Goal: Transaction & Acquisition: Purchase product/service

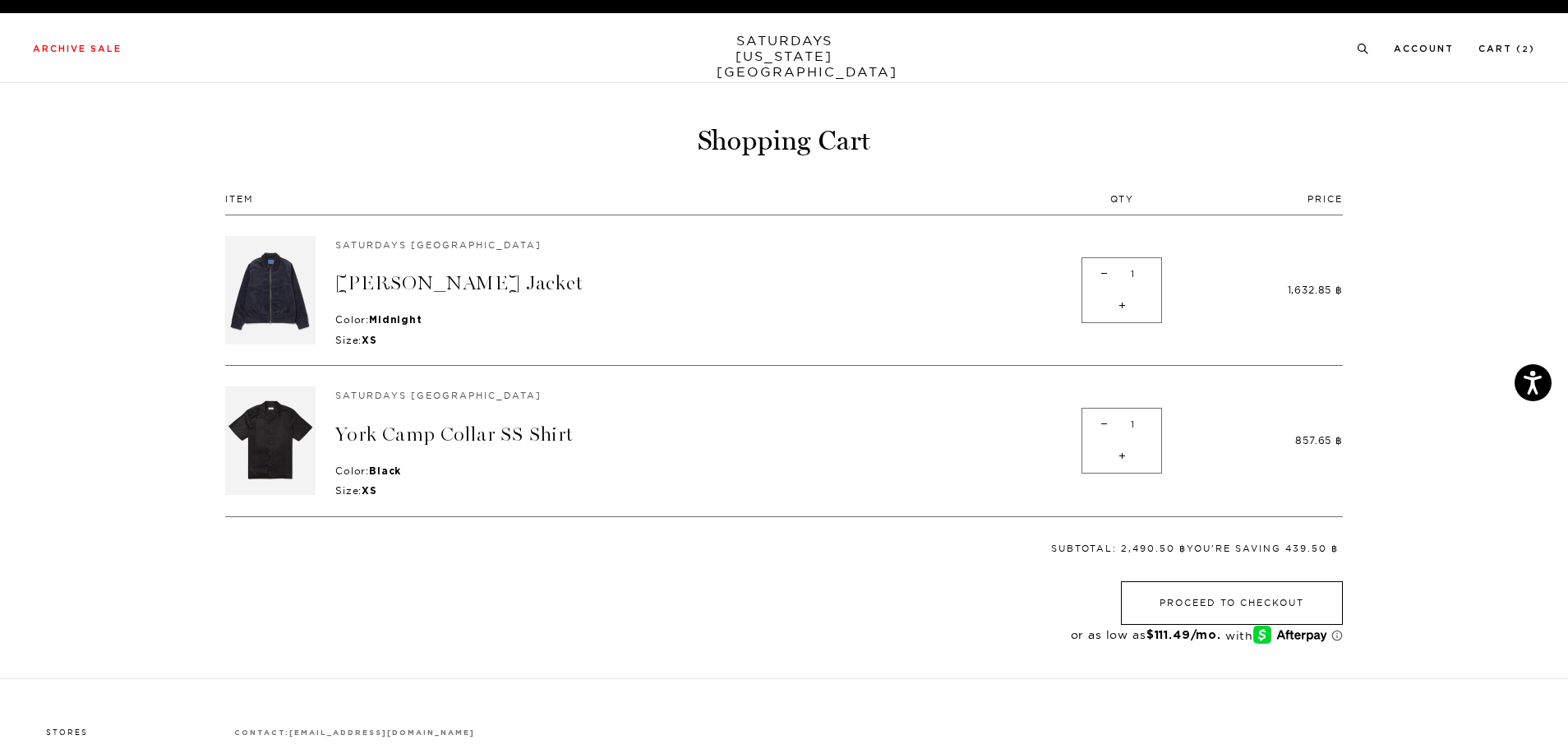
click at [1287, 588] on button "Proceed to Checkout" at bounding box center [1232, 603] width 222 height 44
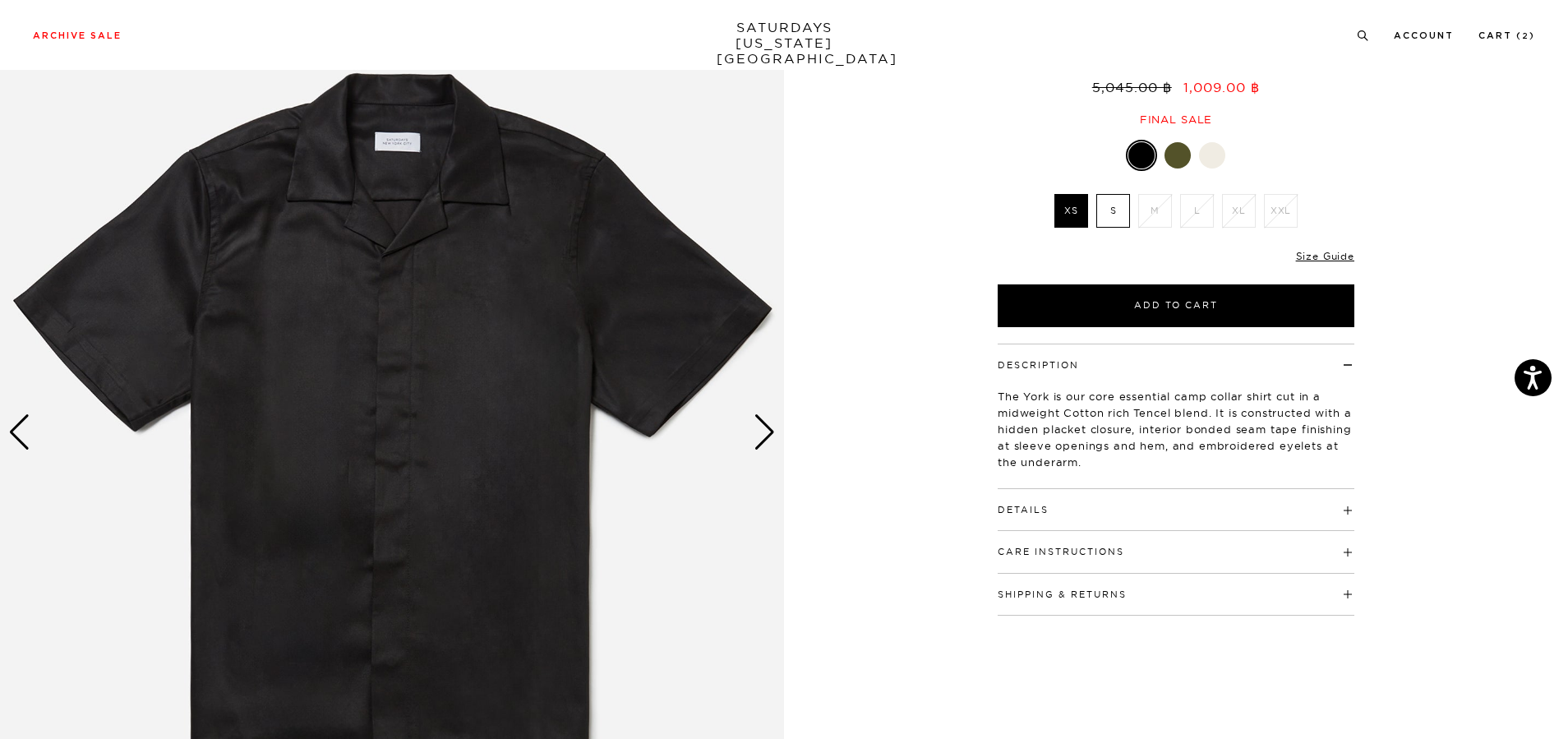
scroll to position [83, 0]
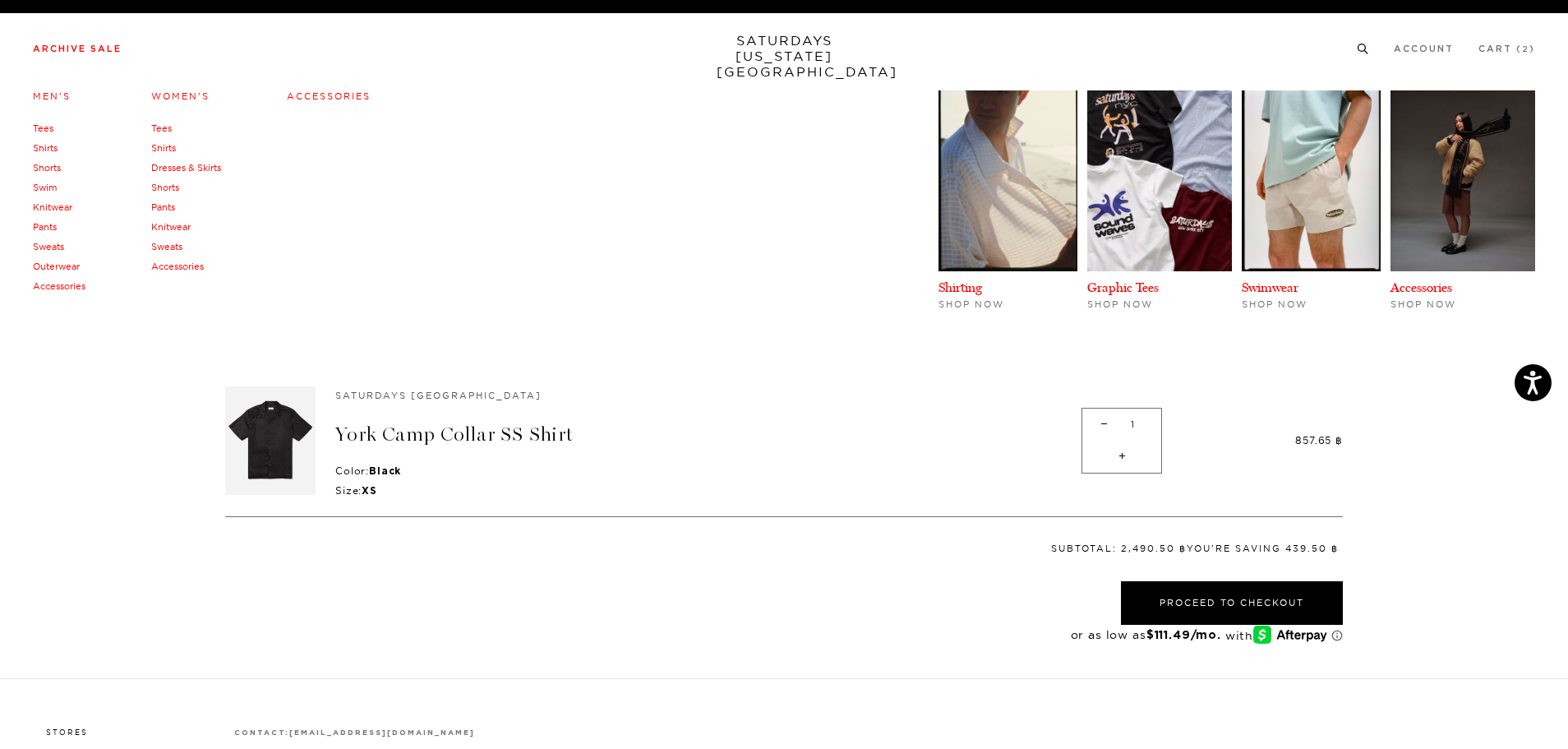
click at [53, 93] on link "Men's" at bounding box center [51, 96] width 38 height 12
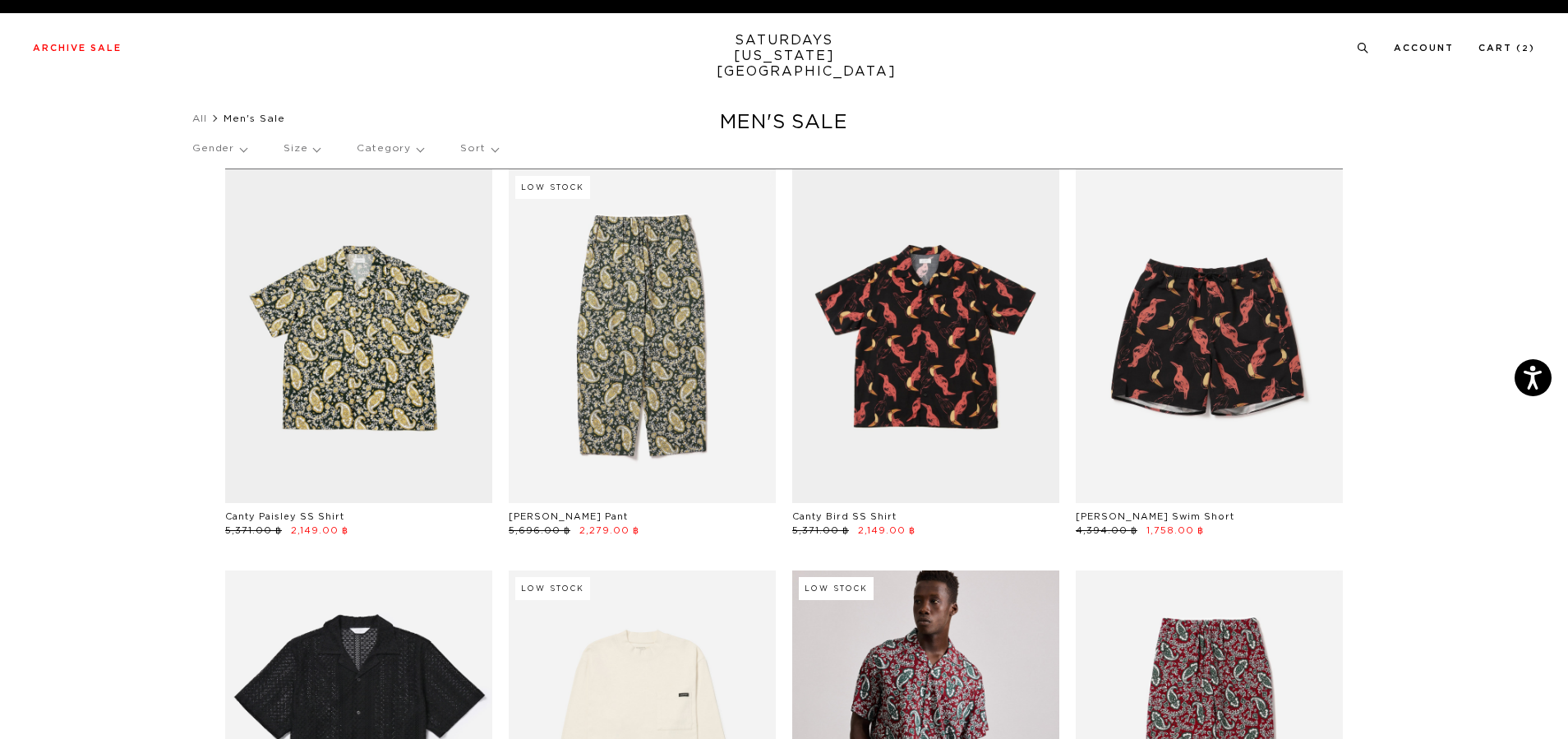
click at [312, 151] on p "Size" at bounding box center [302, 148] width 36 height 38
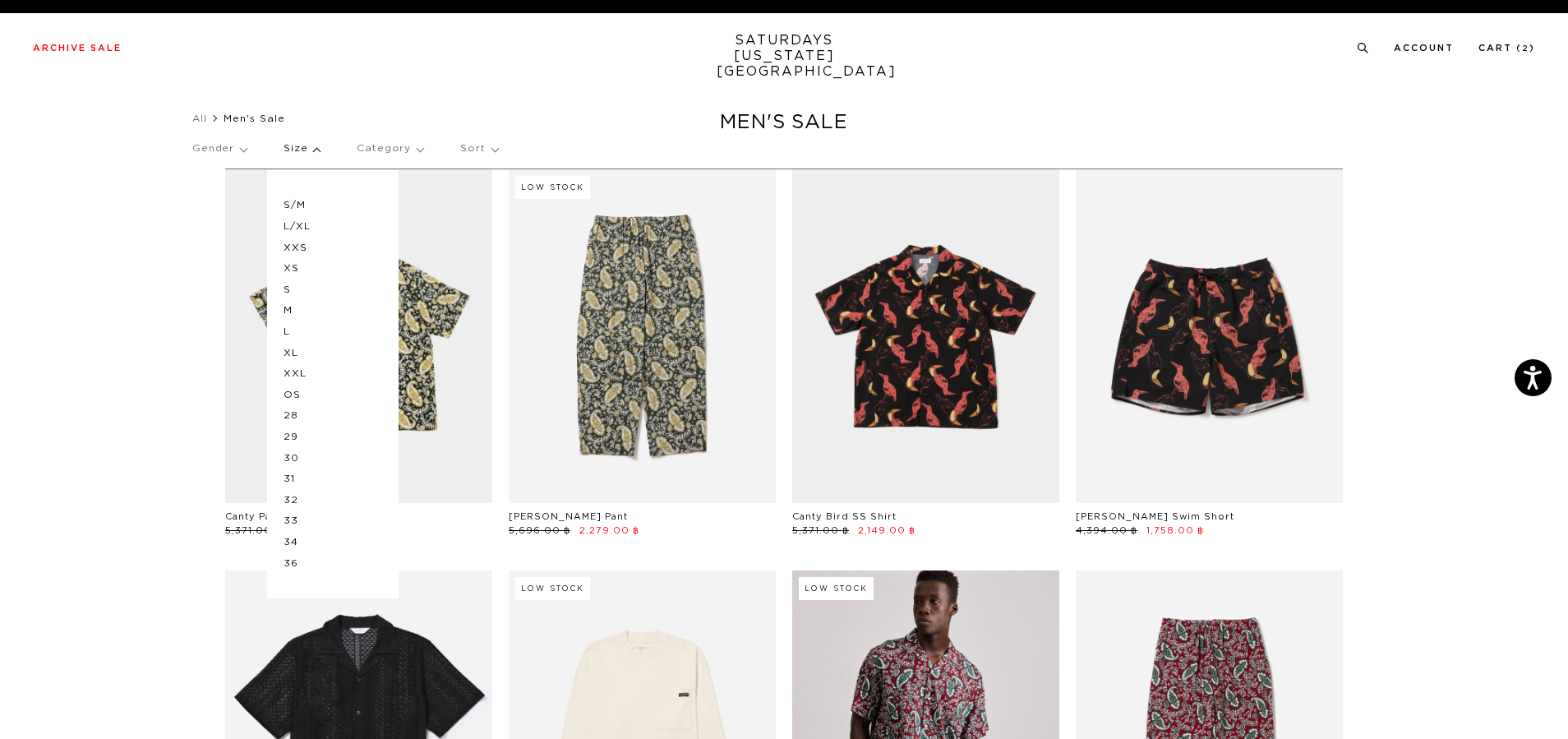
click at [301, 268] on p "XS" at bounding box center [333, 268] width 99 height 21
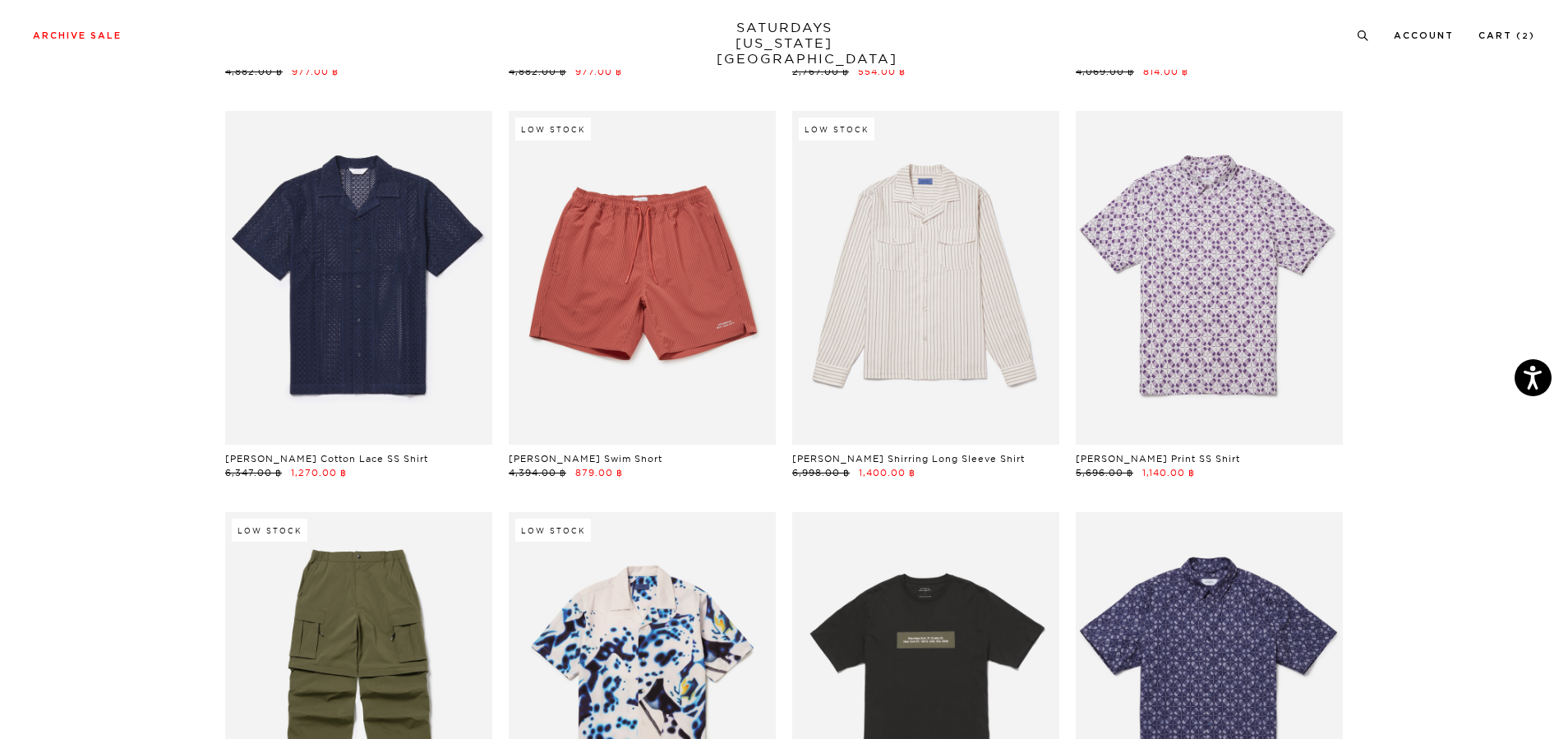
scroll to position [3358, 0]
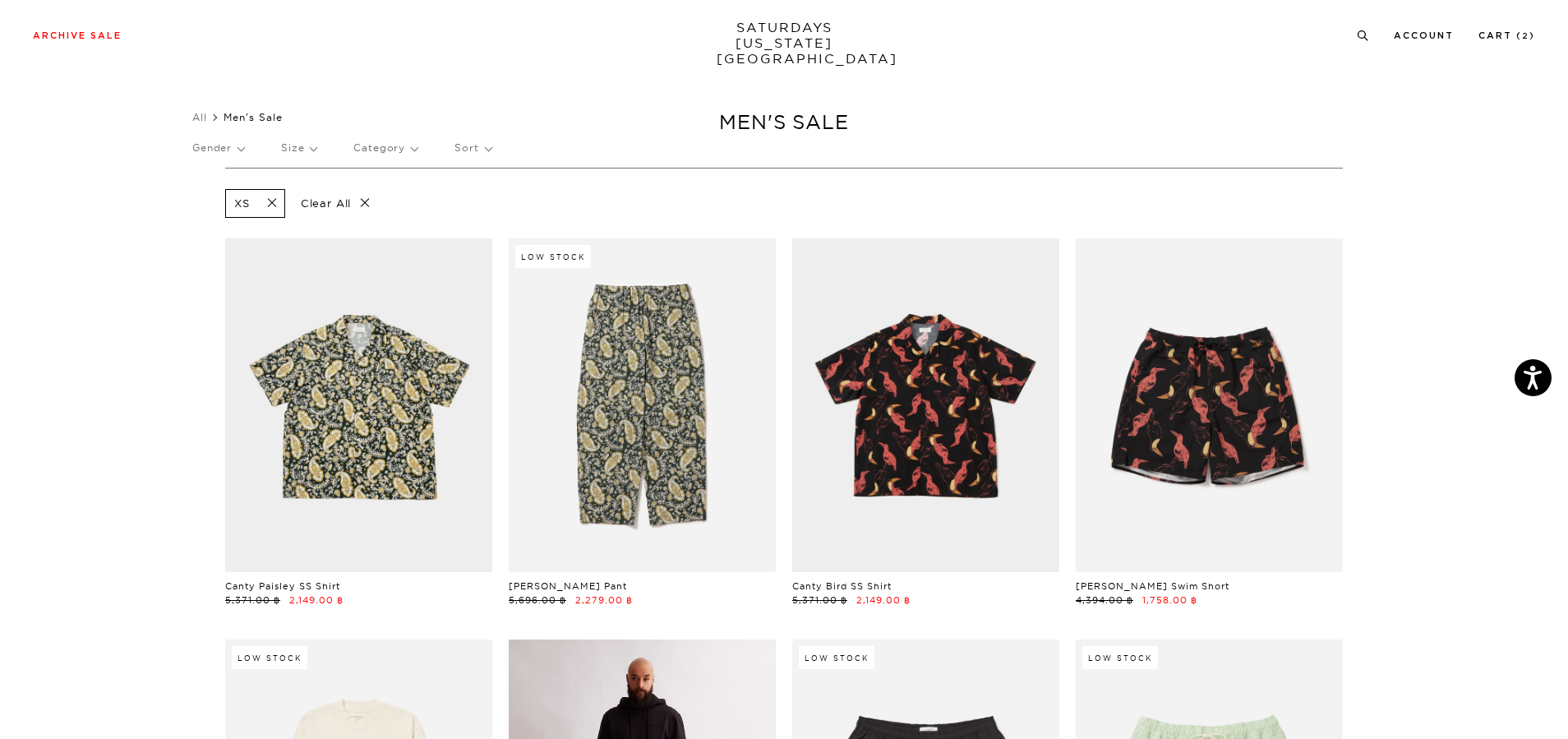
scroll to position [0, 0]
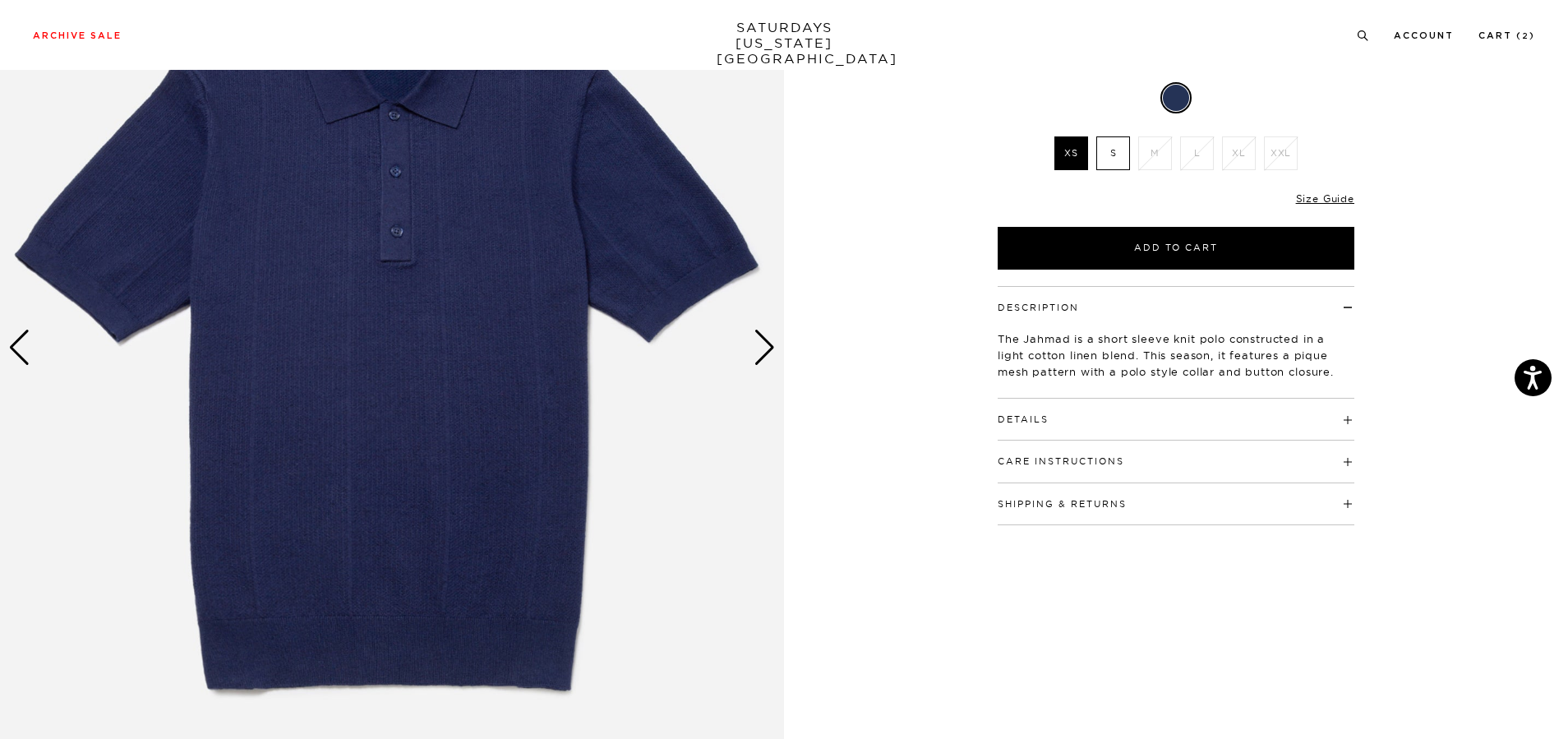
scroll to position [247, 0]
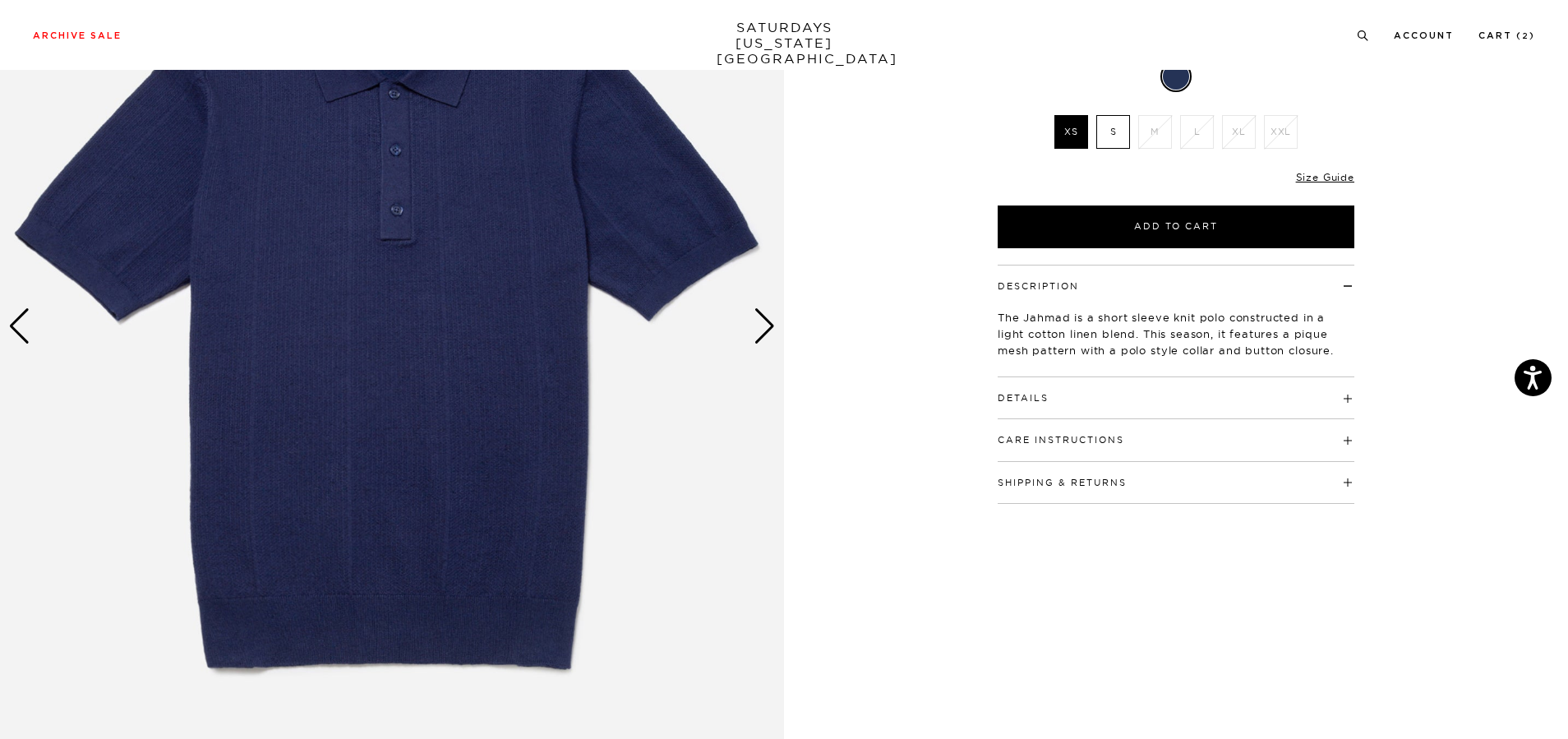
click at [770, 318] on div "Next slide" at bounding box center [764, 326] width 22 height 36
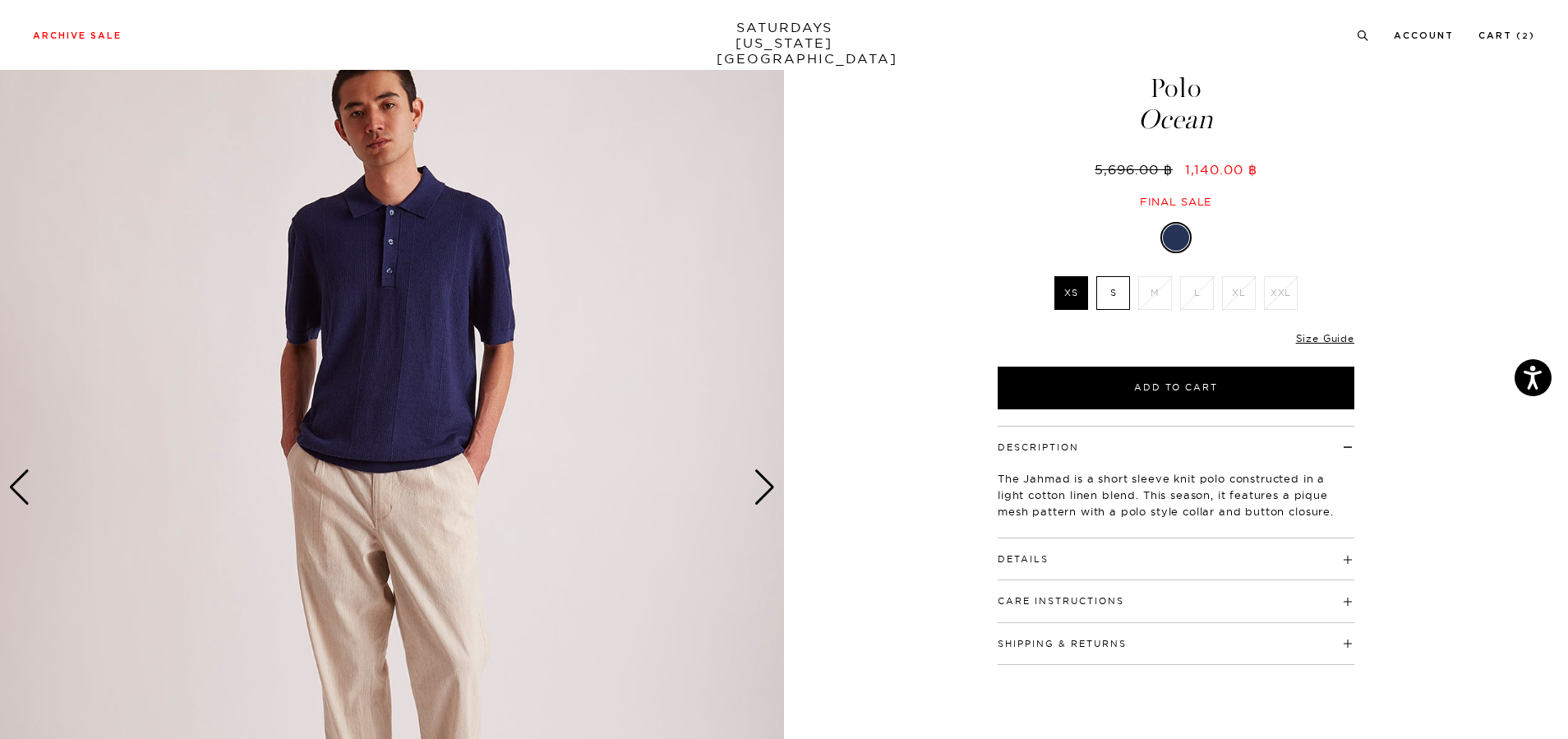
scroll to position [83, 0]
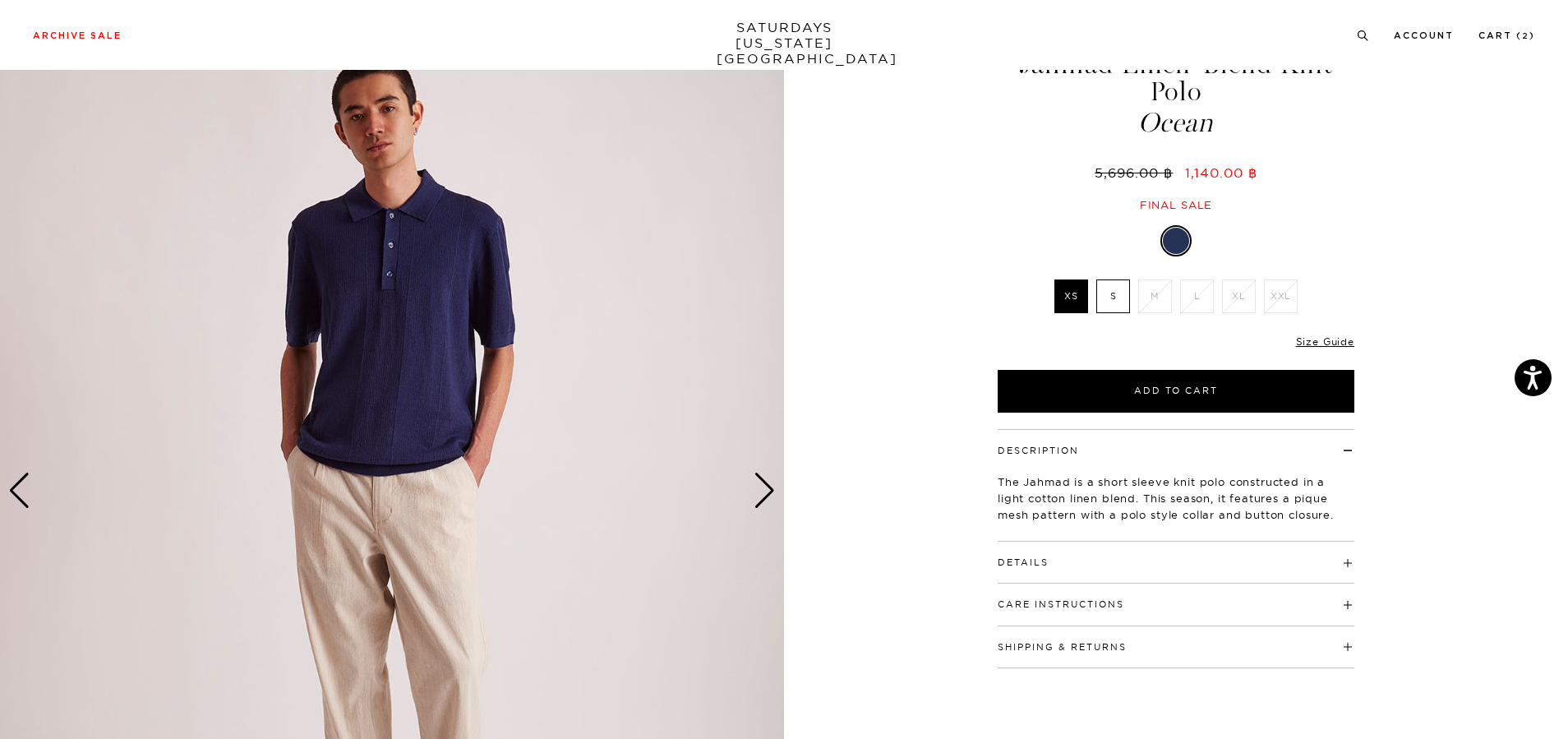
click at [768, 501] on div "Next slide" at bounding box center [764, 490] width 22 height 36
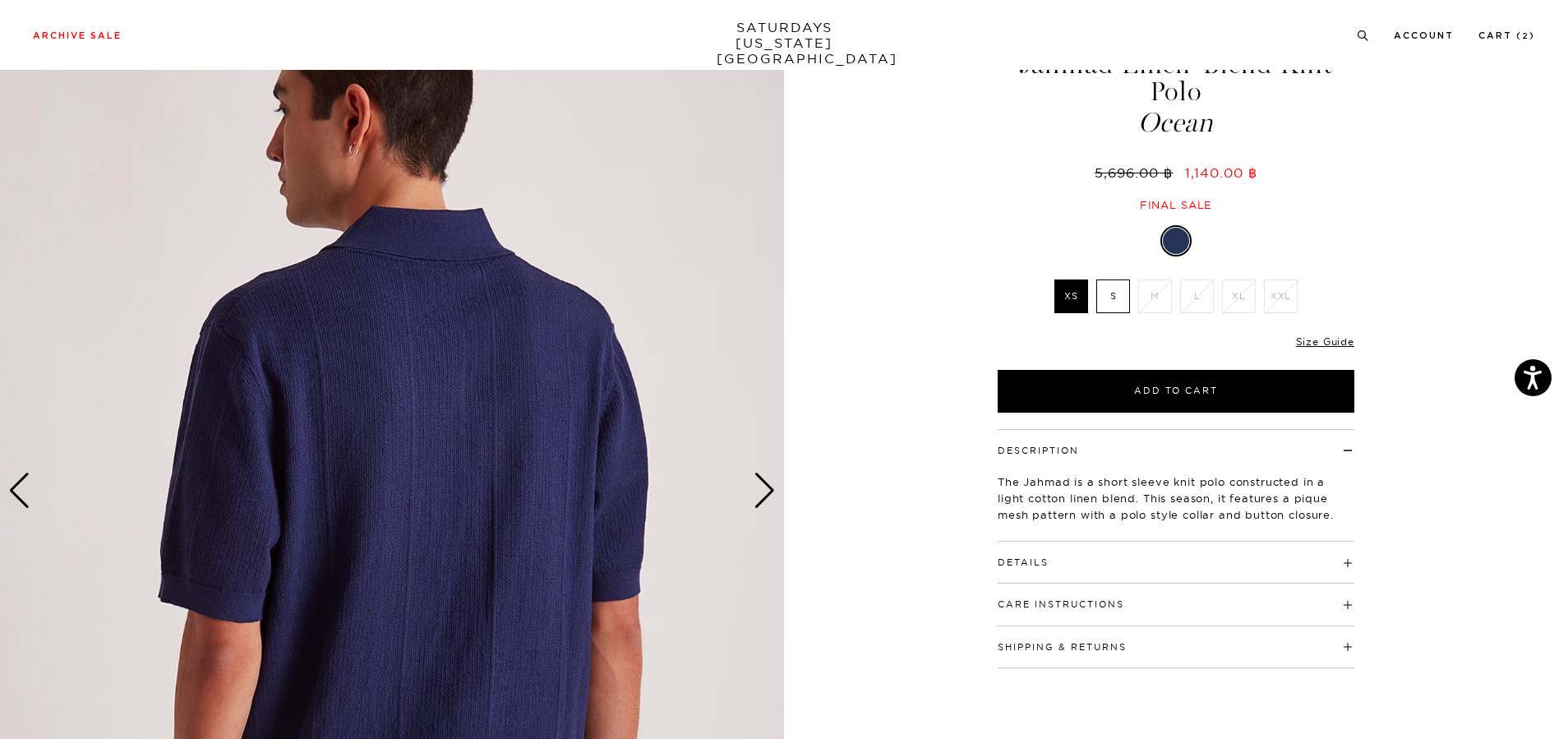
click at [768, 501] on div "Next slide" at bounding box center [764, 490] width 22 height 36
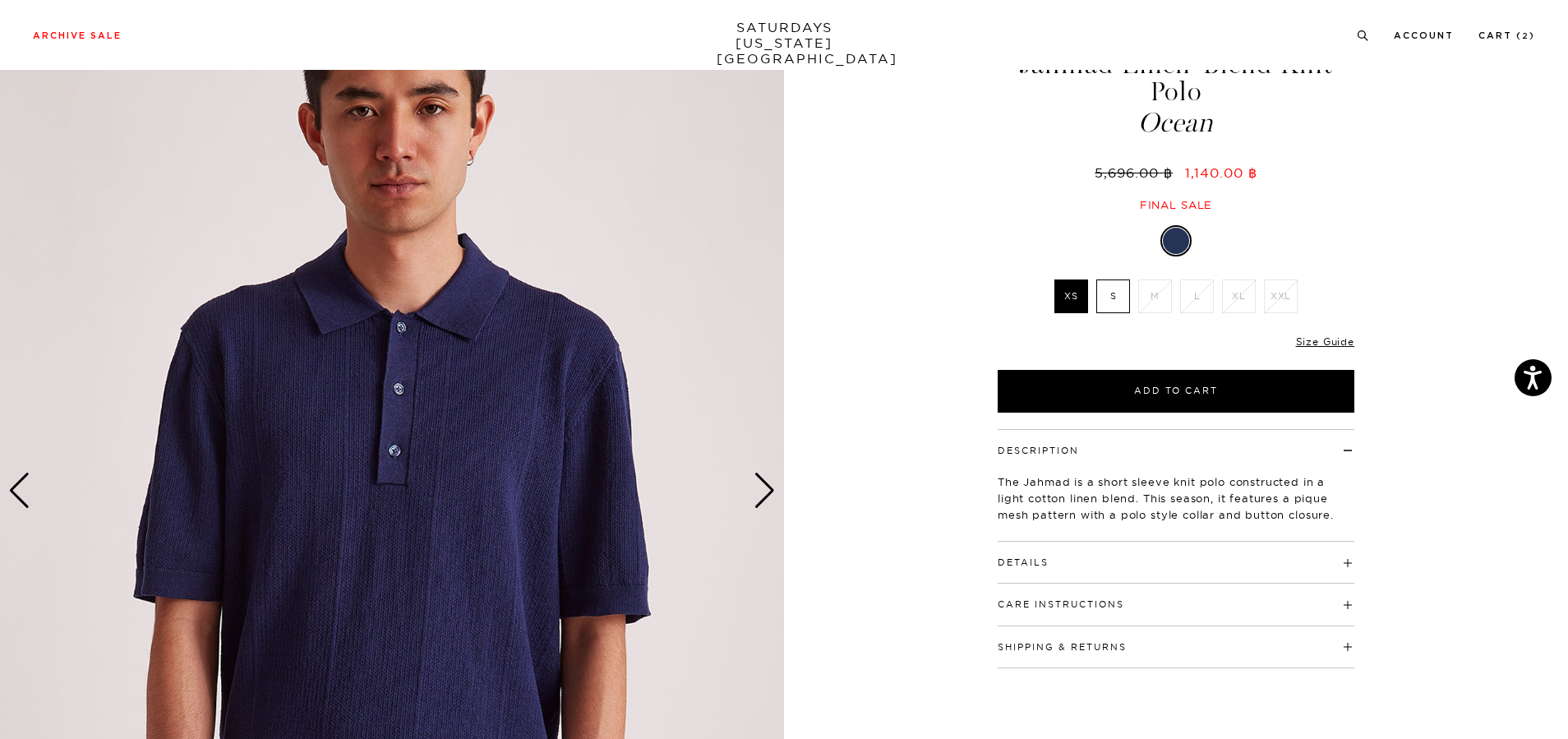
click at [763, 505] on div "Next slide" at bounding box center [764, 490] width 22 height 36
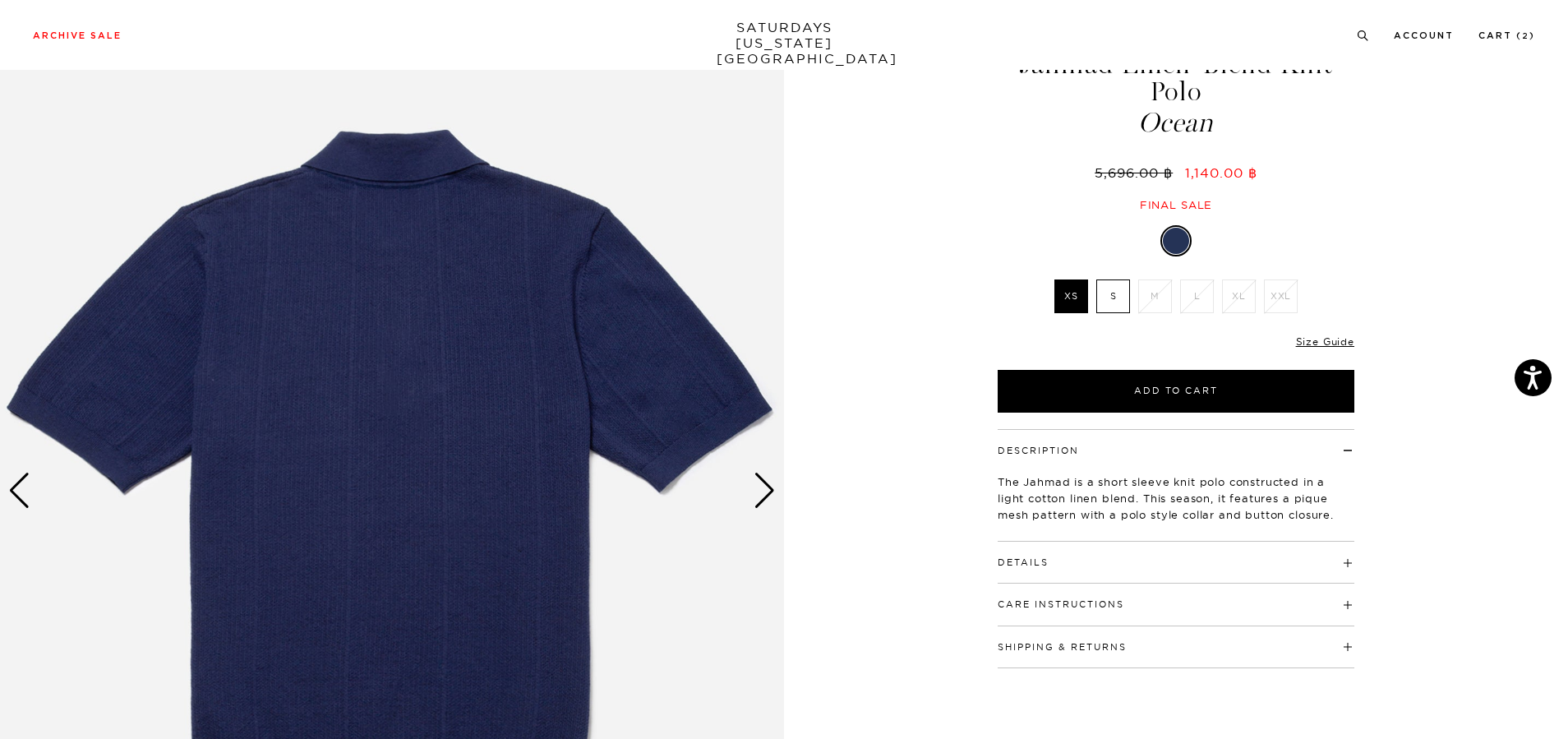
click at [759, 495] on div "Next slide" at bounding box center [764, 490] width 22 height 36
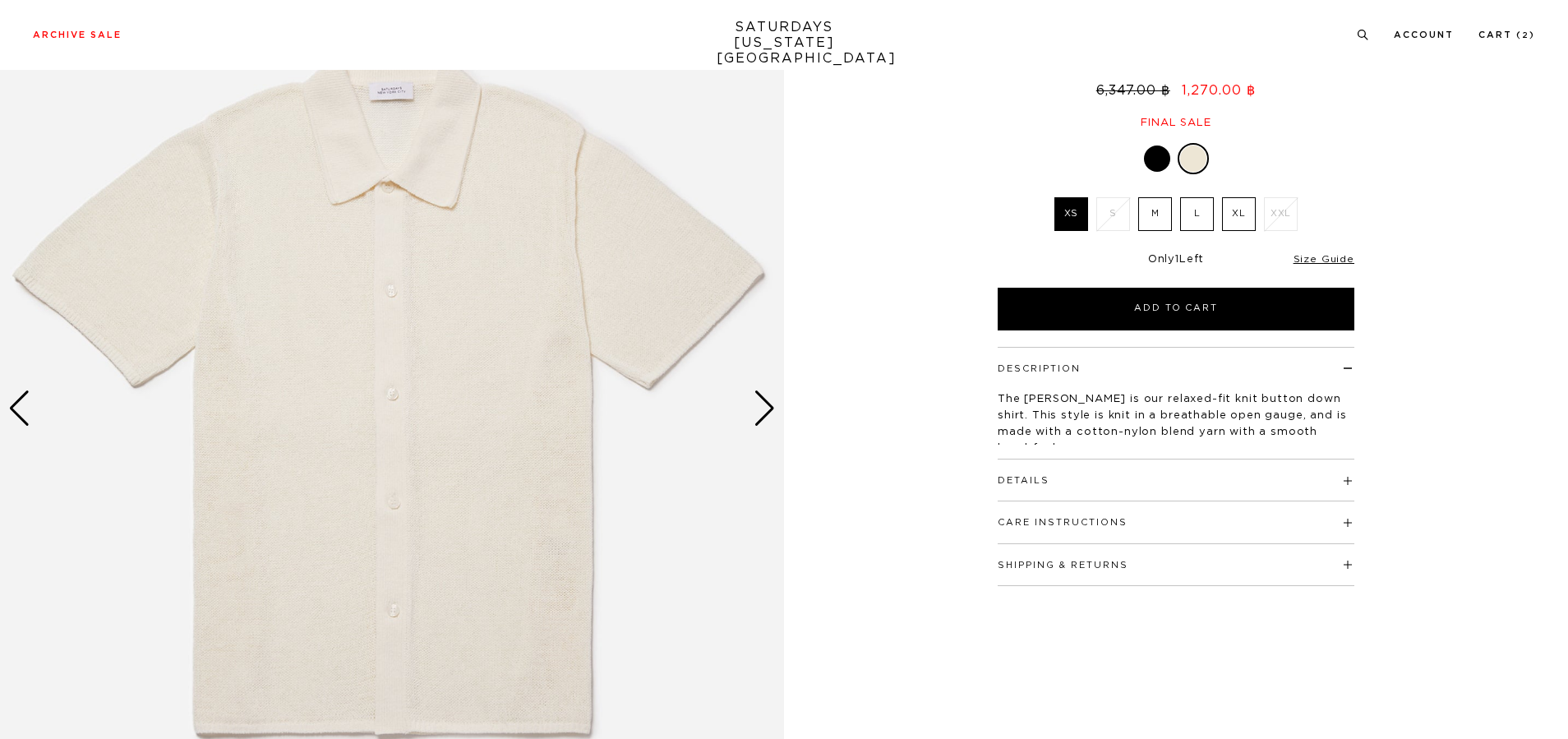
click at [767, 419] on div "Next slide" at bounding box center [764, 408] width 22 height 36
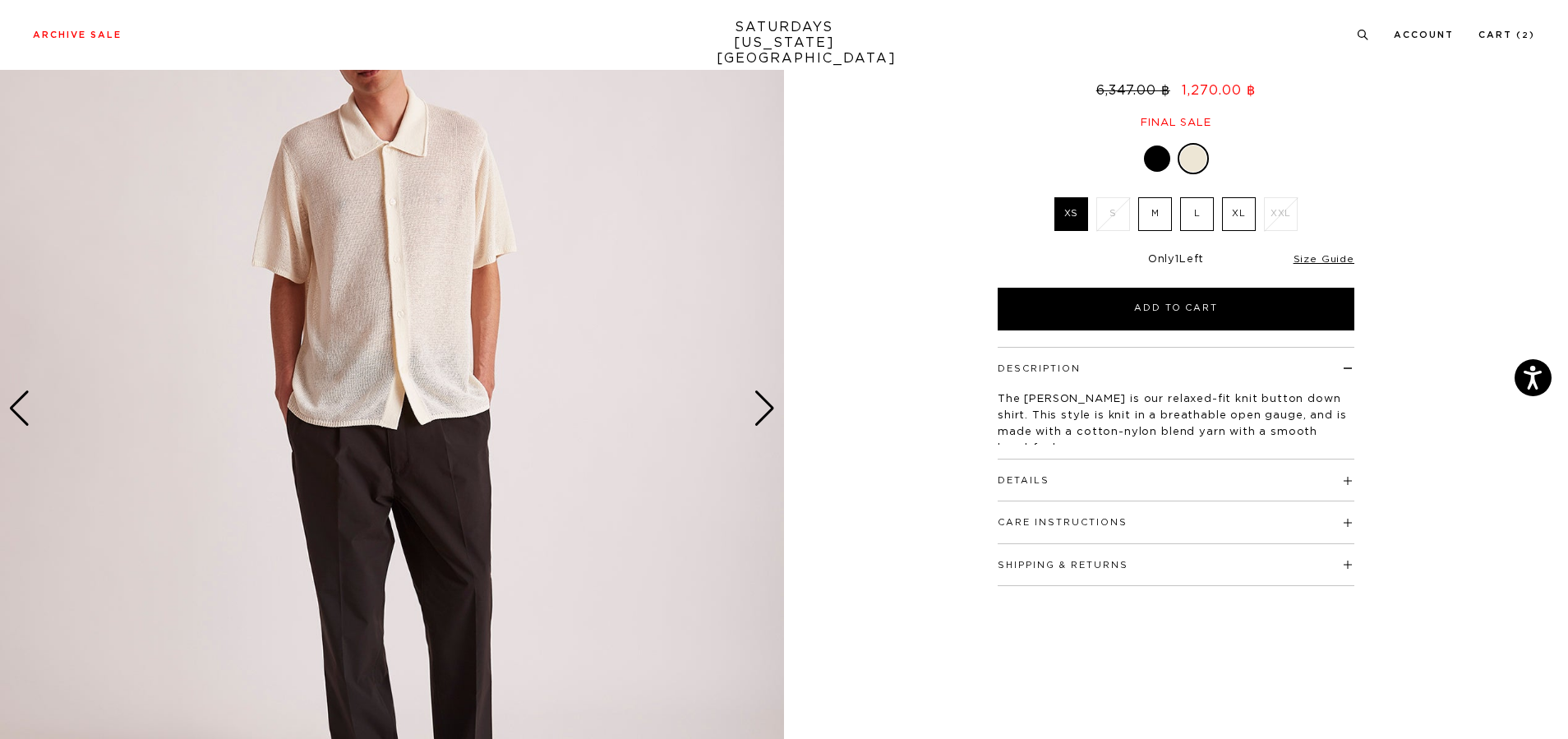
click at [767, 419] on div "Next slide" at bounding box center [764, 408] width 22 height 36
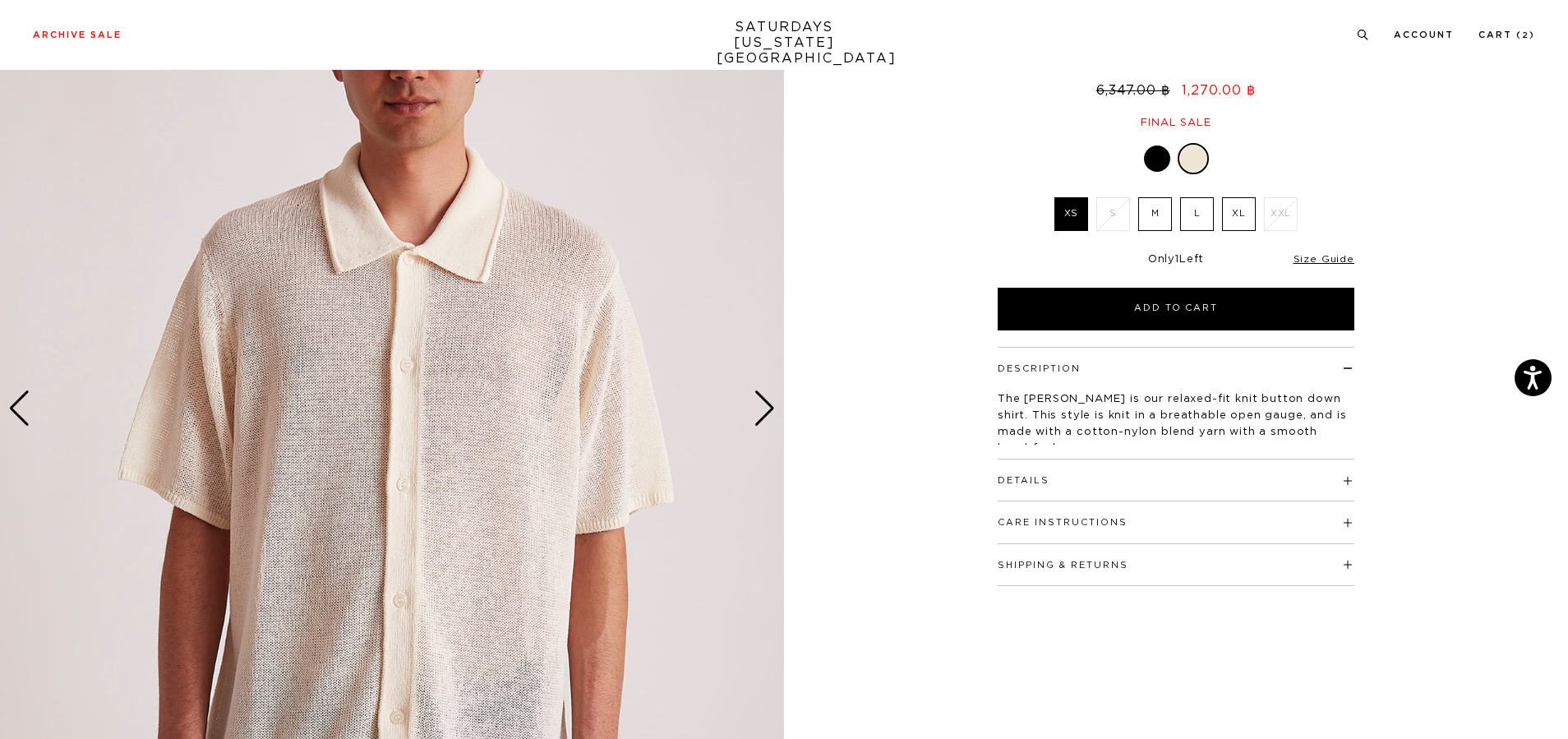
click at [767, 419] on div "Next slide" at bounding box center [764, 408] width 22 height 36
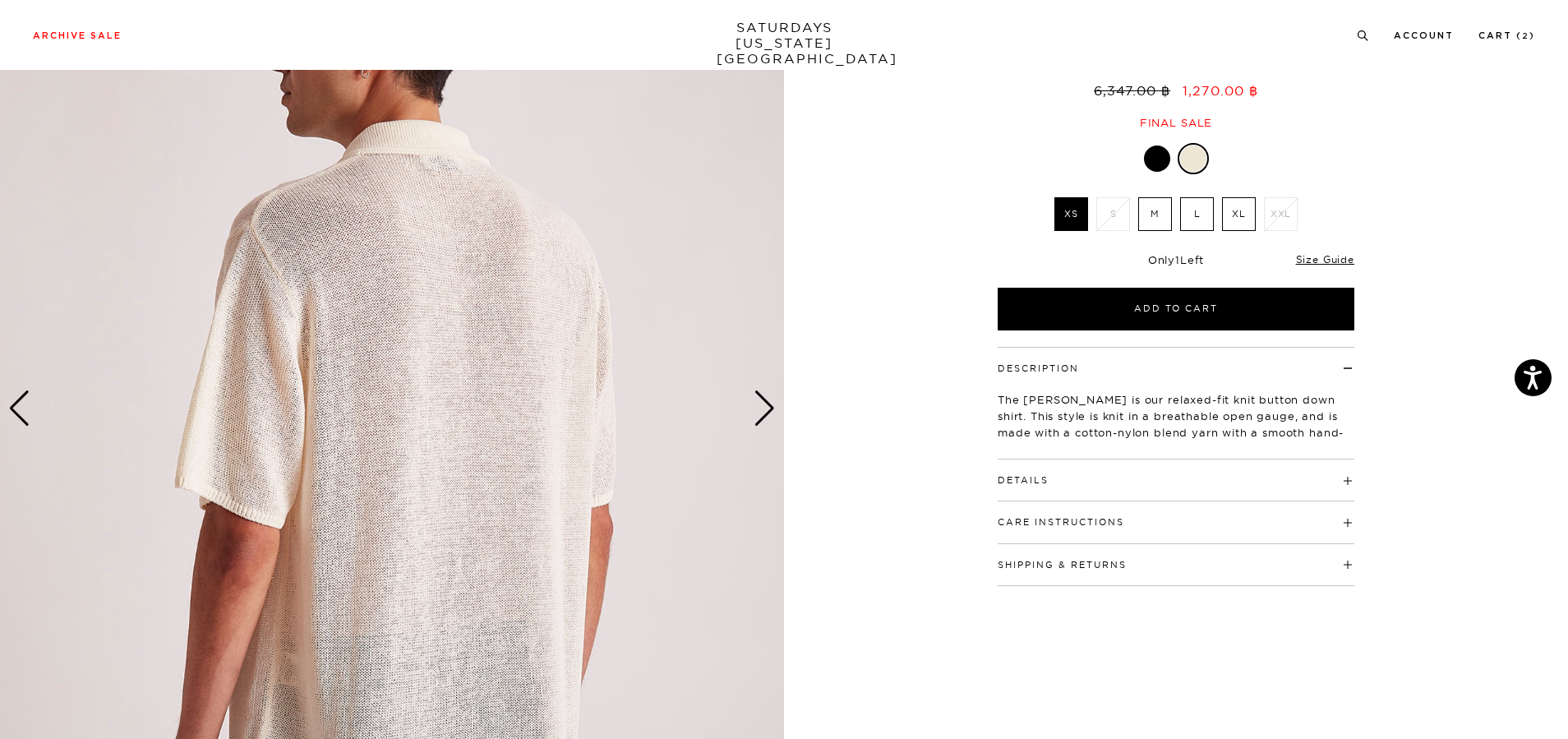
click at [767, 419] on div "Next slide" at bounding box center [764, 408] width 22 height 36
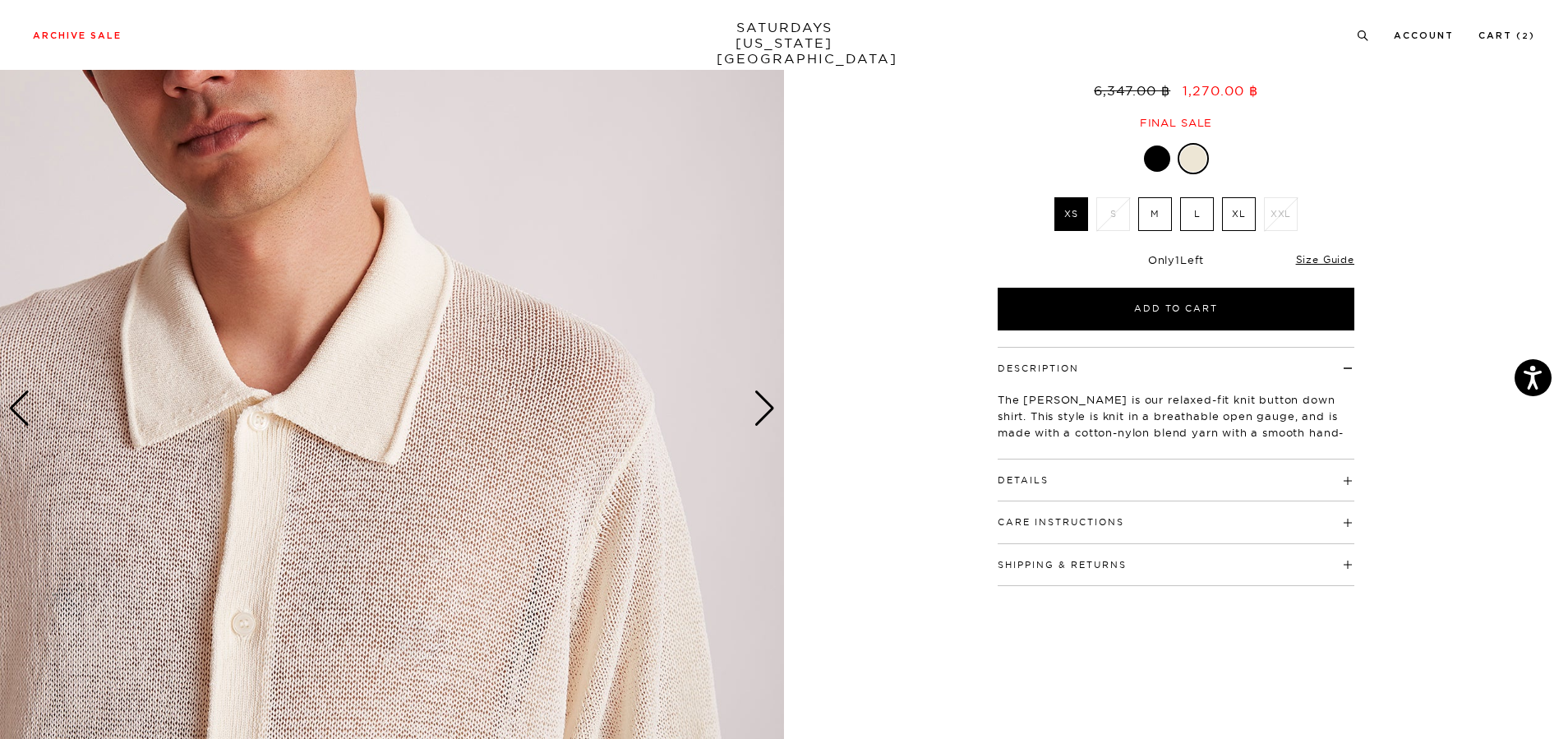
click at [767, 419] on div "Next slide" at bounding box center [764, 408] width 22 height 36
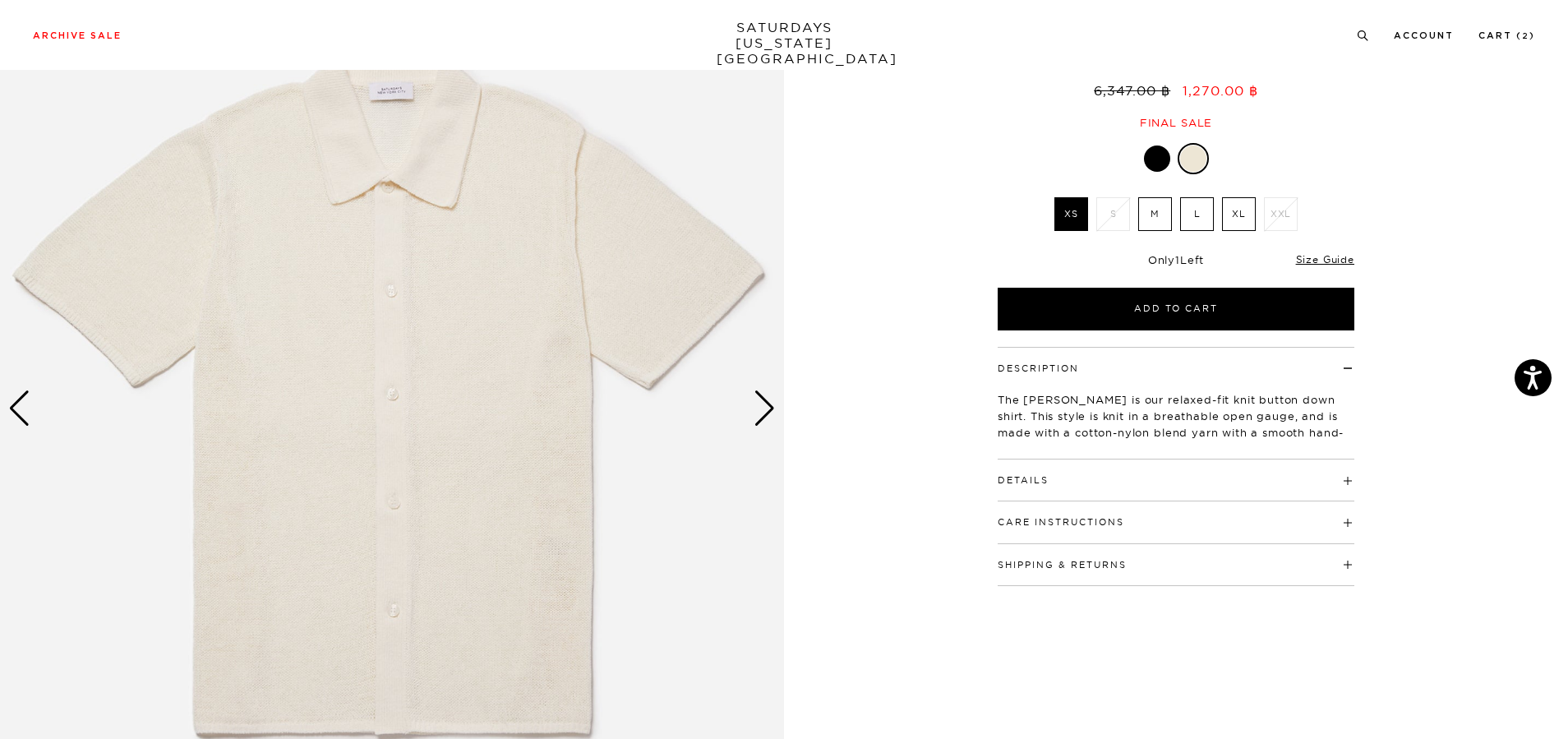
click at [1097, 465] on div "Details 100% cotton 1x1 rib convertible collar Button closure down center front…" at bounding box center [1175, 480] width 356 height 42
click at [1110, 459] on h4 "Details" at bounding box center [1175, 473] width 356 height 27
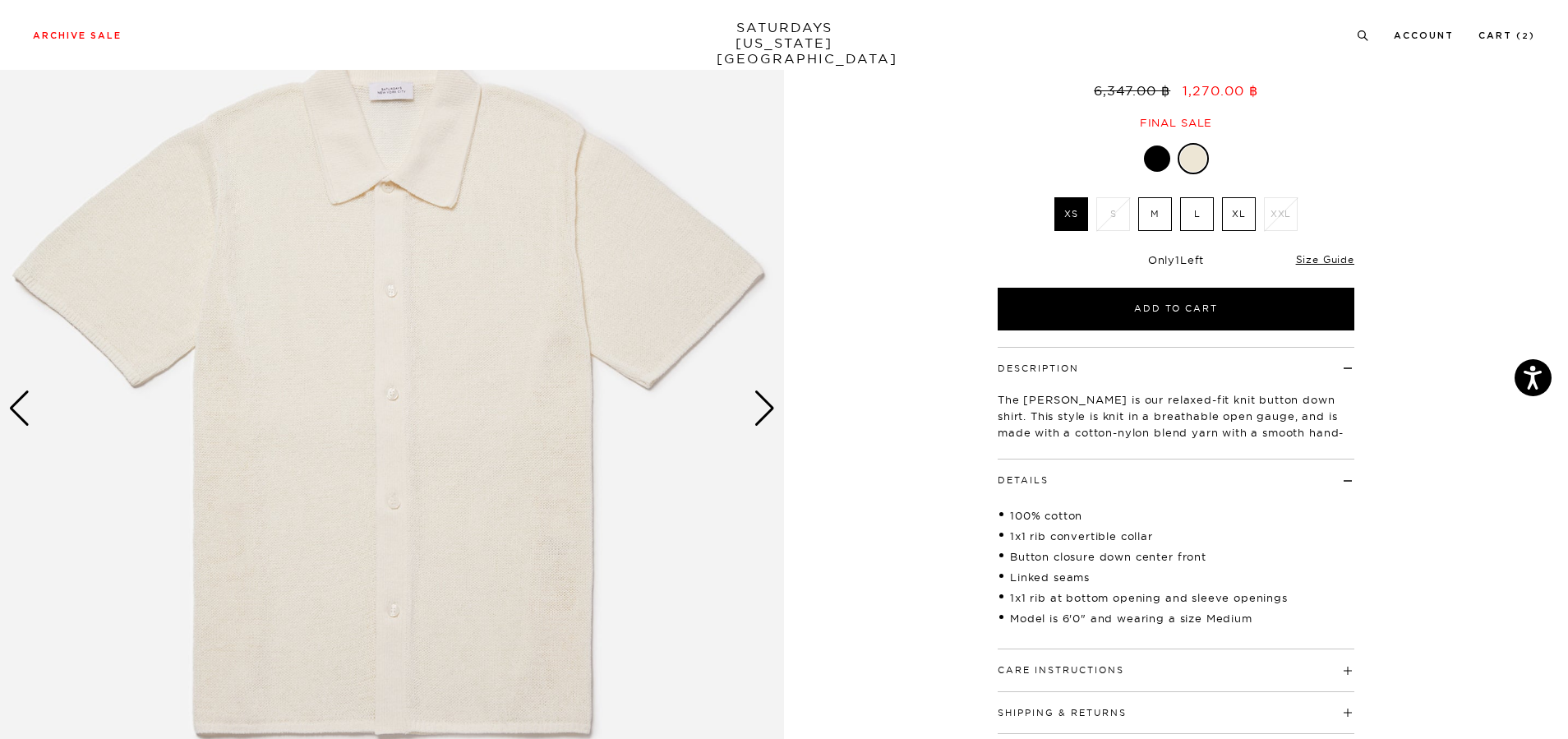
click at [1110, 459] on h4 "Details" at bounding box center [1175, 473] width 356 height 27
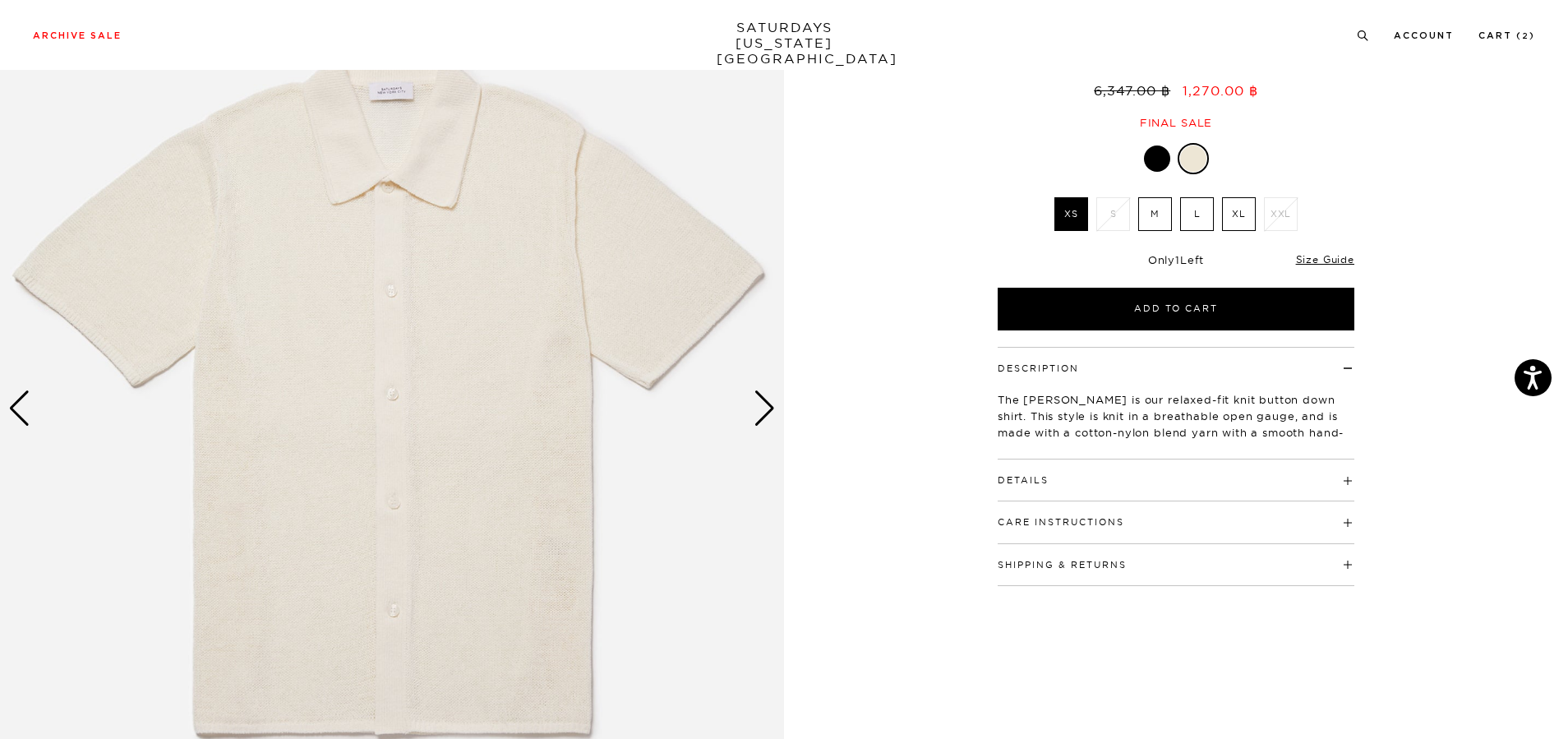
click at [1098, 501] on h4 "Care Instructions" at bounding box center [1175, 515] width 356 height 27
click at [1098, 518] on button "Care Instructions" at bounding box center [1061, 522] width 126 height 9
click at [1059, 560] on button "Shipping & Returns" at bounding box center [1062, 565] width 129 height 9
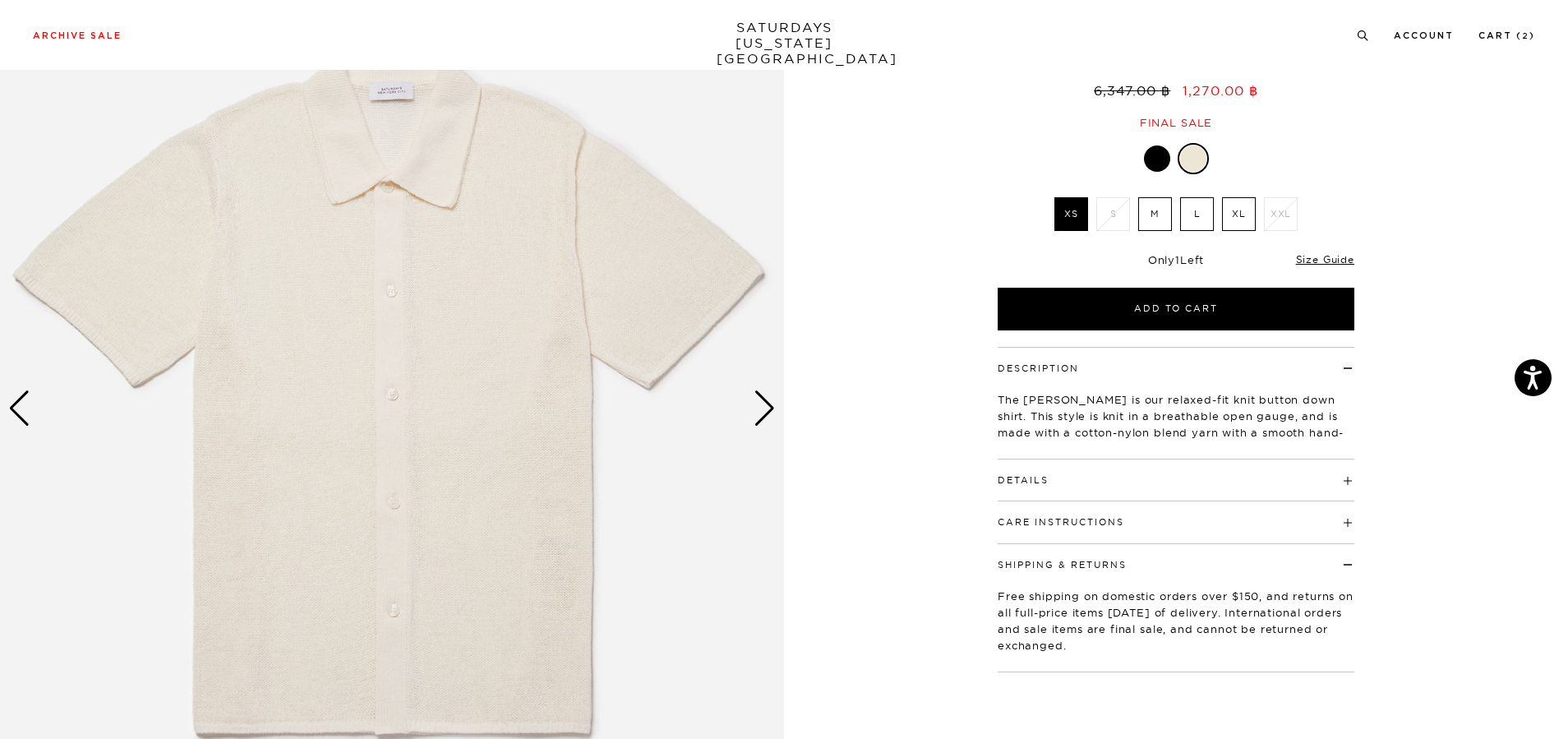
click at [1058, 560] on button "Shipping & Returns" at bounding box center [1062, 565] width 129 height 9
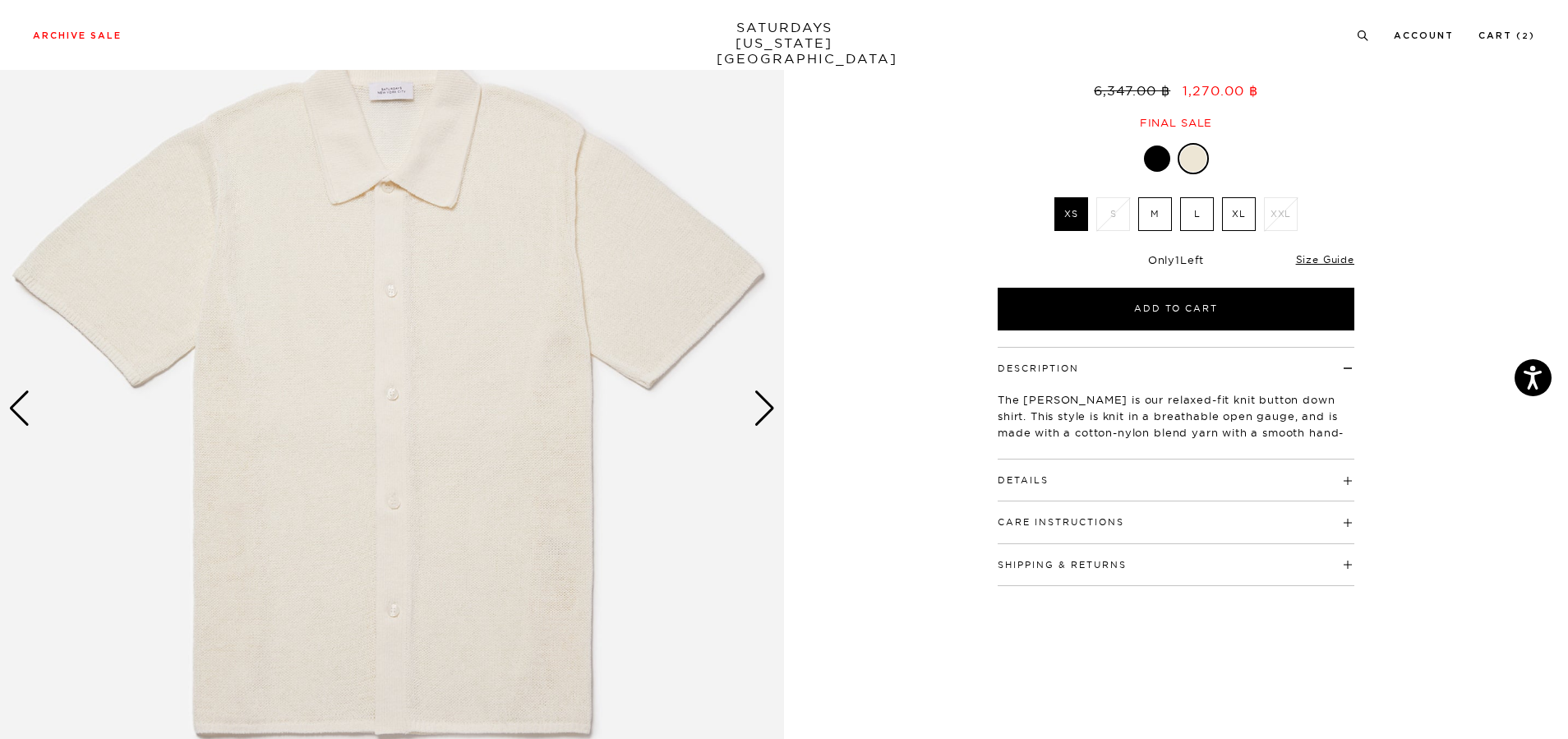
click at [1058, 518] on button "Care Instructions" at bounding box center [1061, 522] width 126 height 9
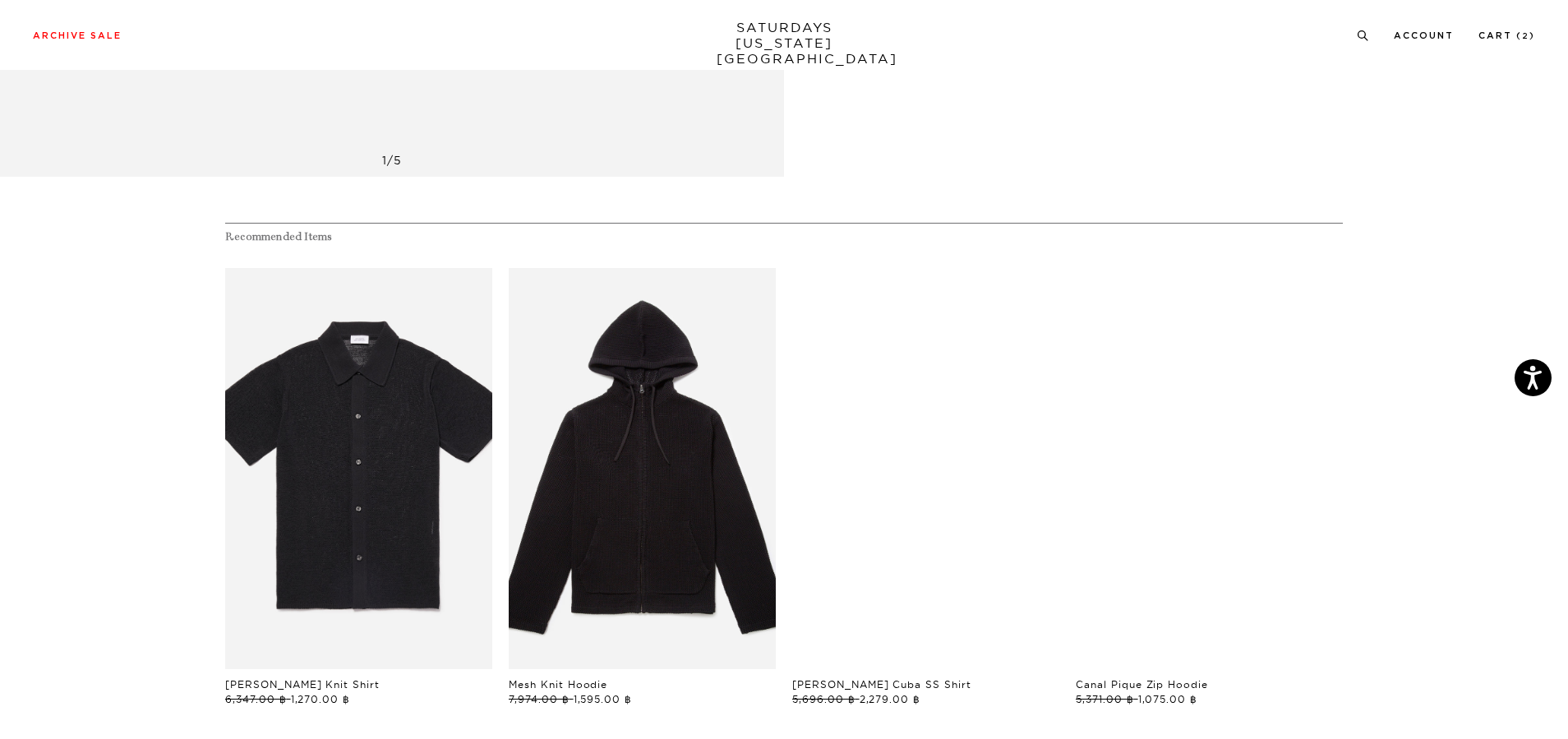
scroll to position [987, 0]
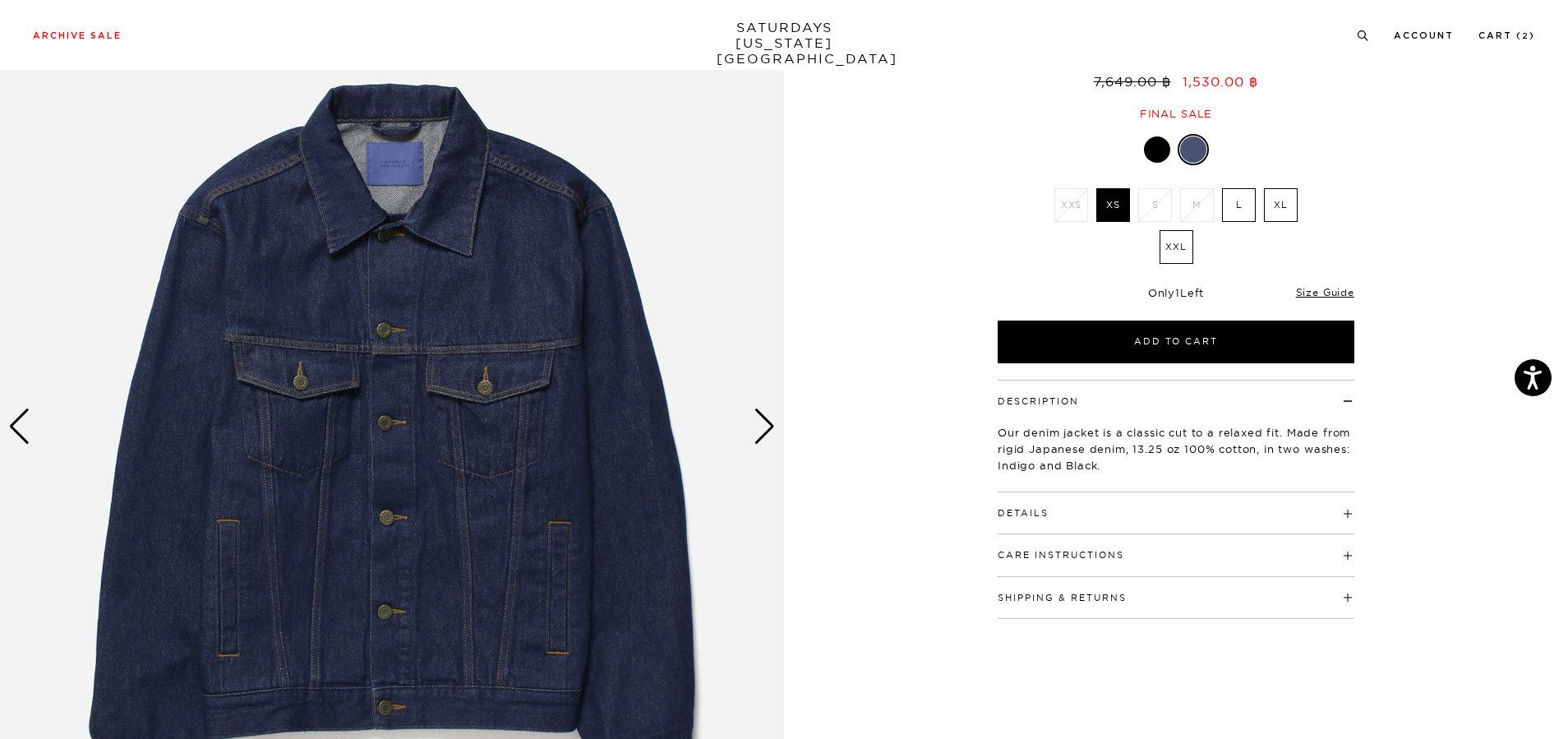
scroll to position [247, 0]
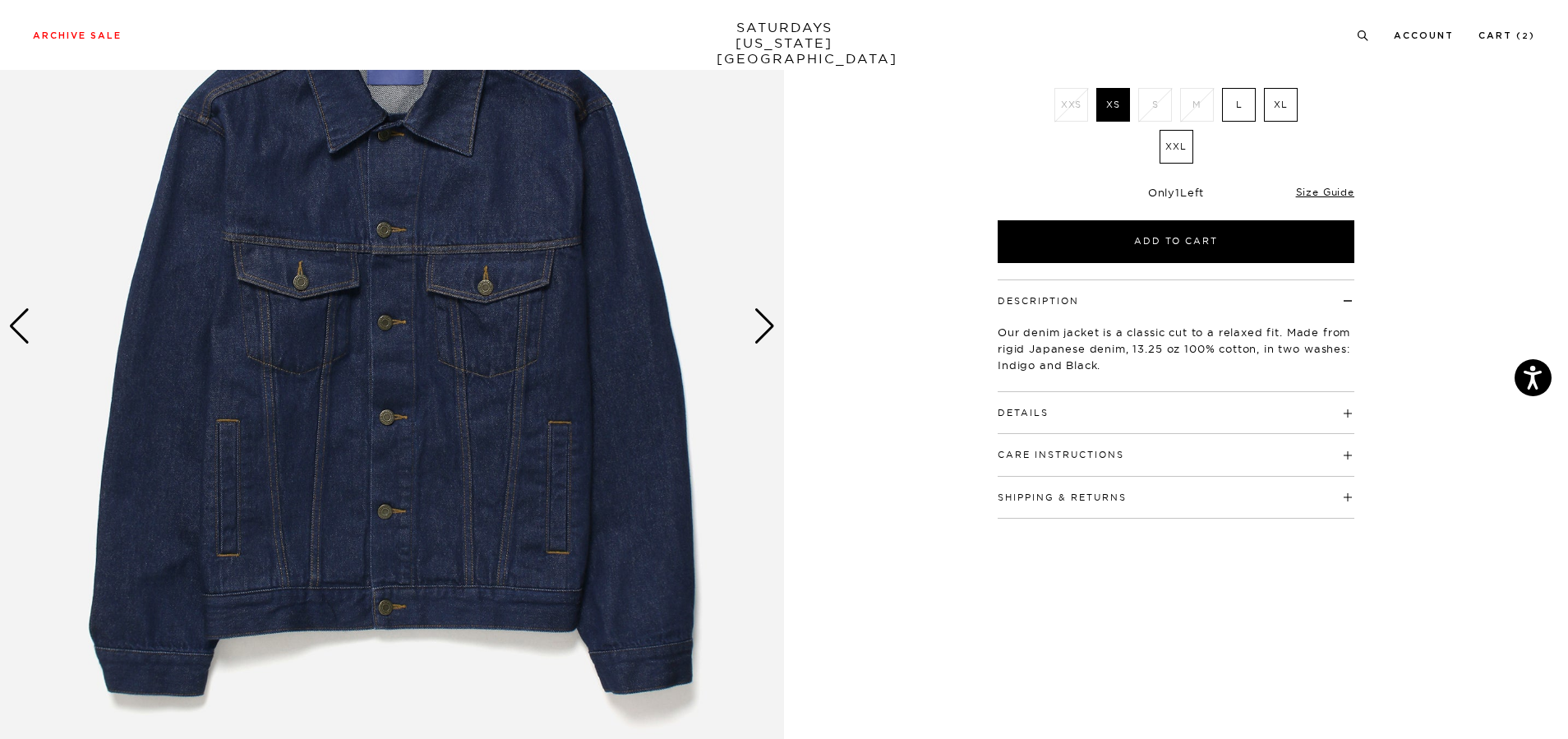
click at [755, 328] on div "Next slide" at bounding box center [764, 326] width 22 height 36
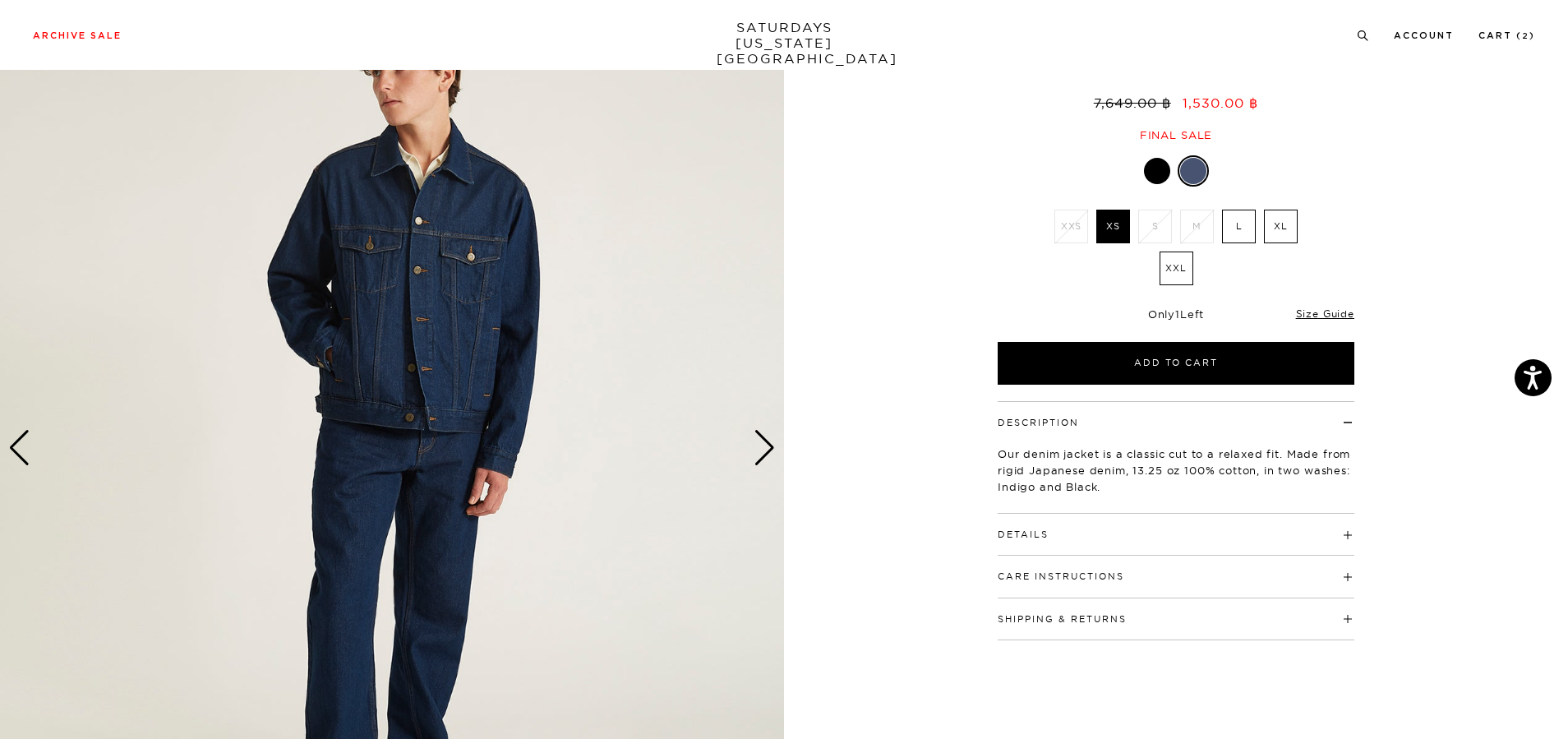
scroll to position [83, 0]
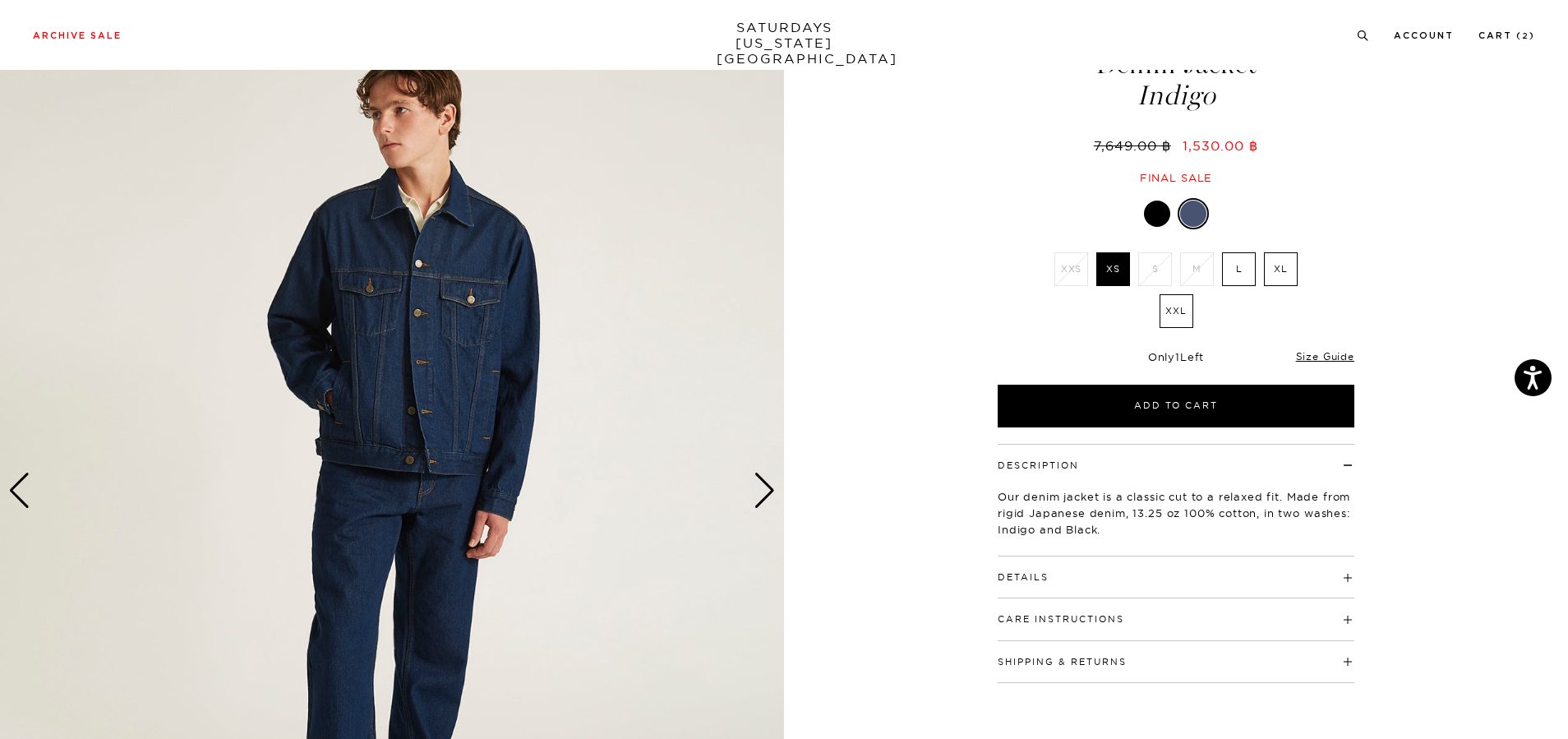
click at [768, 495] on div "Next slide" at bounding box center [764, 490] width 22 height 36
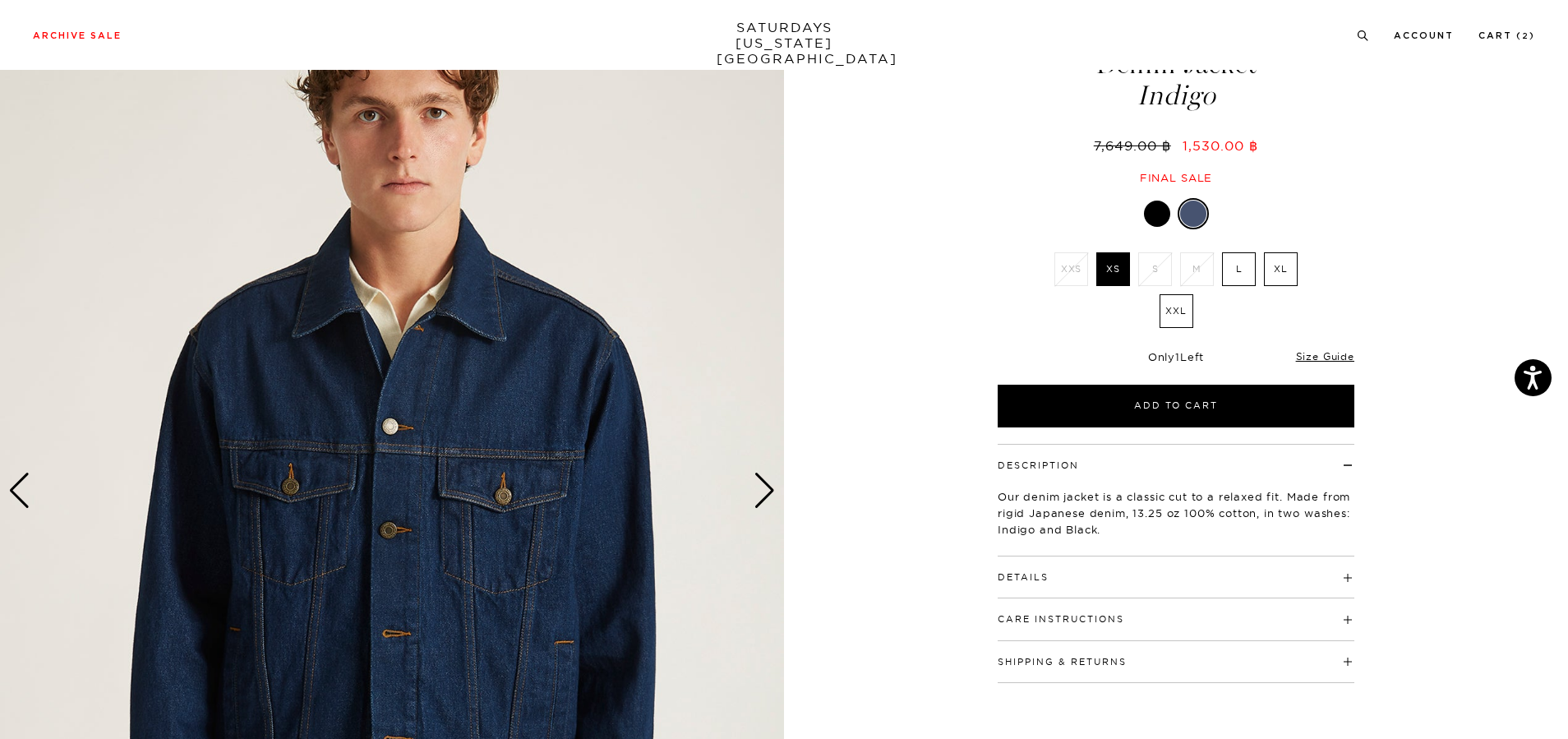
click at [768, 495] on div "Next slide" at bounding box center [764, 490] width 22 height 36
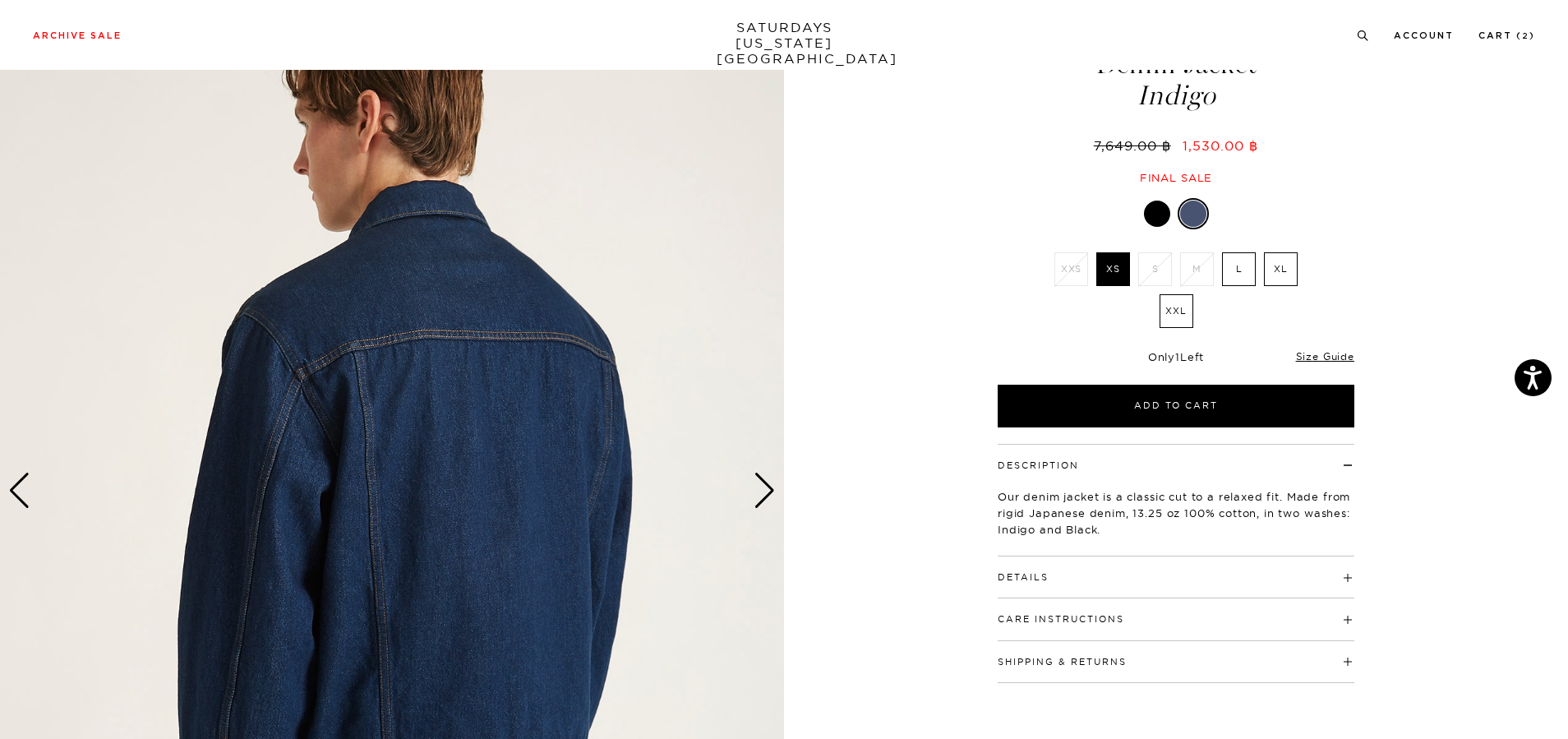
click at [768, 495] on div "Next slide" at bounding box center [764, 490] width 22 height 36
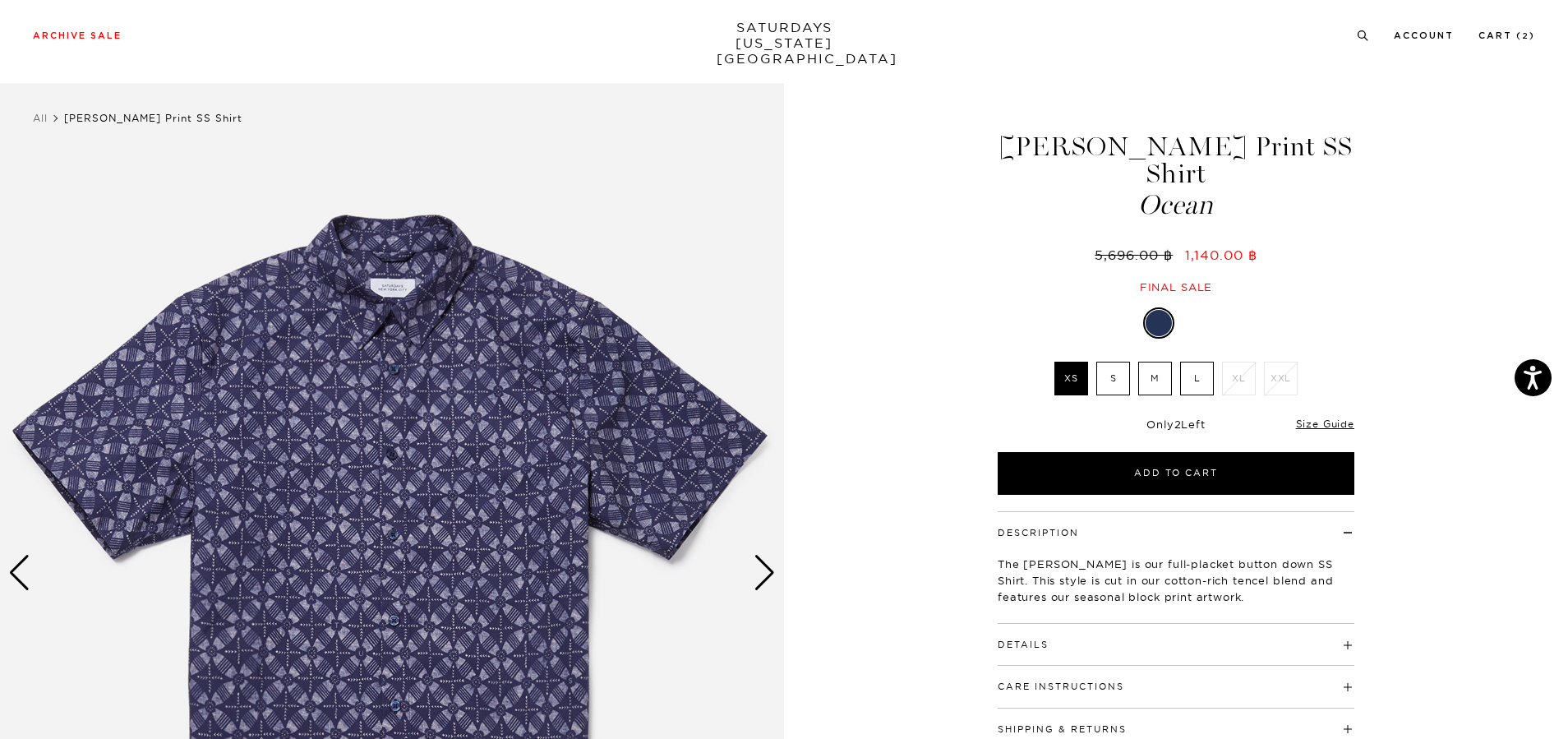
scroll to position [164, 0]
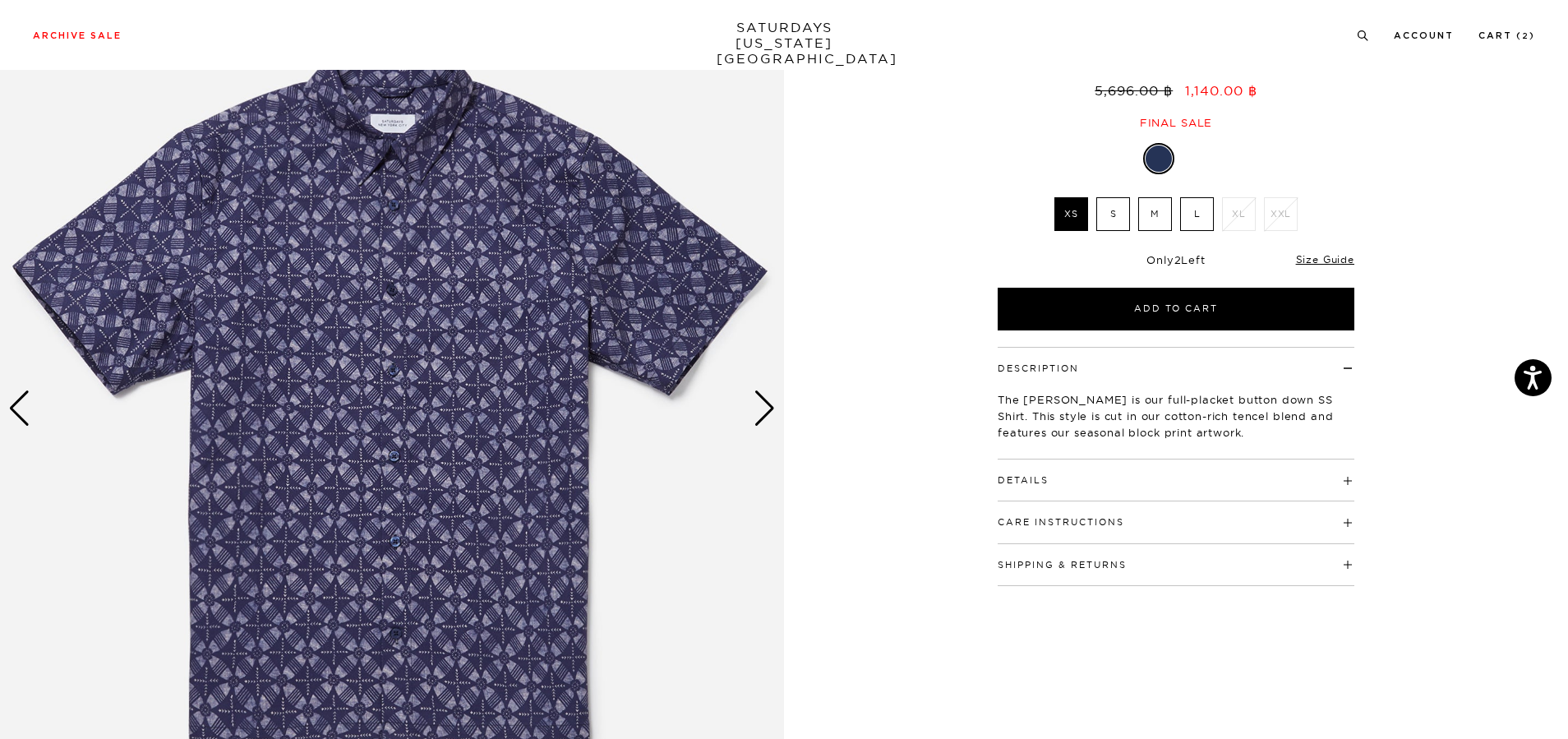
click at [772, 410] on div "Next slide" at bounding box center [764, 408] width 22 height 36
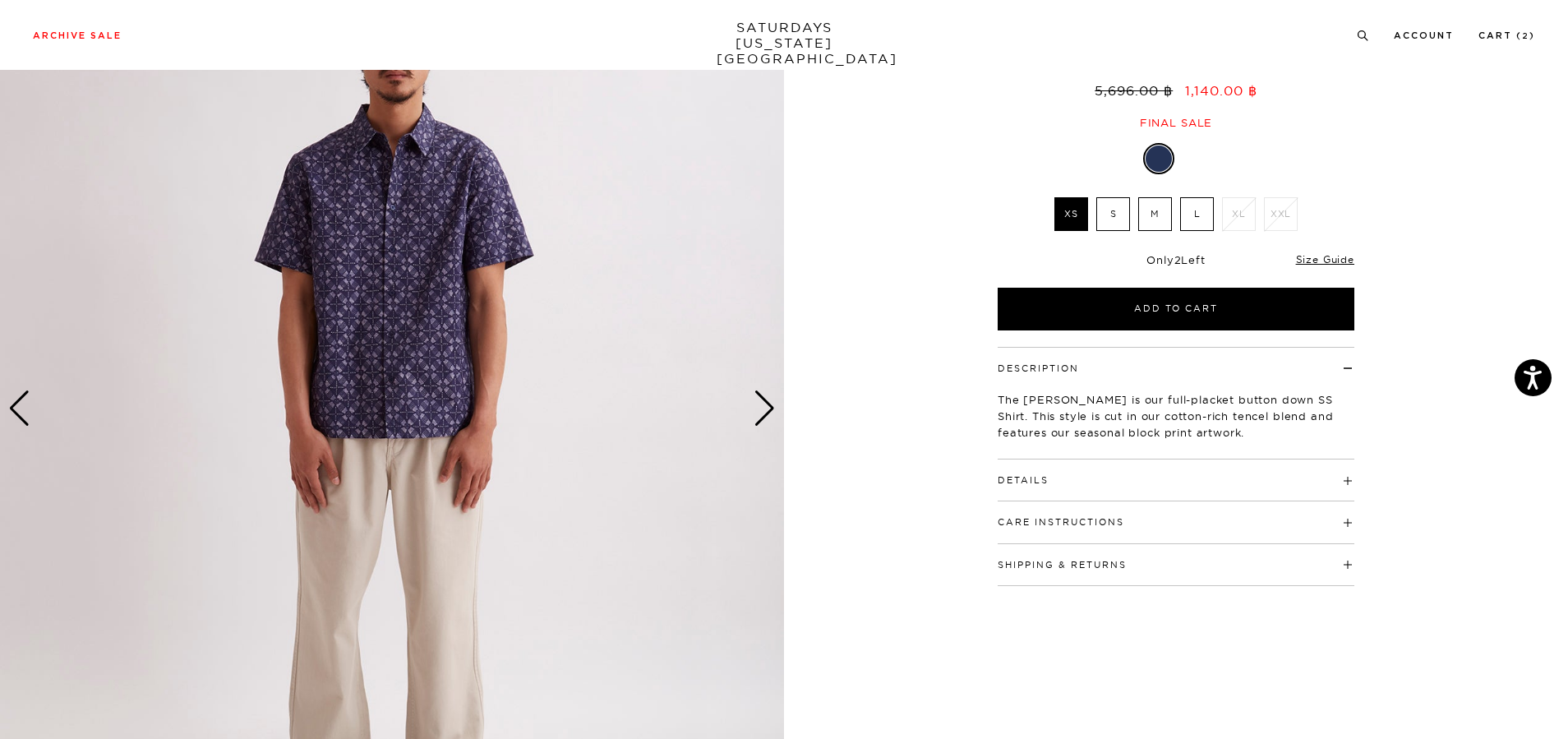
scroll to position [83, 0]
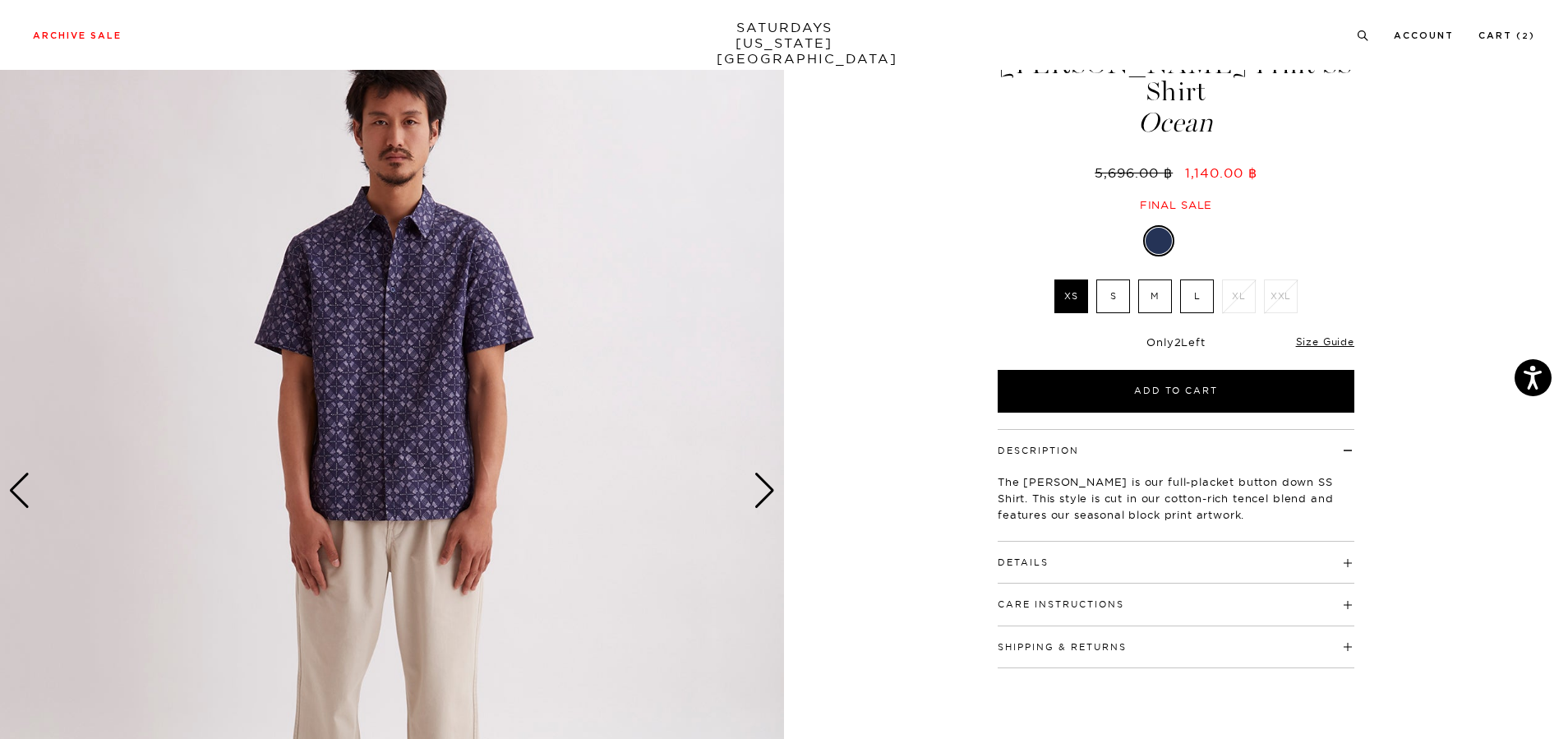
click at [766, 502] on div "Next slide" at bounding box center [764, 490] width 22 height 36
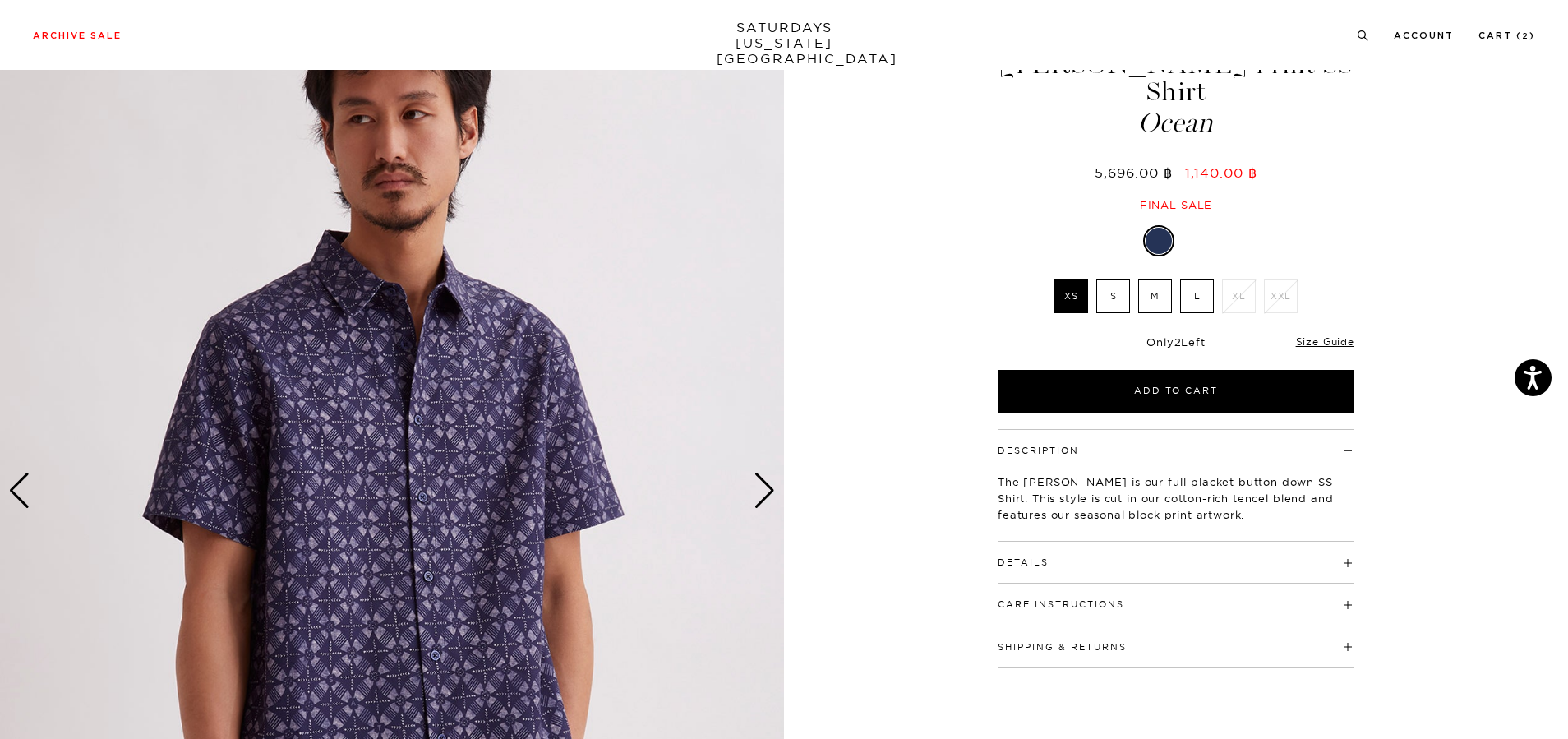
click at [766, 501] on div "Next slide" at bounding box center [764, 490] width 22 height 36
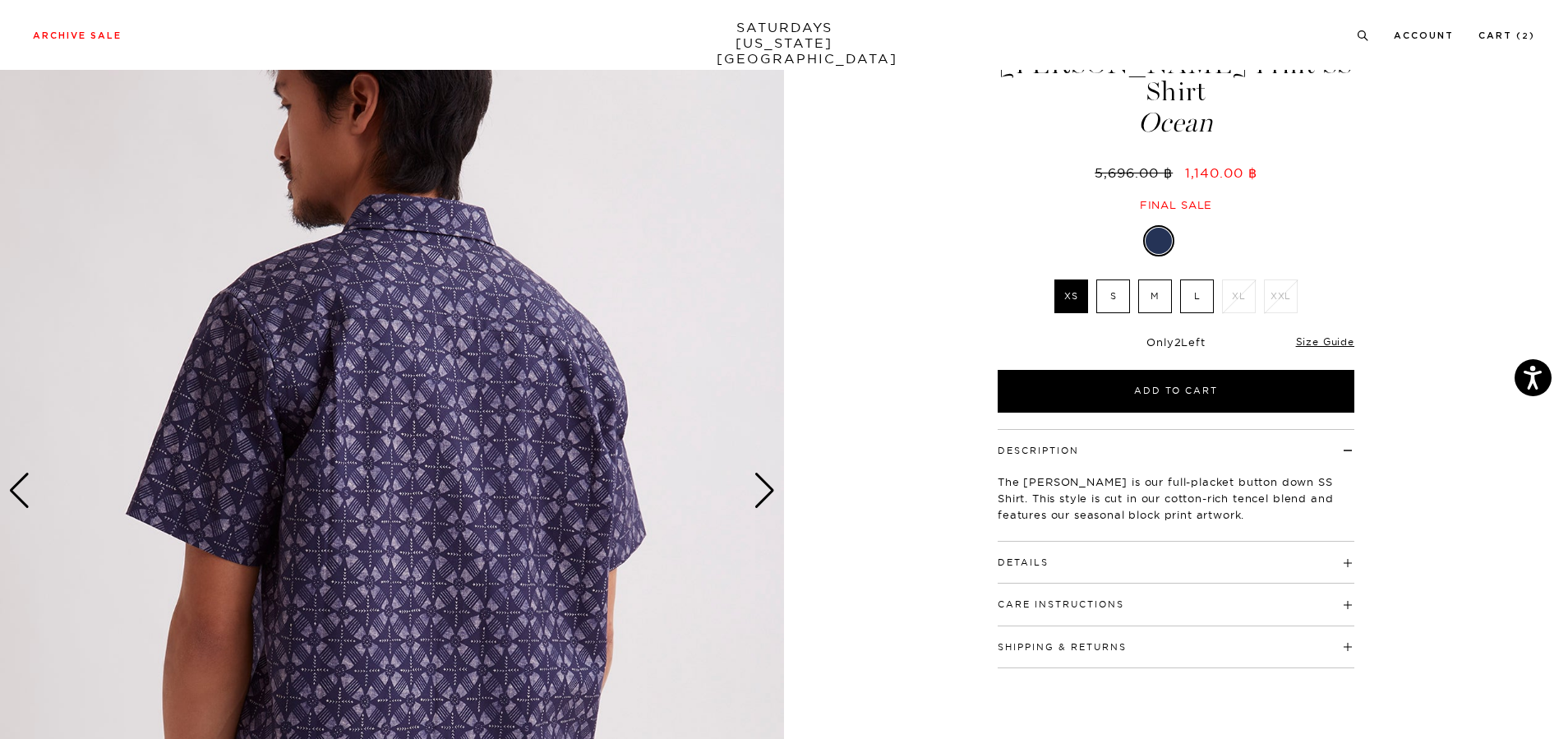
click at [766, 500] on div "Next slide" at bounding box center [764, 490] width 22 height 36
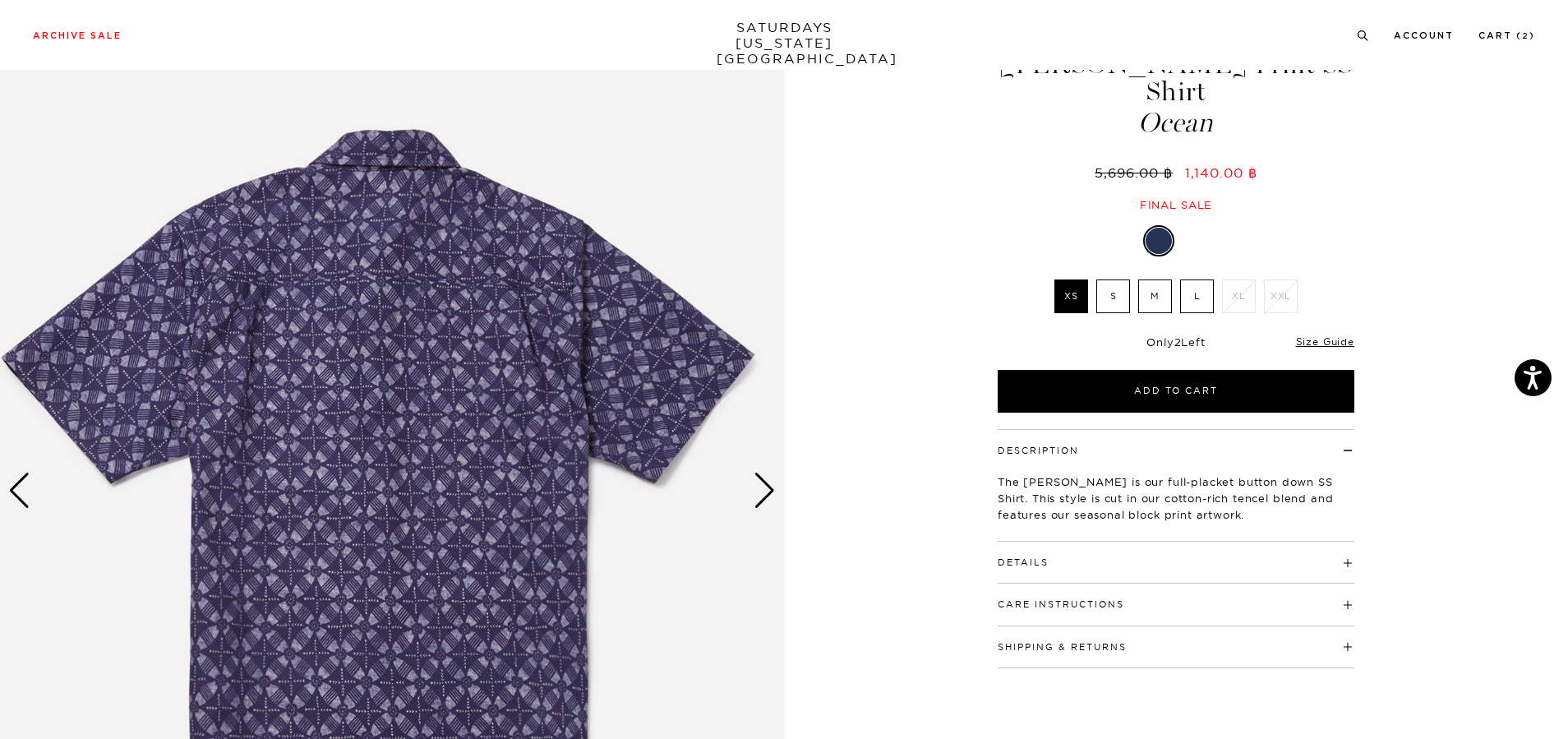
click at [766, 500] on div "Next slide" at bounding box center [764, 490] width 22 height 36
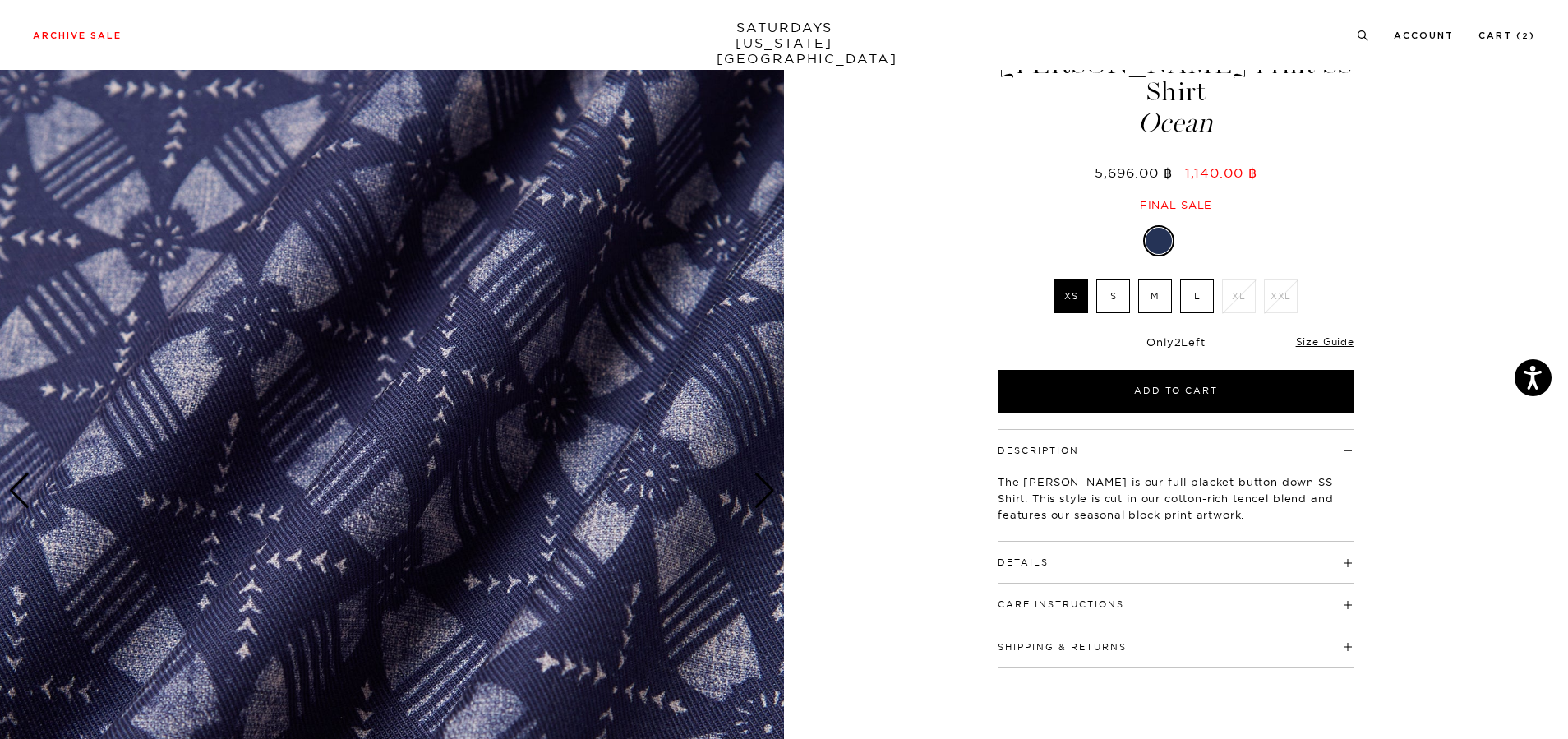
click at [766, 500] on div "Next slide" at bounding box center [764, 490] width 22 height 36
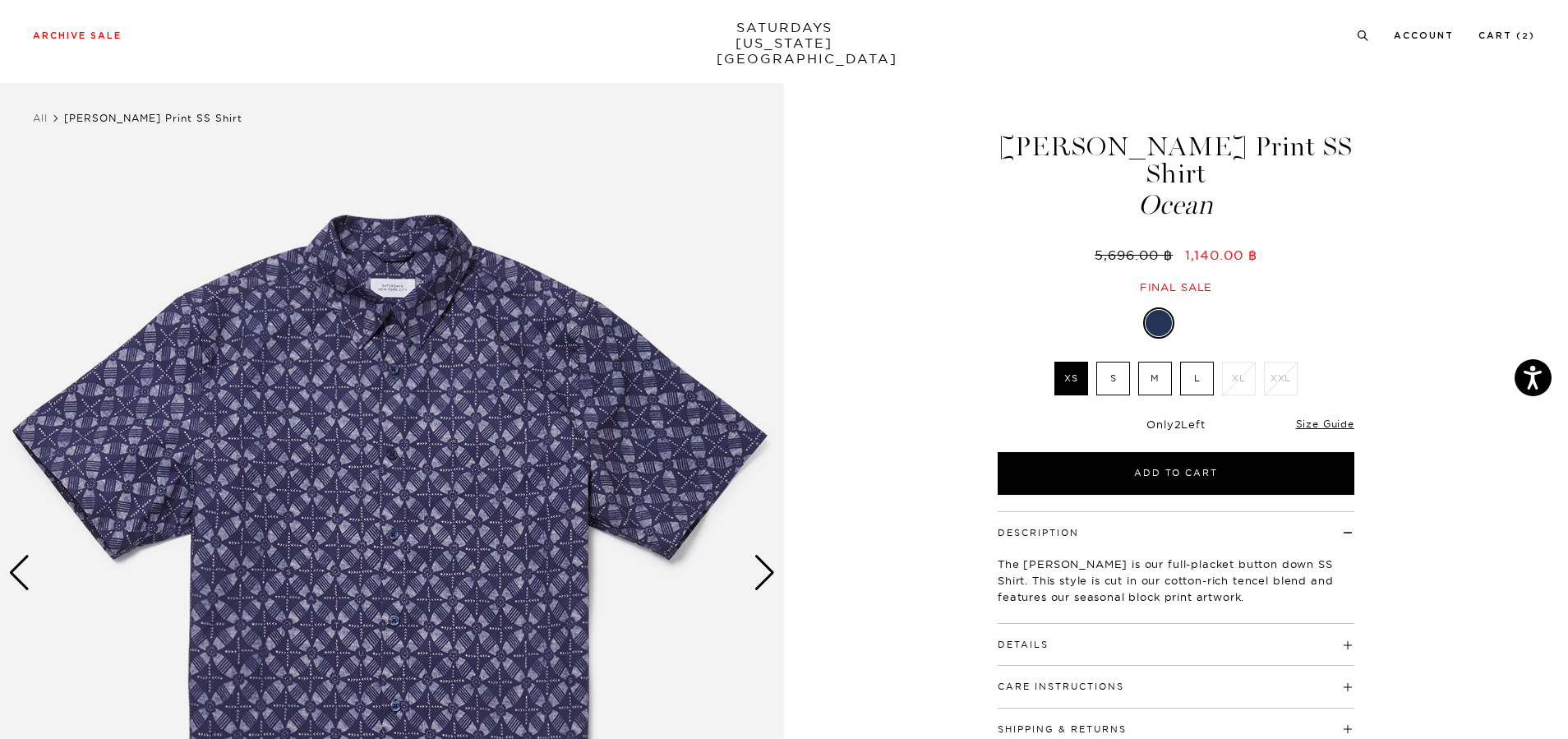
scroll to position [164, 0]
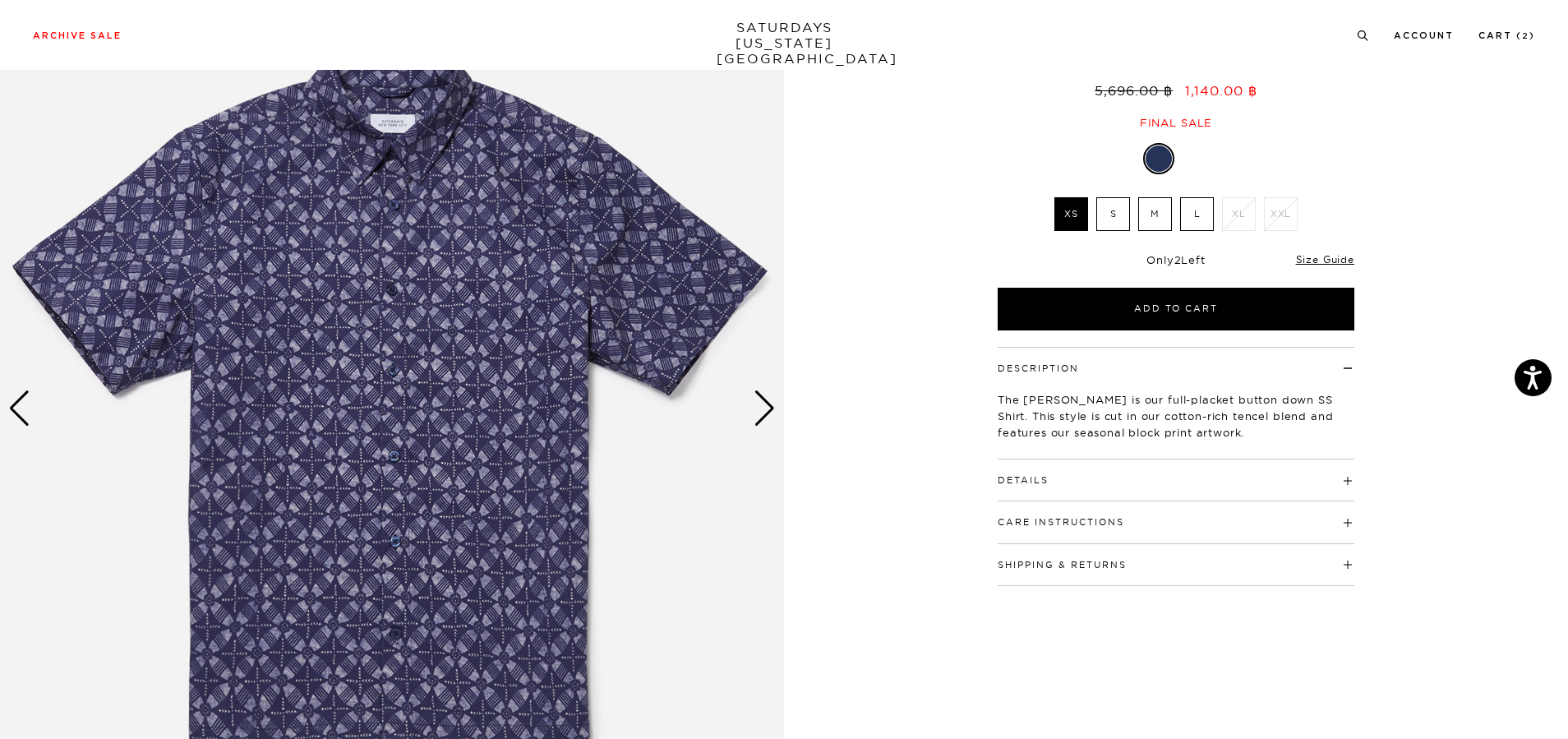
click at [767, 410] on div "Next slide" at bounding box center [764, 408] width 22 height 36
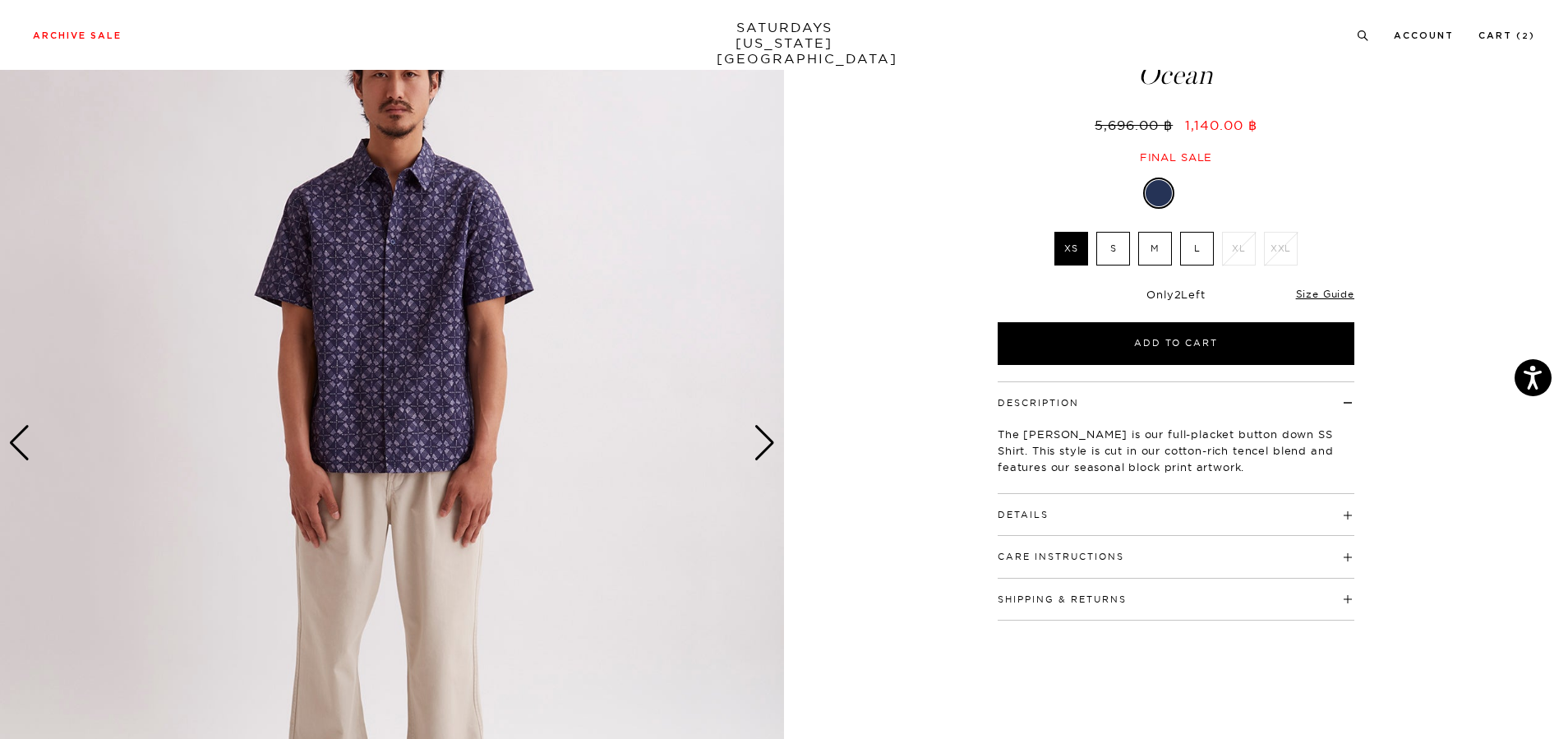
scroll to position [83, 0]
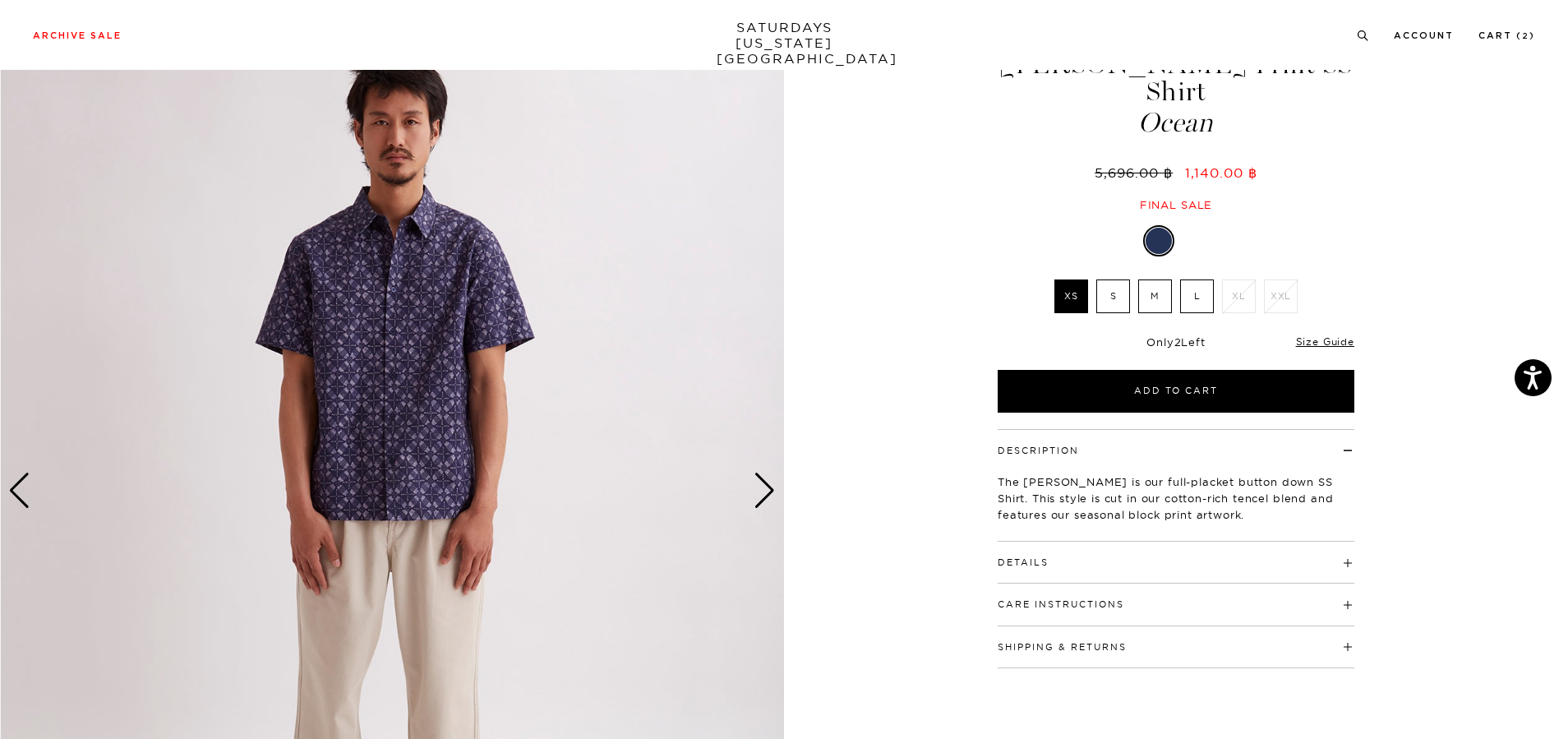
click at [768, 495] on div "Next slide" at bounding box center [764, 490] width 22 height 36
click at [760, 492] on div "Next slide" at bounding box center [764, 490] width 22 height 36
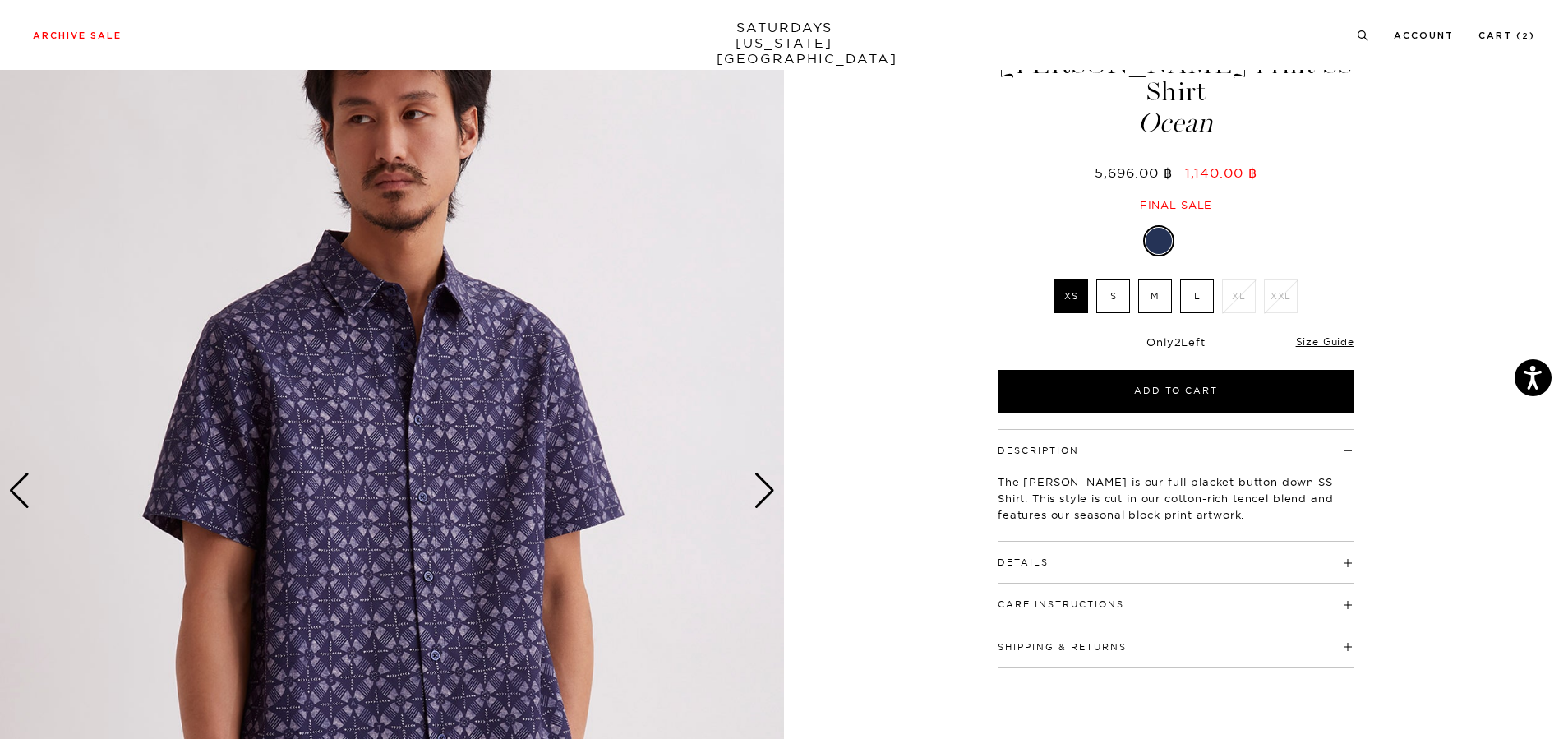
click at [760, 492] on div "Next slide" at bounding box center [764, 490] width 22 height 36
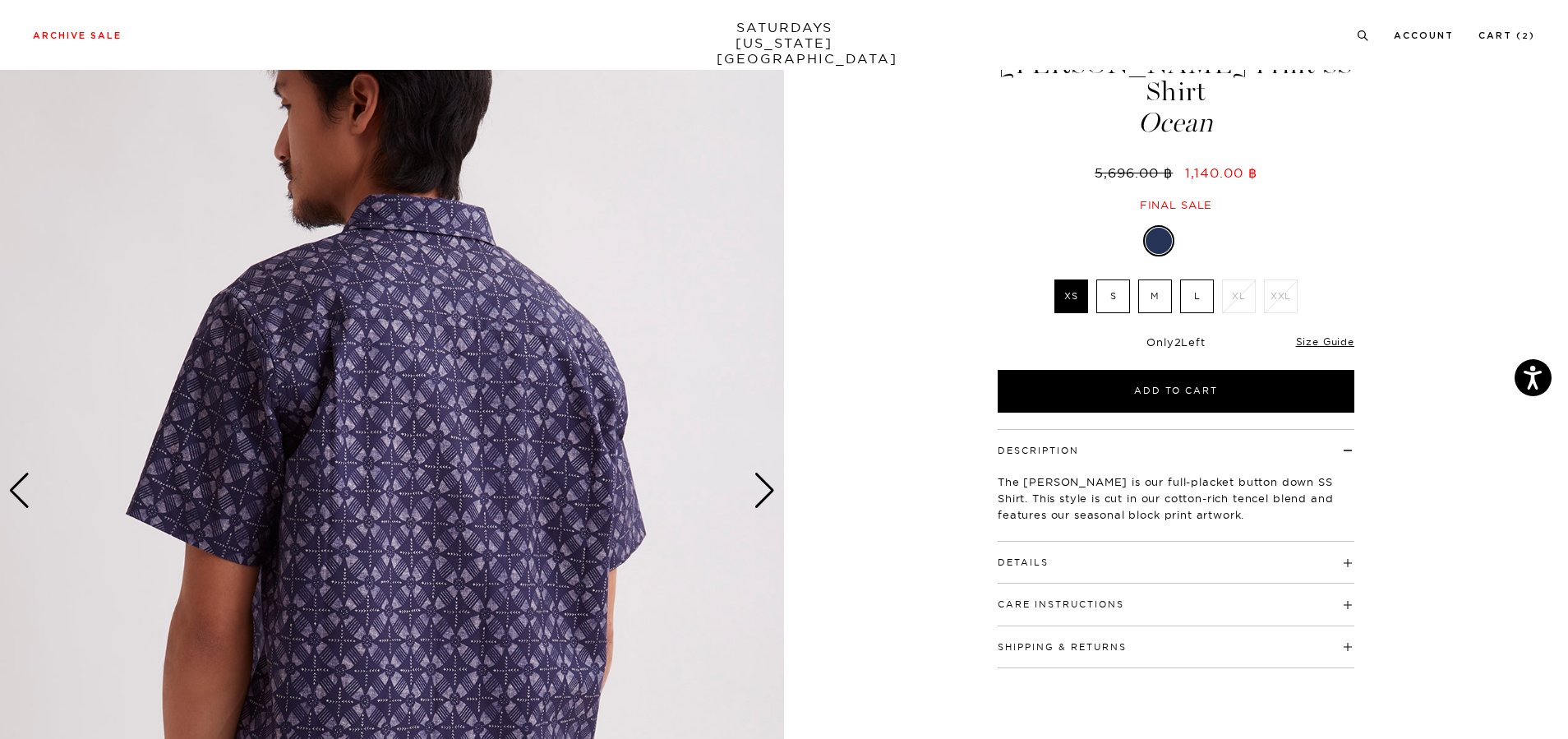
click at [760, 492] on div "Next slide" at bounding box center [764, 490] width 22 height 36
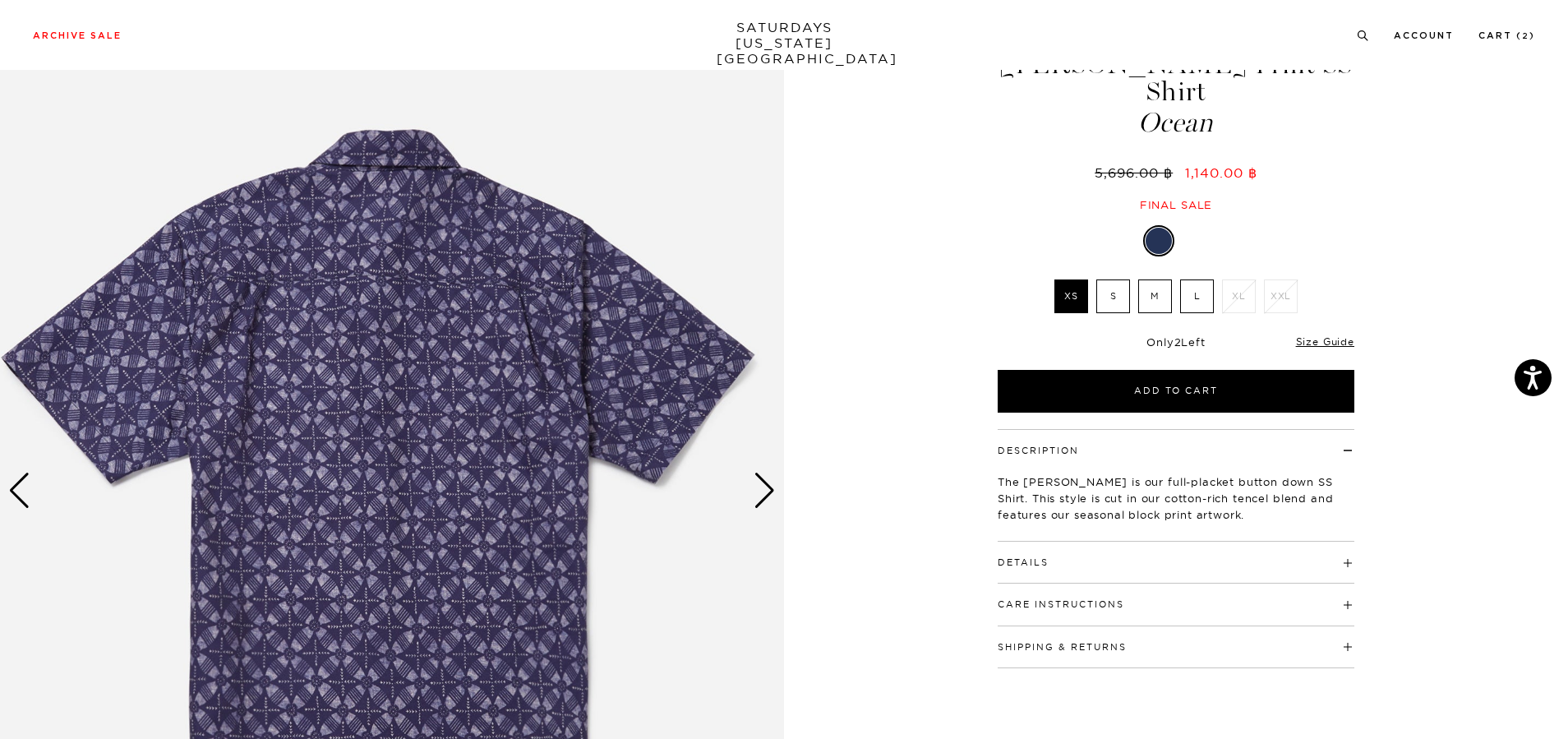
click at [760, 492] on div "Next slide" at bounding box center [764, 490] width 22 height 36
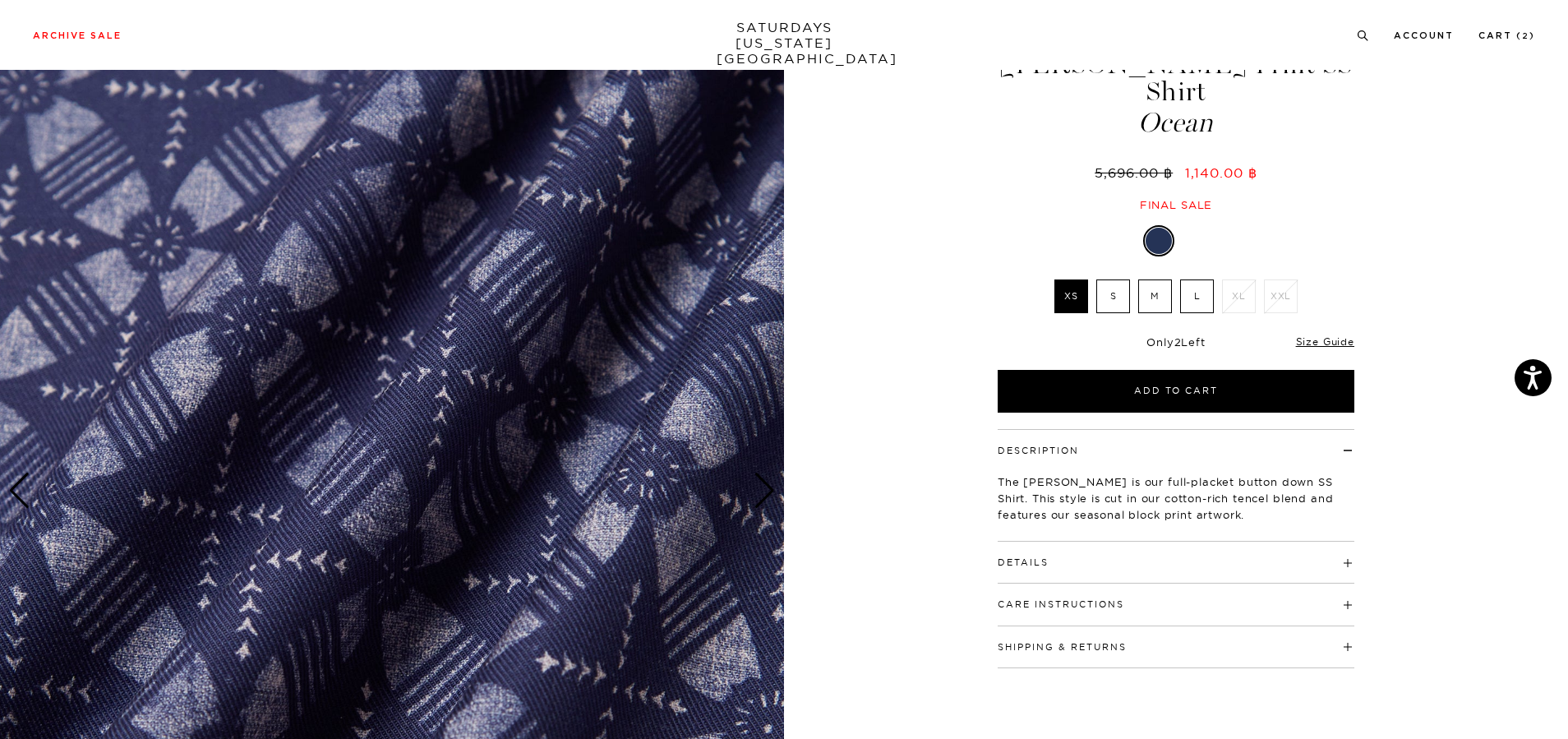
click at [760, 492] on div "Next slide" at bounding box center [764, 490] width 22 height 36
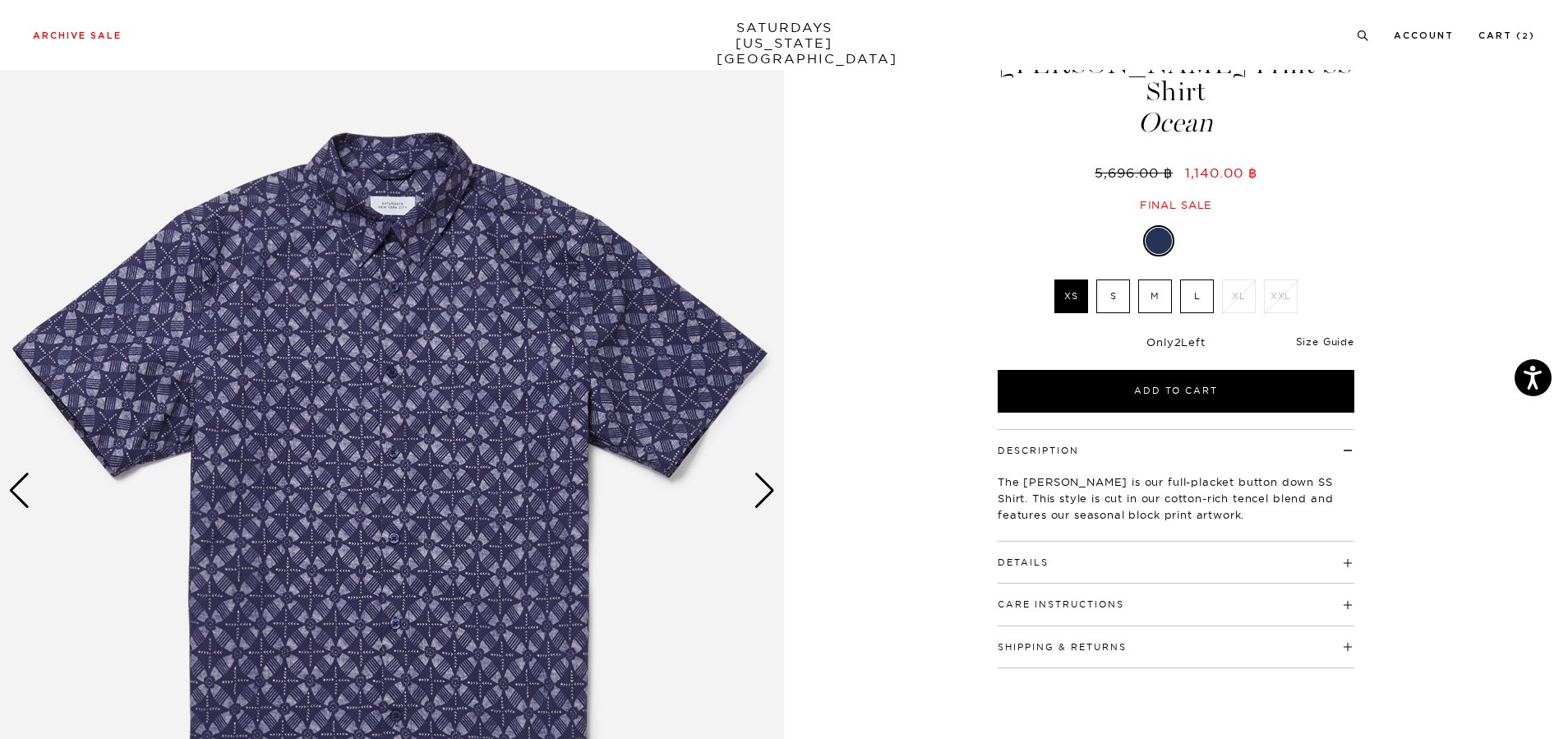
click at [1305, 335] on link "Size Guide" at bounding box center [1325, 341] width 58 height 13
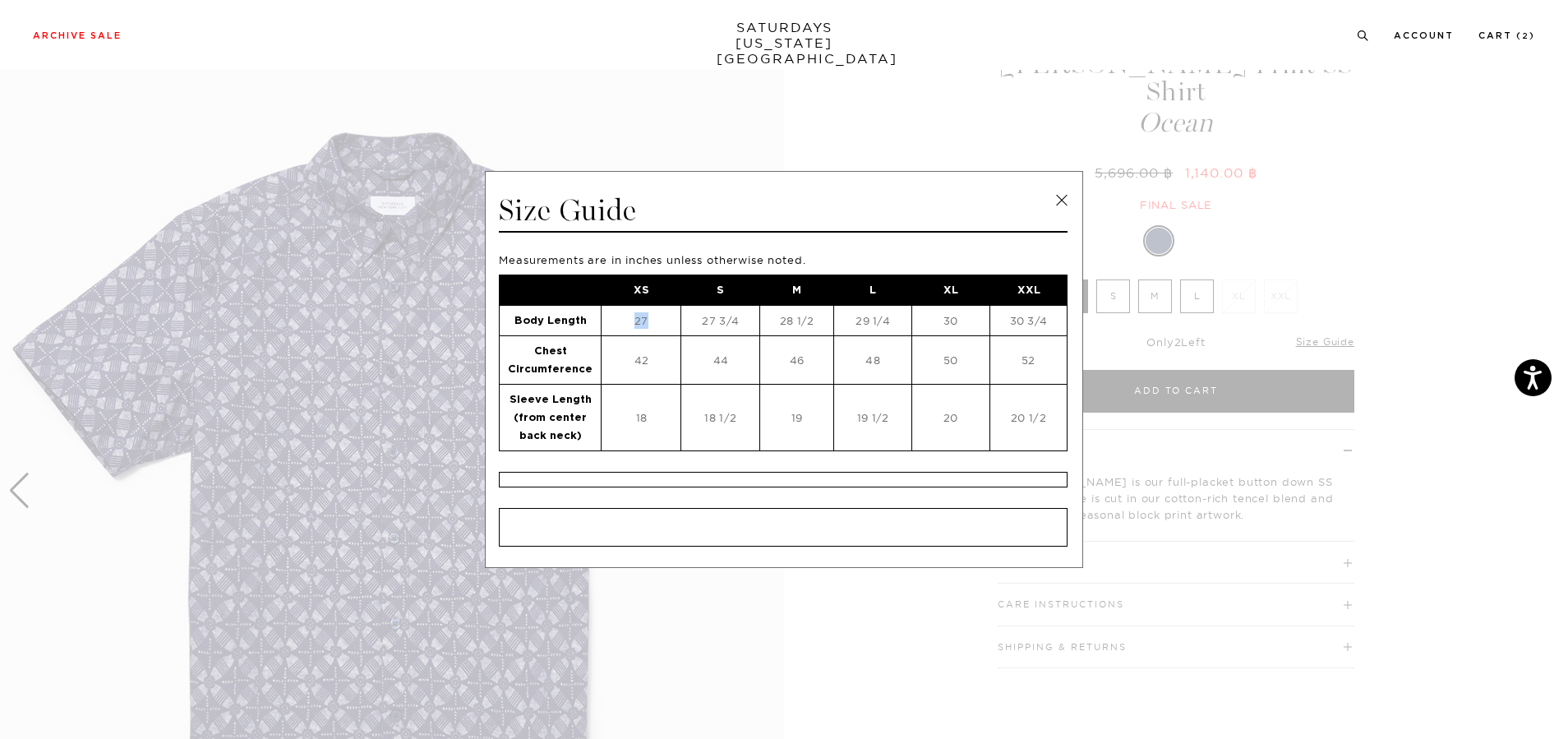
drag, startPoint x: 646, startPoint y: 325, endPoint x: 626, endPoint y: 325, distance: 20.0
click at [626, 325] on td "27" at bounding box center [641, 320] width 80 height 30
click at [1068, 204] on link at bounding box center [1062, 200] width 24 height 24
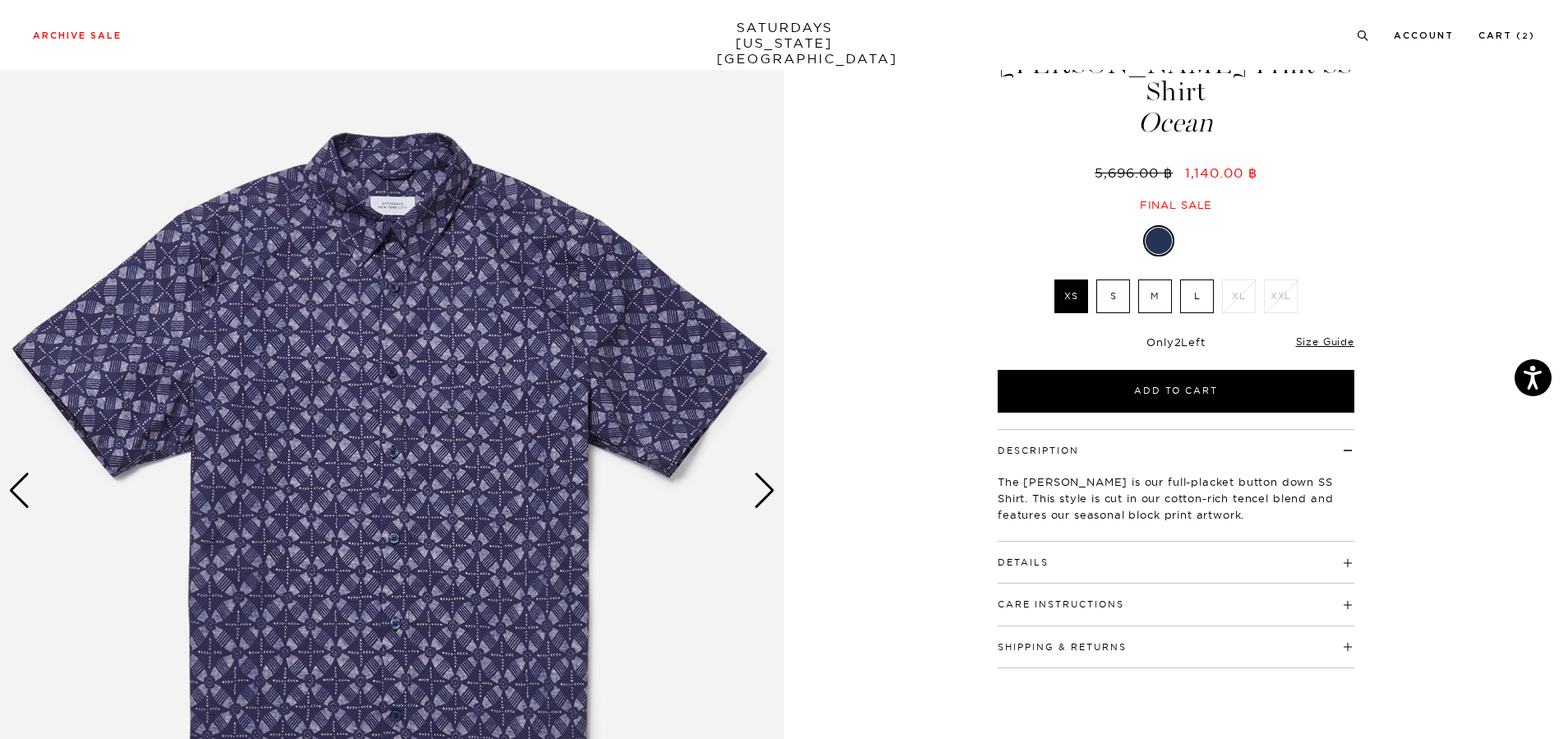
click at [859, 301] on div "1 / 6" at bounding box center [784, 491] width 1568 height 981
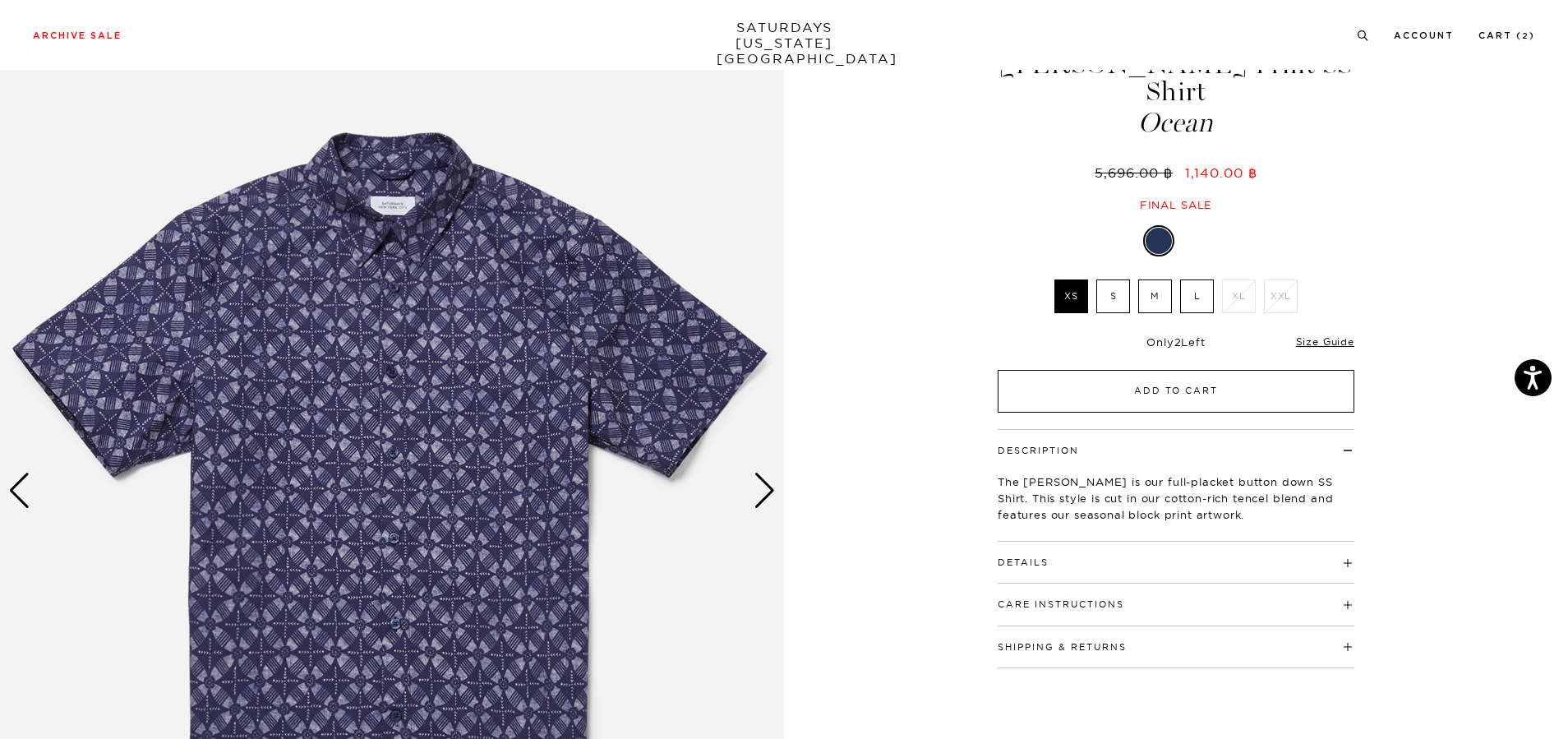
click at [1253, 380] on button "Add to Cart" at bounding box center [1175, 391] width 356 height 43
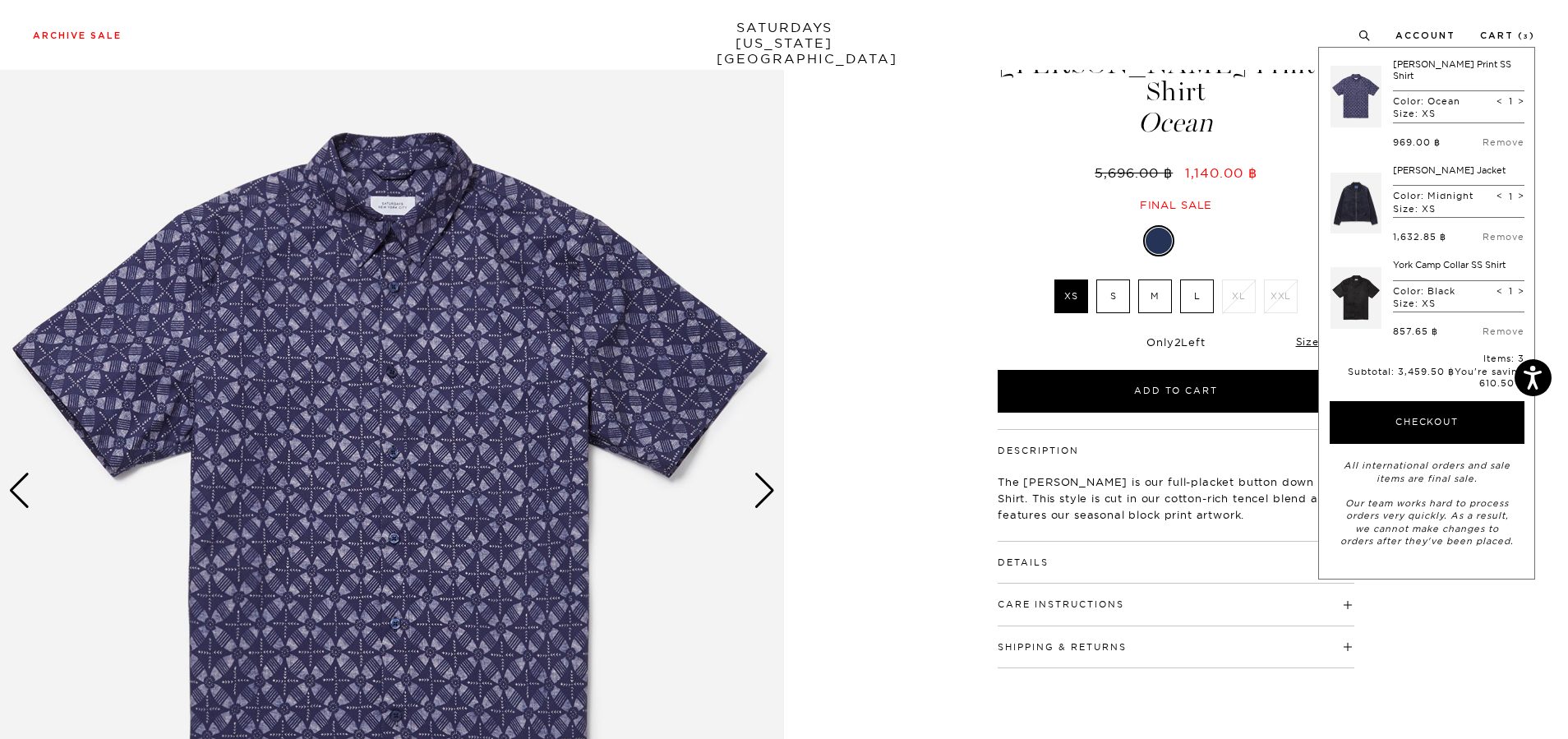
click at [891, 286] on div "1 / 6" at bounding box center [784, 491] width 1568 height 981
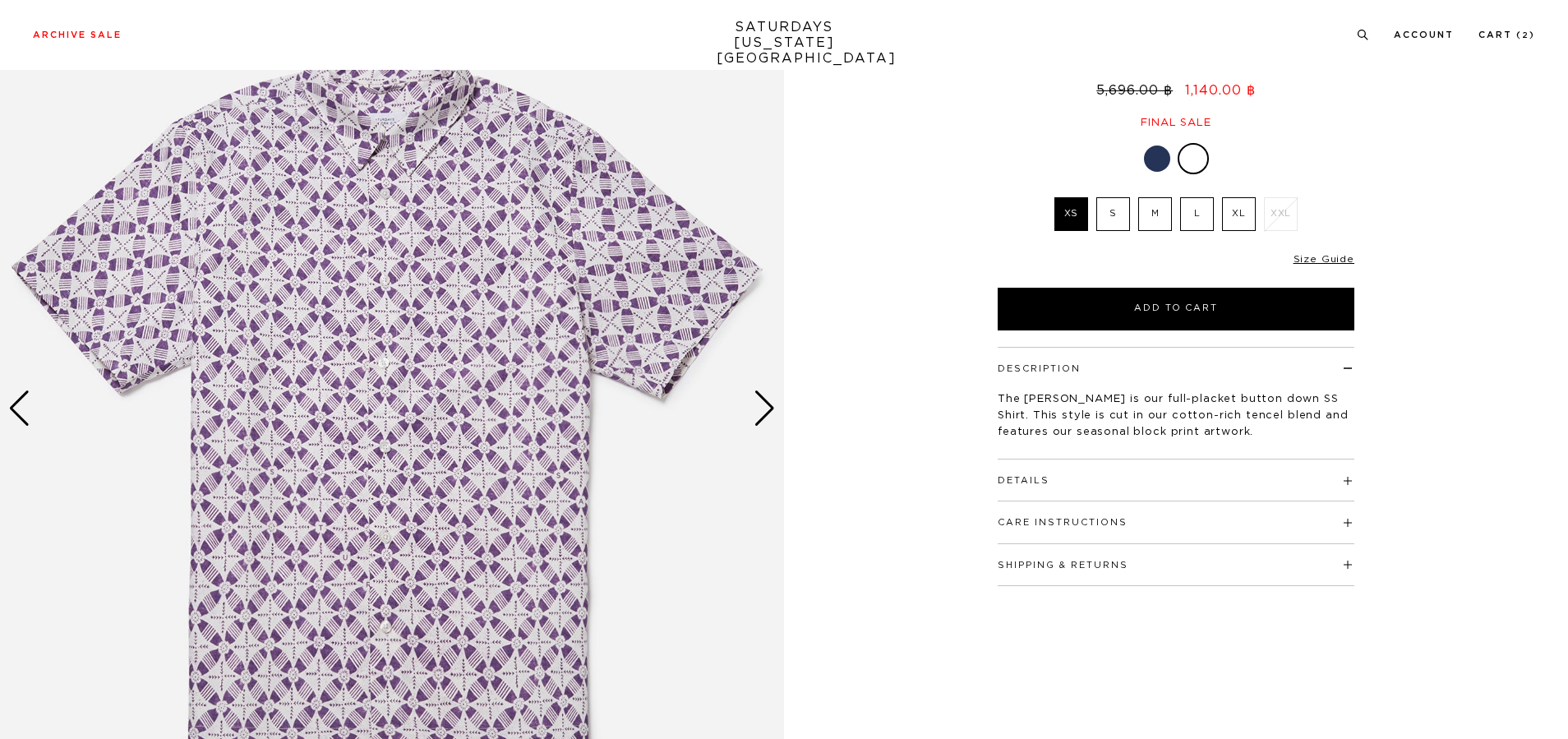
scroll to position [164, 0]
click at [768, 407] on div "Next slide" at bounding box center [764, 408] width 22 height 36
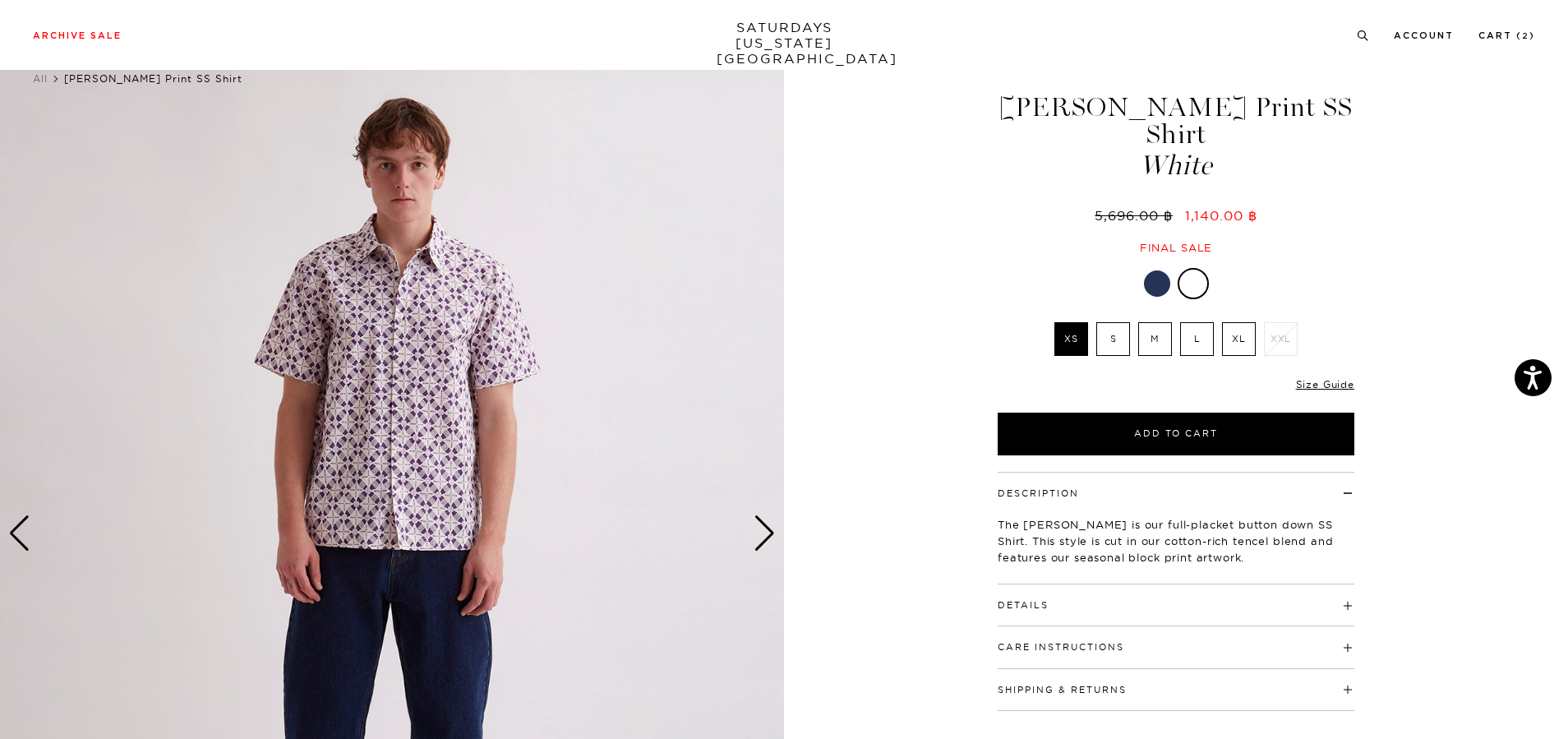
scroll to position [83, 0]
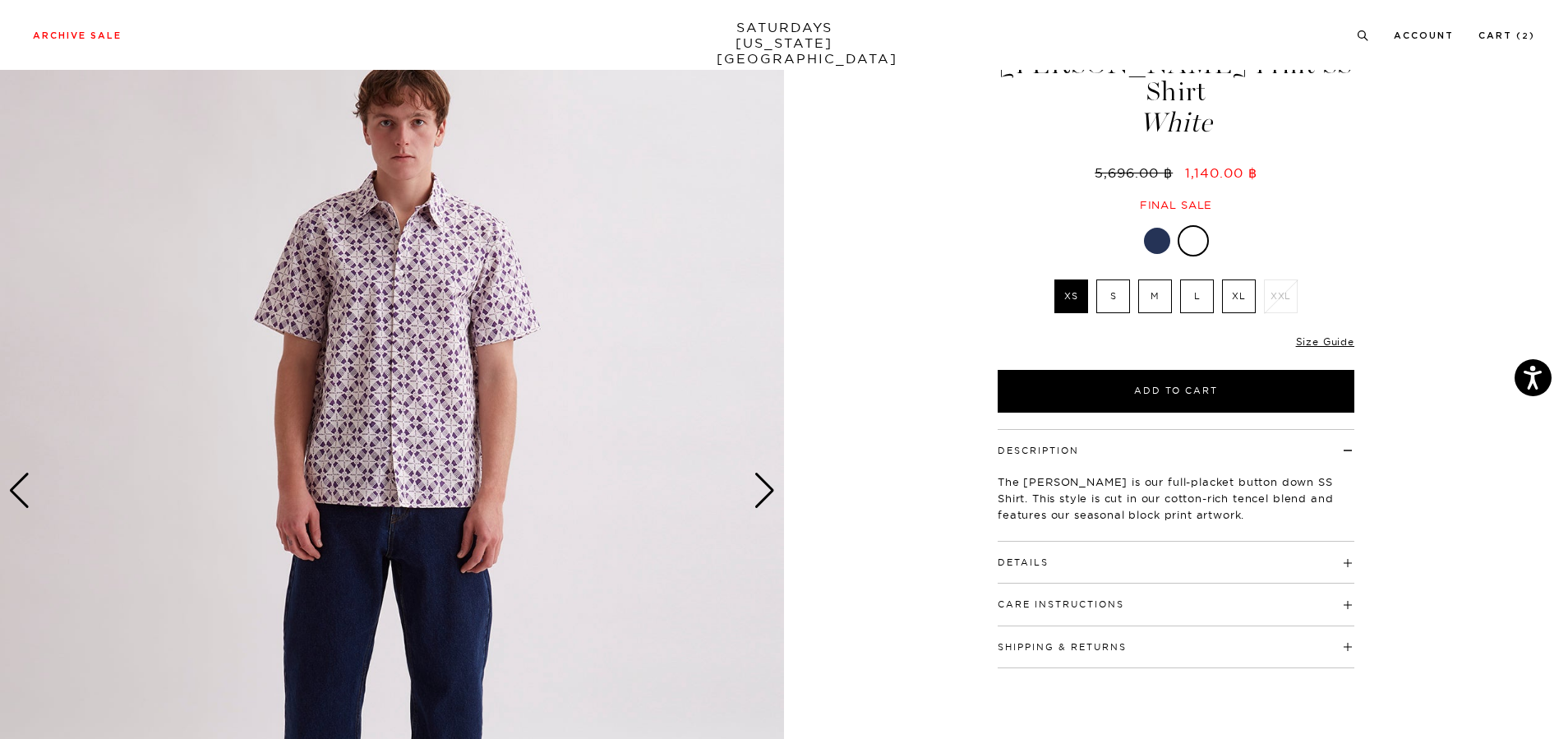
click at [763, 493] on div "Next slide" at bounding box center [764, 490] width 22 height 36
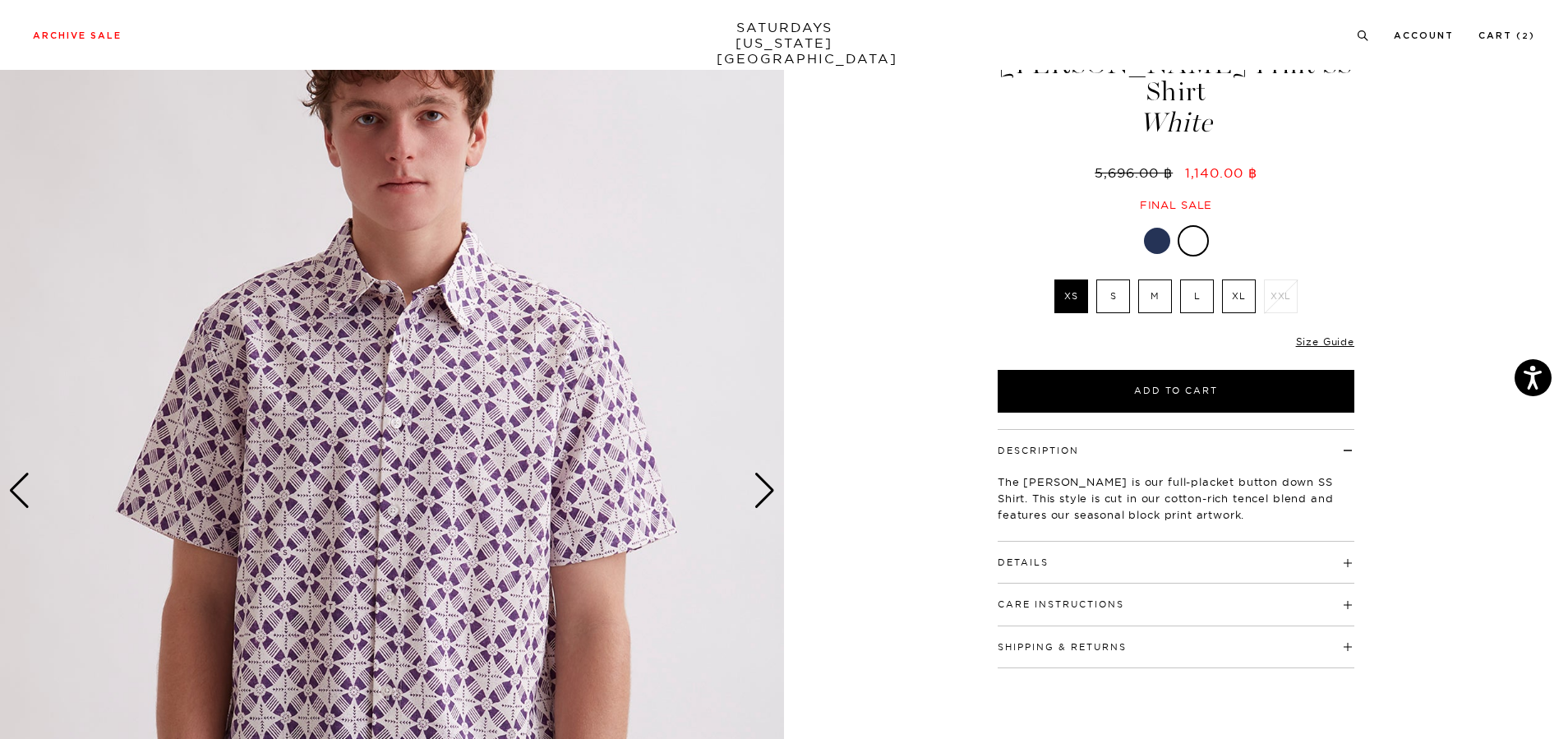
click at [763, 492] on div "Next slide" at bounding box center [764, 490] width 22 height 36
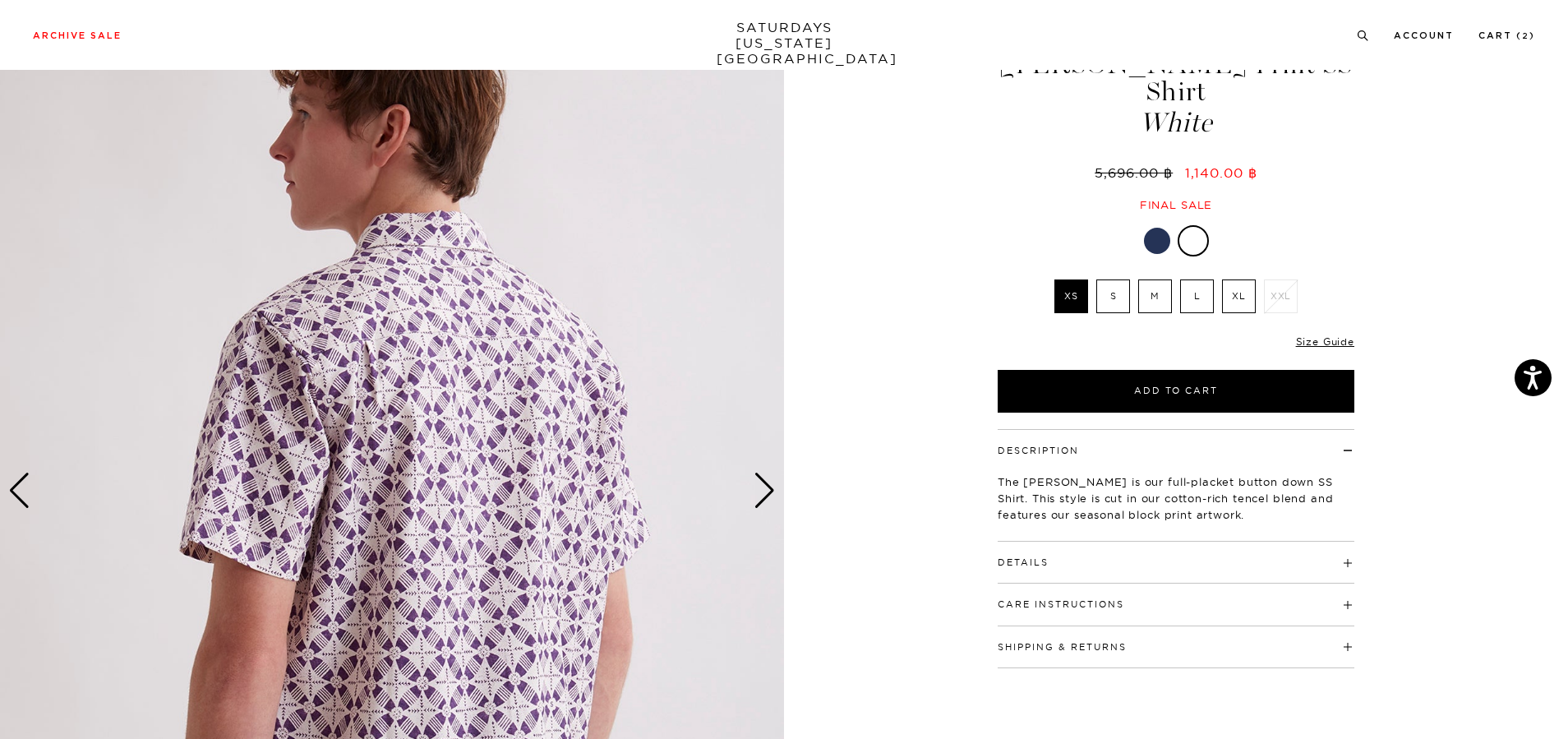
click at [763, 492] on div "Next slide" at bounding box center [764, 490] width 22 height 36
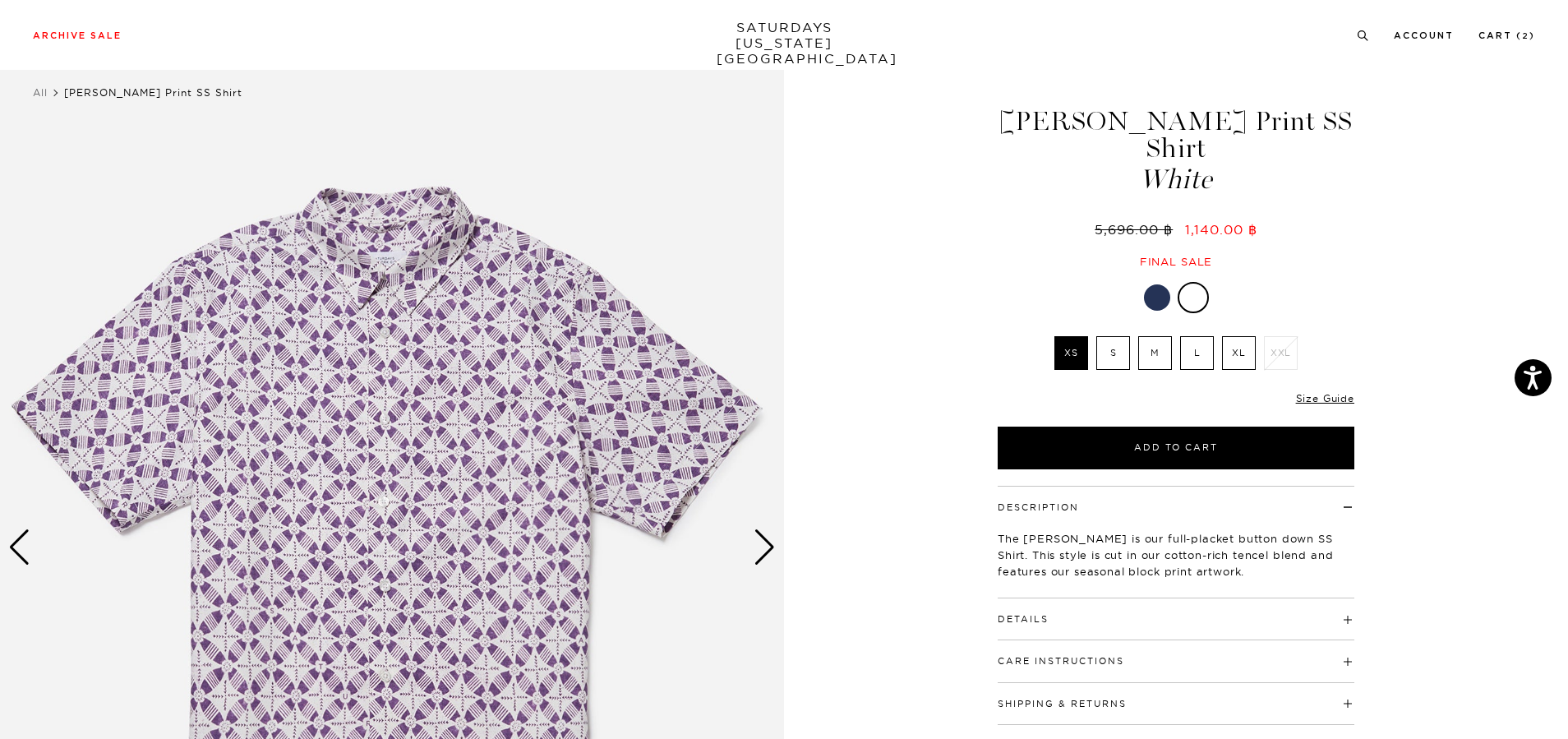
scroll to position [0, 0]
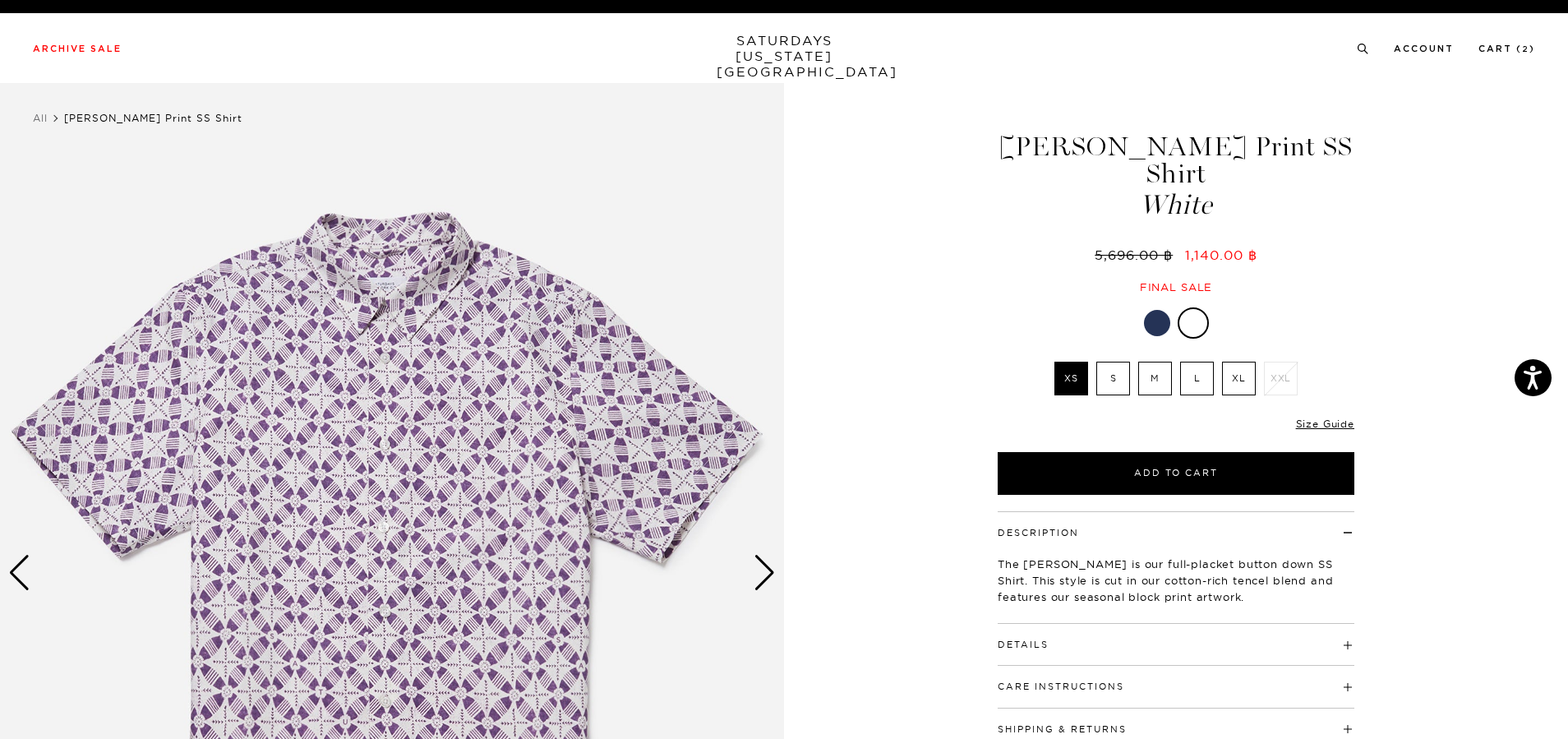
click at [842, 650] on div "1 / 4 5 / -2" at bounding box center [784, 574] width 1568 height 981
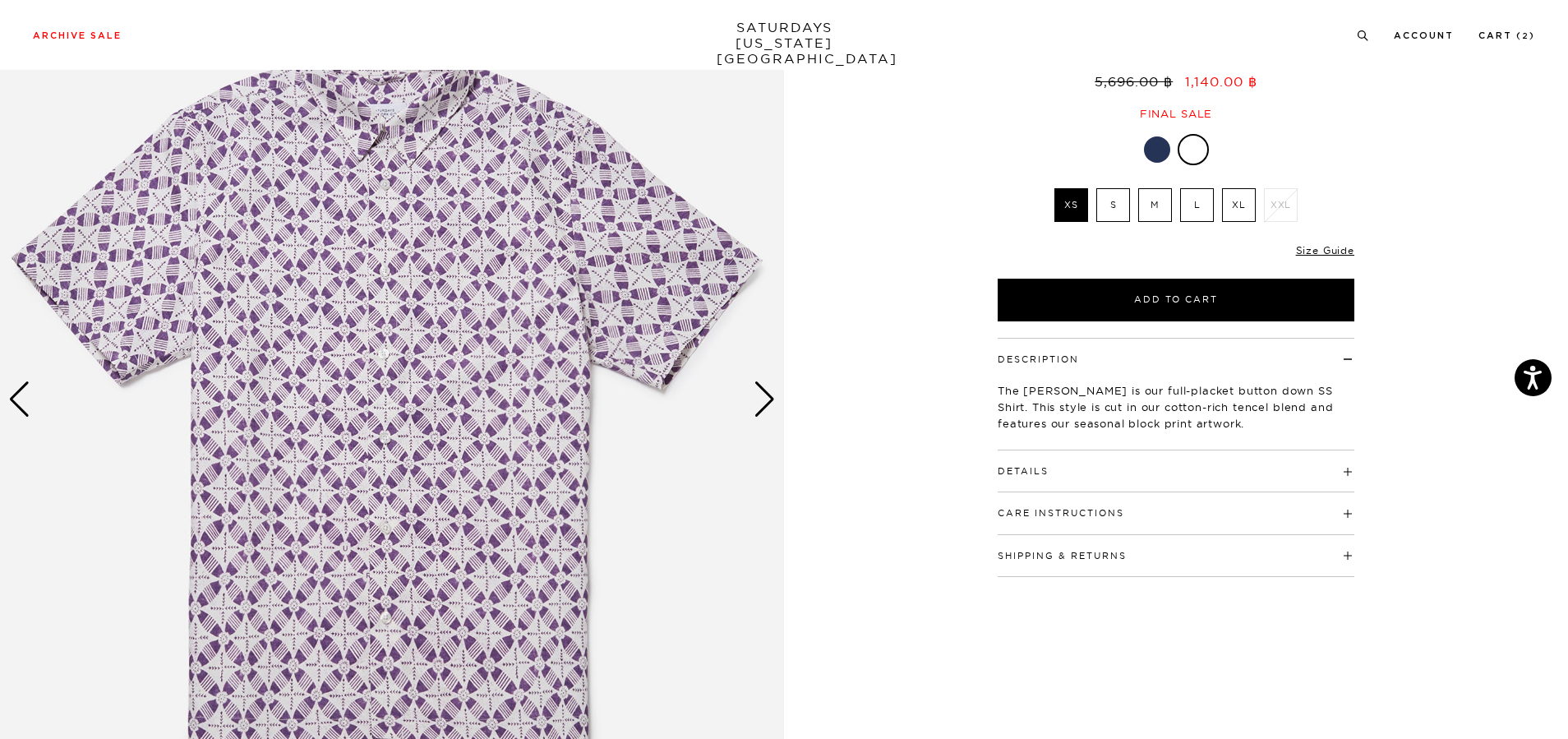
scroll to position [247, 0]
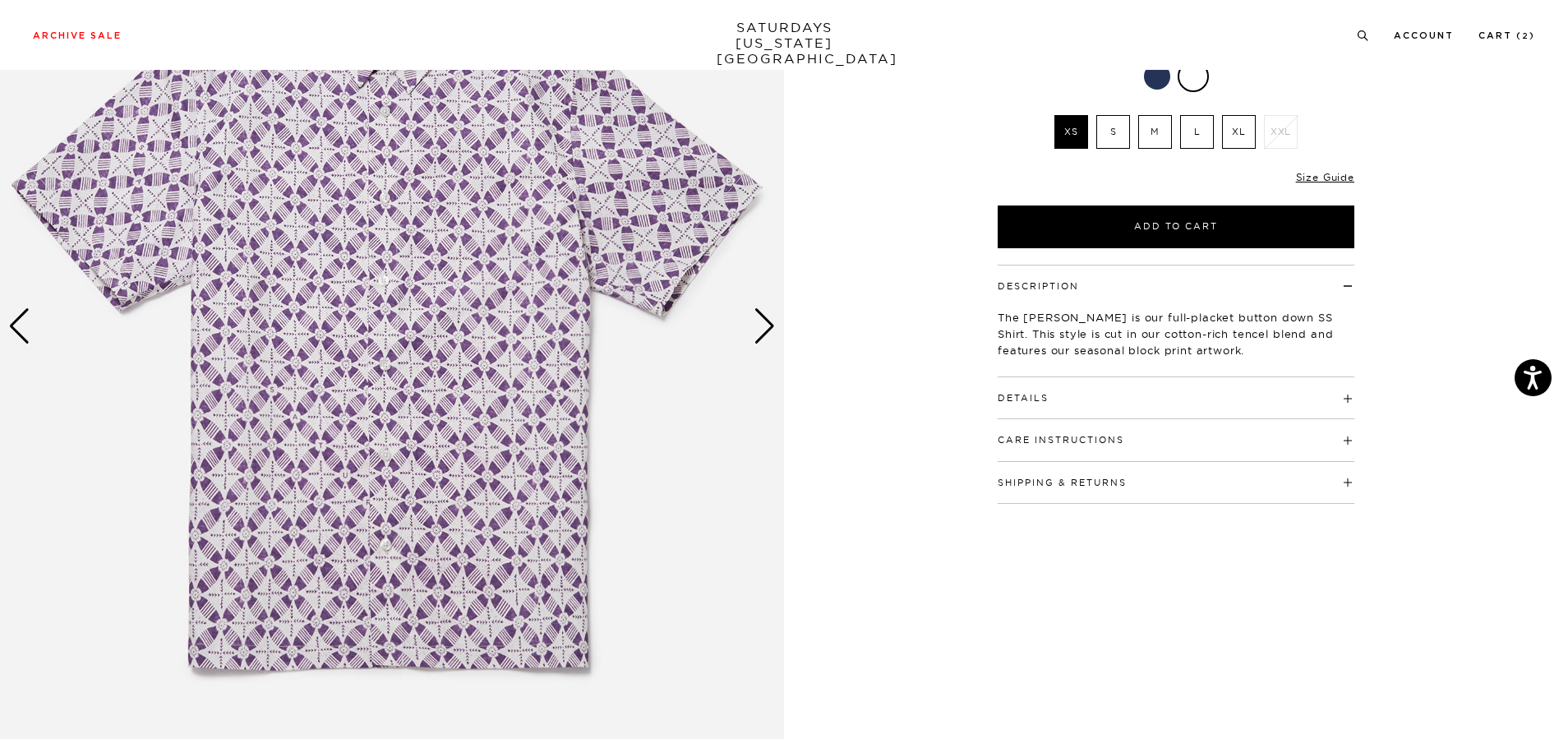
click at [1103, 479] on button "Shipping & Returns" at bounding box center [1062, 483] width 129 height 9
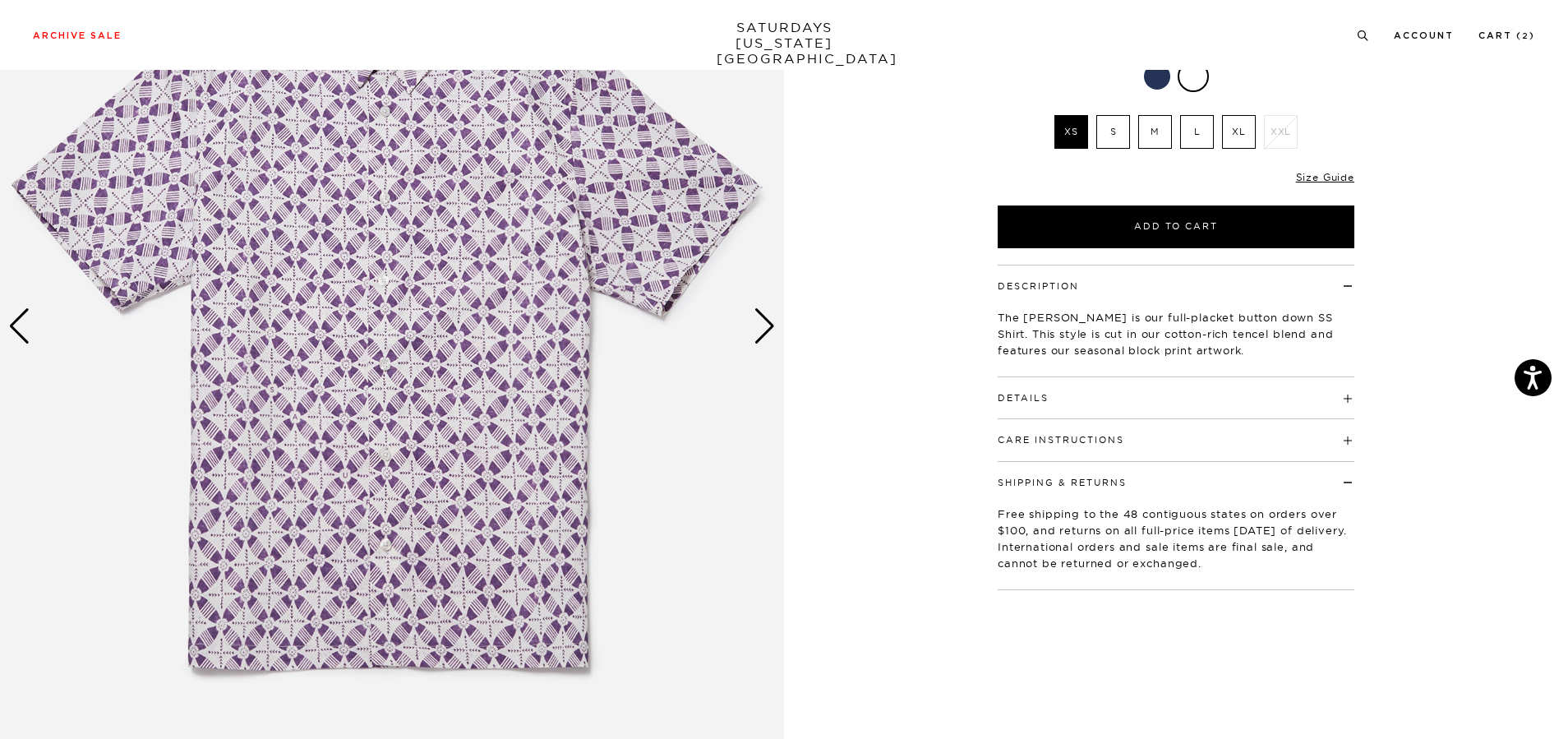
click at [1100, 479] on button "Shipping & Returns" at bounding box center [1062, 483] width 129 height 9
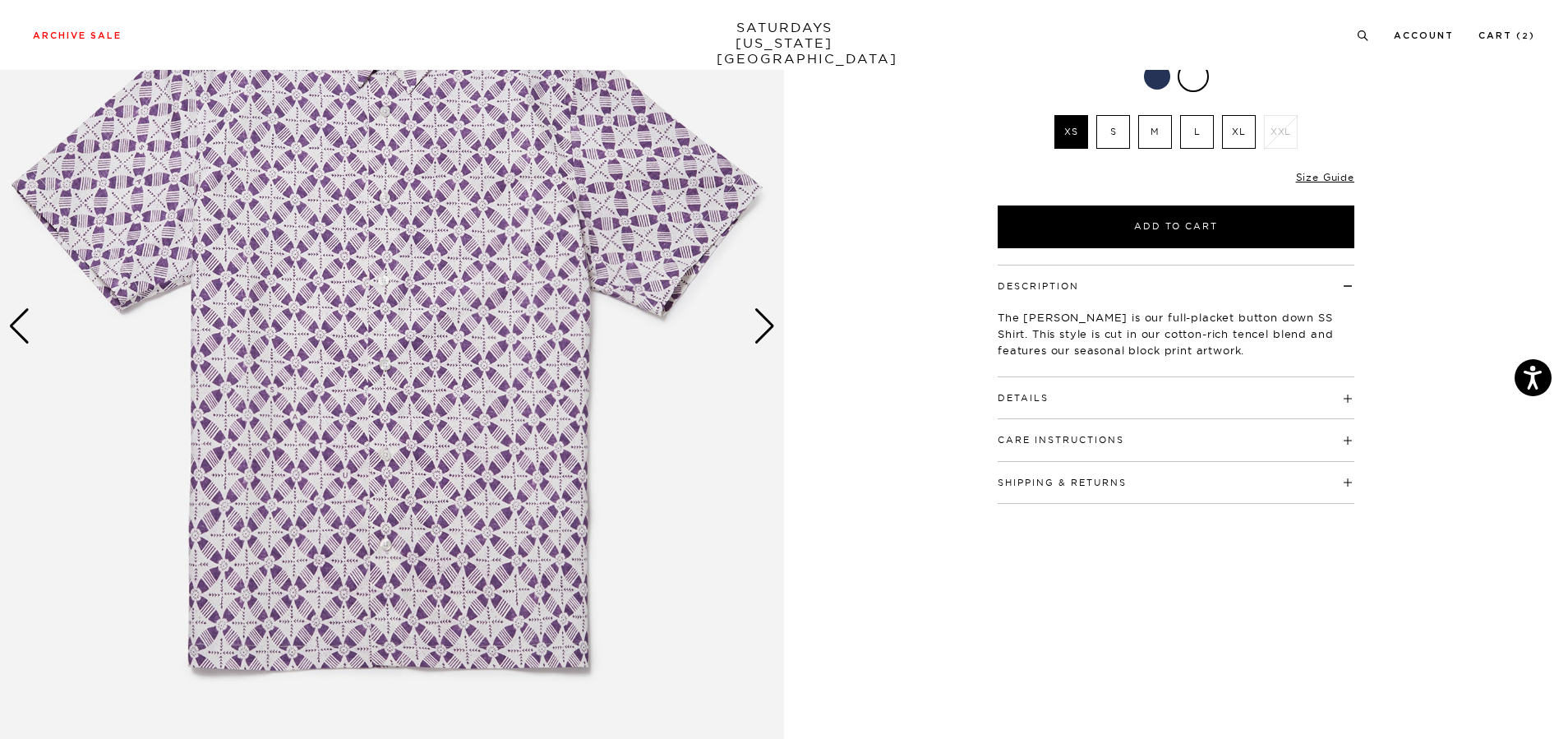
click at [1104, 421] on div "Care Instructions Machine Wash Cold Separately Do Not Bleach Do Not Tumble Dry …" at bounding box center [1175, 440] width 356 height 42
click at [1101, 436] on button "Care Instructions" at bounding box center [1061, 440] width 126 height 9
click at [1087, 378] on h4 "Details" at bounding box center [1175, 391] width 356 height 27
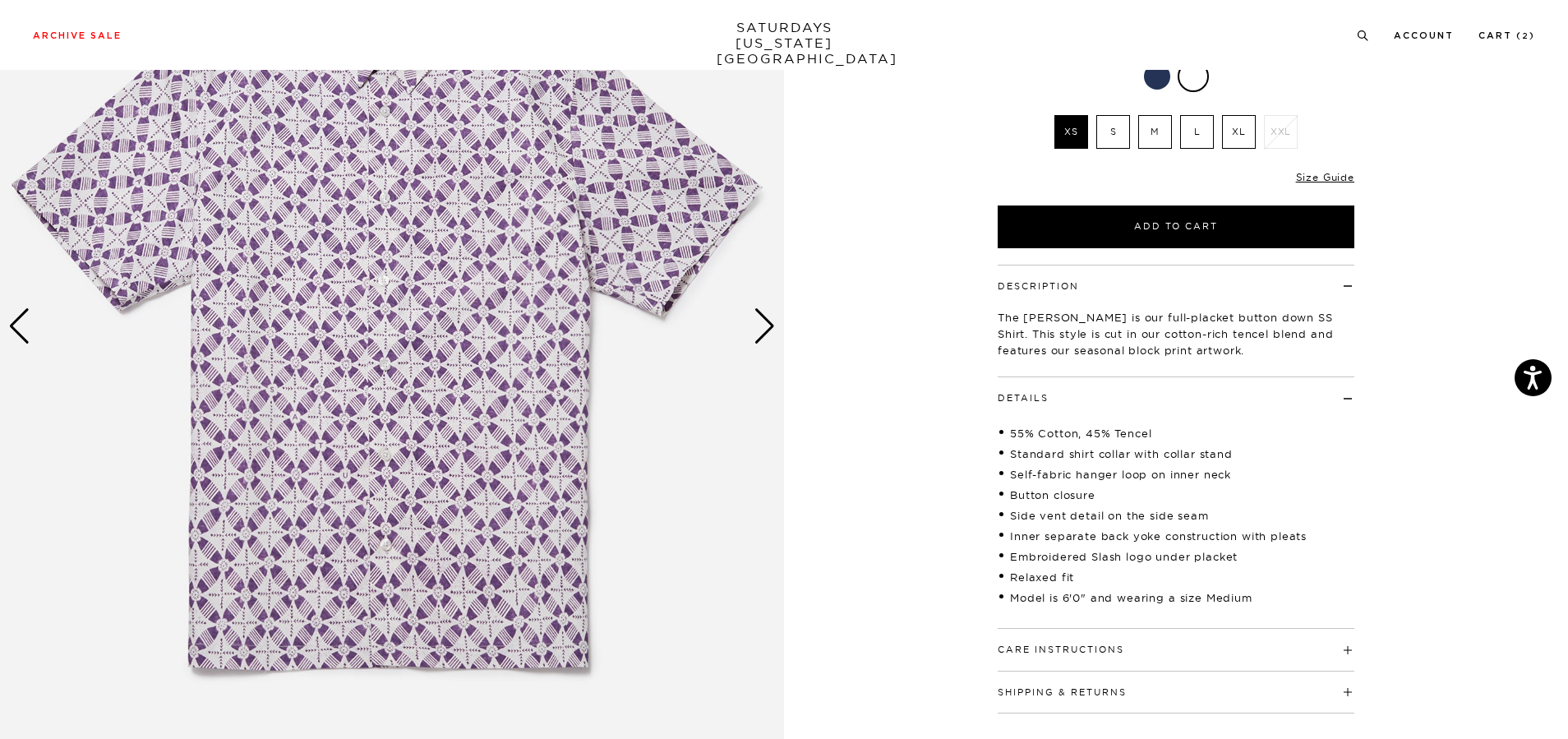
click at [1132, 425] on li "55% Cotton, 45% Tencel" at bounding box center [1175, 433] width 356 height 17
click at [1232, 507] on li "Side vent detail on the side seam" at bounding box center [1175, 516] width 356 height 17
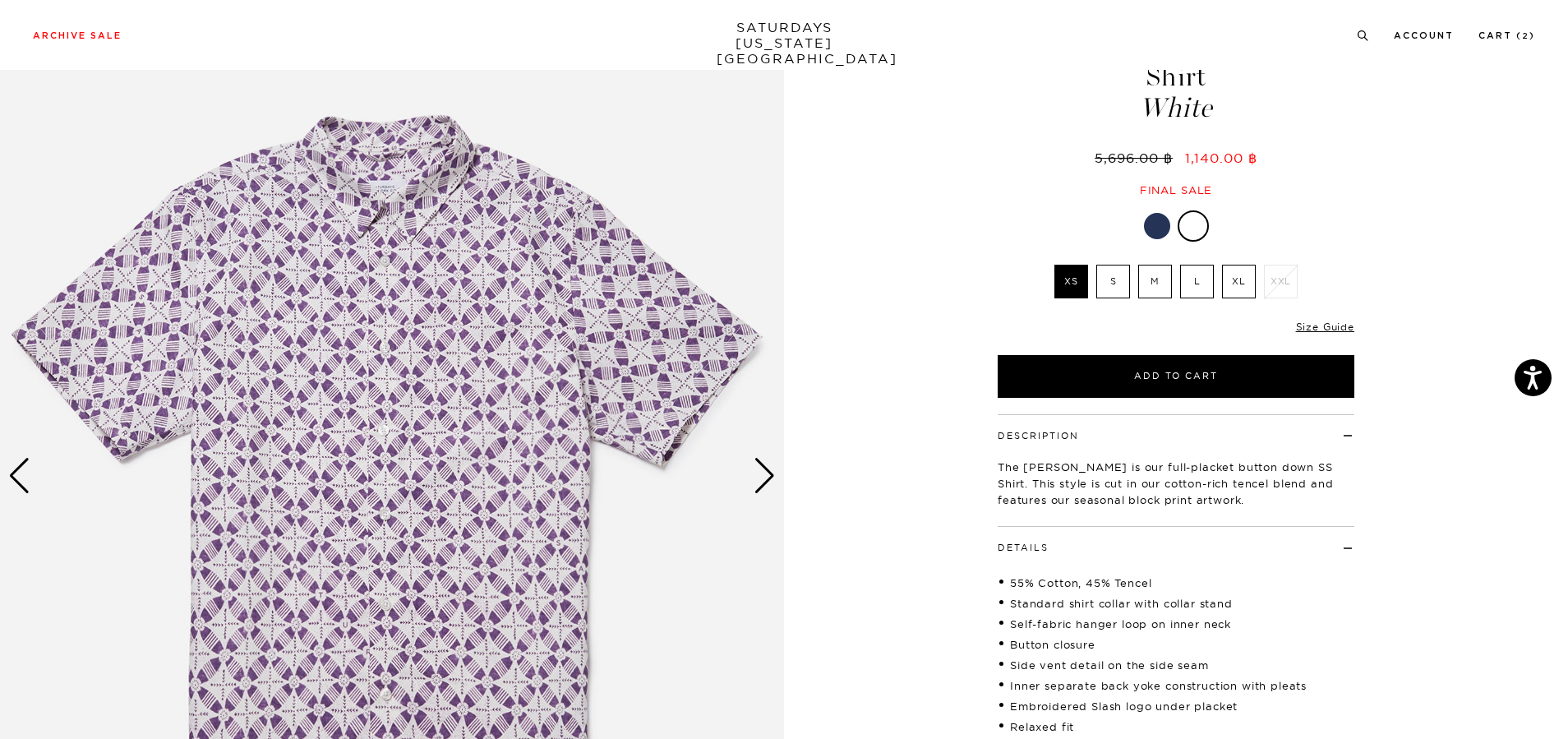
scroll to position [0, 0]
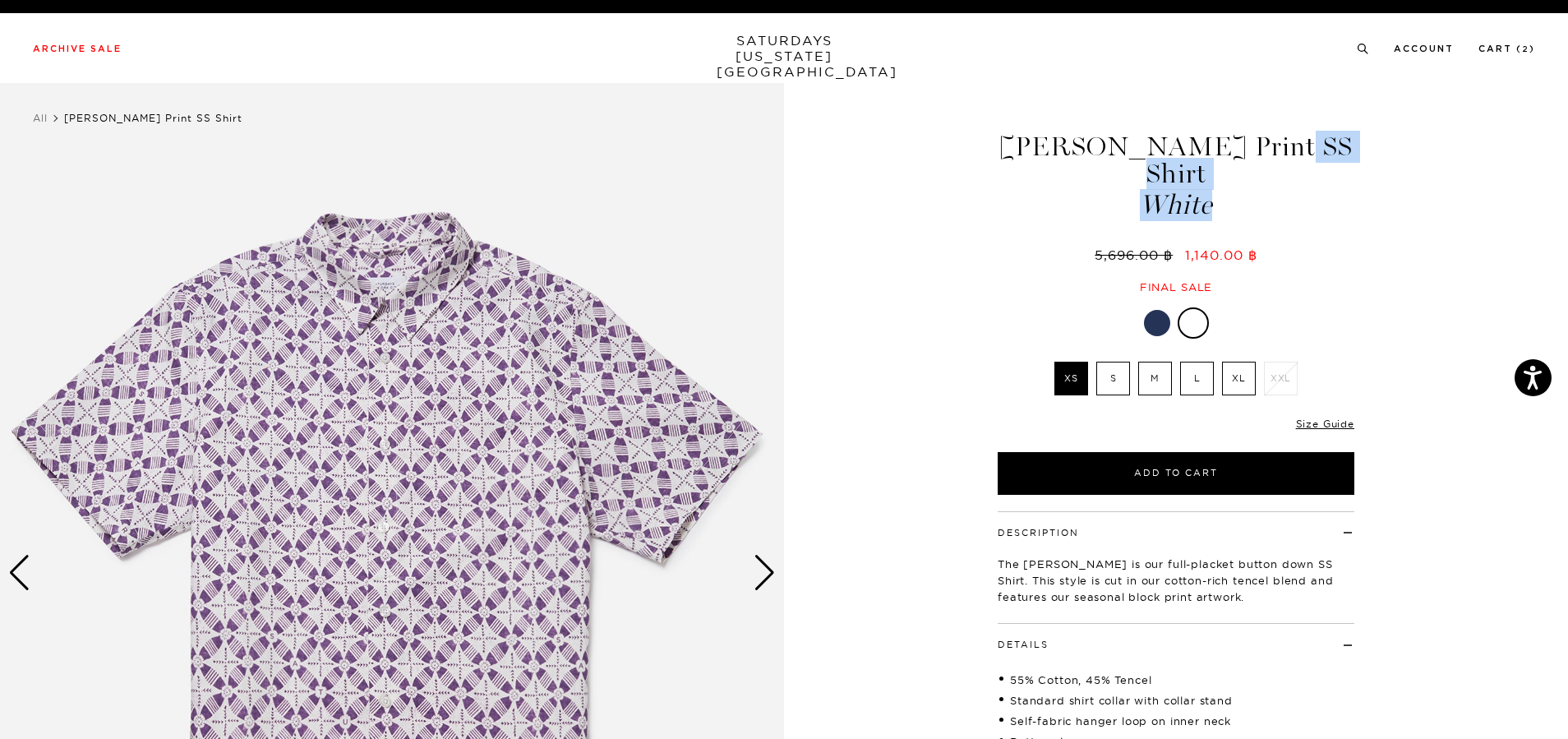
drag, startPoint x: 1016, startPoint y: 142, endPoint x: 1236, endPoint y: 184, distance: 224.0
click at [1236, 184] on h1 "Bruce Block Print SS Shirt White" at bounding box center [1175, 175] width 361 height 85
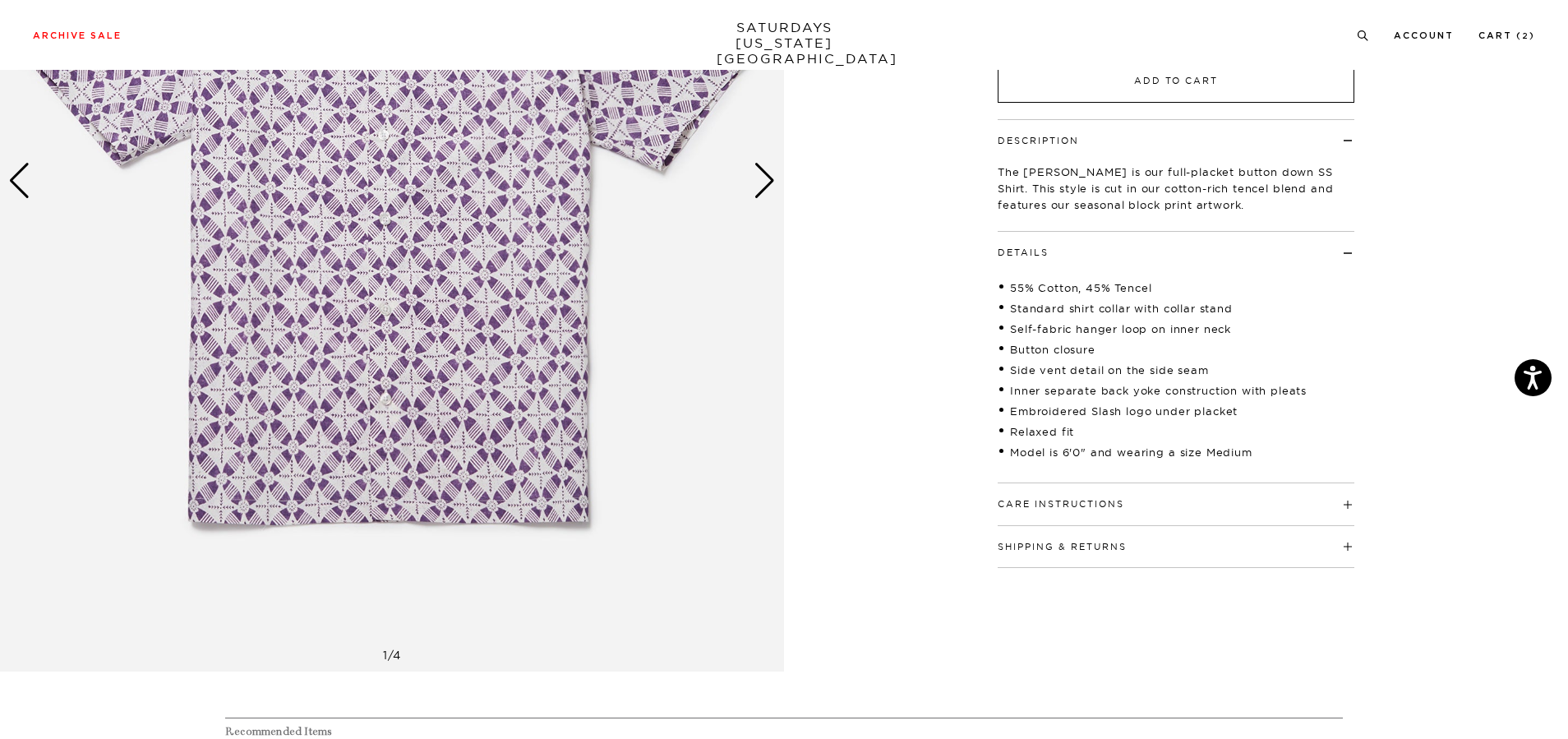
scroll to position [83, 0]
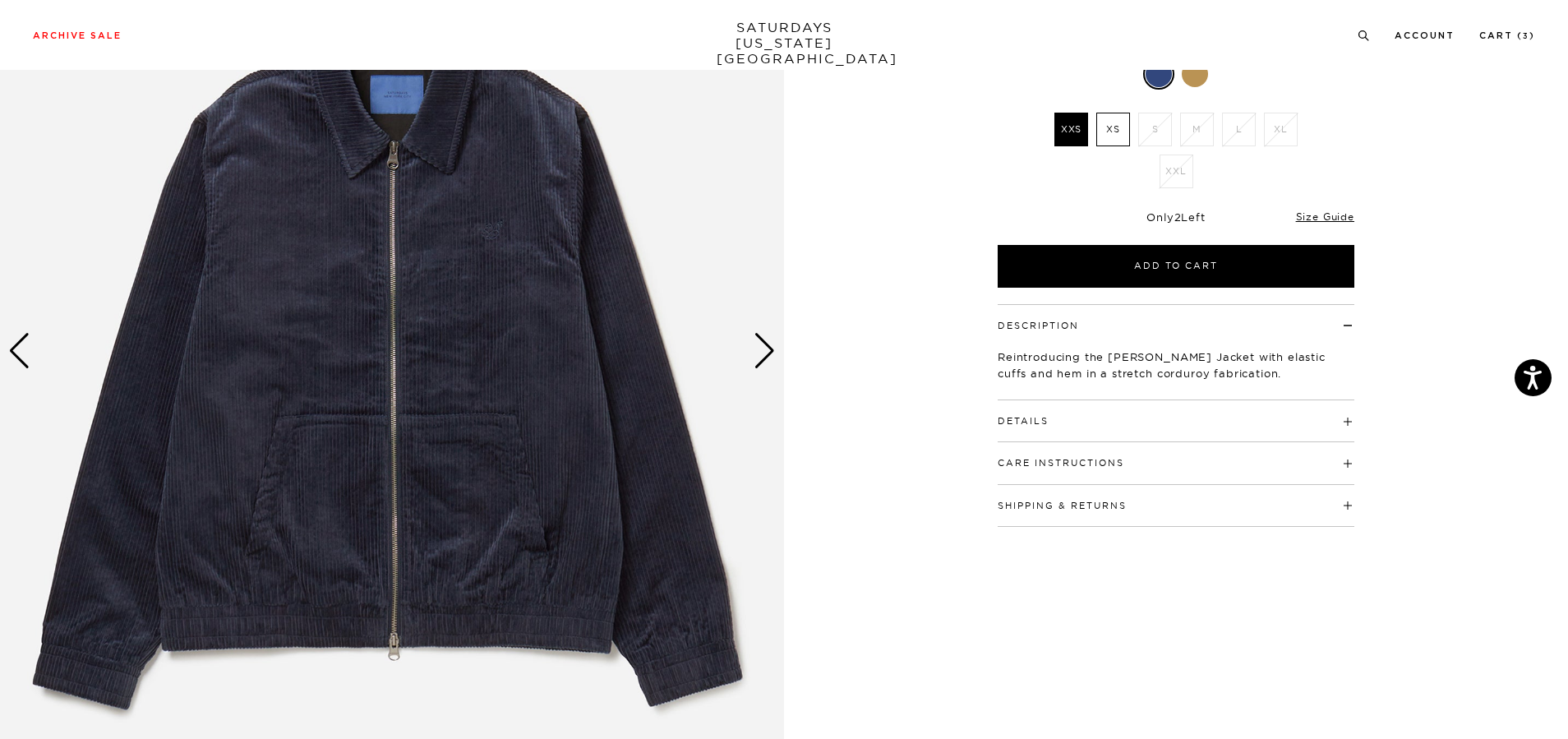
scroll to position [247, 0]
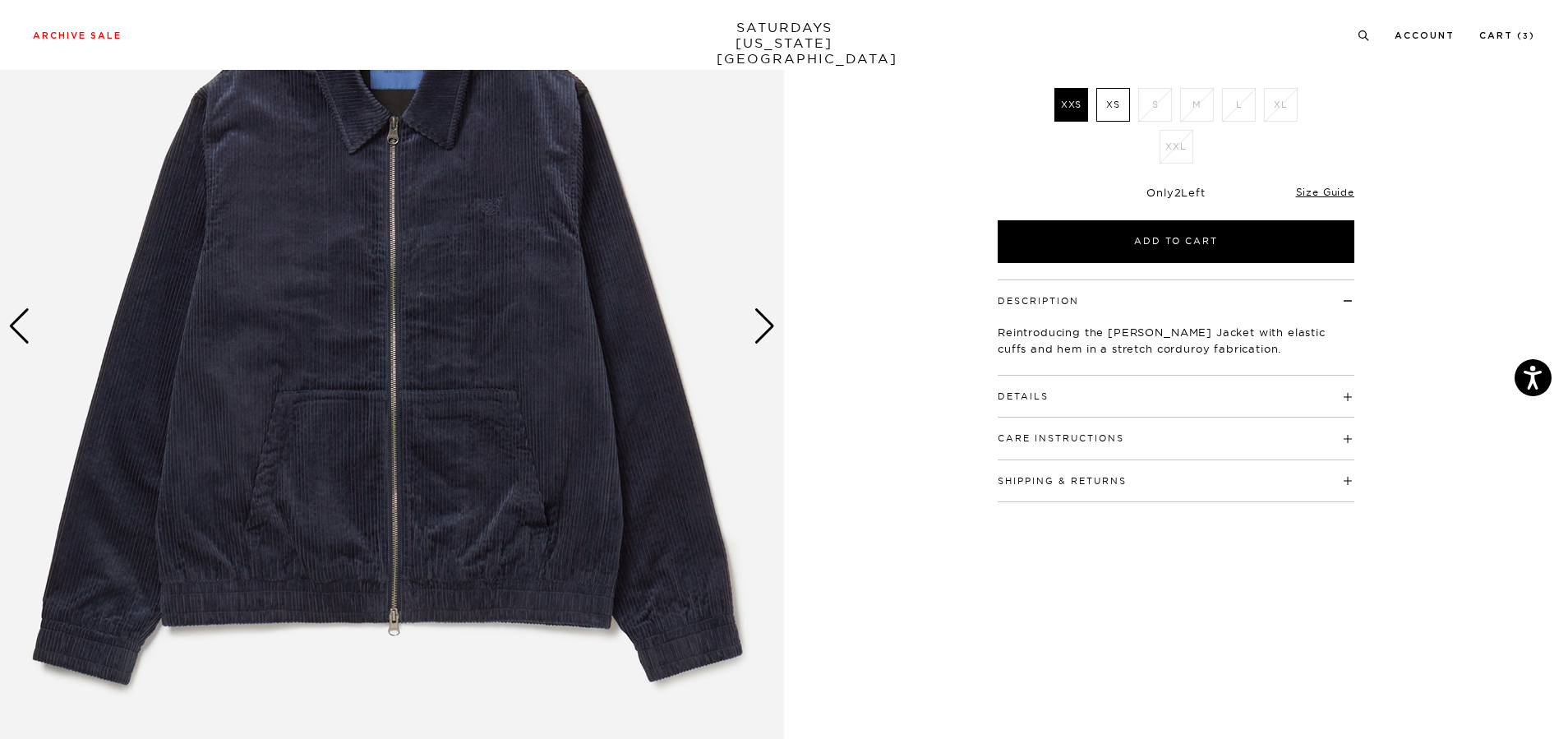
click at [759, 313] on div "Next slide" at bounding box center [764, 326] width 22 height 36
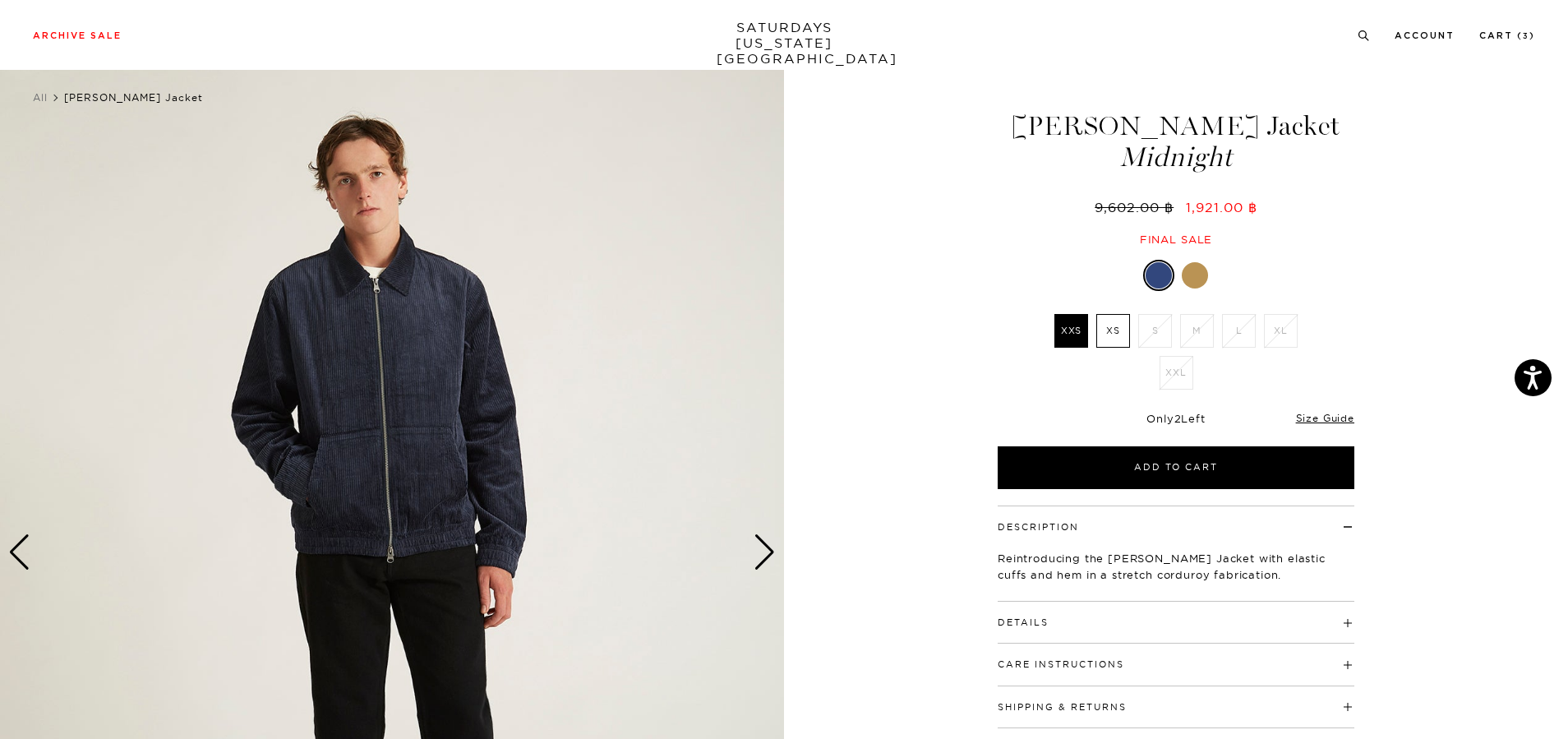
scroll to position [83, 0]
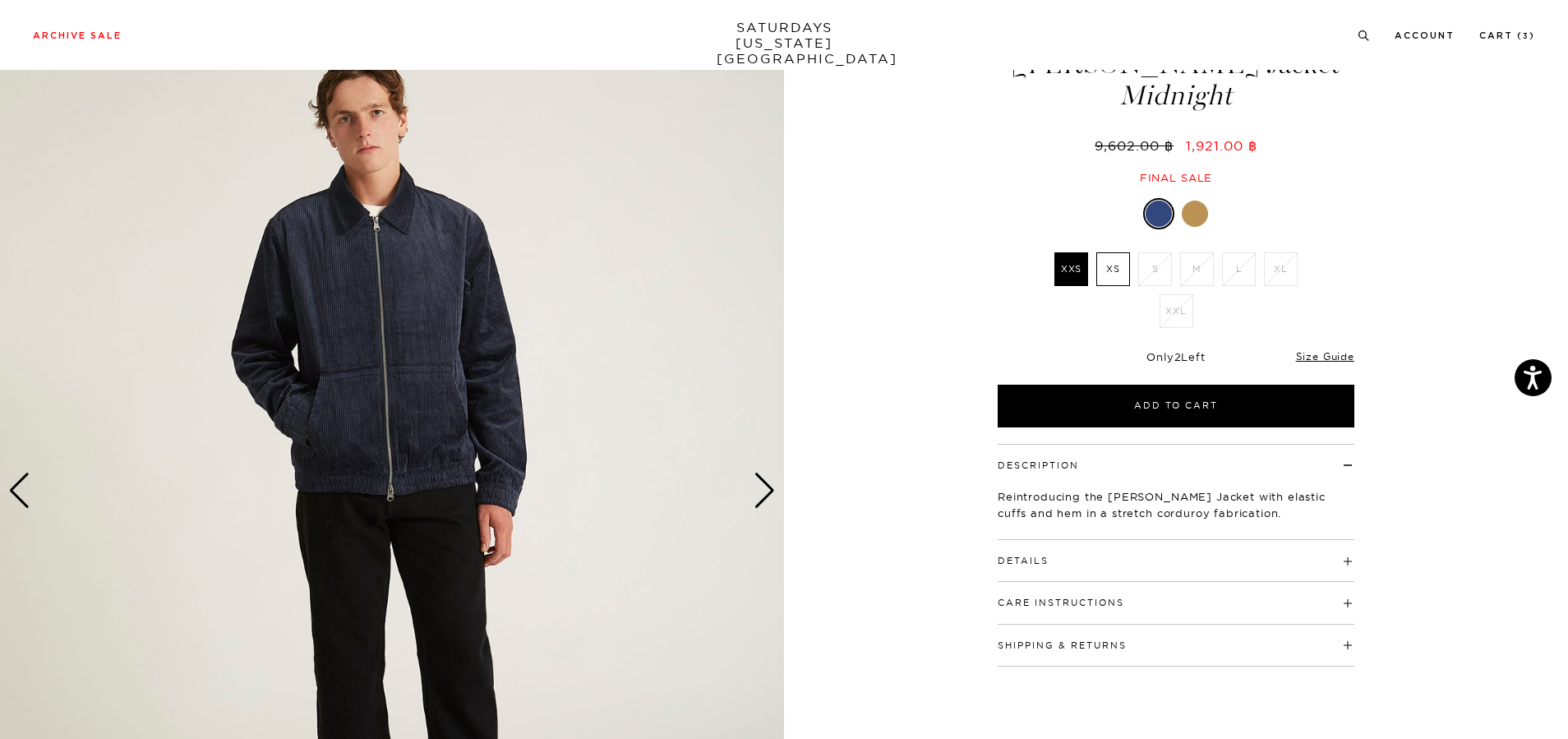
click at [763, 490] on div "Next slide" at bounding box center [764, 490] width 22 height 36
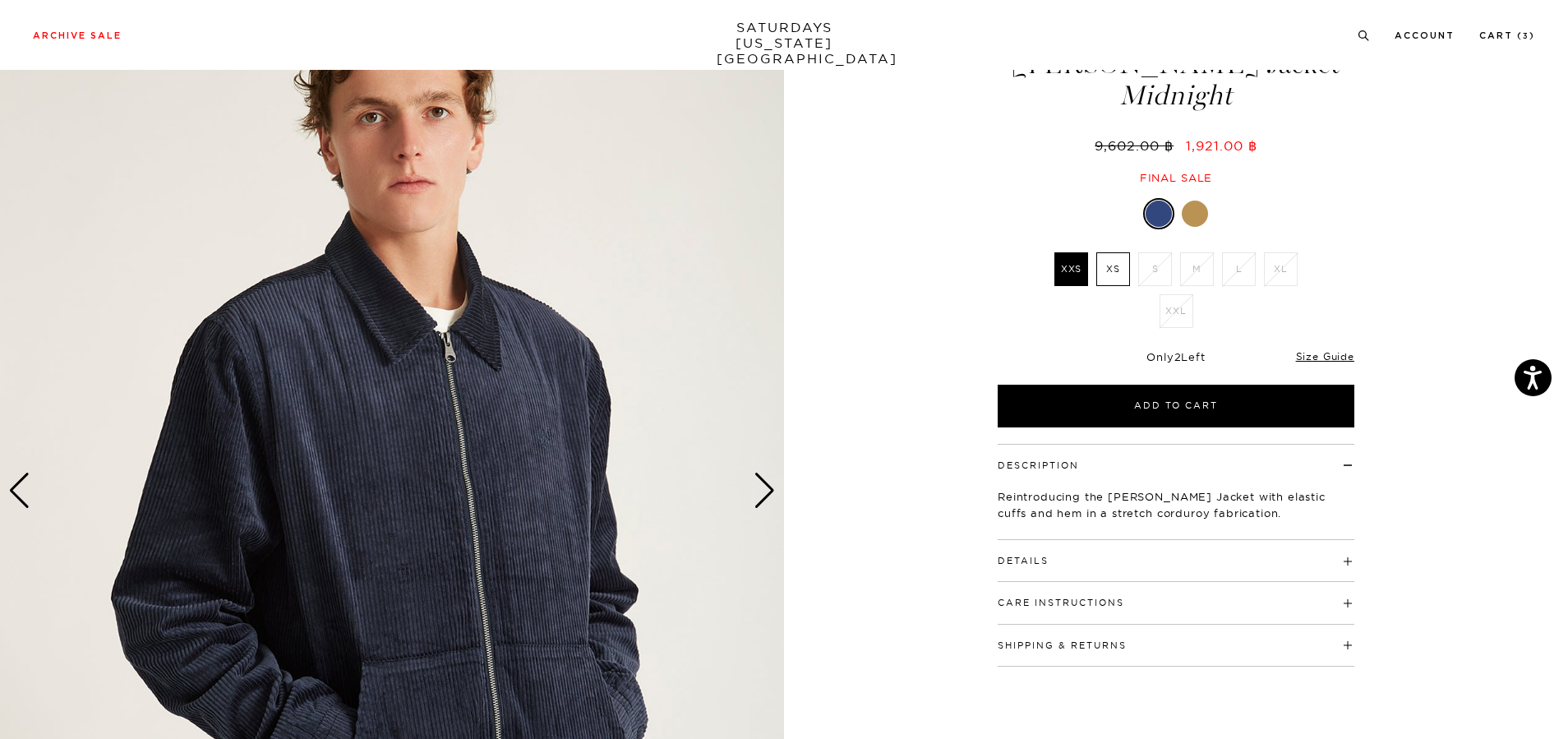
click at [763, 491] on div "Next slide" at bounding box center [764, 490] width 22 height 36
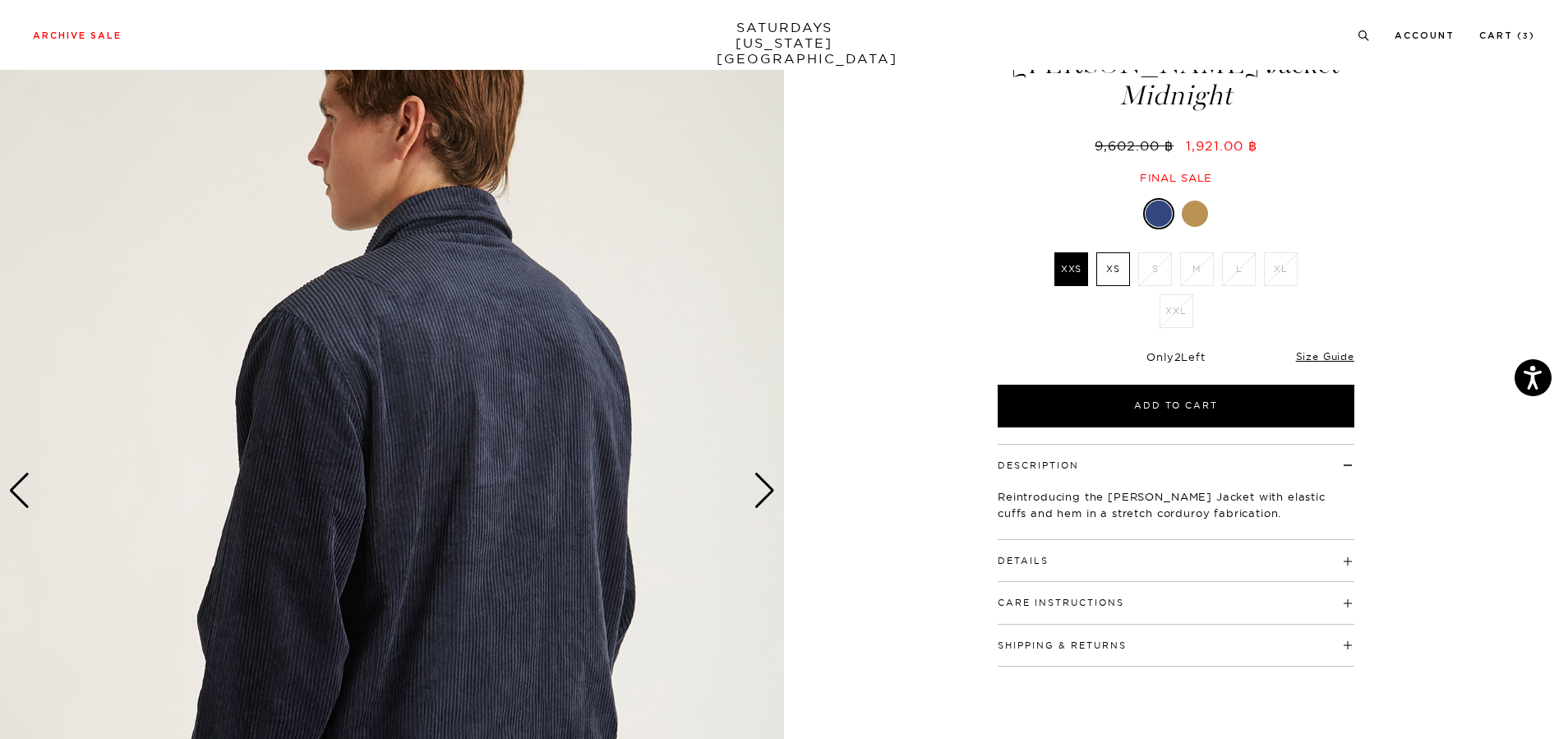
click at [764, 493] on div "Next slide" at bounding box center [764, 490] width 22 height 36
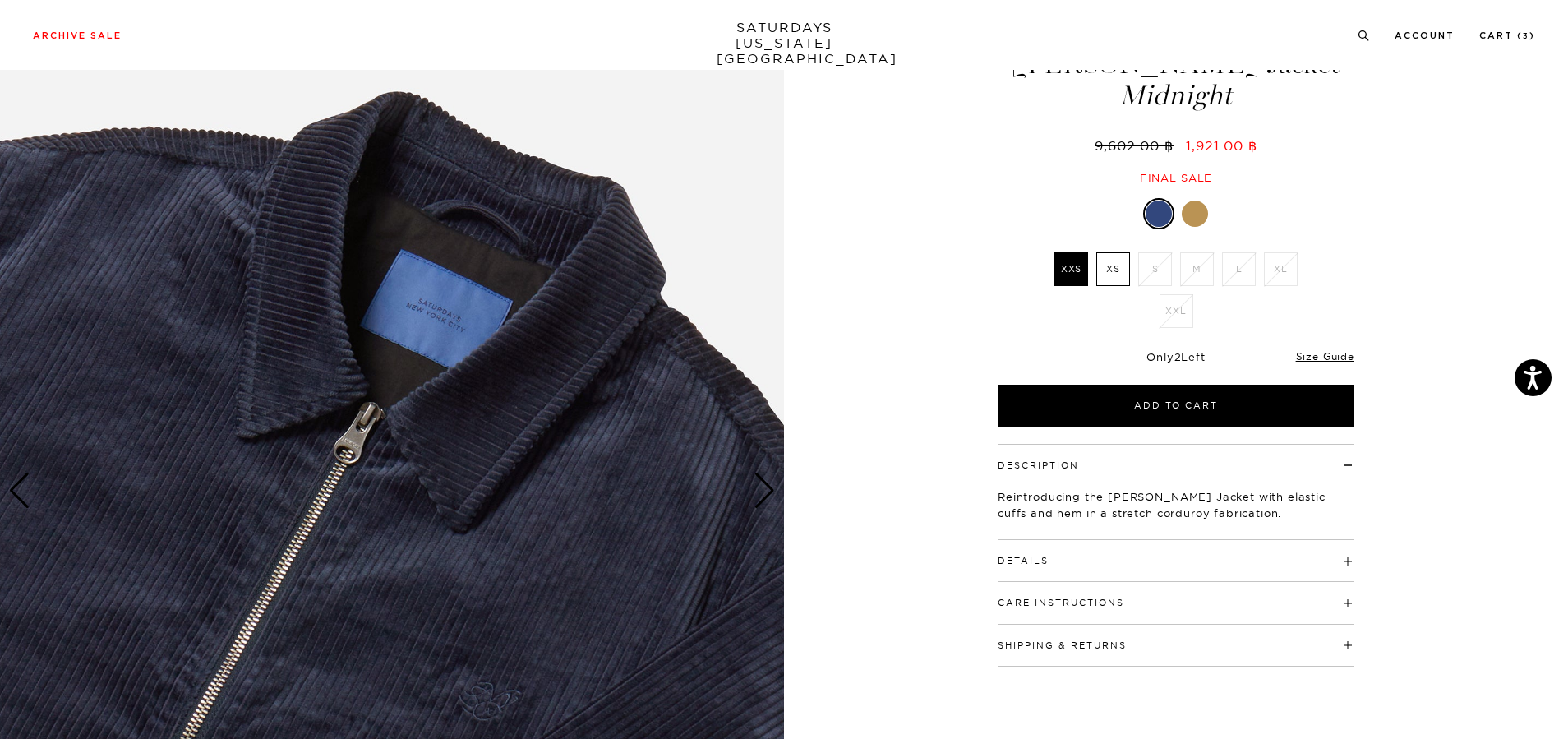
click at [764, 493] on div "Next slide" at bounding box center [764, 490] width 22 height 36
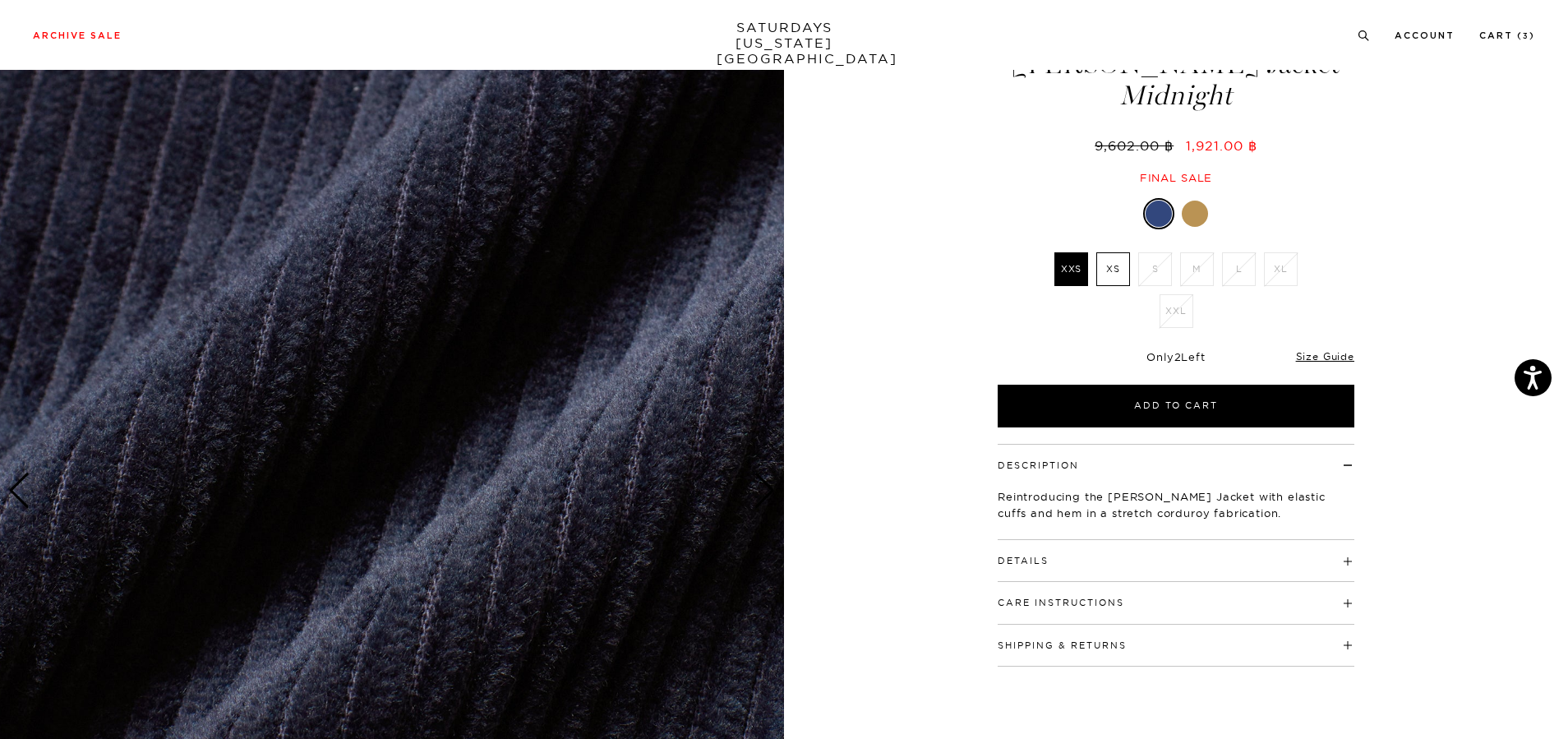
click at [764, 493] on div "Next slide" at bounding box center [764, 490] width 22 height 36
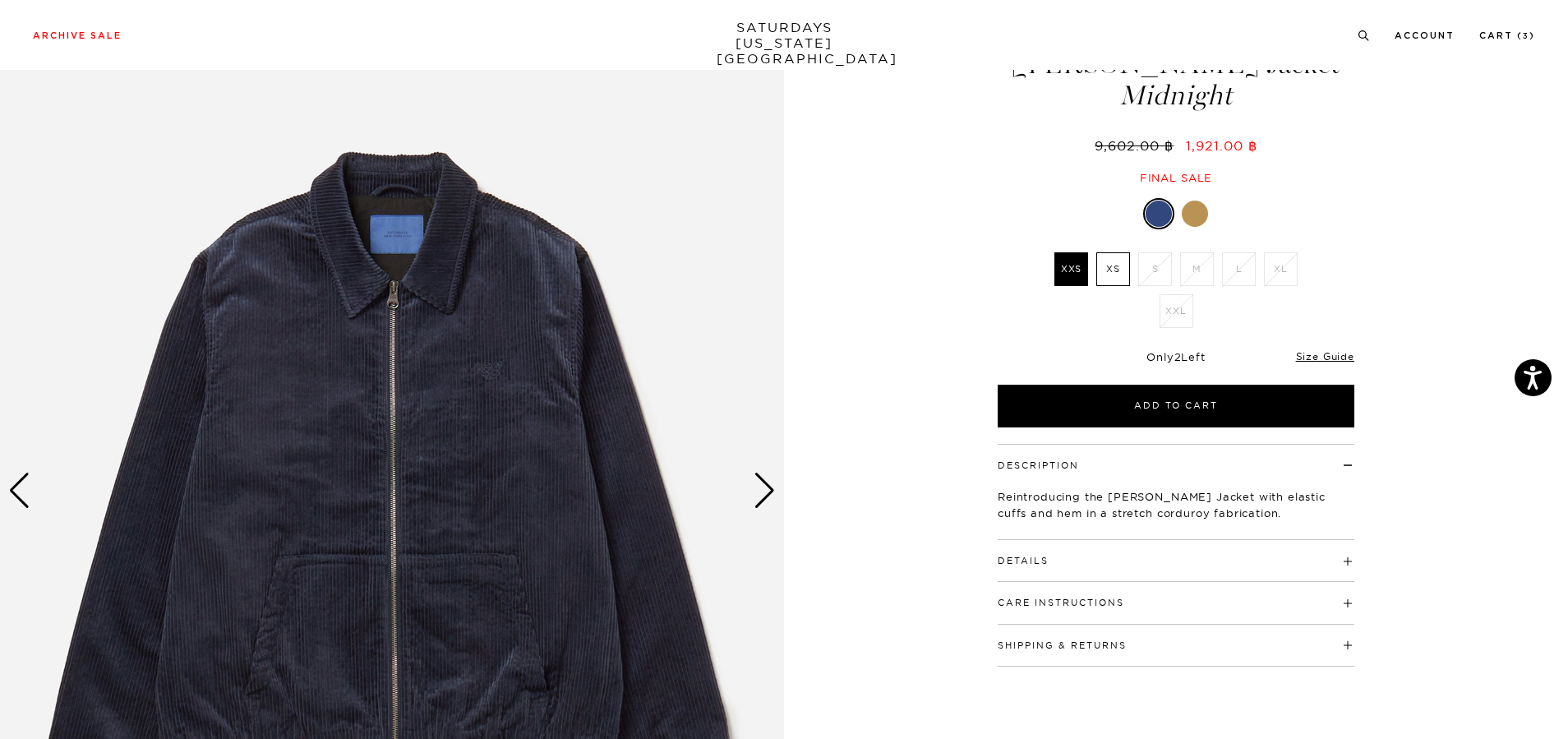
click at [764, 493] on div "Next slide" at bounding box center [764, 490] width 22 height 36
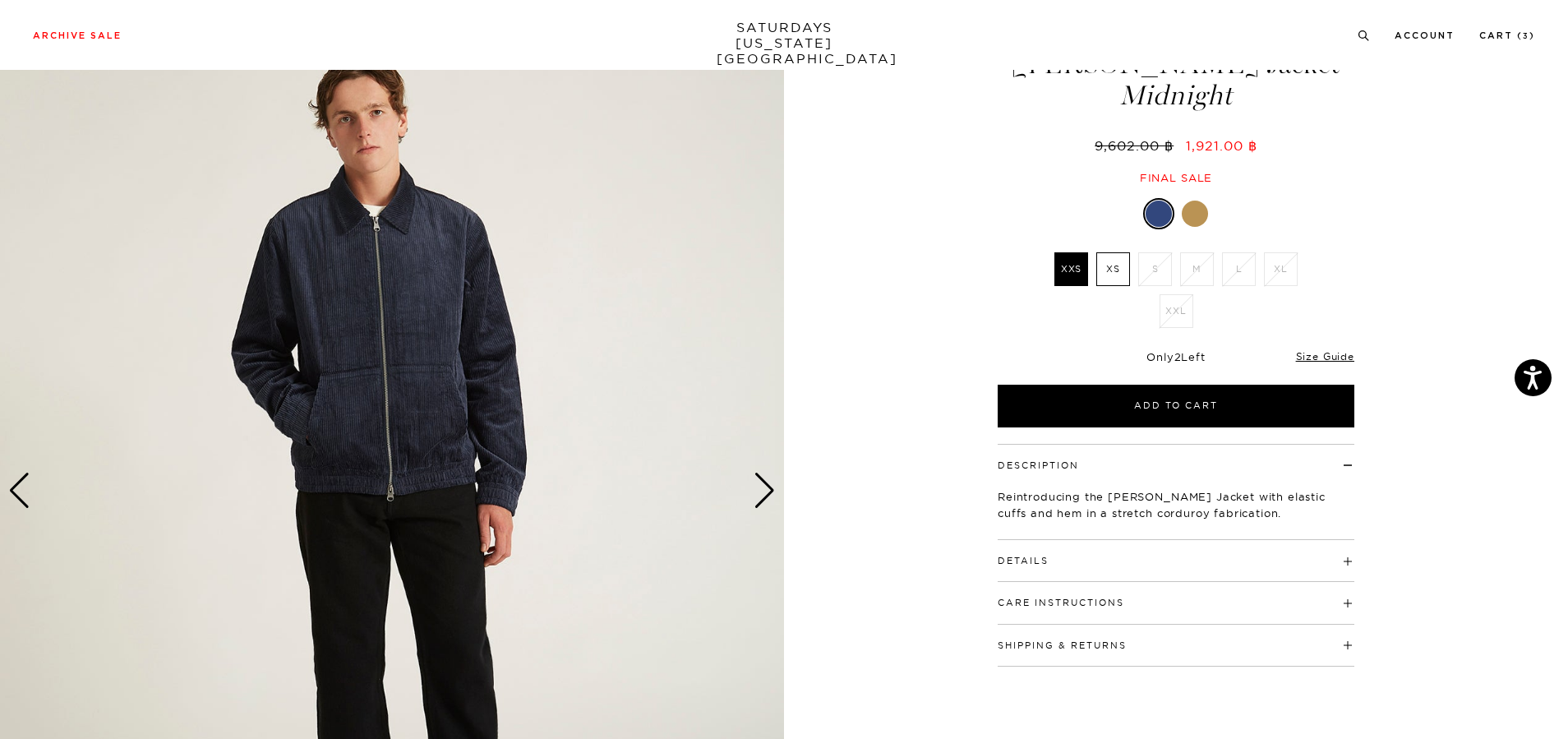
click at [19, 484] on div "Previous slide" at bounding box center [19, 490] width 22 height 36
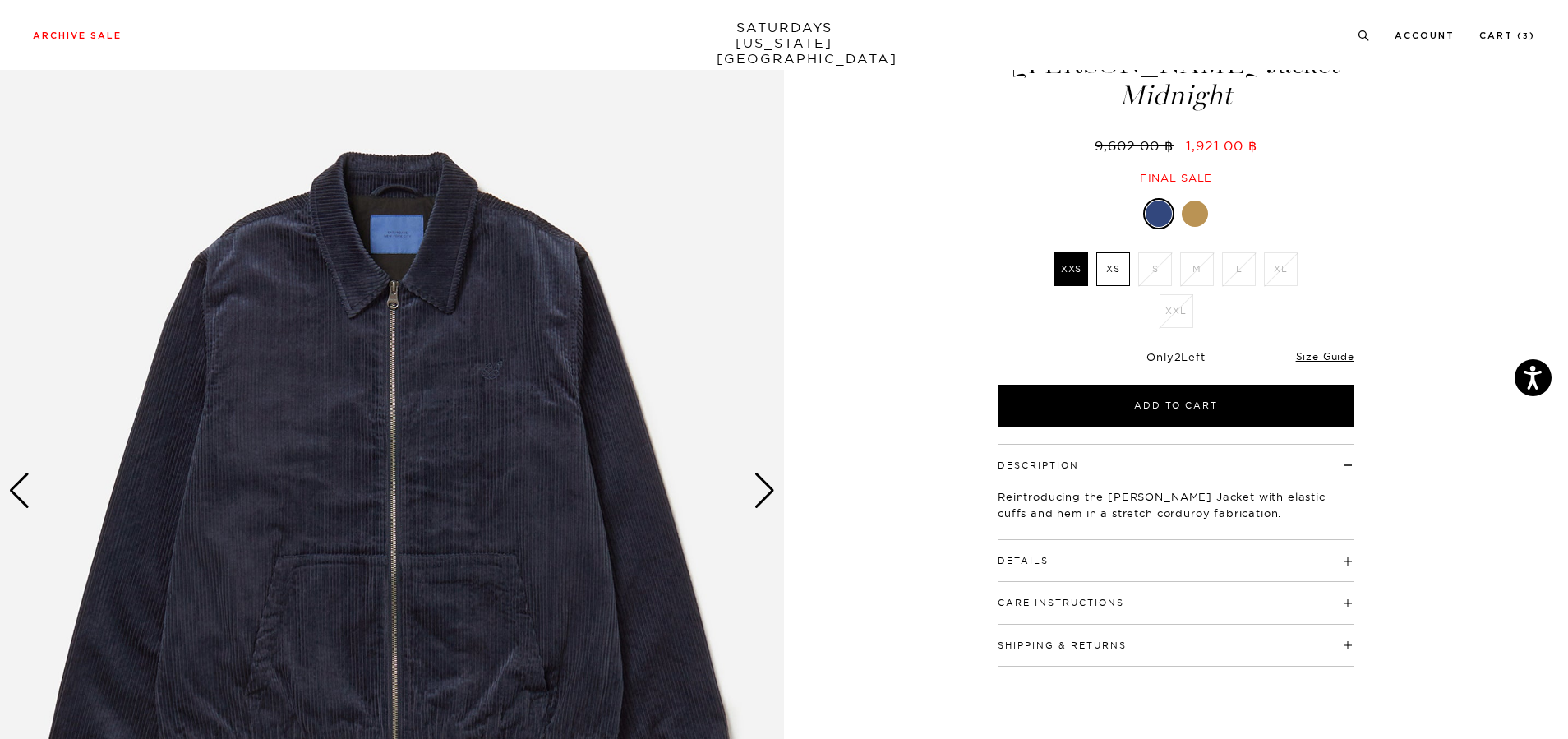
click at [19, 484] on div "Previous slide" at bounding box center [19, 490] width 22 height 36
click at [22, 490] on div "Previous slide" at bounding box center [19, 490] width 22 height 36
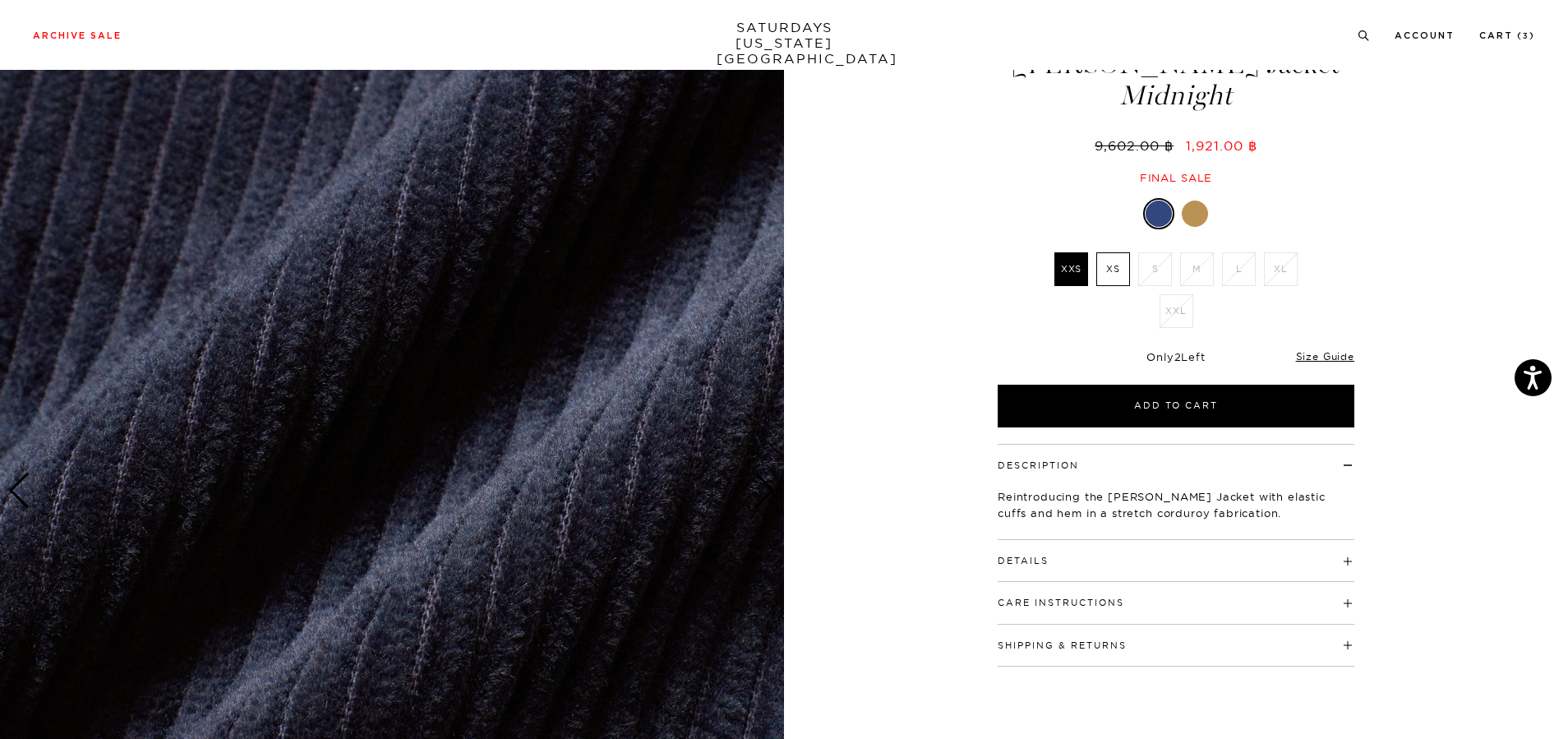
click at [22, 490] on div "Previous slide" at bounding box center [19, 490] width 22 height 36
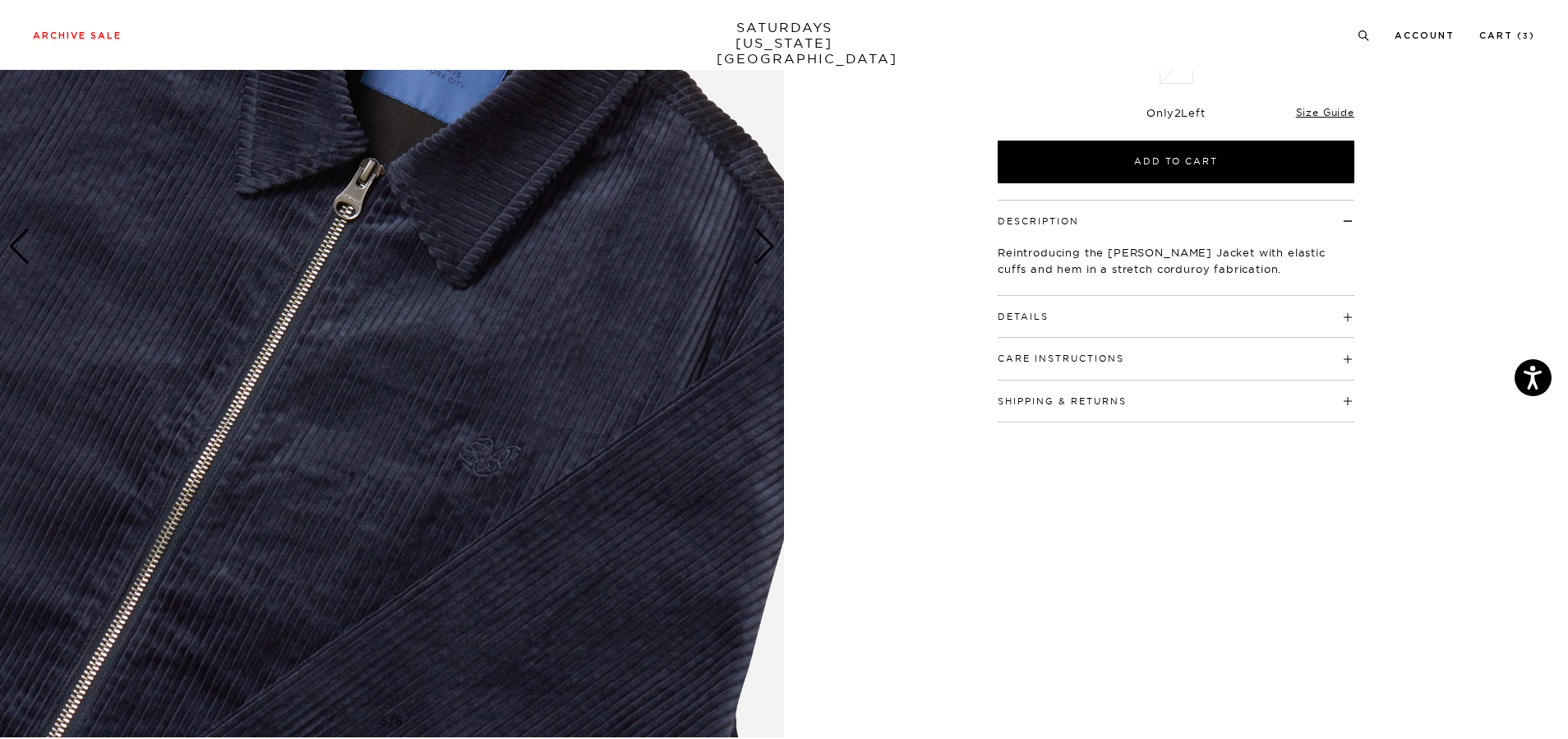
scroll to position [329, 0]
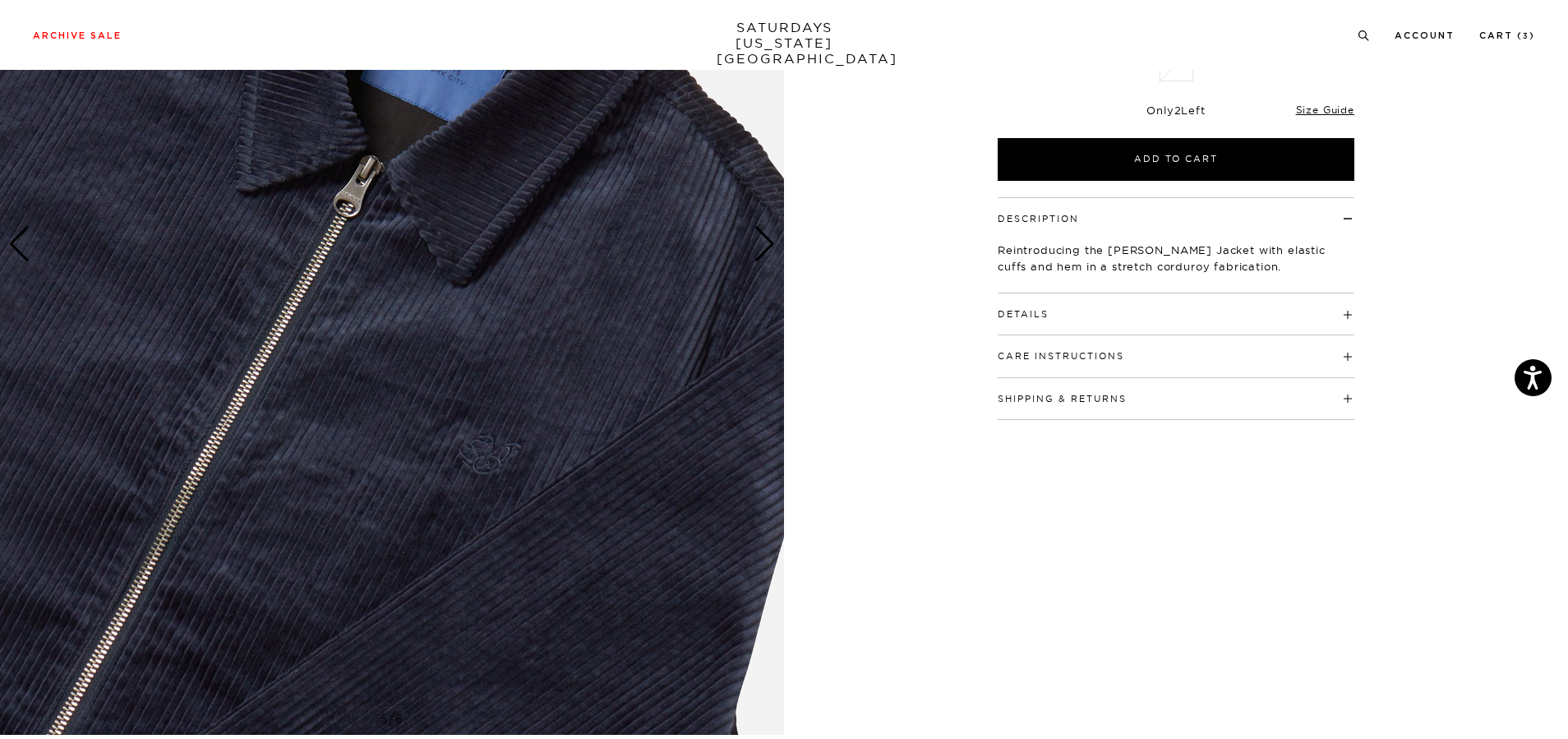
click at [487, 471] on img at bounding box center [392, 244] width 784 height 981
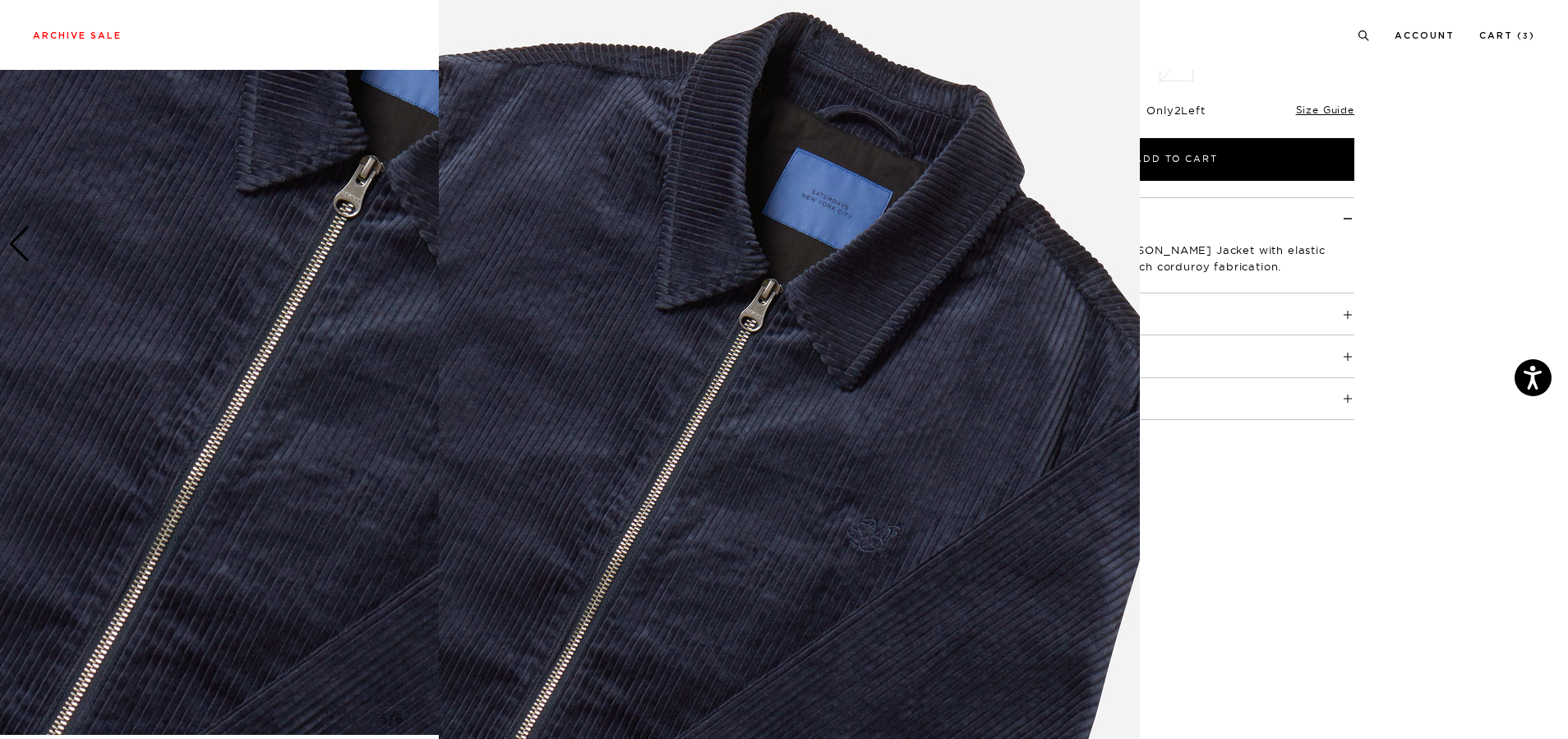
scroll to position [0, 0]
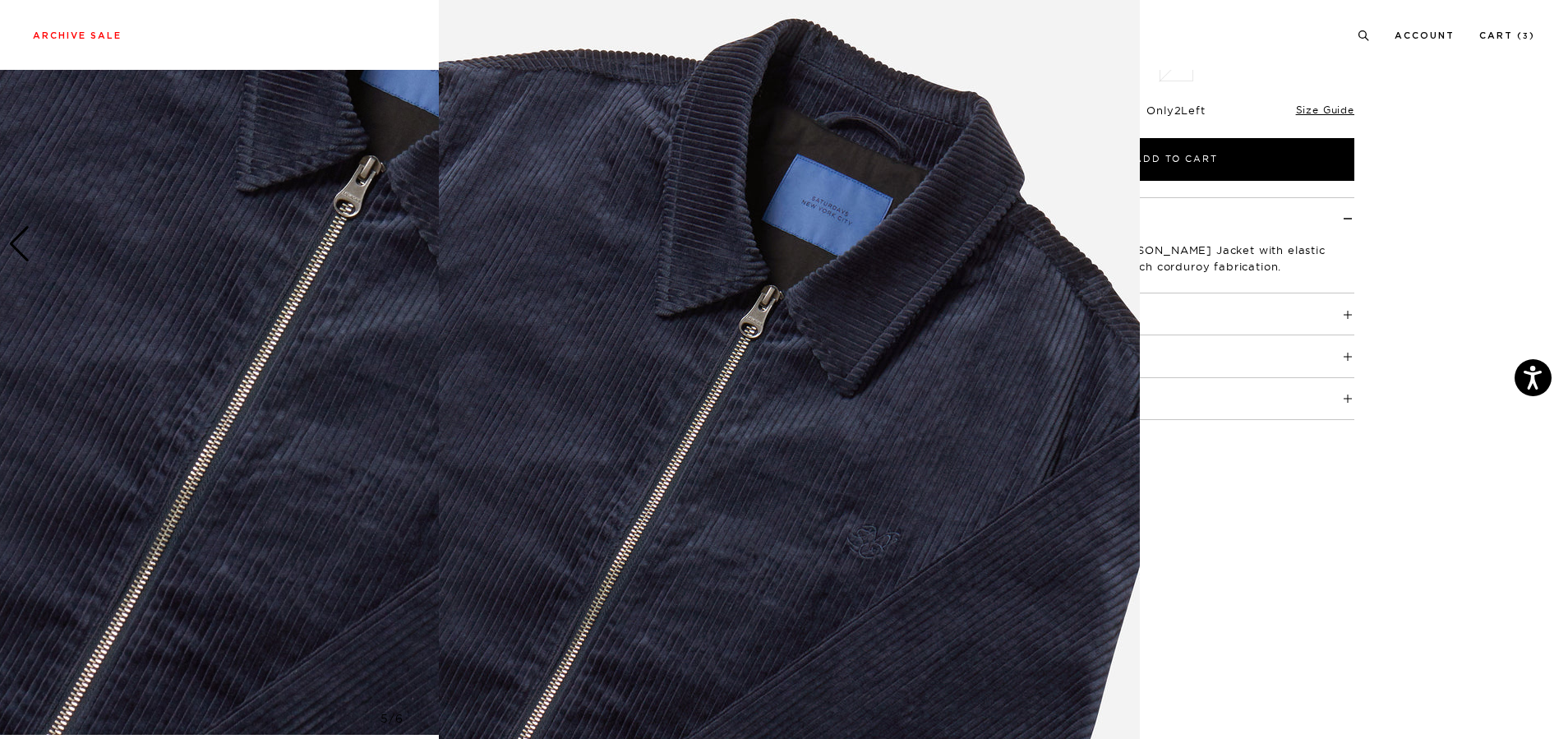
click at [868, 541] on img at bounding box center [789, 361] width 701 height 842
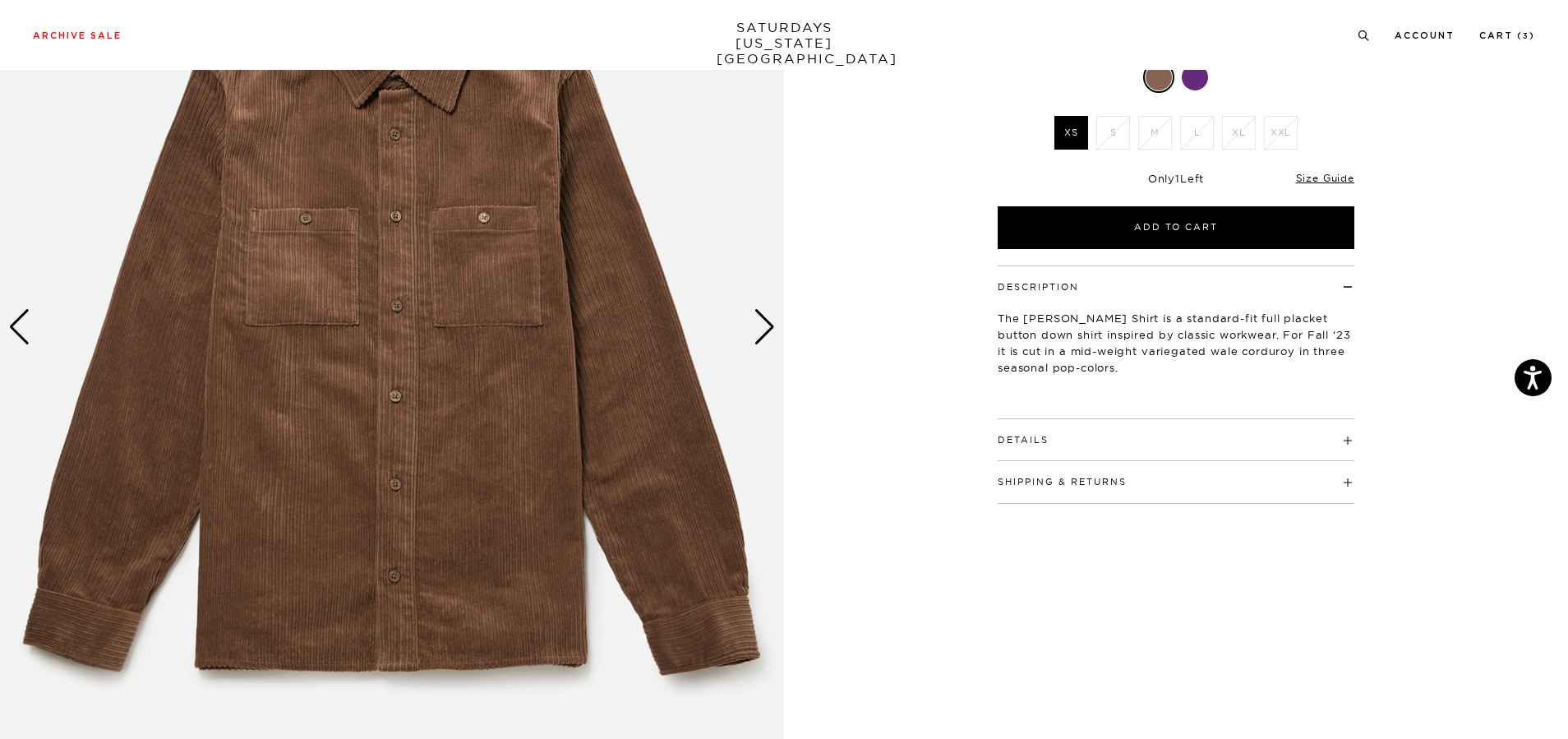
scroll to position [247, 0]
click at [768, 345] on div "Next slide" at bounding box center [764, 326] width 22 height 36
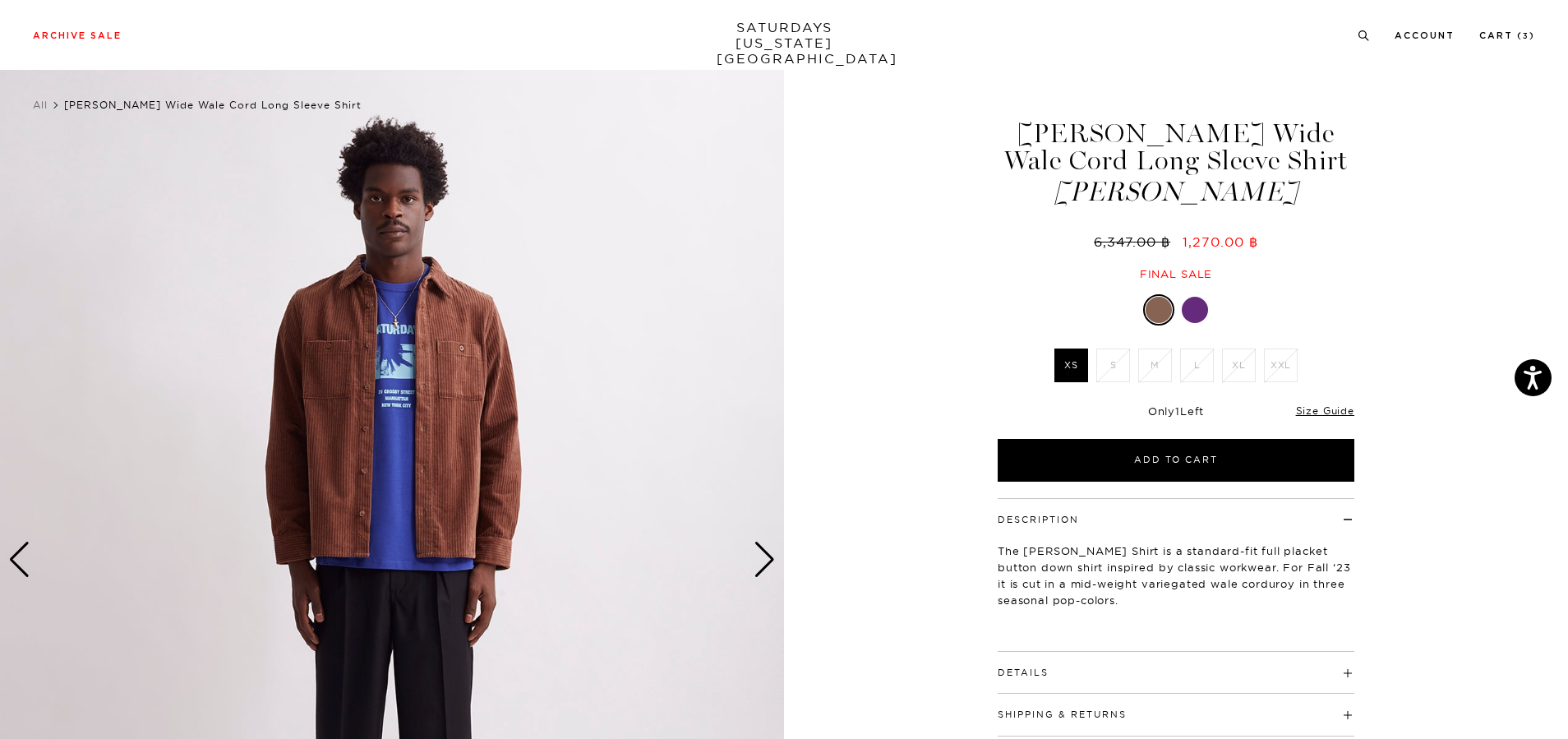
scroll to position [0, 0]
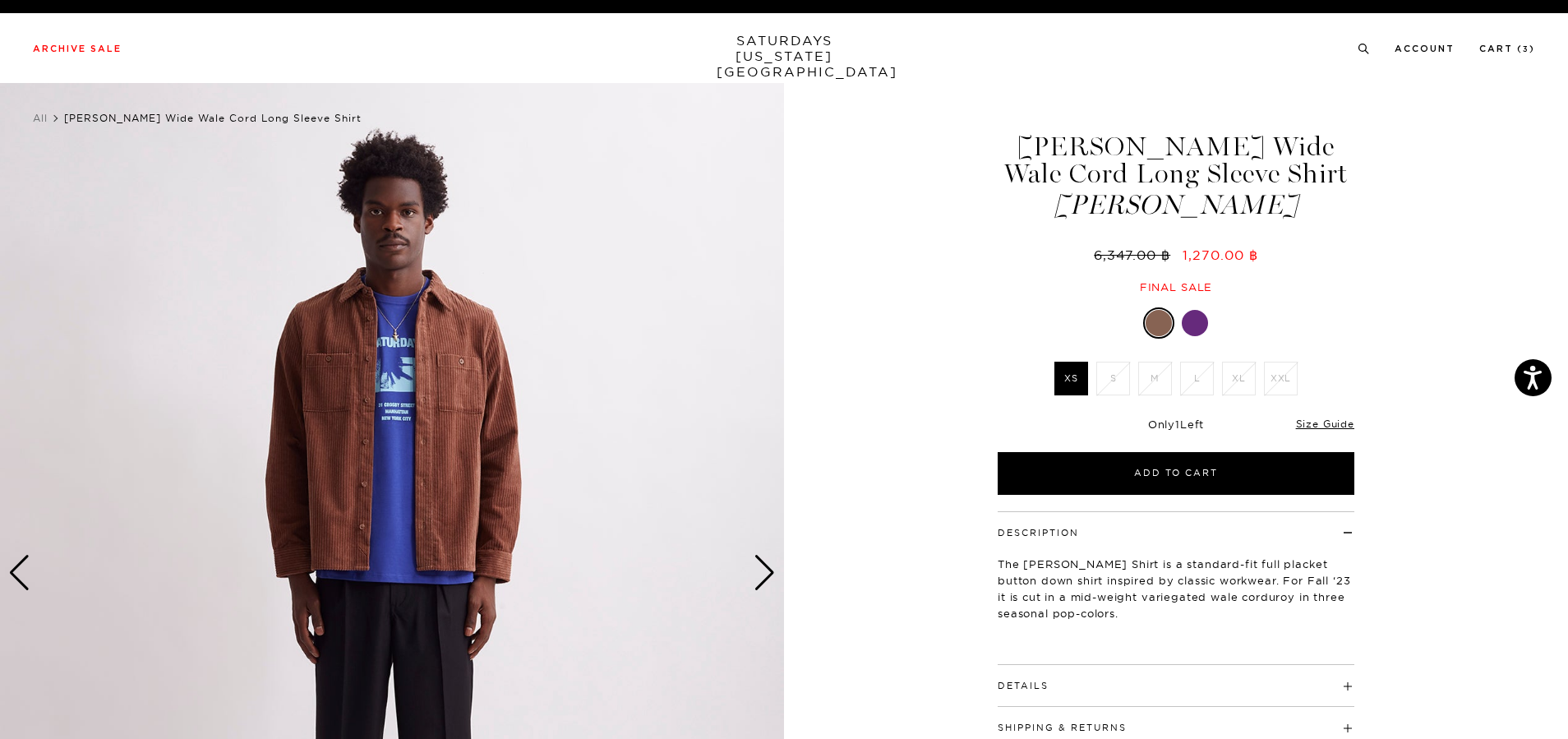
click at [768, 581] on div "Next slide" at bounding box center [764, 572] width 22 height 36
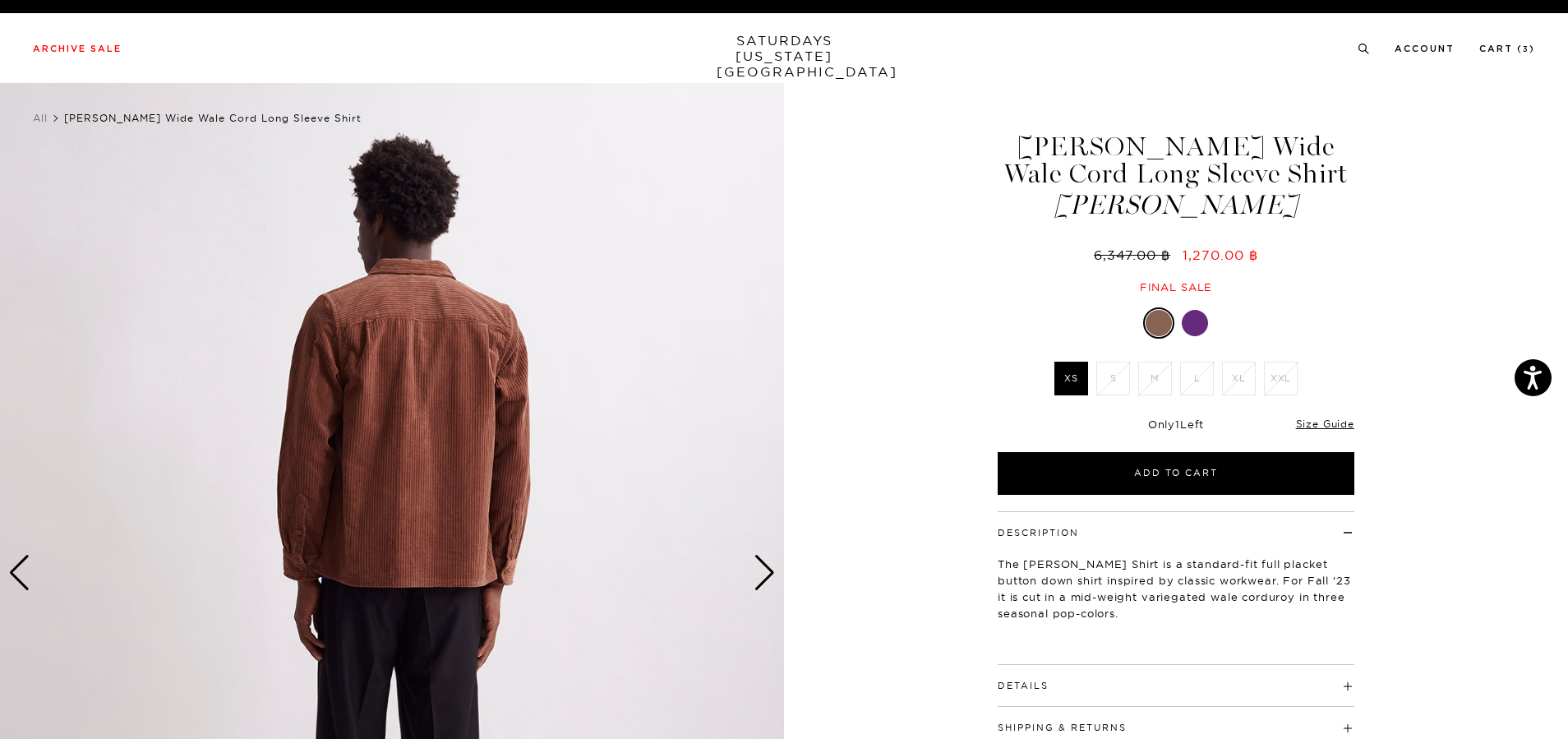
click at [768, 581] on div "Next slide" at bounding box center [764, 572] width 22 height 36
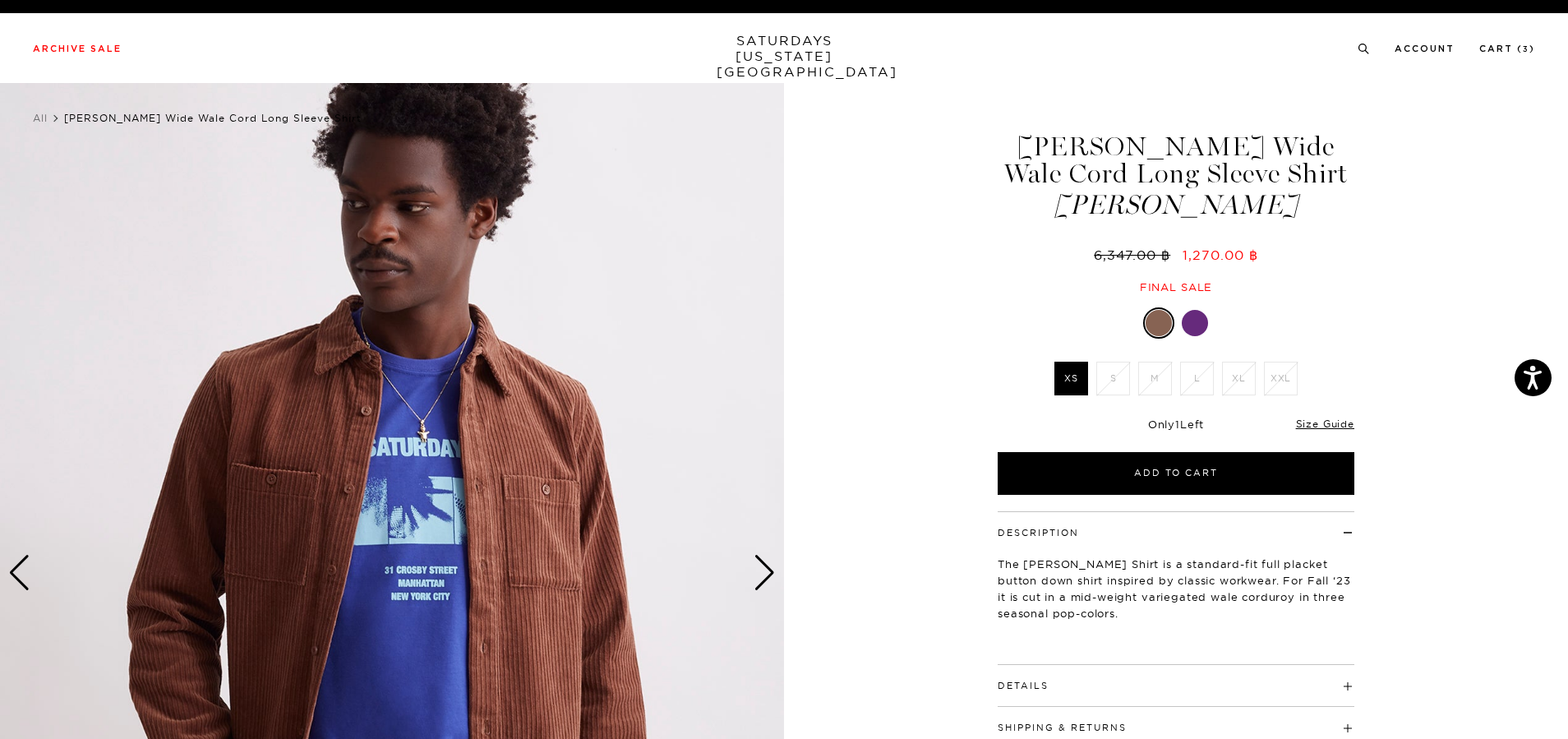
click at [768, 581] on div "Next slide" at bounding box center [764, 572] width 22 height 36
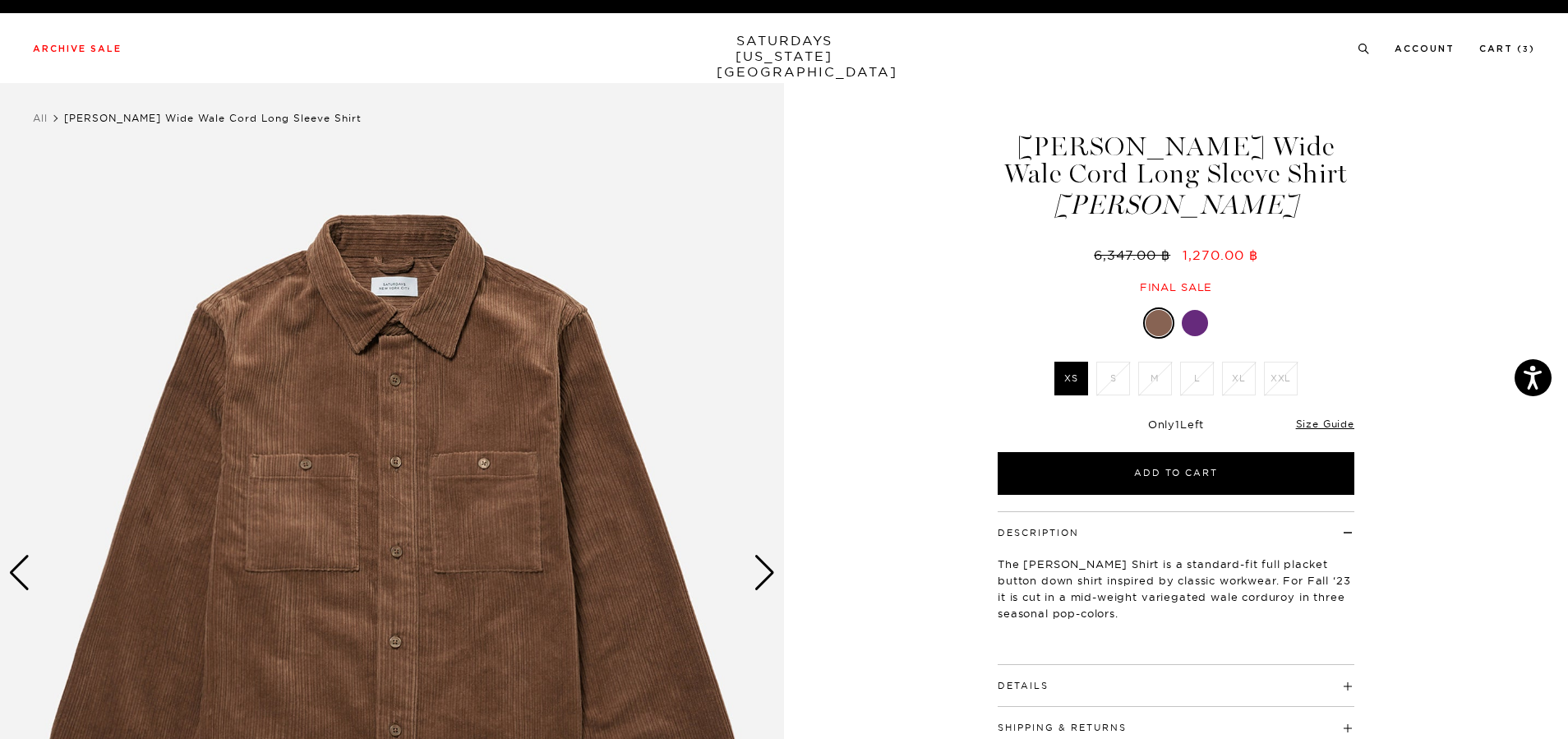
click at [768, 581] on div "Next slide" at bounding box center [764, 572] width 22 height 36
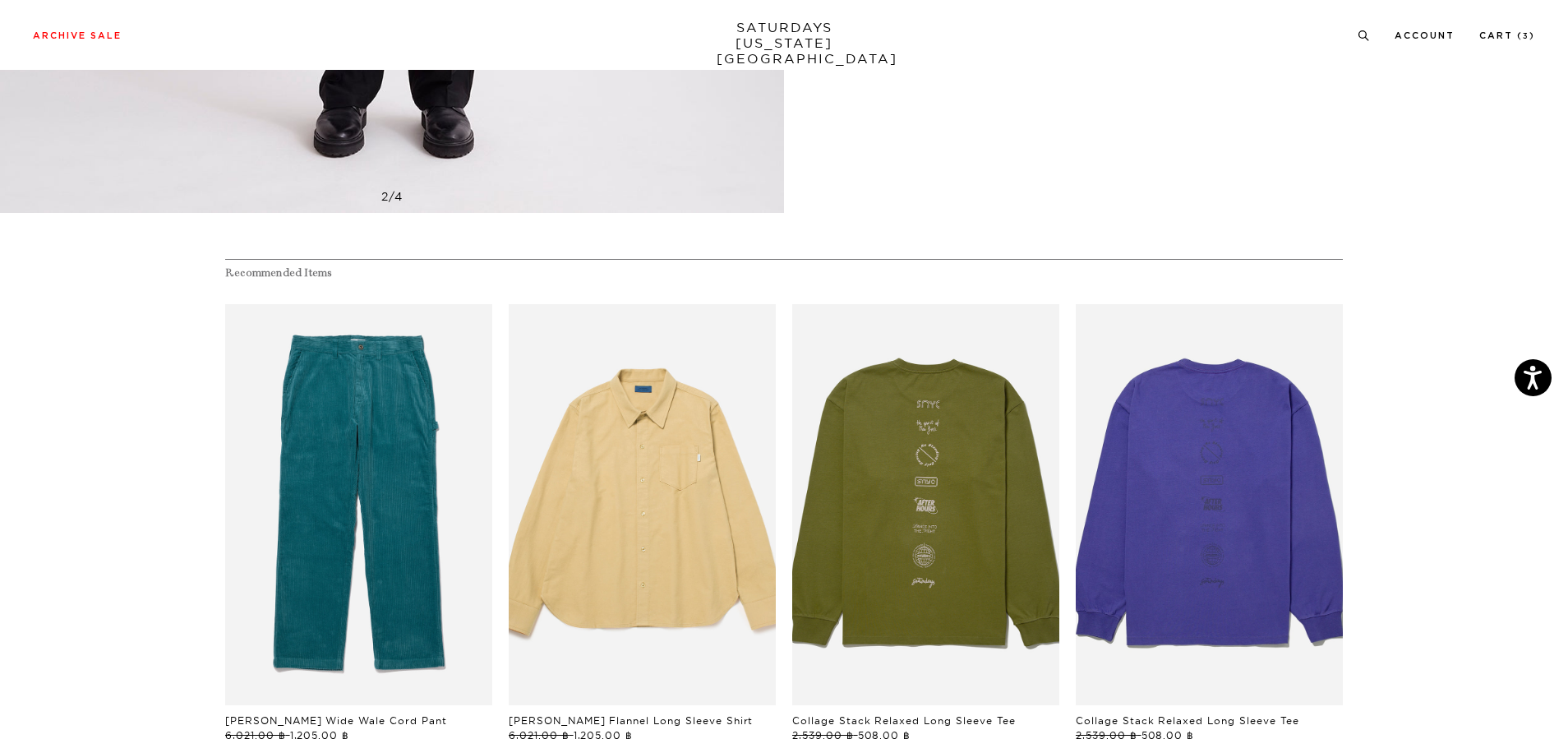
scroll to position [904, 0]
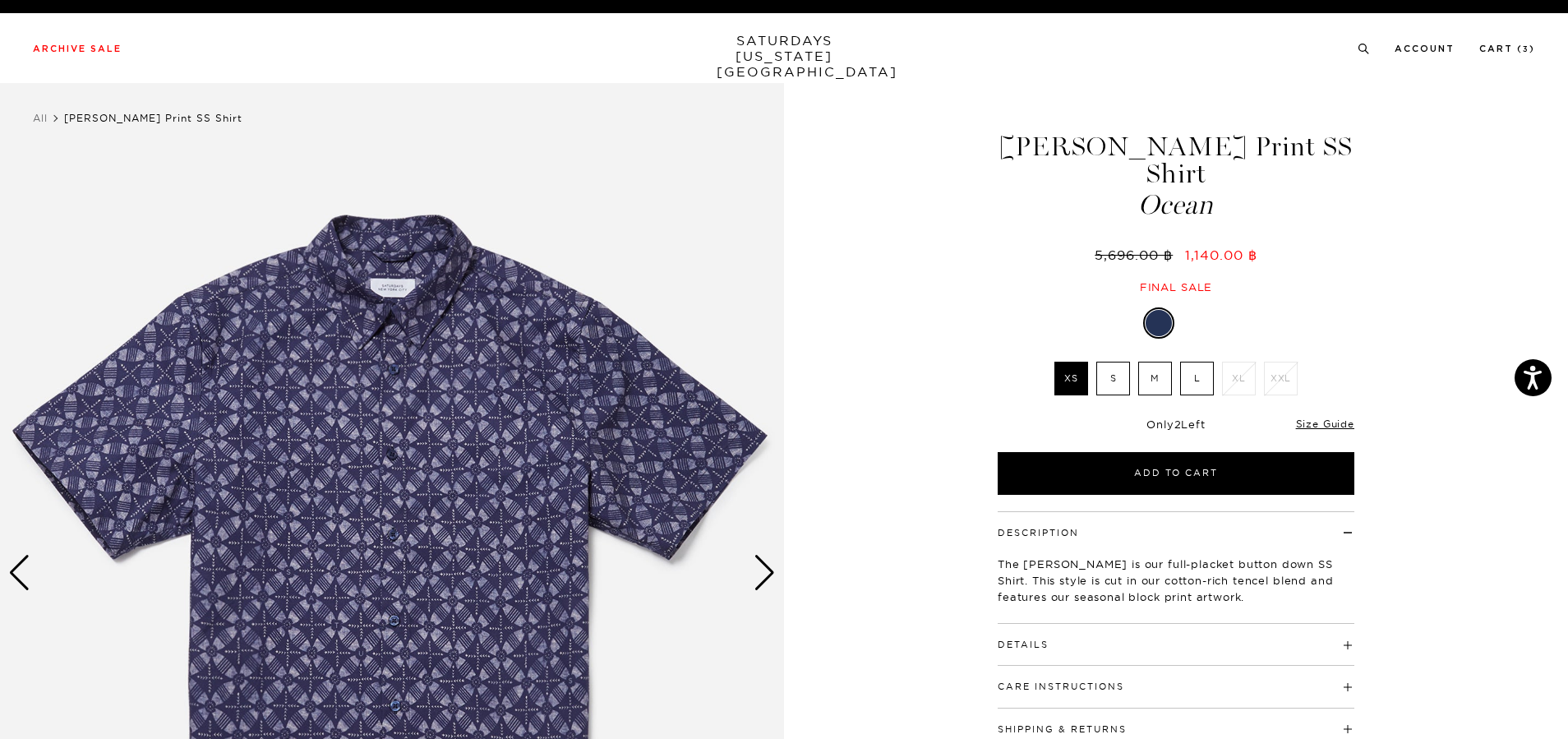
click at [895, 688] on div "1 / 6" at bounding box center [784, 574] width 1568 height 981
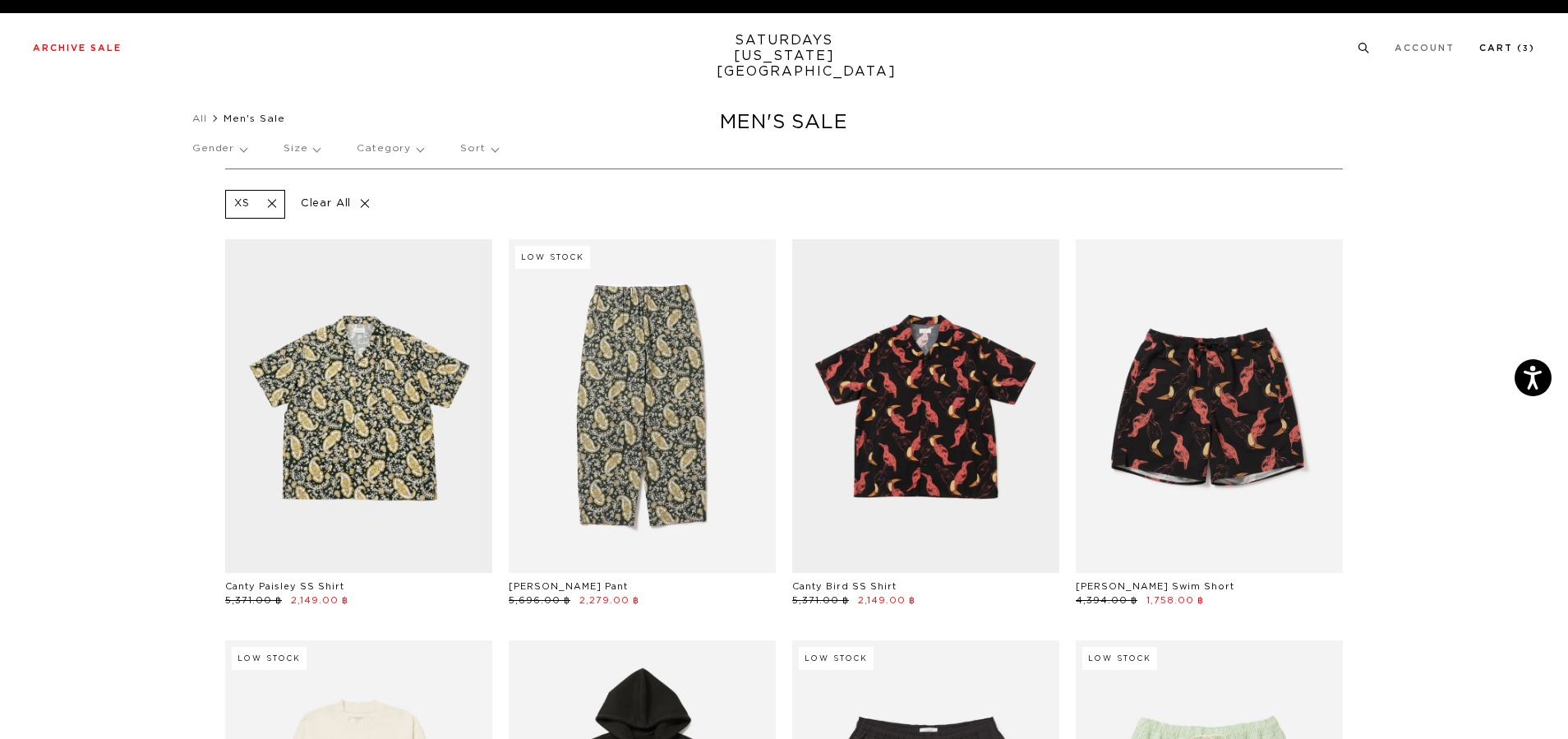
click at [1494, 52] on link "Cart ( 3 )" at bounding box center [1507, 48] width 56 height 9
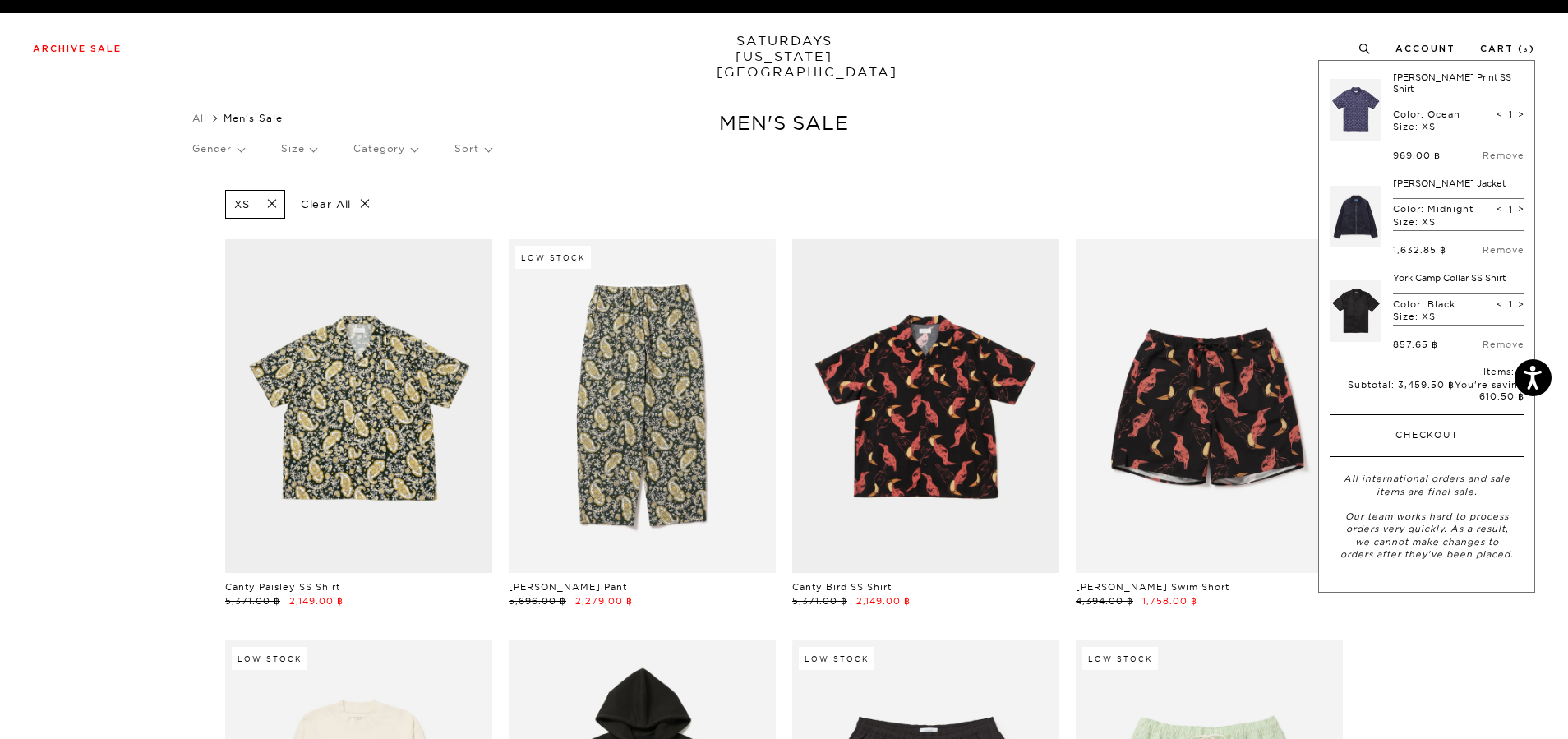
click at [1394, 416] on button "Checkout" at bounding box center [1426, 436] width 195 height 43
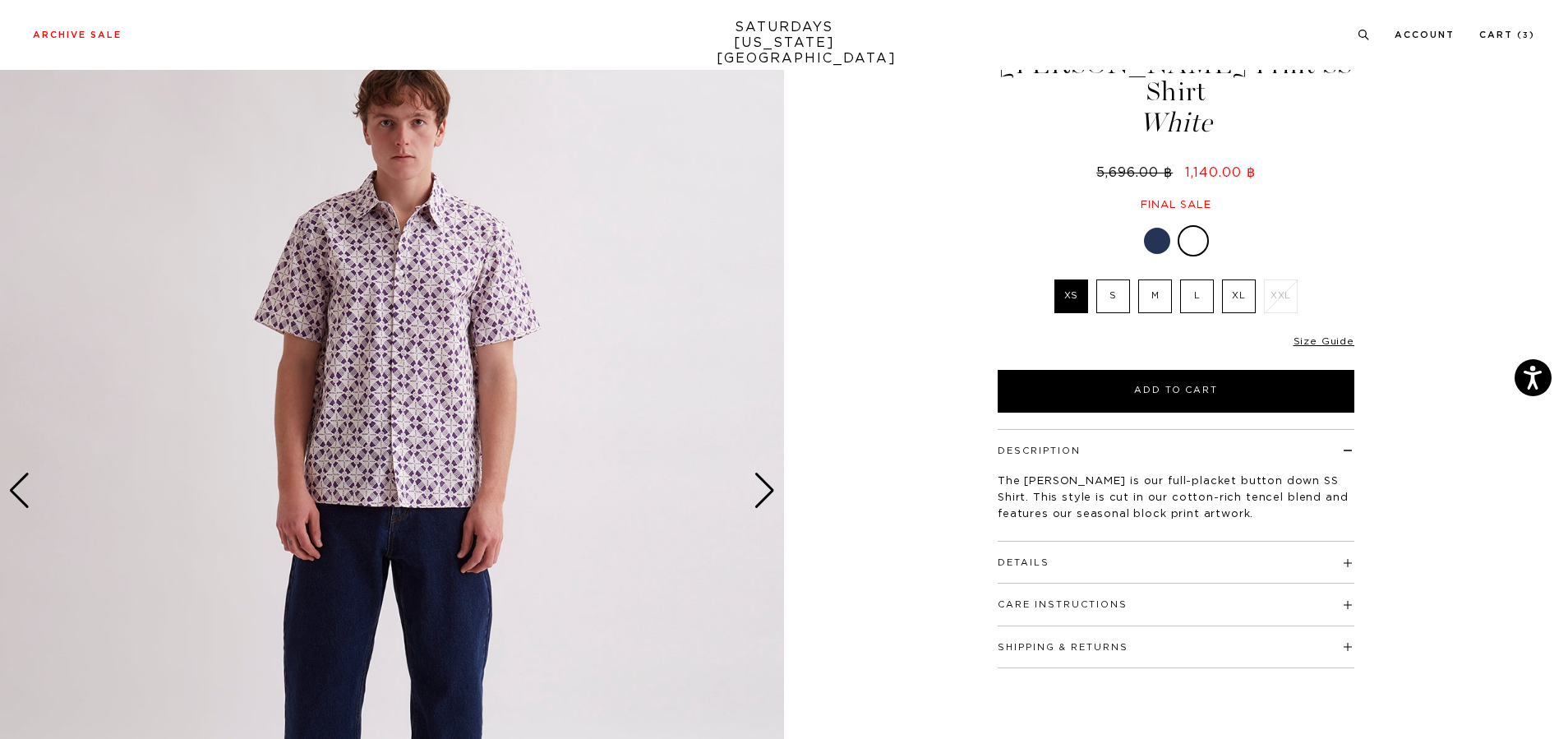
click at [767, 488] on div "Next slide" at bounding box center [764, 490] width 22 height 36
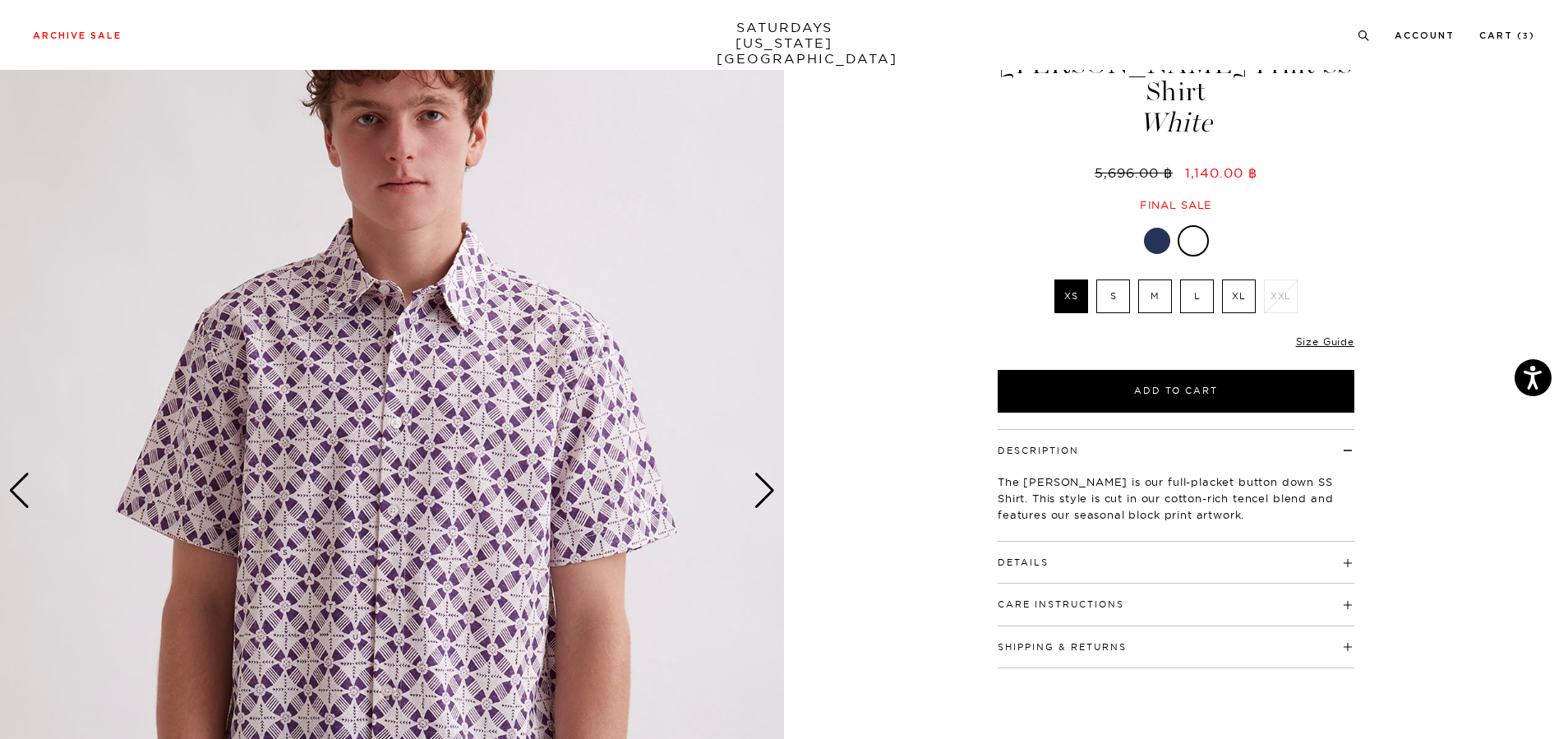
click at [767, 488] on div "Next slide" at bounding box center [764, 490] width 22 height 36
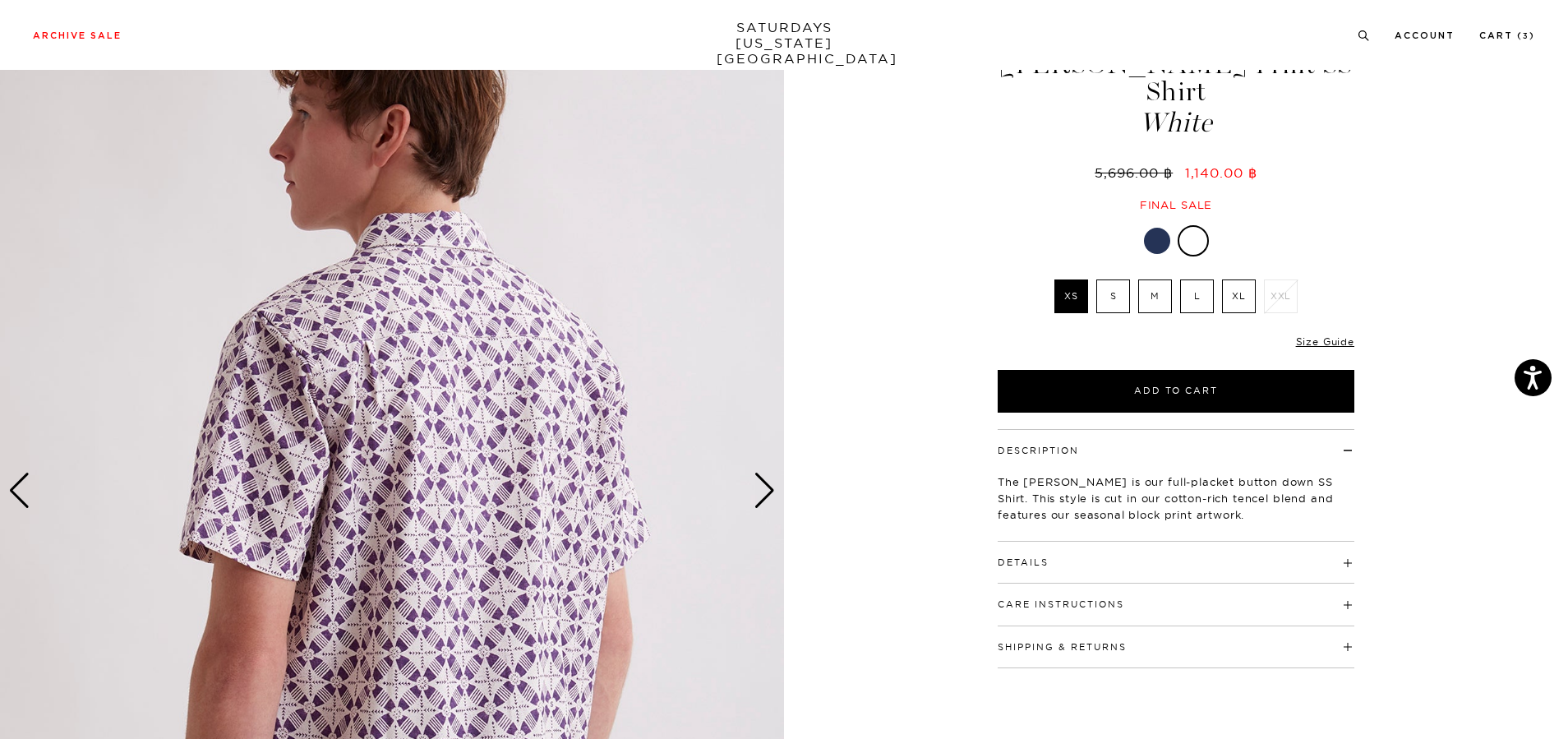
click at [771, 492] on div "Next slide" at bounding box center [764, 490] width 22 height 36
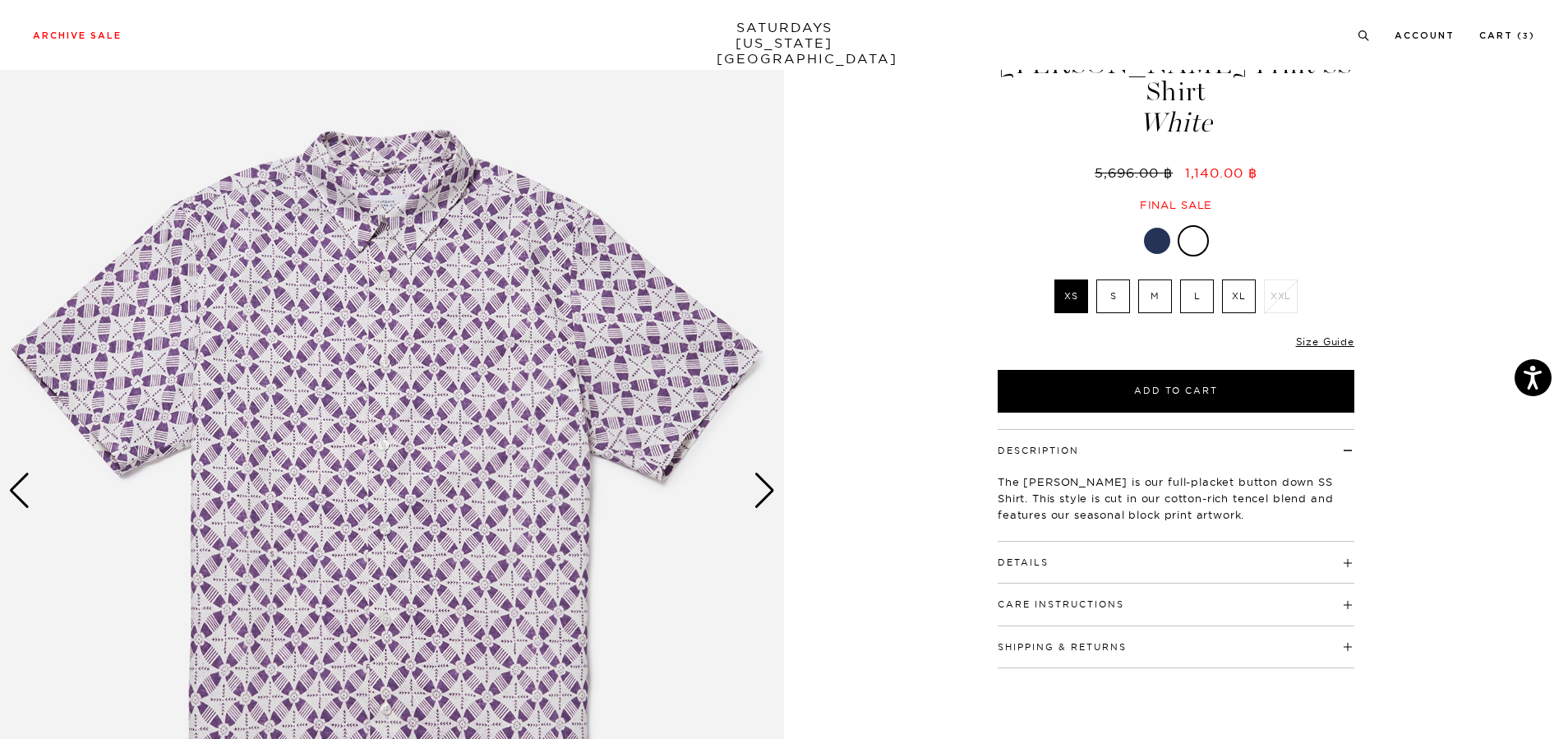
click at [771, 492] on div "Next slide" at bounding box center [764, 490] width 22 height 36
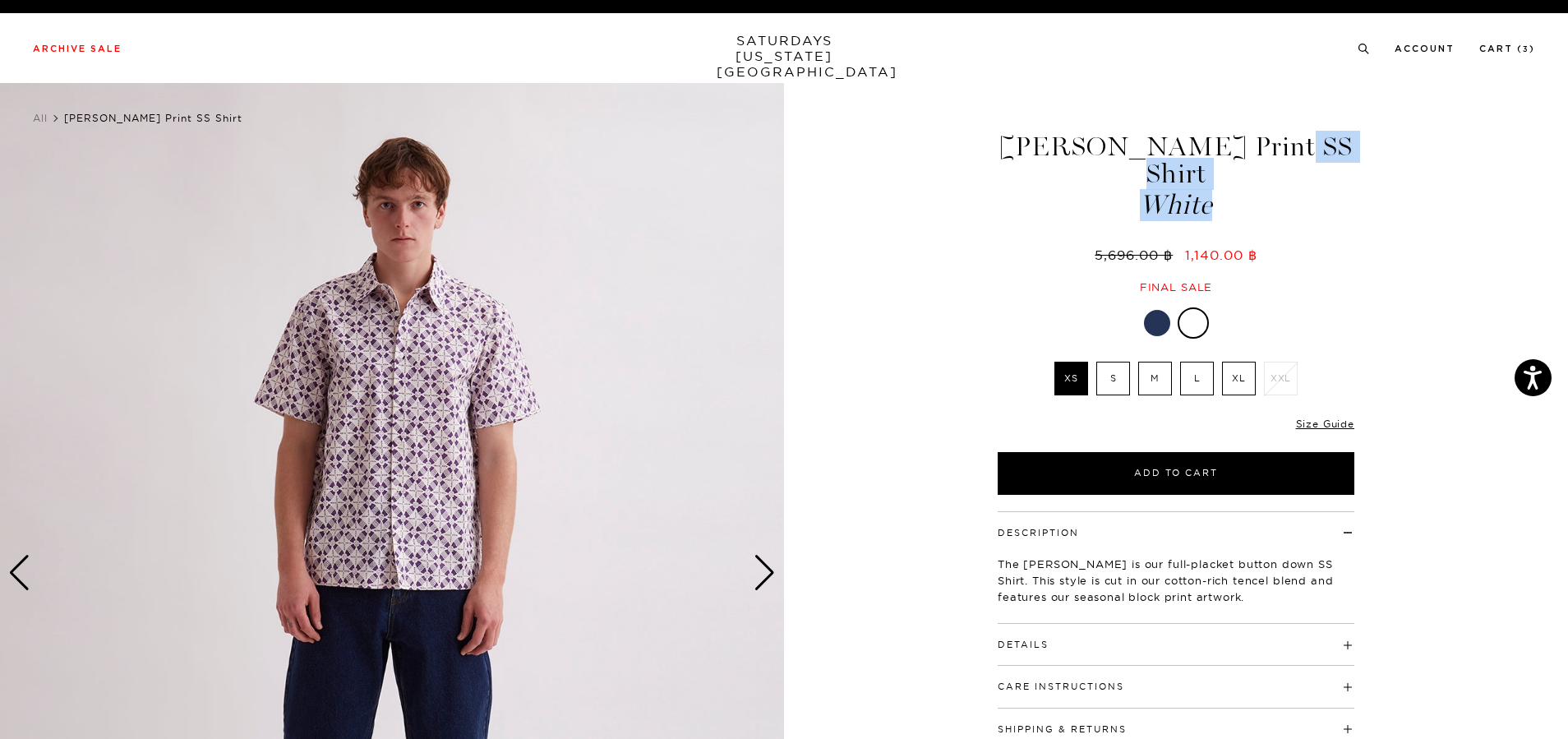
drag, startPoint x: 1018, startPoint y: 146, endPoint x: 1230, endPoint y: 184, distance: 215.4
click at [1240, 185] on h1 "Bruce Block Print SS Shirt White" at bounding box center [1175, 175] width 361 height 85
click at [1441, 195] on div "2 / 4 5 / -2" at bounding box center [784, 574] width 1568 height 981
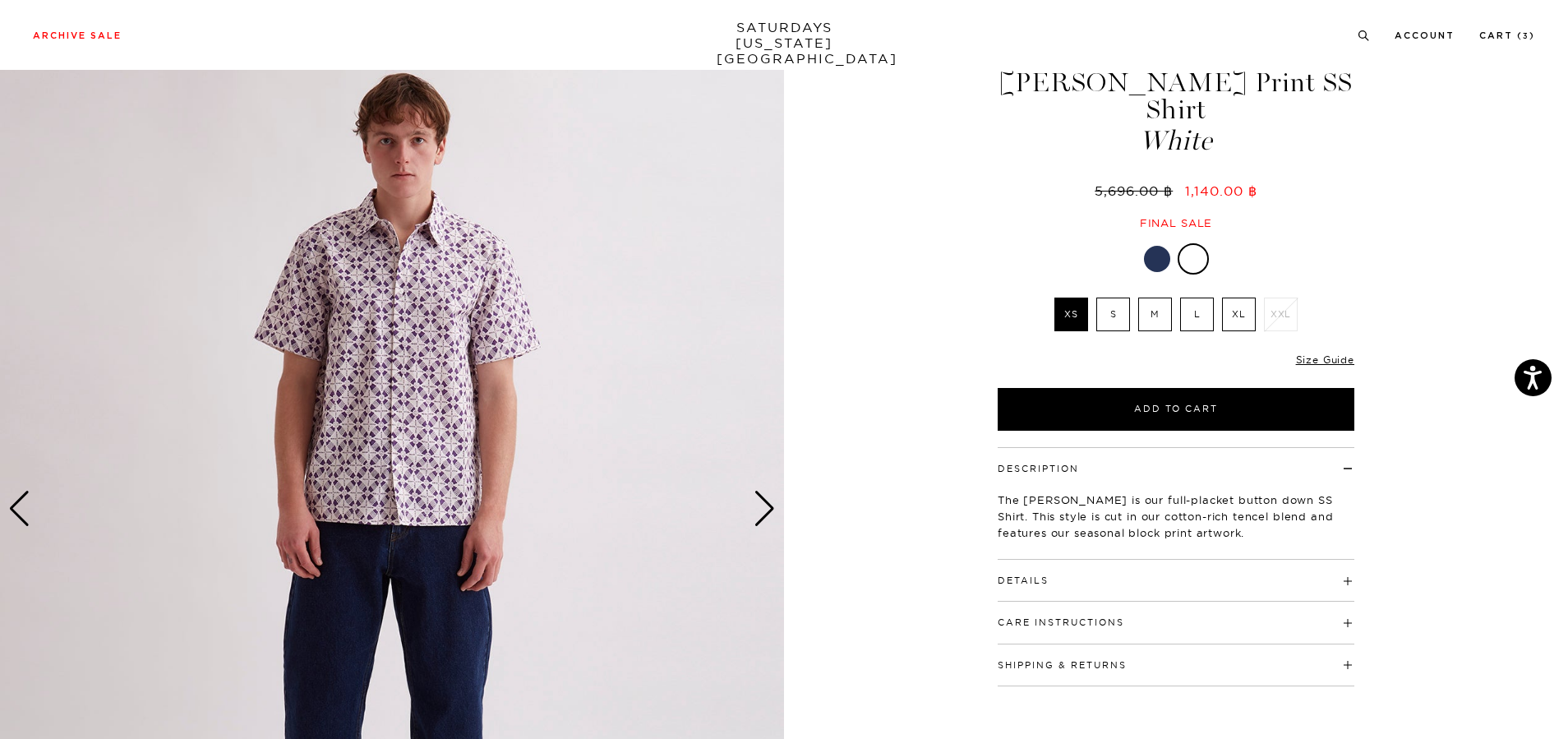
scroll to position [247, 0]
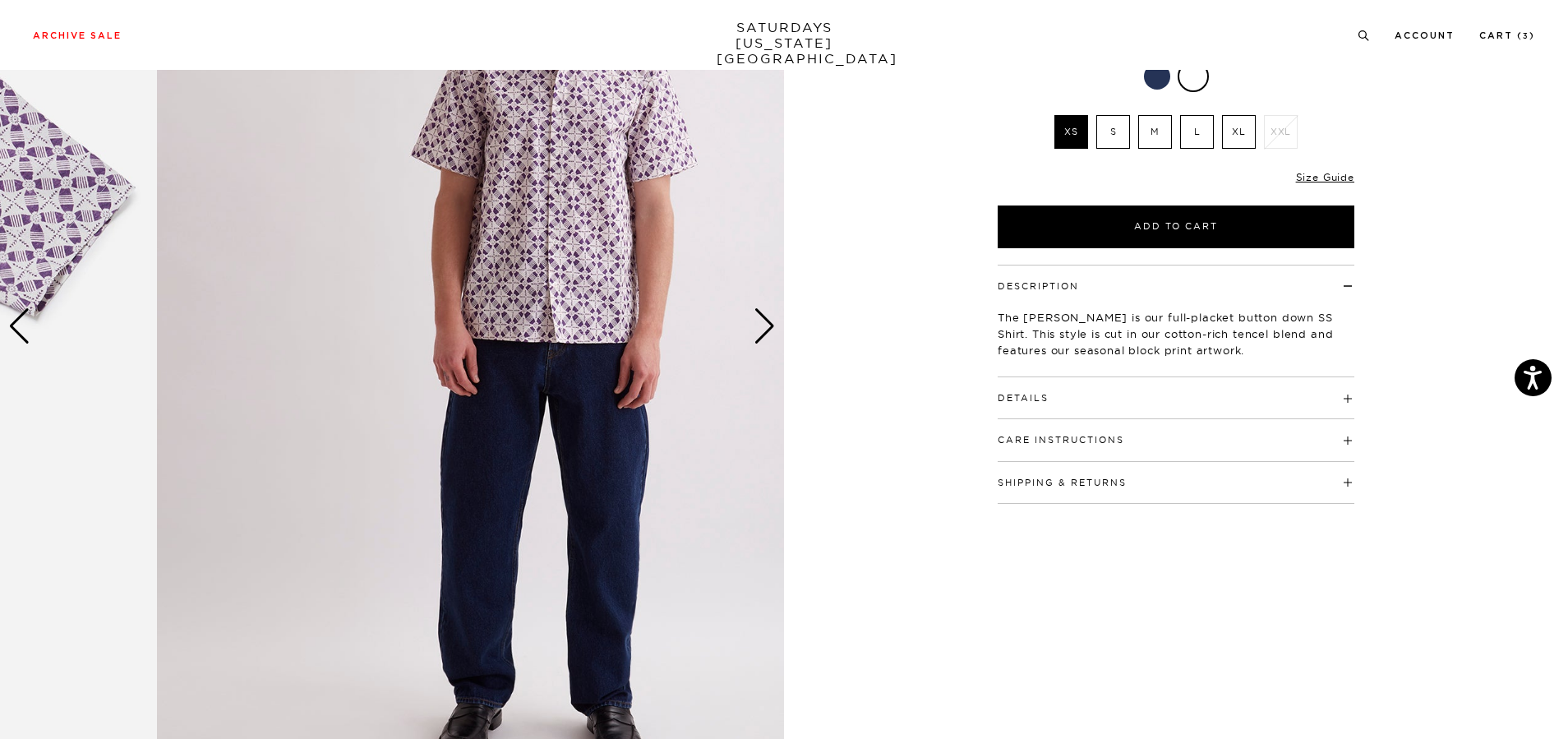
click at [918, 338] on div "2 / 4 5 / -2" at bounding box center [784, 327] width 1568 height 981
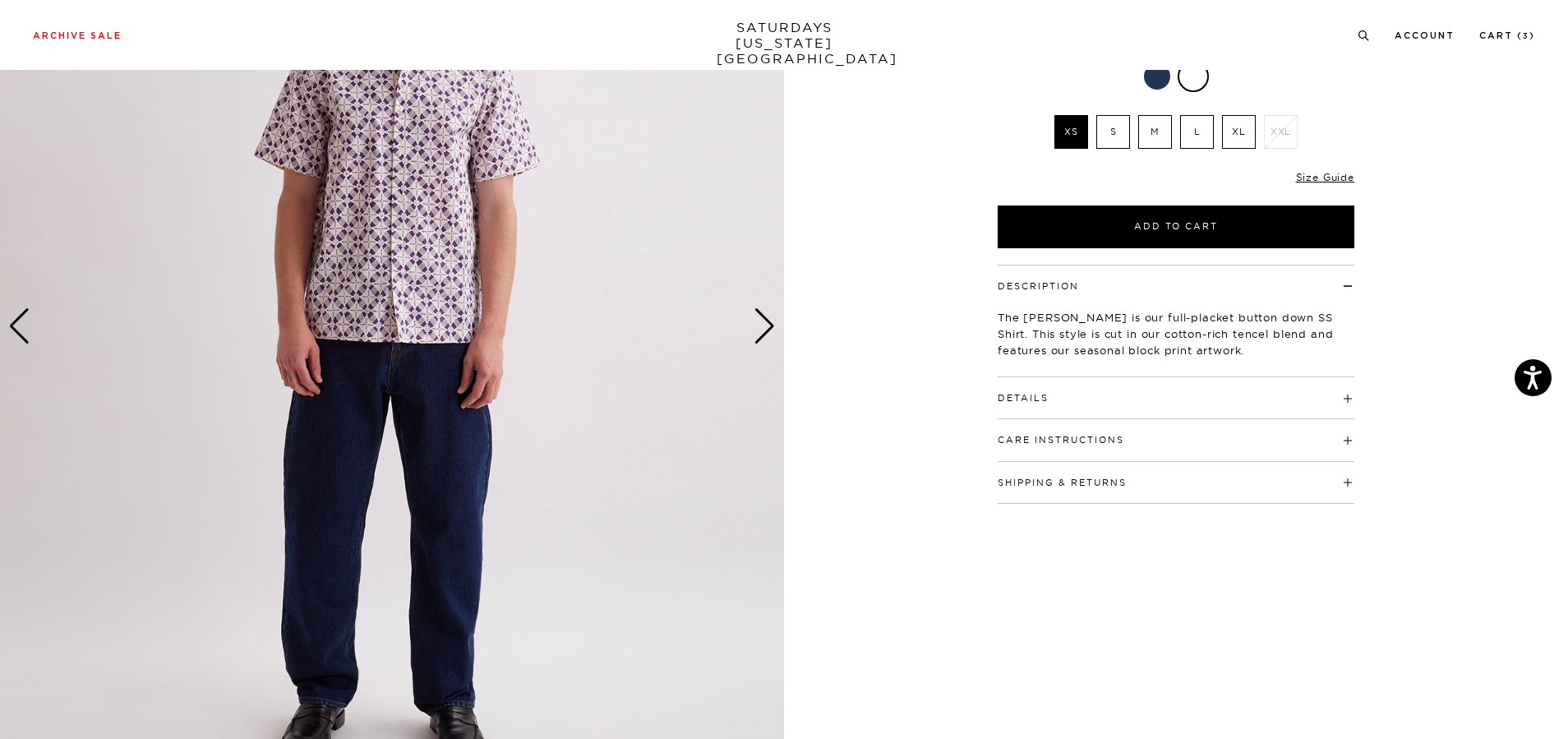
click at [1062, 378] on h4 "Details" at bounding box center [1175, 391] width 356 height 27
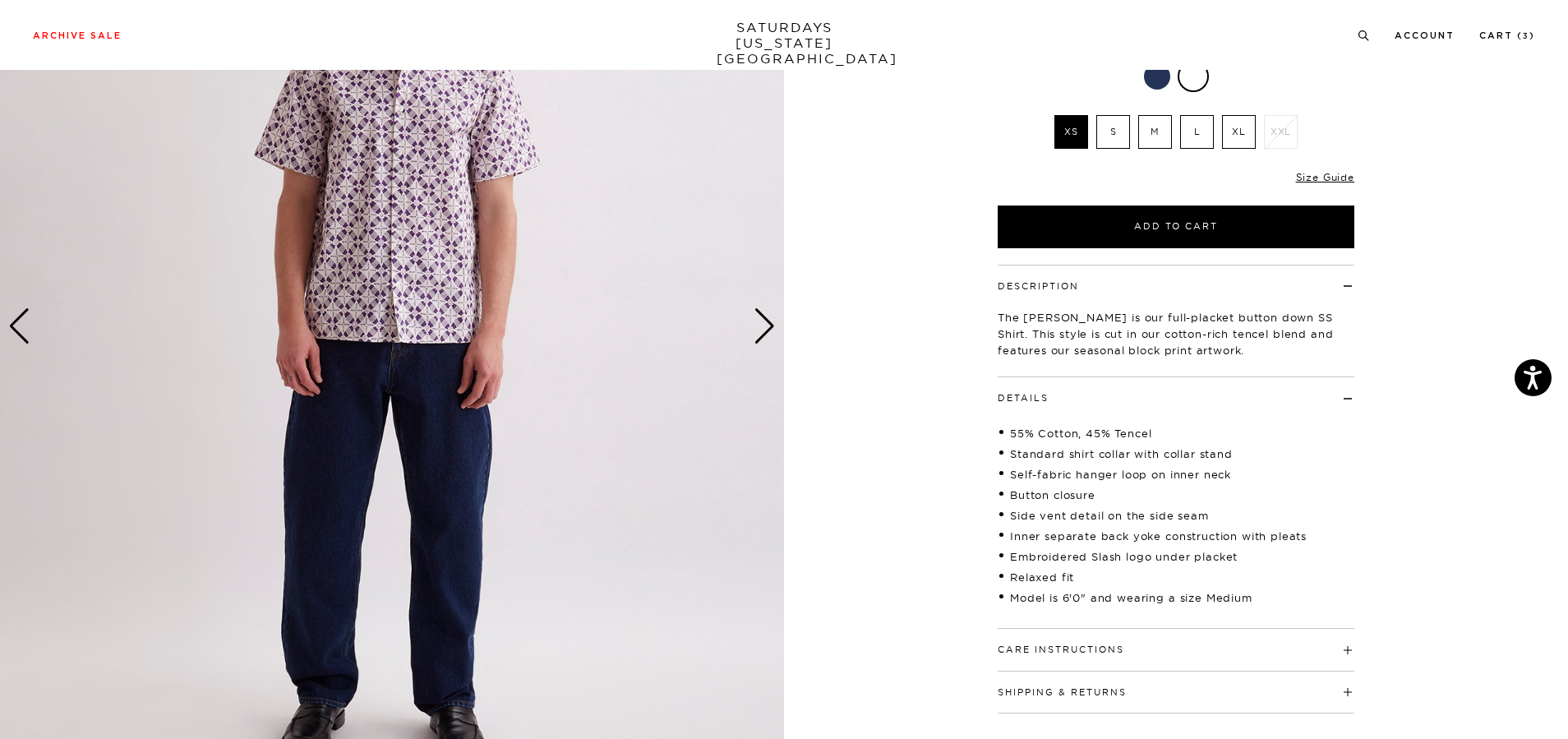
click at [1062, 378] on h4 "Details" at bounding box center [1175, 391] width 356 height 27
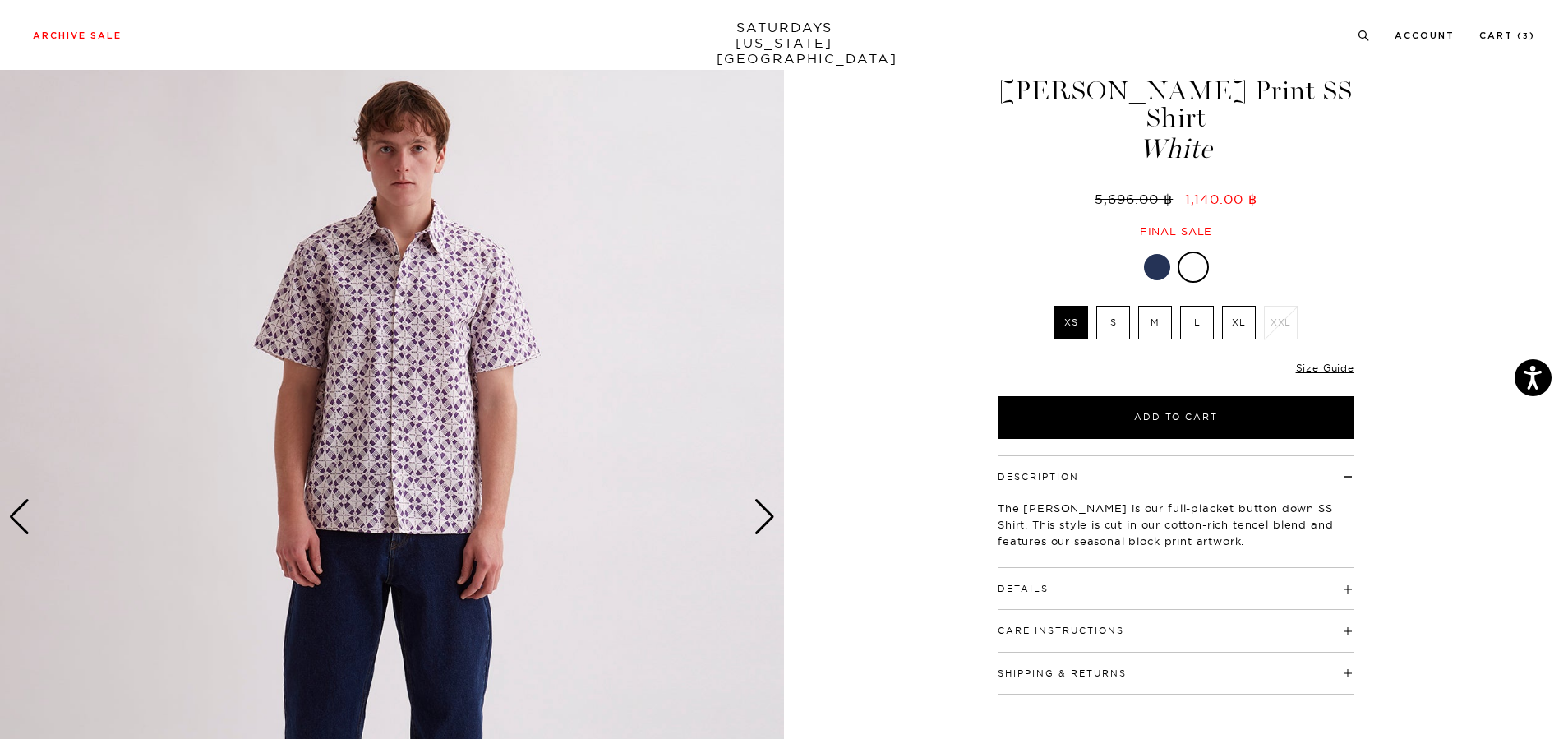
scroll to position [0, 0]
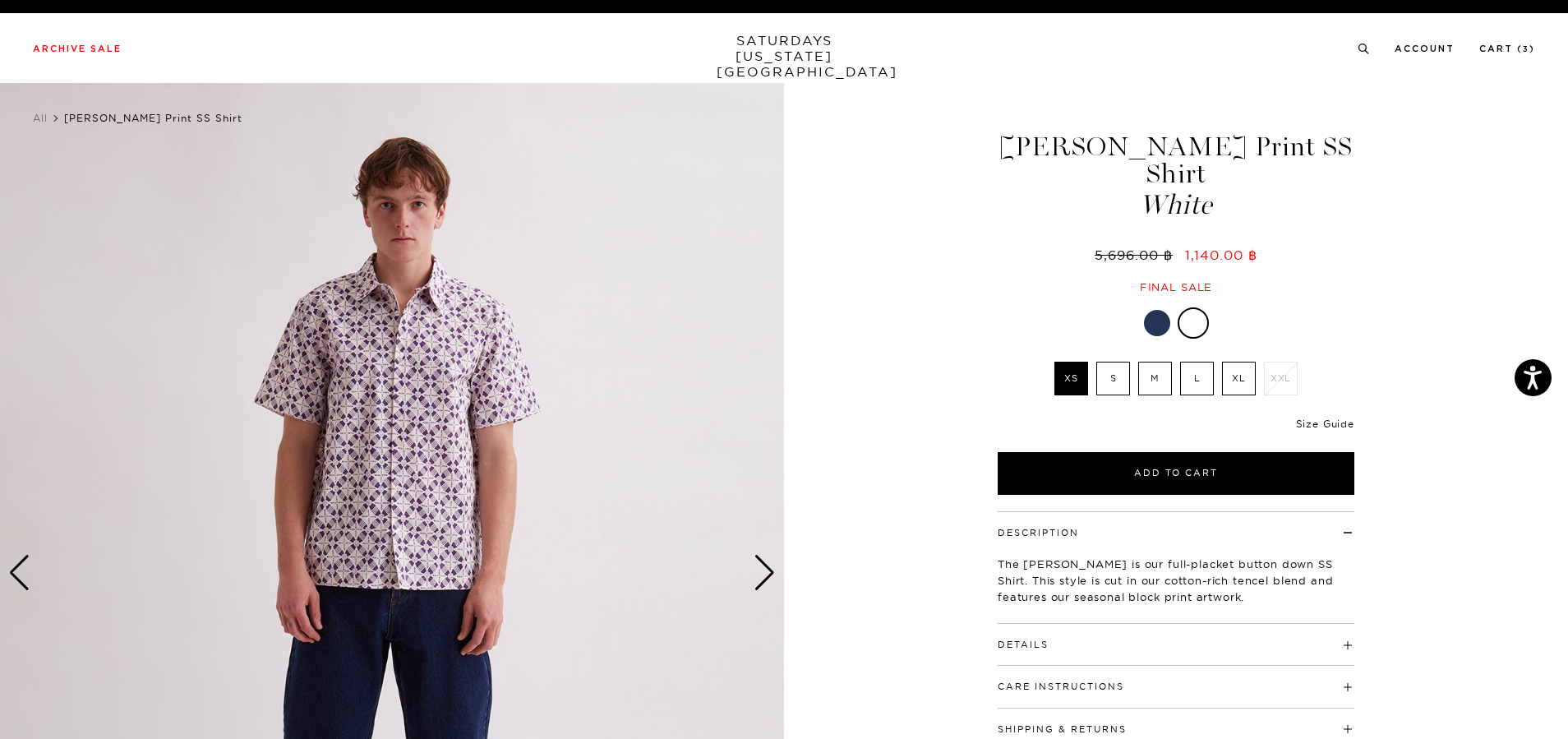
click at [1329, 418] on link "Size Guide" at bounding box center [1325, 424] width 58 height 13
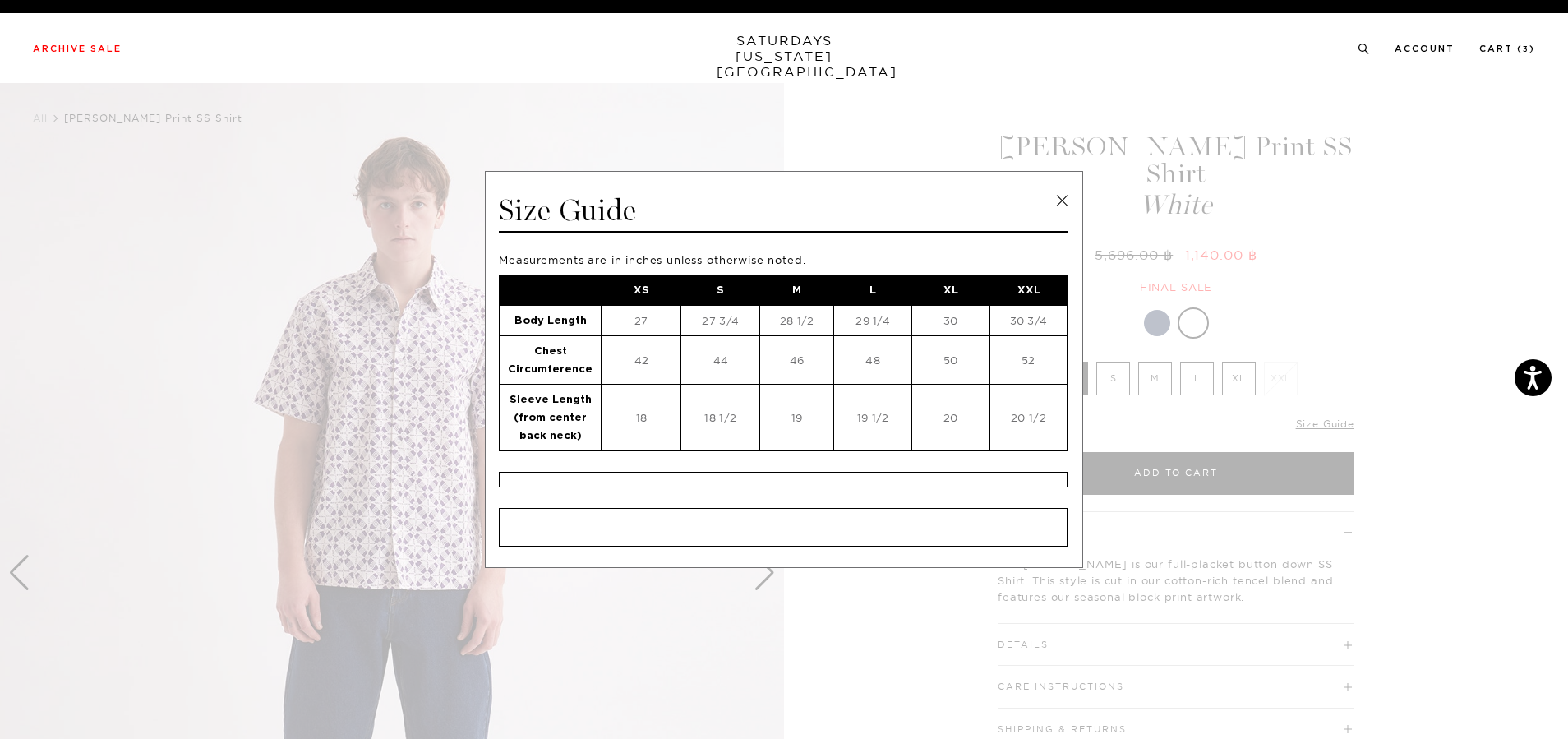
click at [1054, 202] on link at bounding box center [1062, 200] width 24 height 24
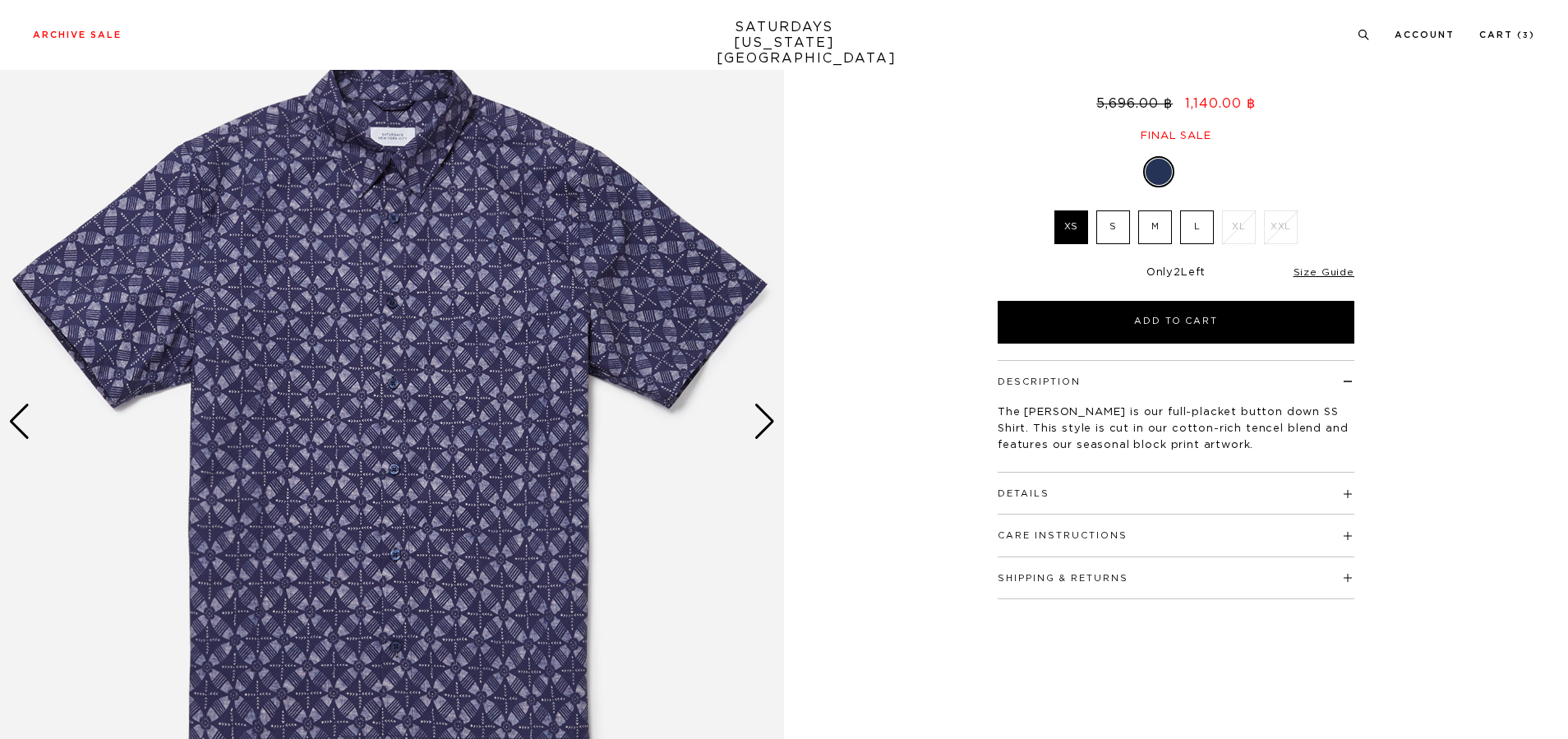
scroll to position [247, 0]
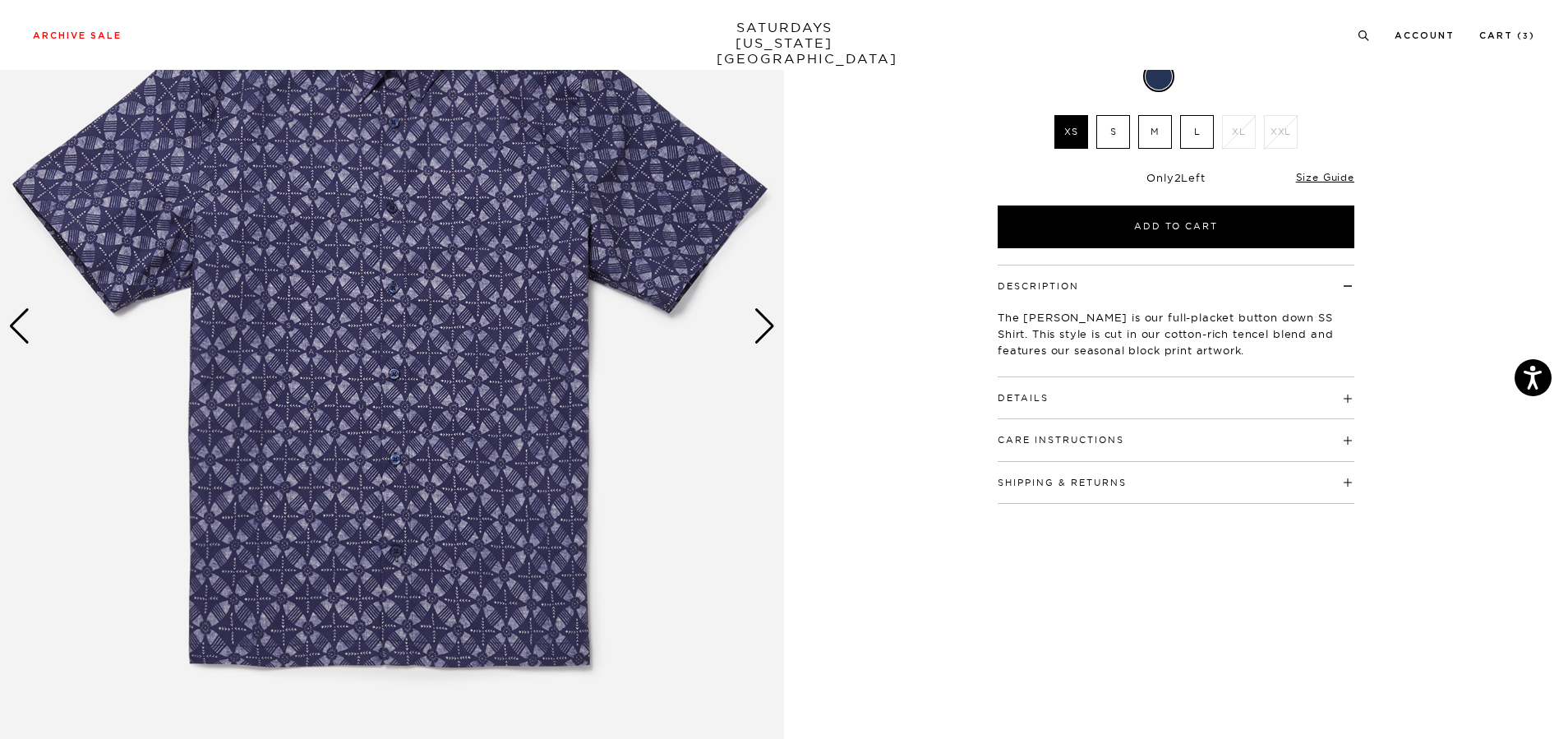
click at [775, 324] on div "Next slide" at bounding box center [764, 326] width 22 height 36
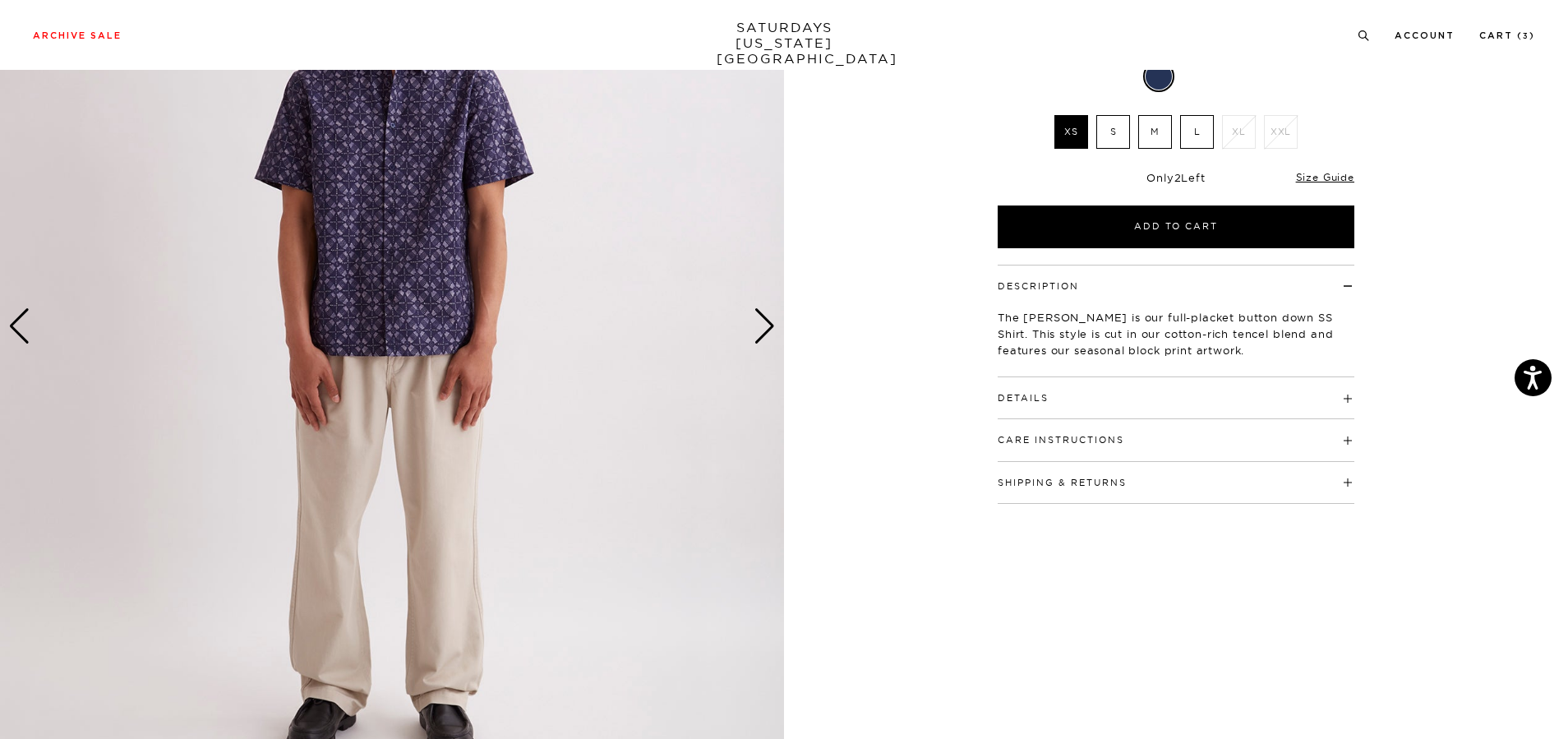
click at [757, 317] on div "Next slide" at bounding box center [764, 326] width 22 height 36
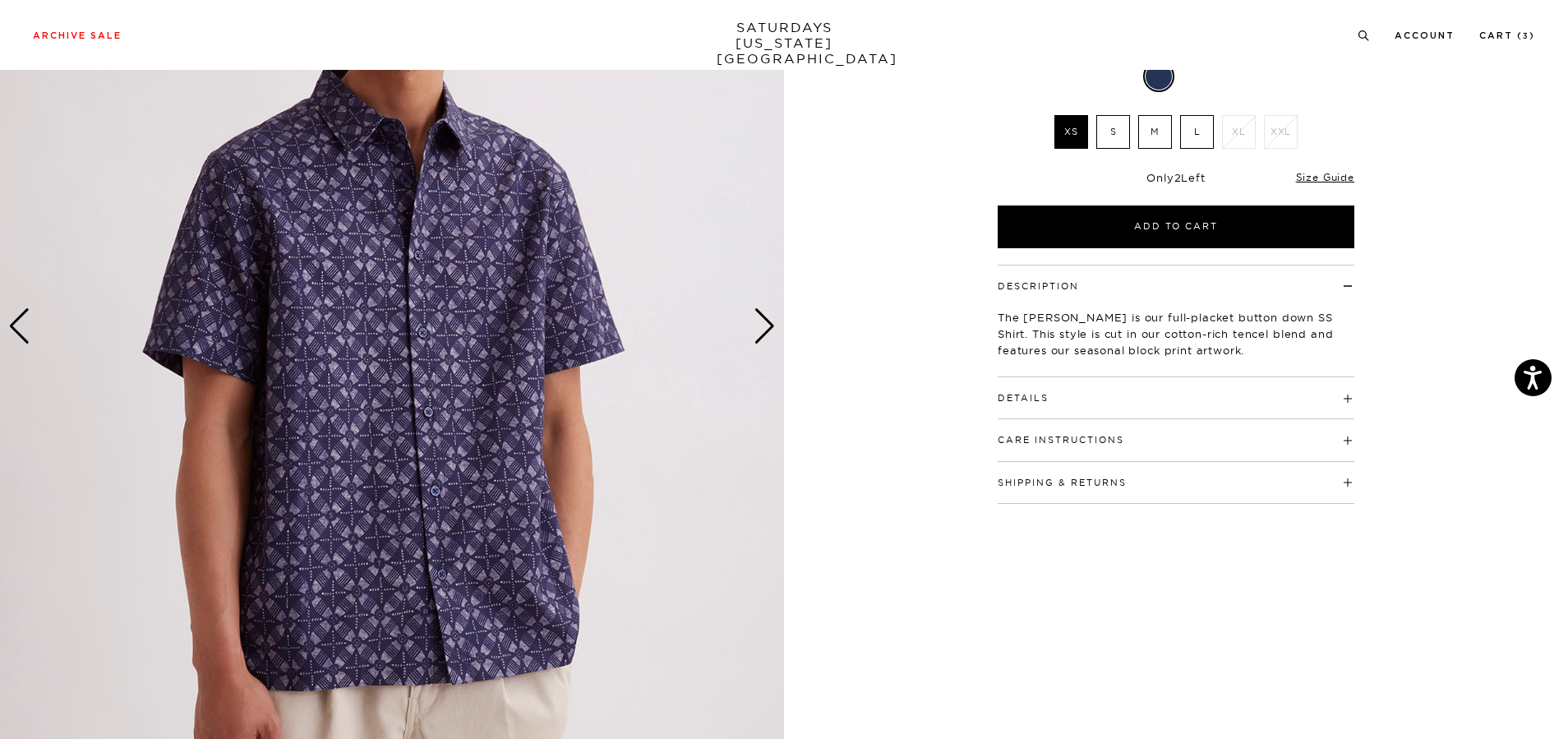
click at [770, 319] on div "Next slide" at bounding box center [764, 326] width 22 height 36
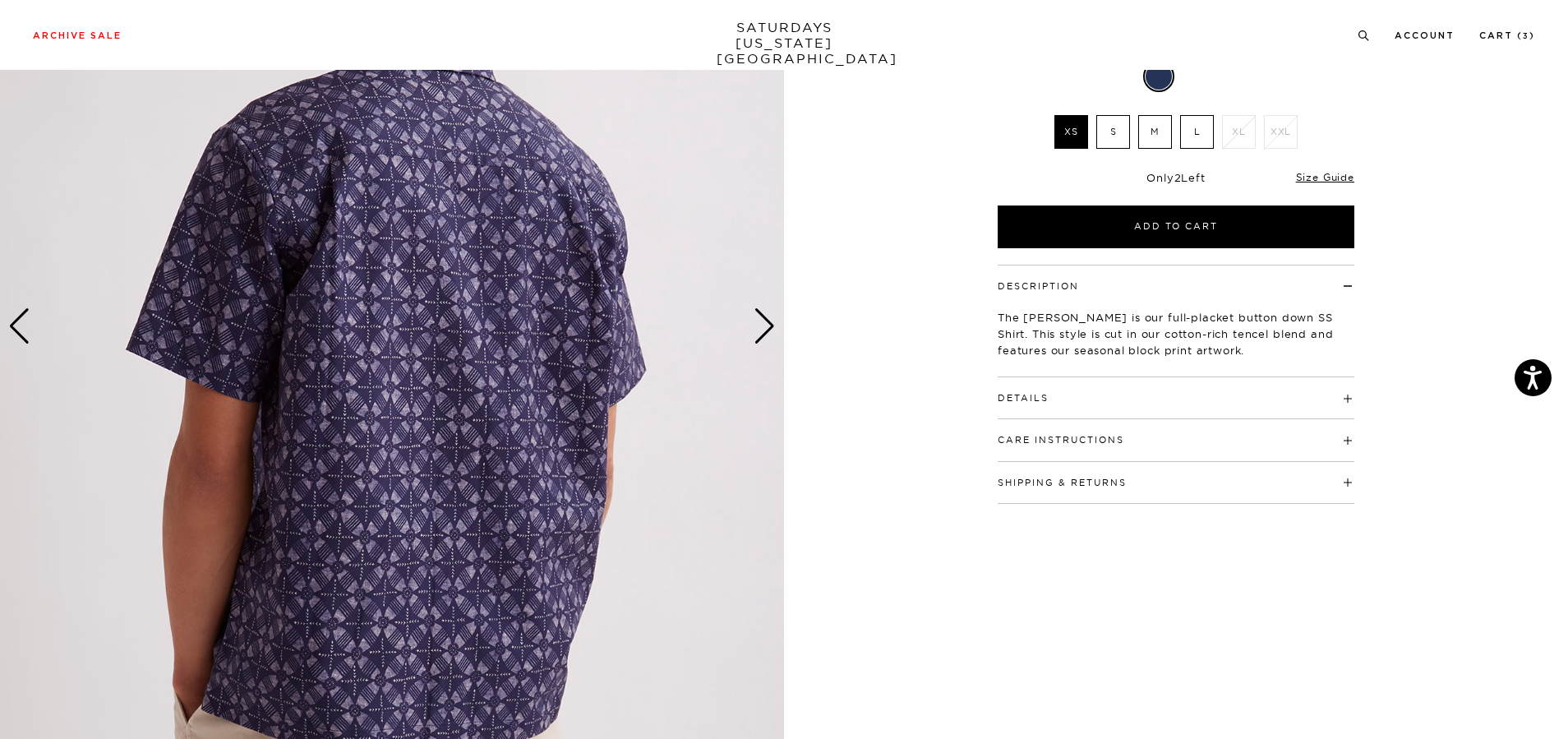
click at [1050, 378] on h4 "Details" at bounding box center [1175, 391] width 356 height 27
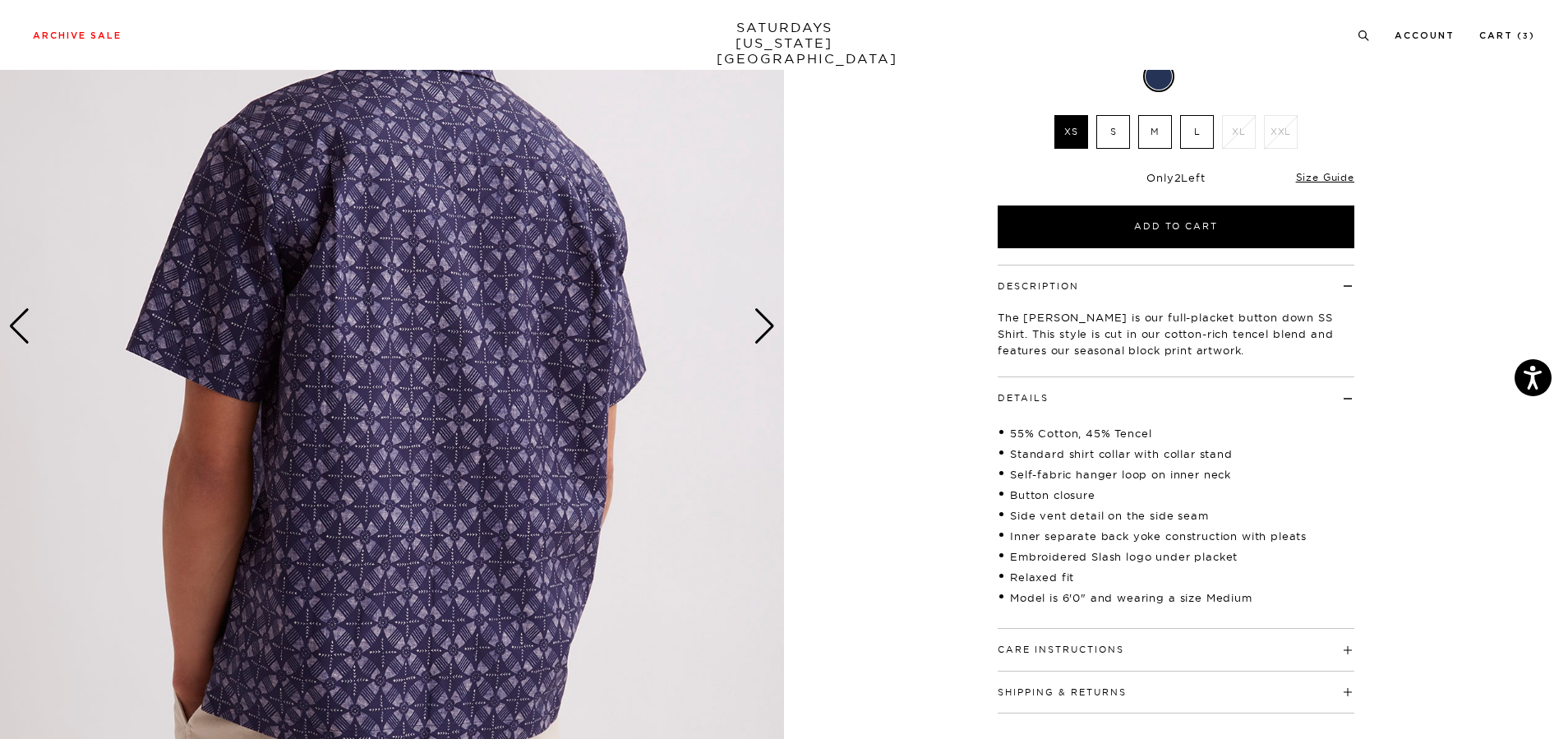
click at [1118, 652] on button "Care Instructions" at bounding box center [1061, 650] width 126 height 9
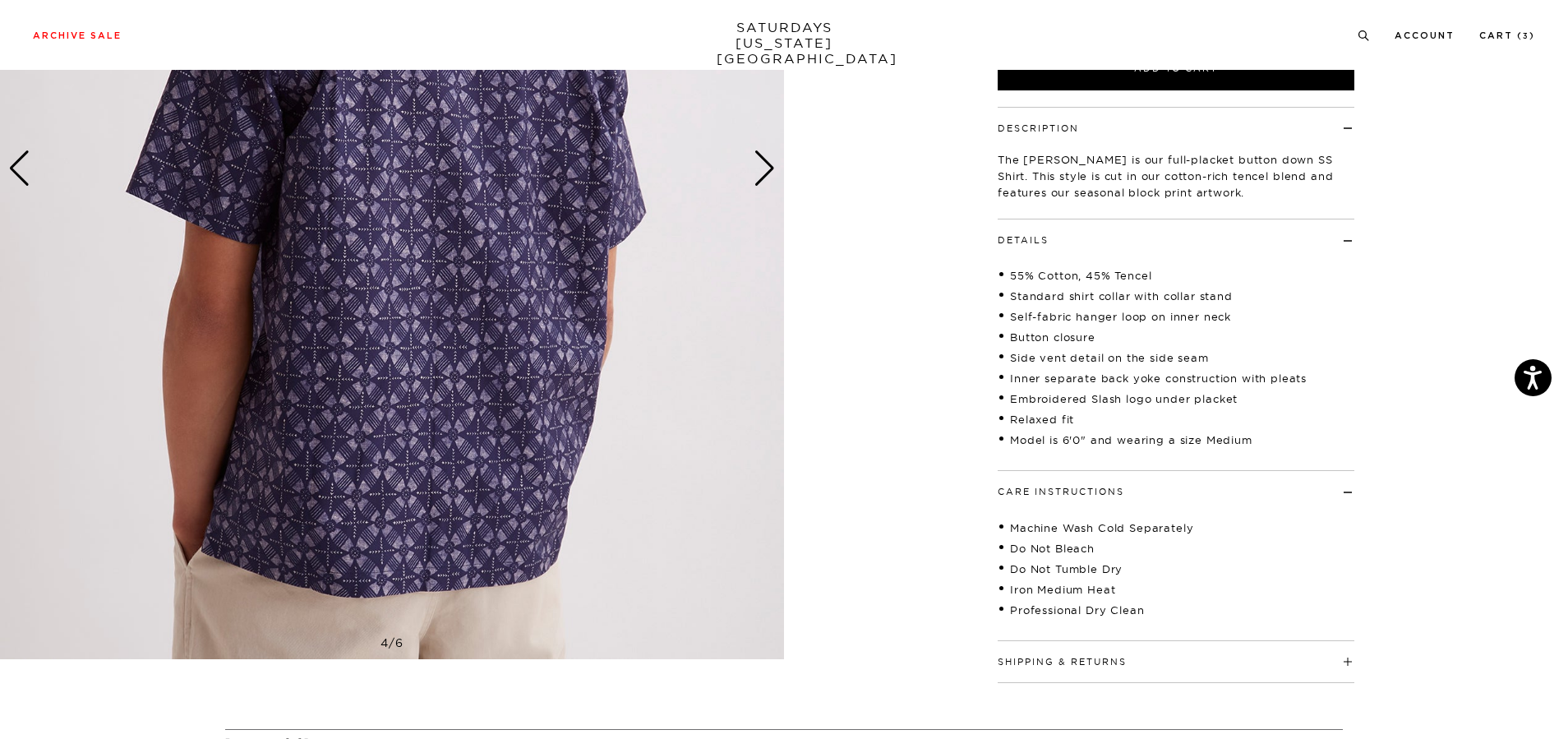
scroll to position [411, 0]
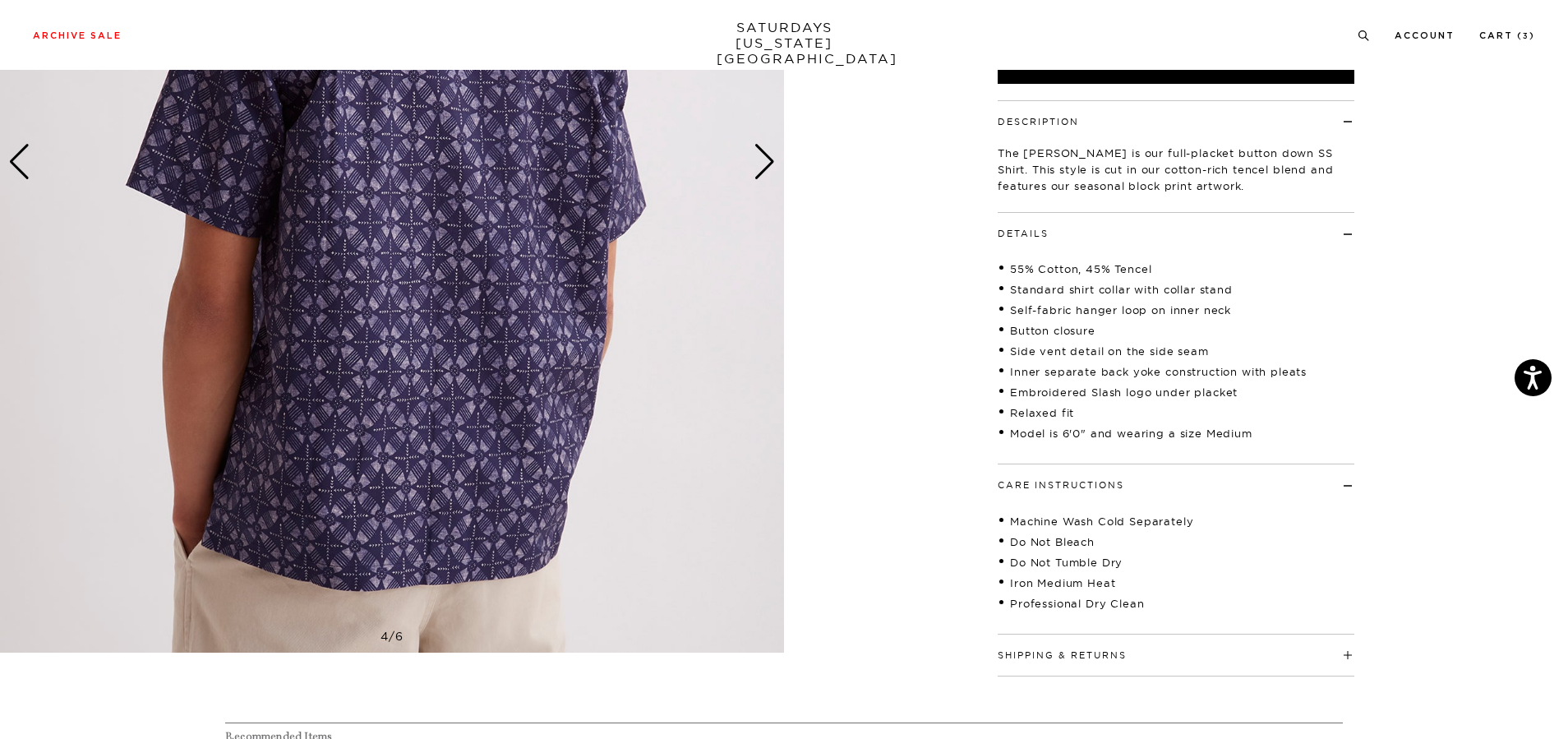
click at [1078, 653] on h4 "Shipping & Returns" at bounding box center [1175, 648] width 356 height 27
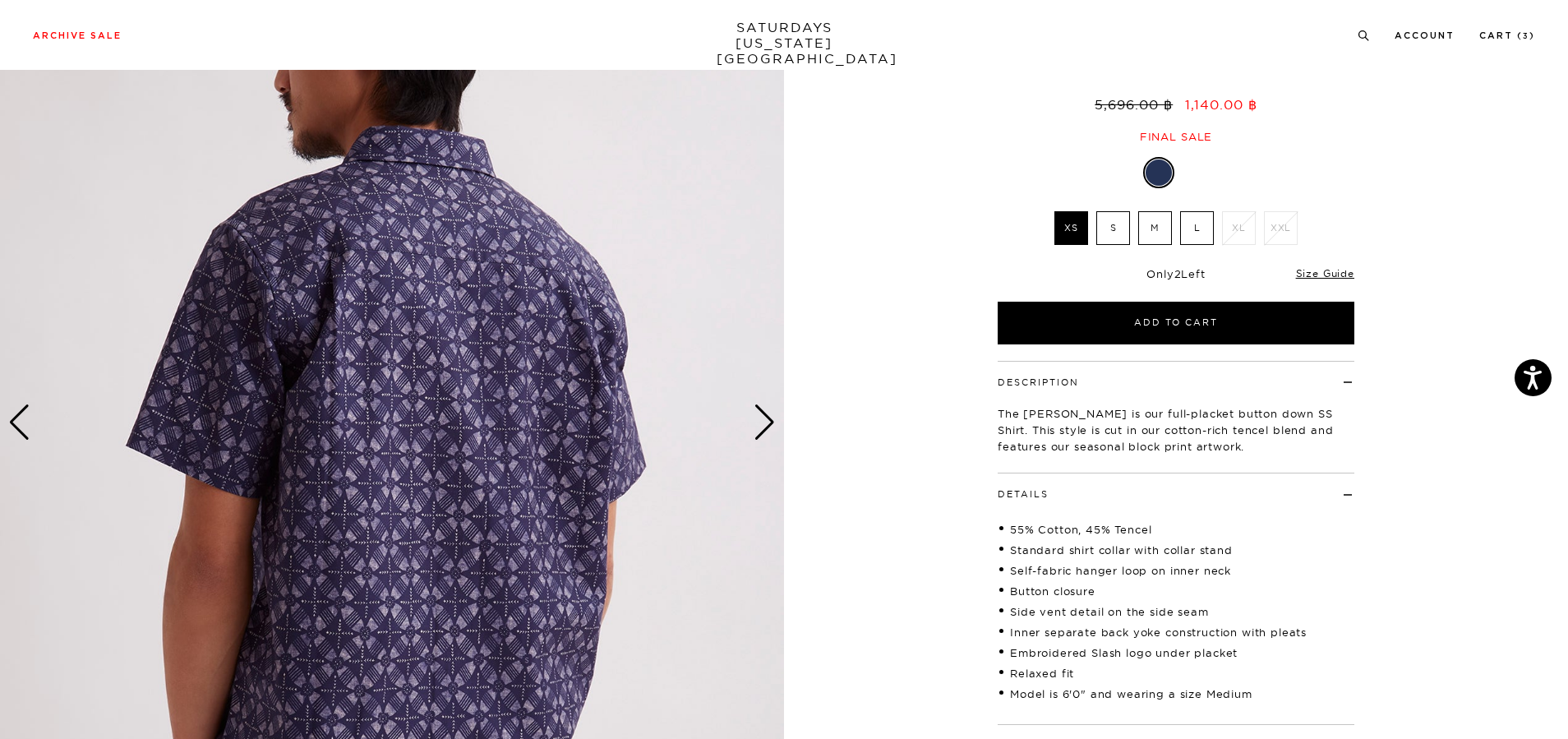
scroll to position [83, 0]
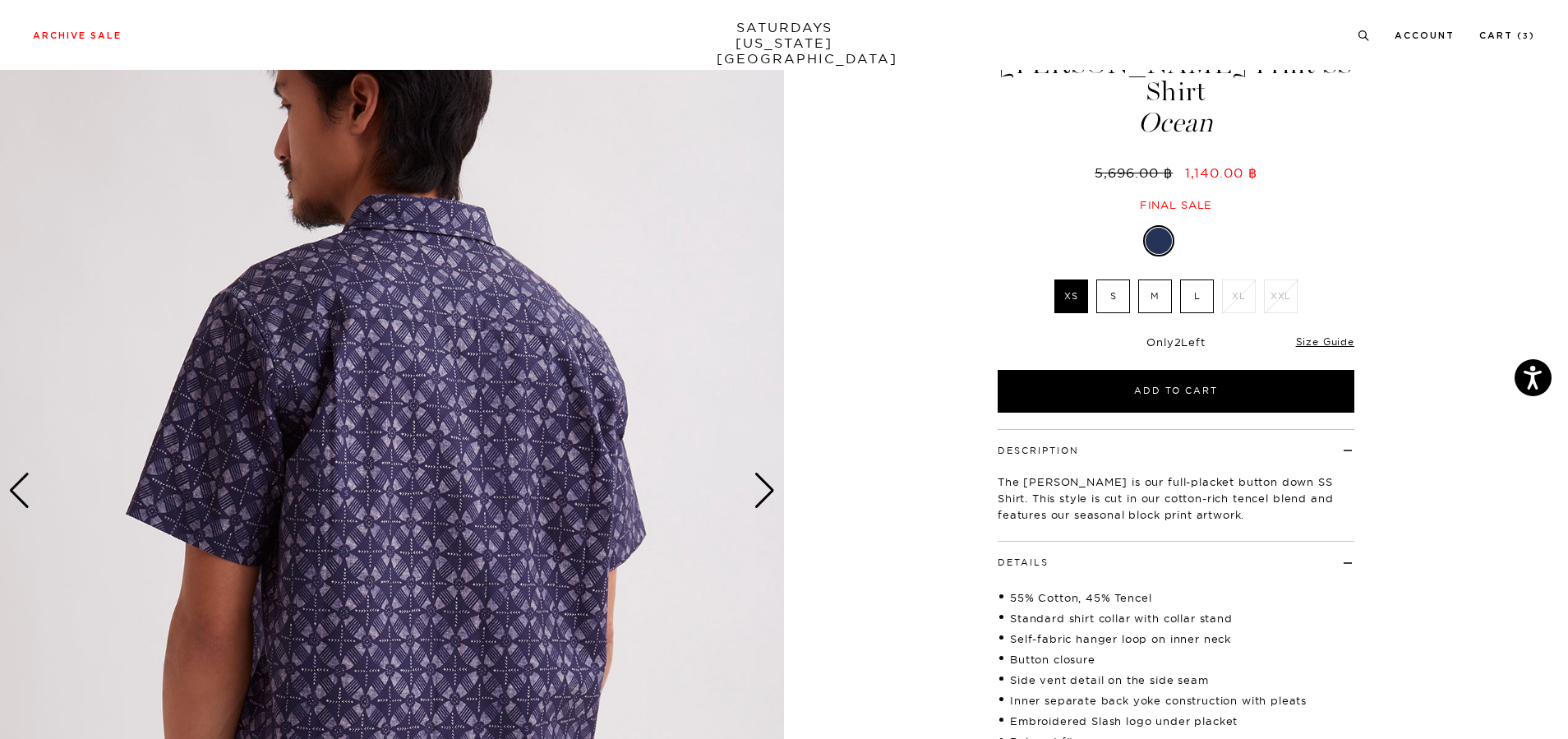
click at [758, 493] on div "Next slide" at bounding box center [764, 490] width 22 height 36
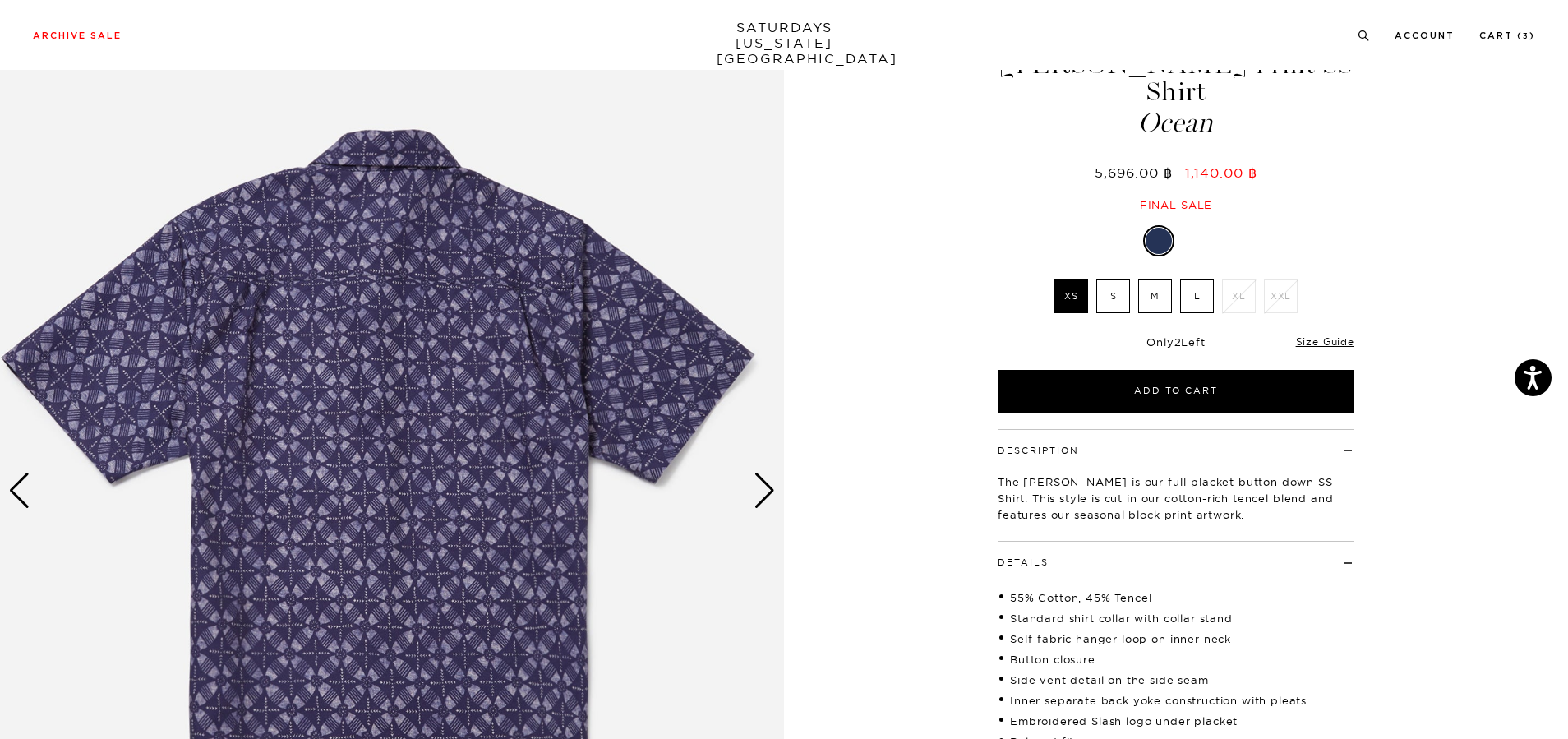
click at [759, 492] on div "Next slide" at bounding box center [764, 490] width 22 height 36
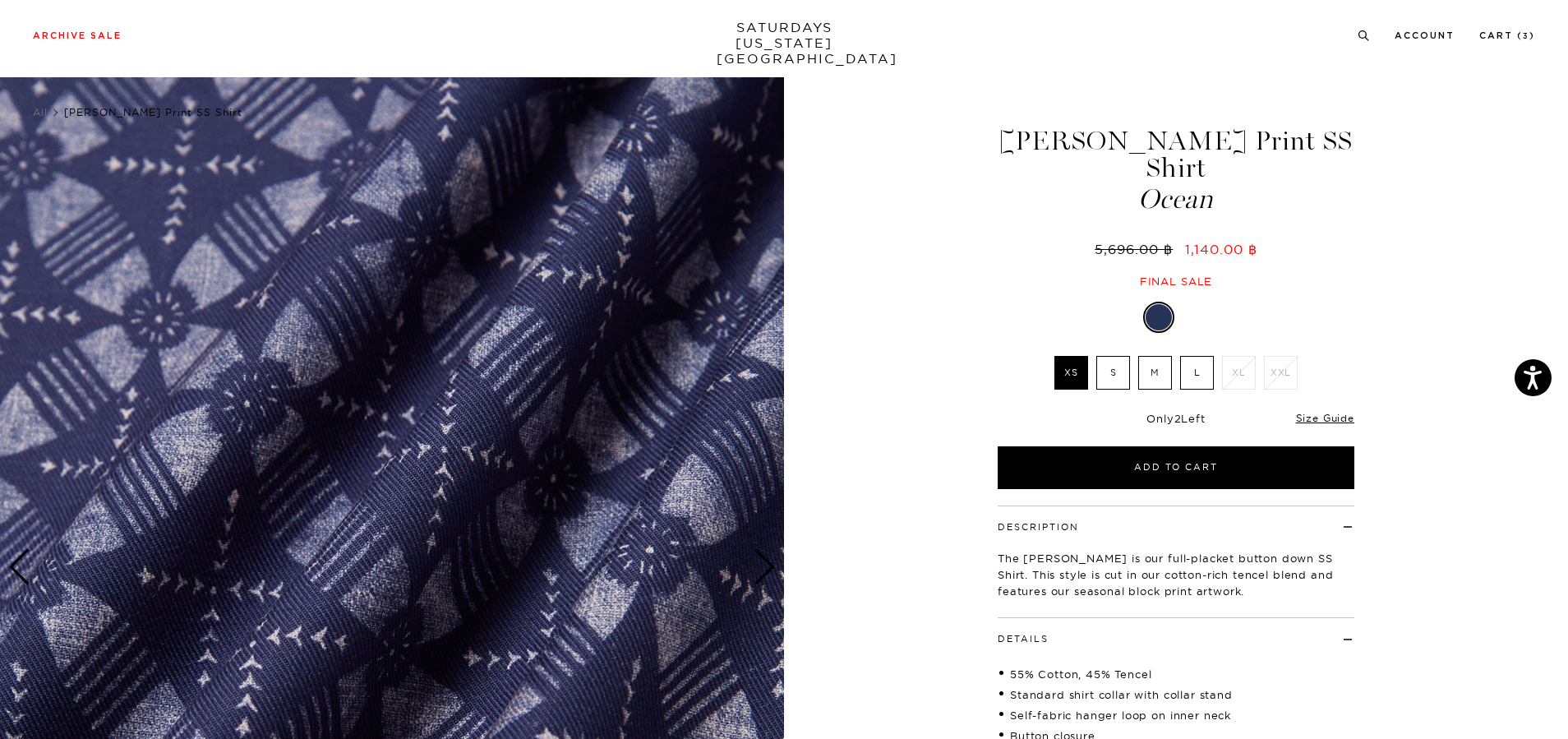
scroll to position [0, 0]
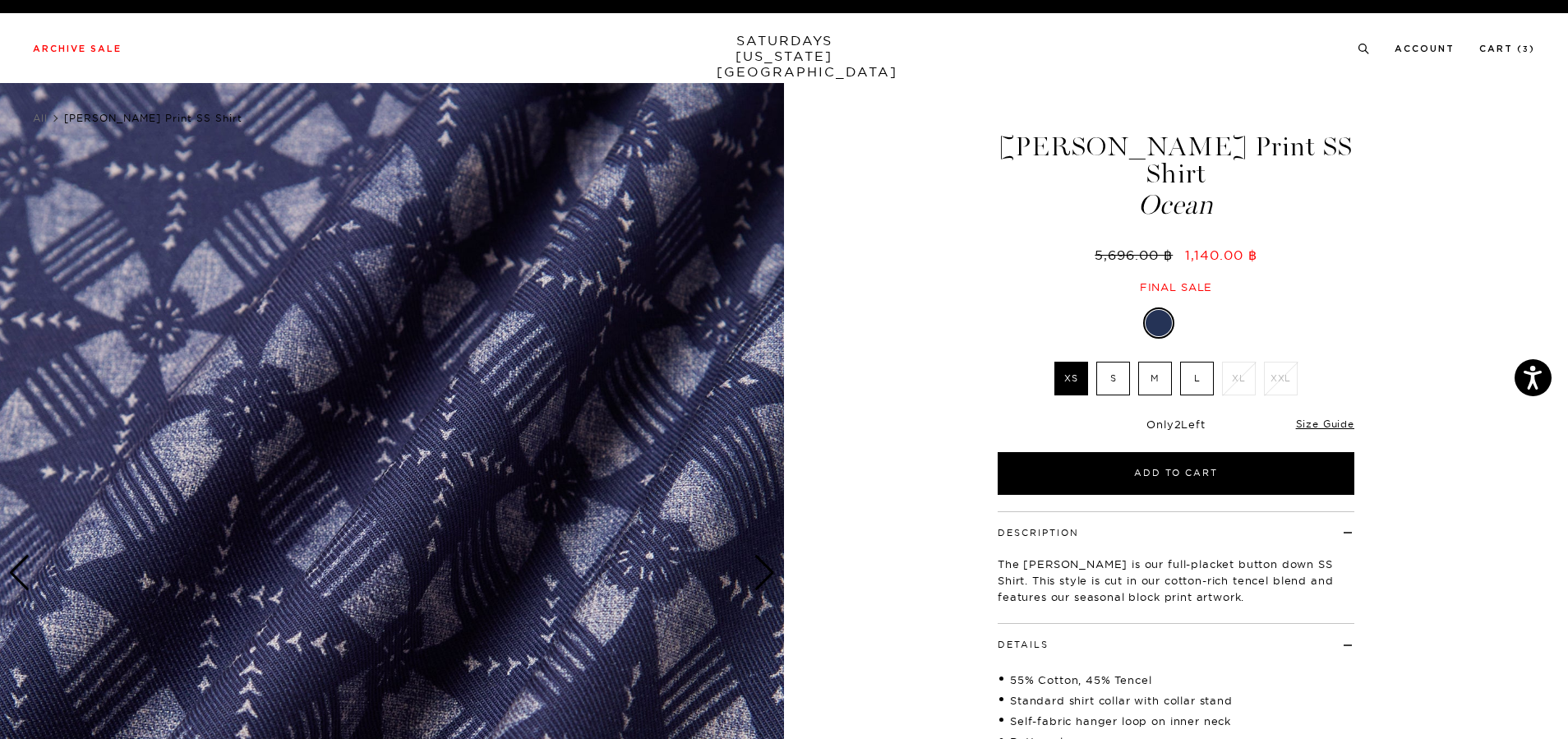
click at [757, 590] on div "Next slide" at bounding box center [764, 572] width 22 height 36
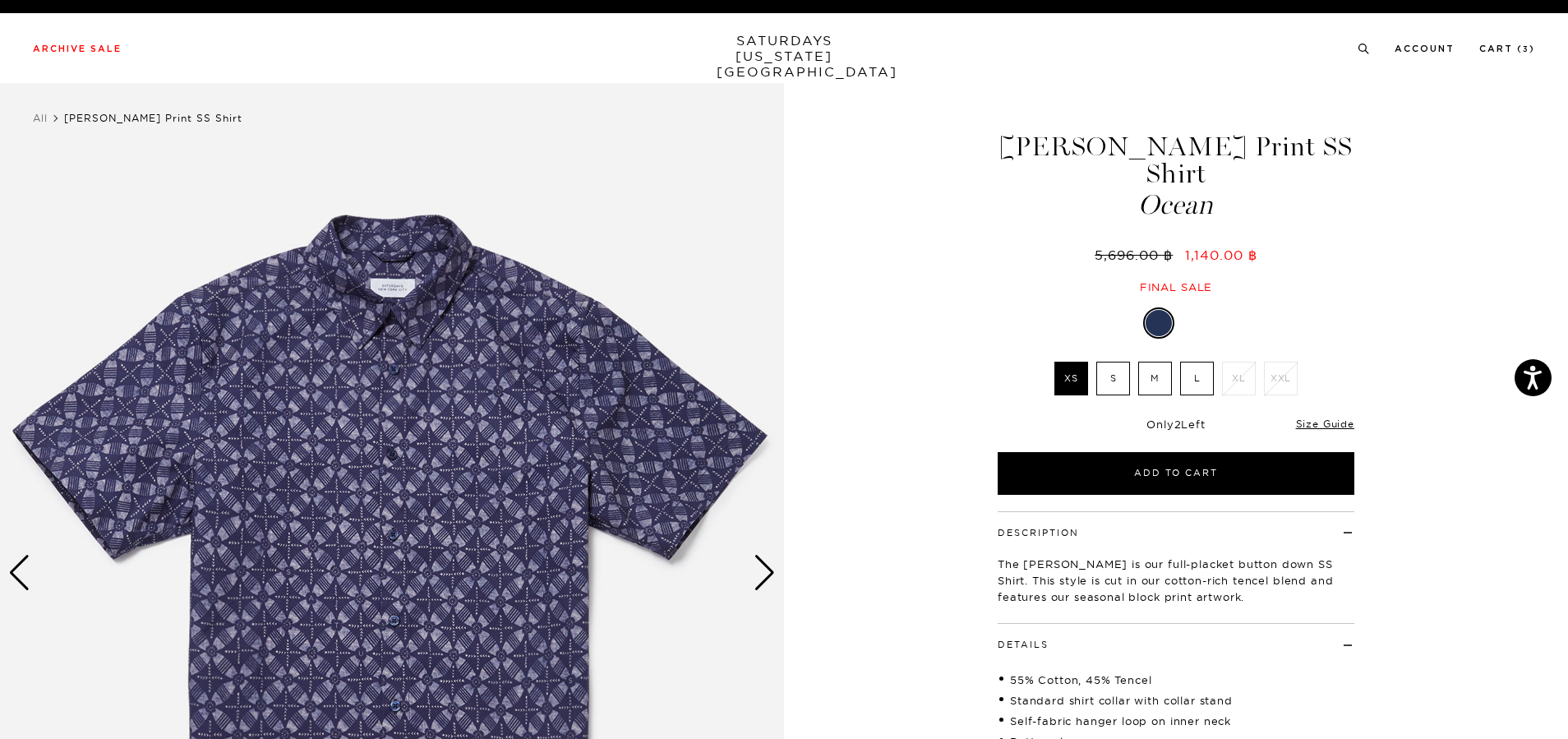
click at [757, 576] on div "Next slide" at bounding box center [764, 572] width 22 height 36
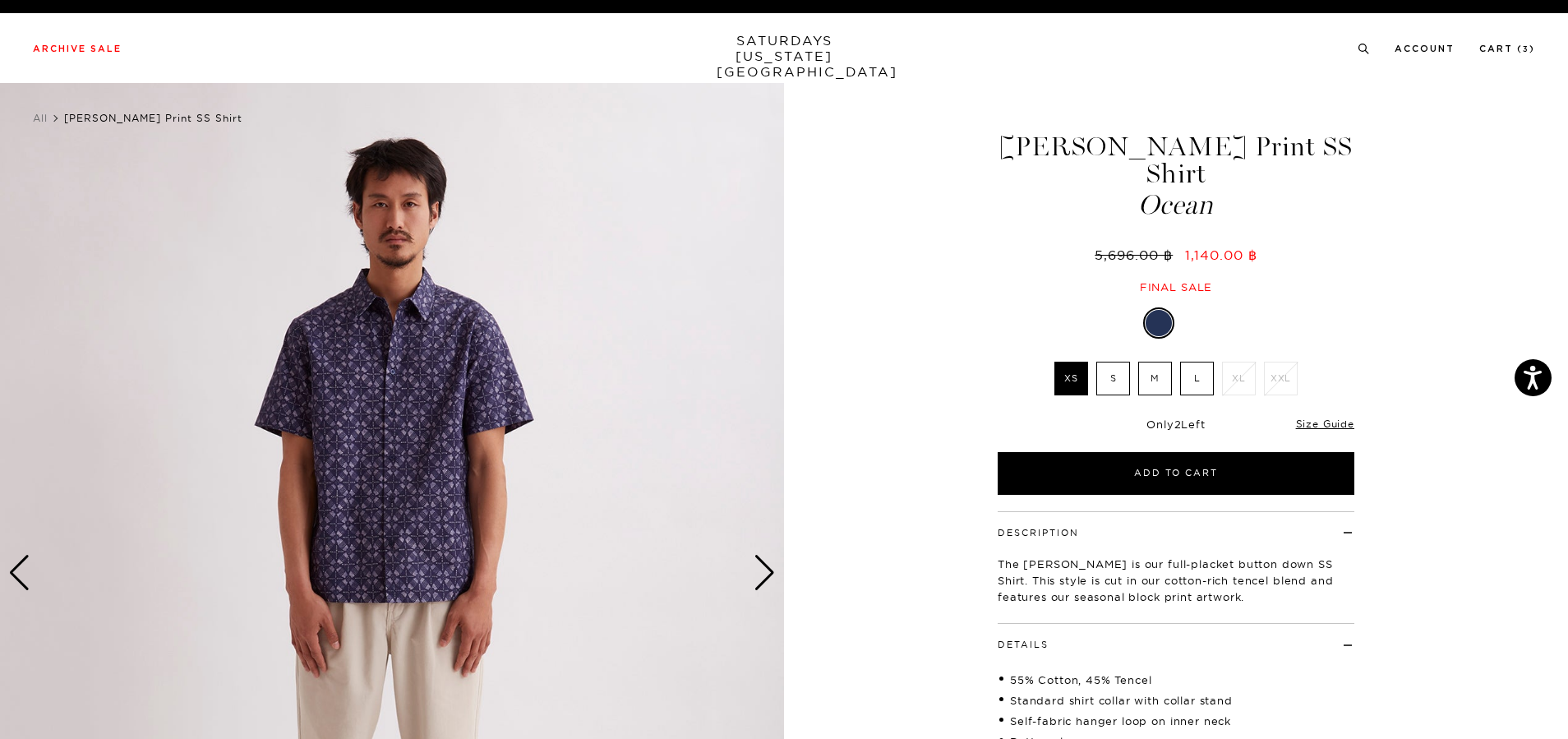
click at [768, 574] on div "Next slide" at bounding box center [764, 572] width 22 height 36
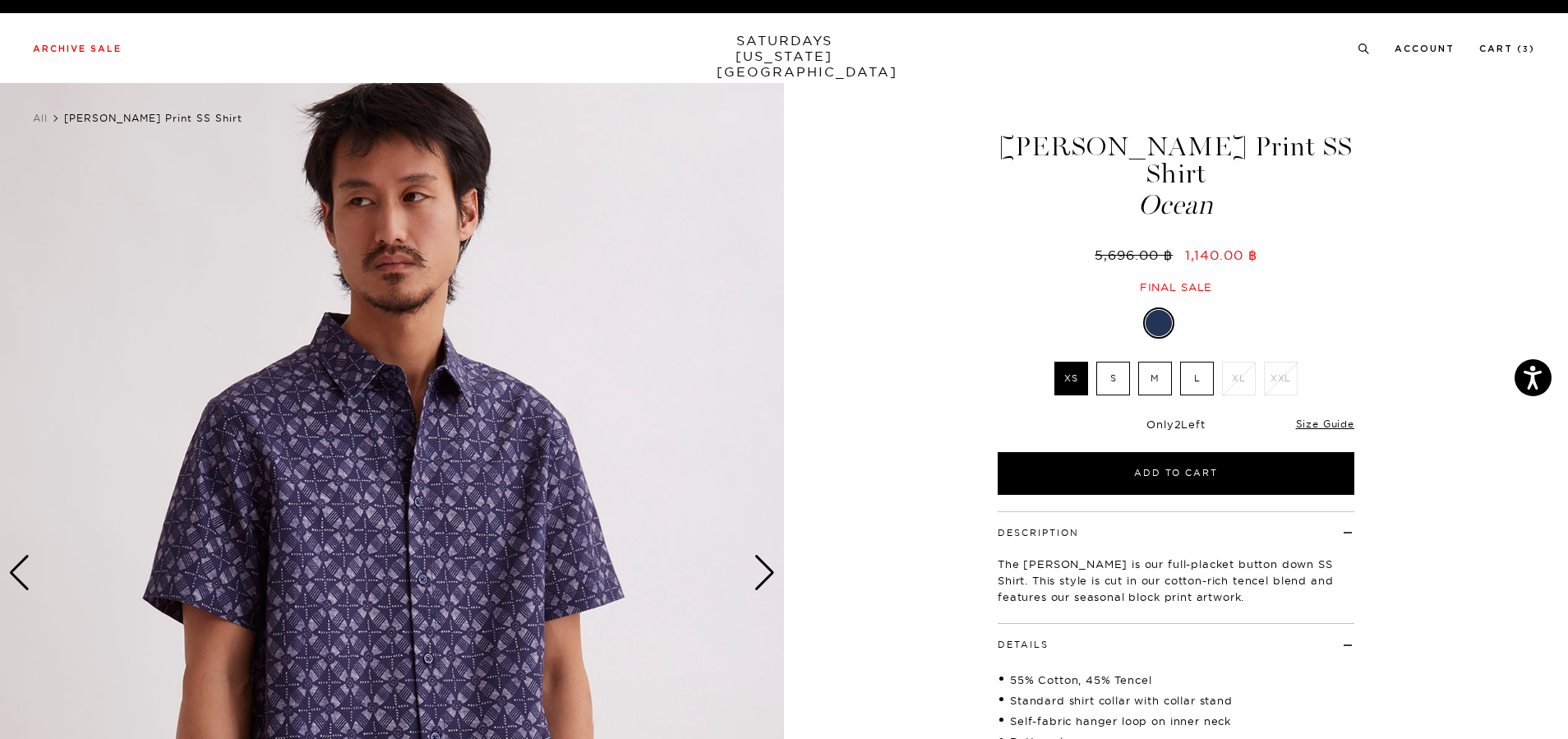
click at [768, 574] on div "Next slide" at bounding box center [764, 572] width 22 height 36
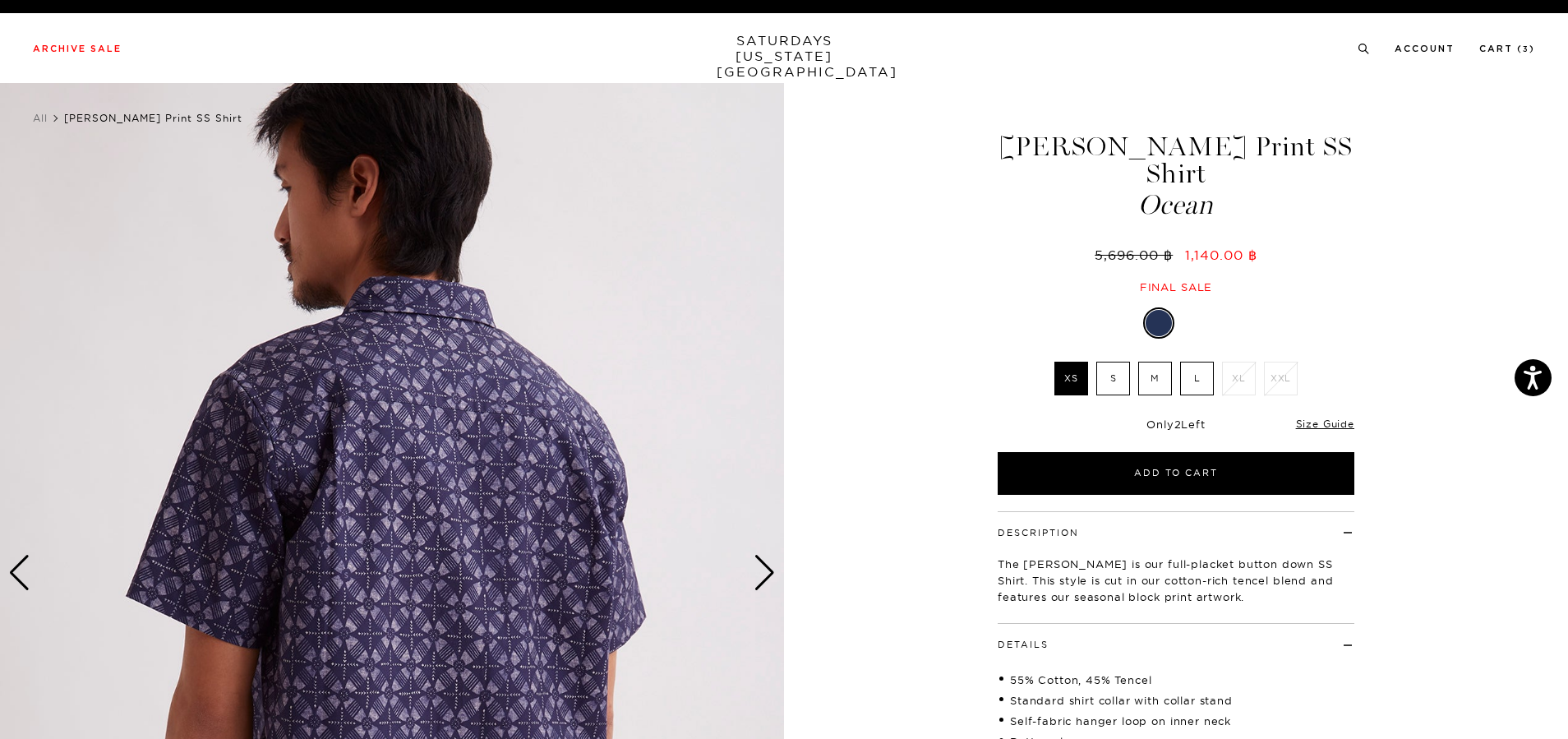
click at [769, 572] on div "Next slide" at bounding box center [764, 572] width 22 height 36
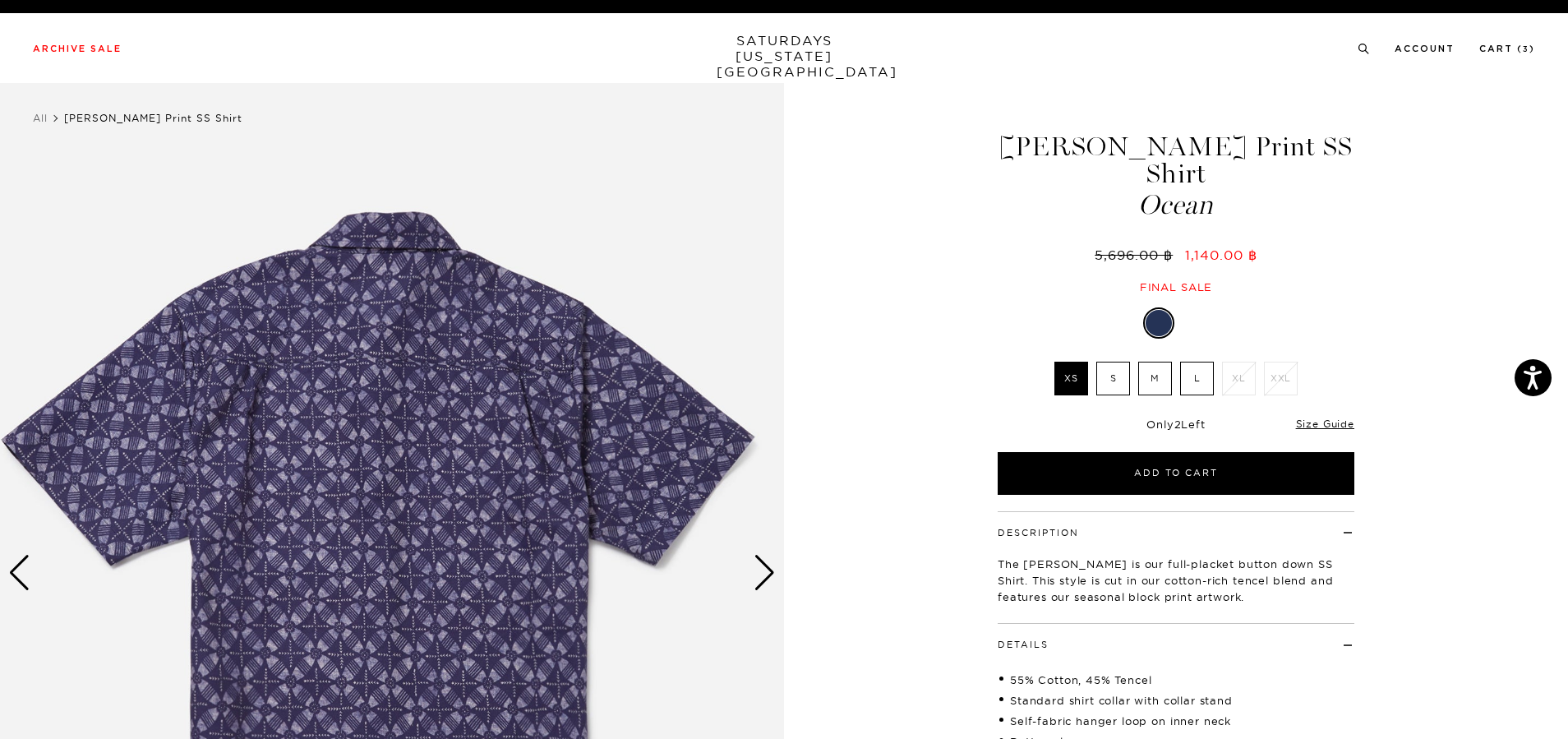
click at [766, 575] on div "Next slide" at bounding box center [764, 572] width 22 height 36
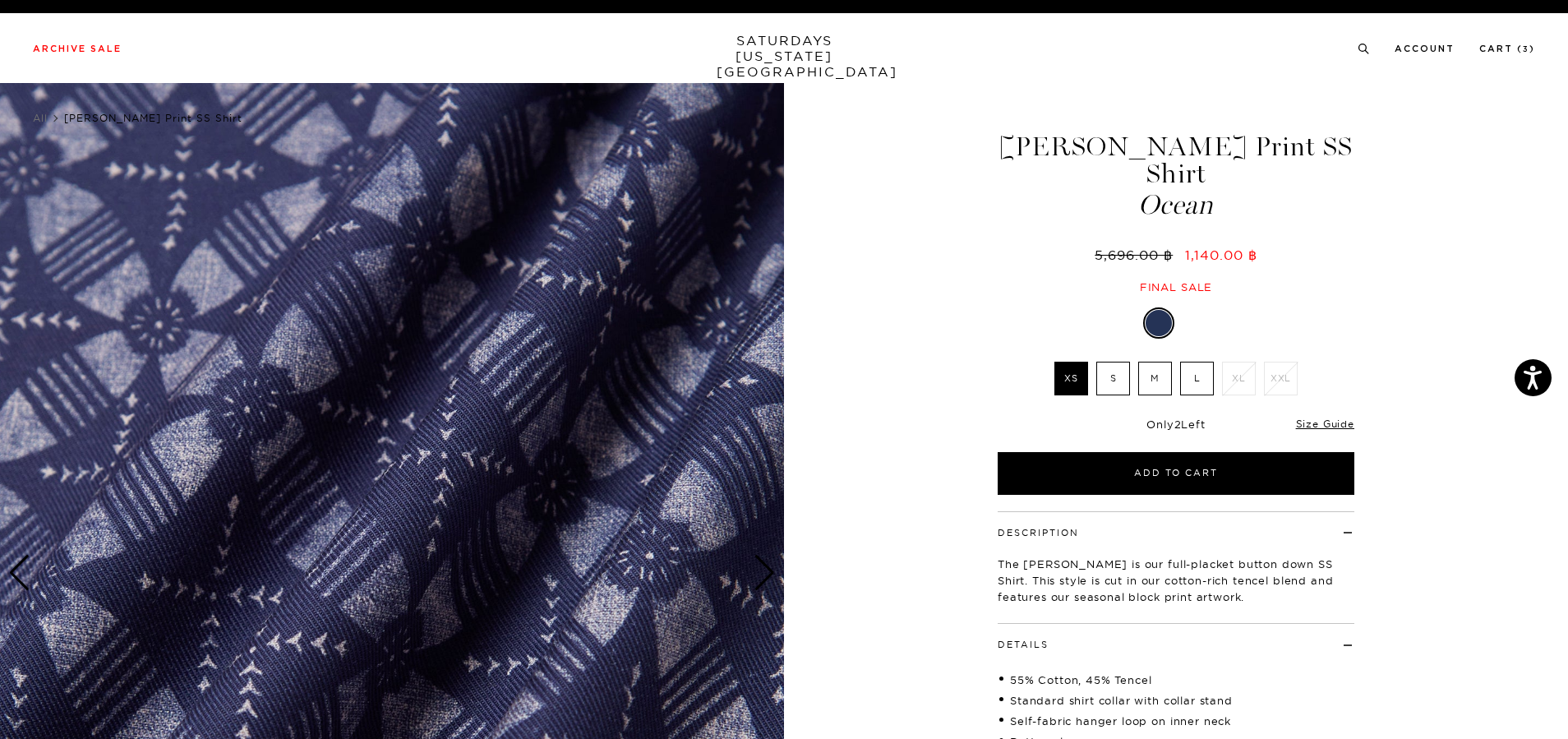
click at [761, 571] on div "Next slide" at bounding box center [764, 572] width 22 height 36
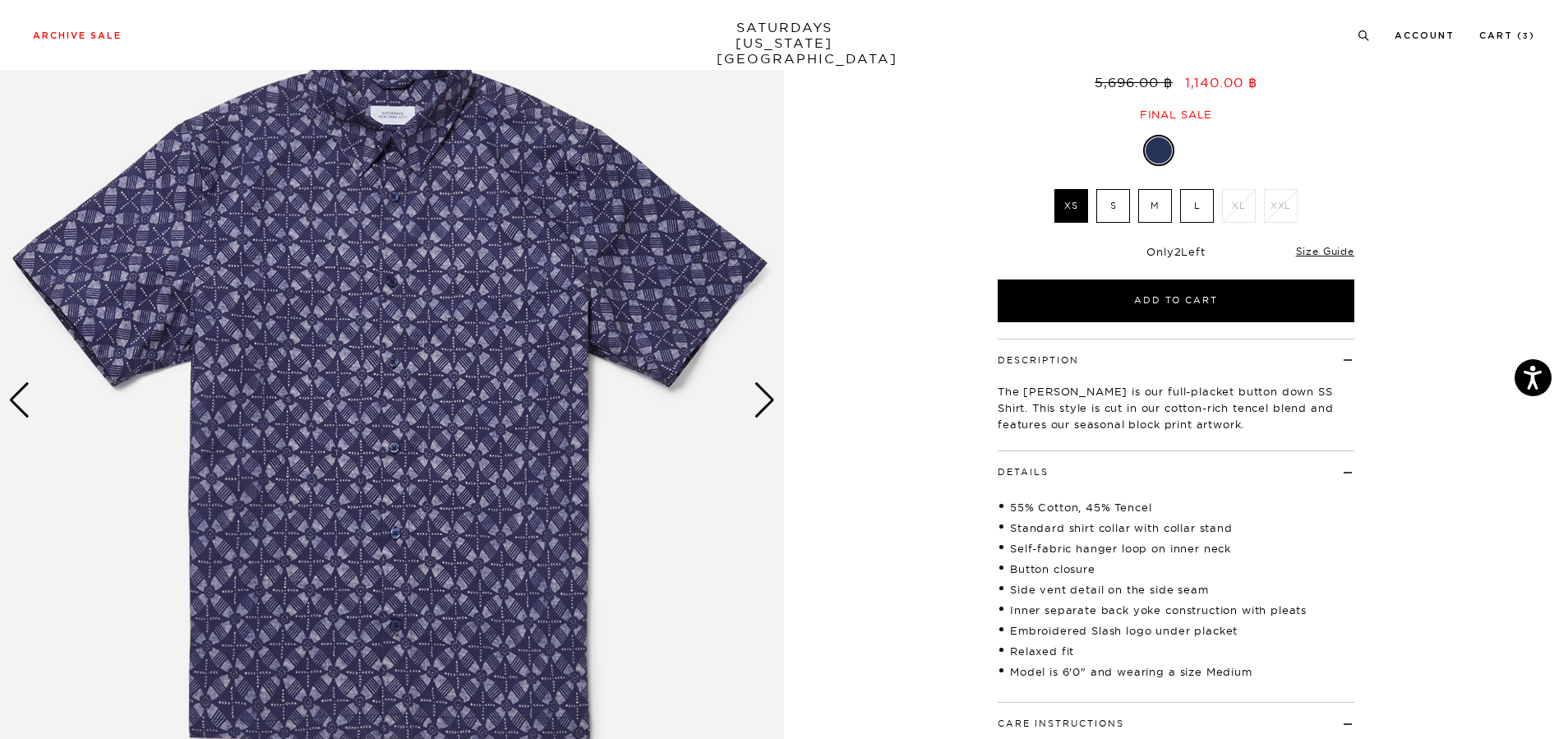
scroll to position [164, 0]
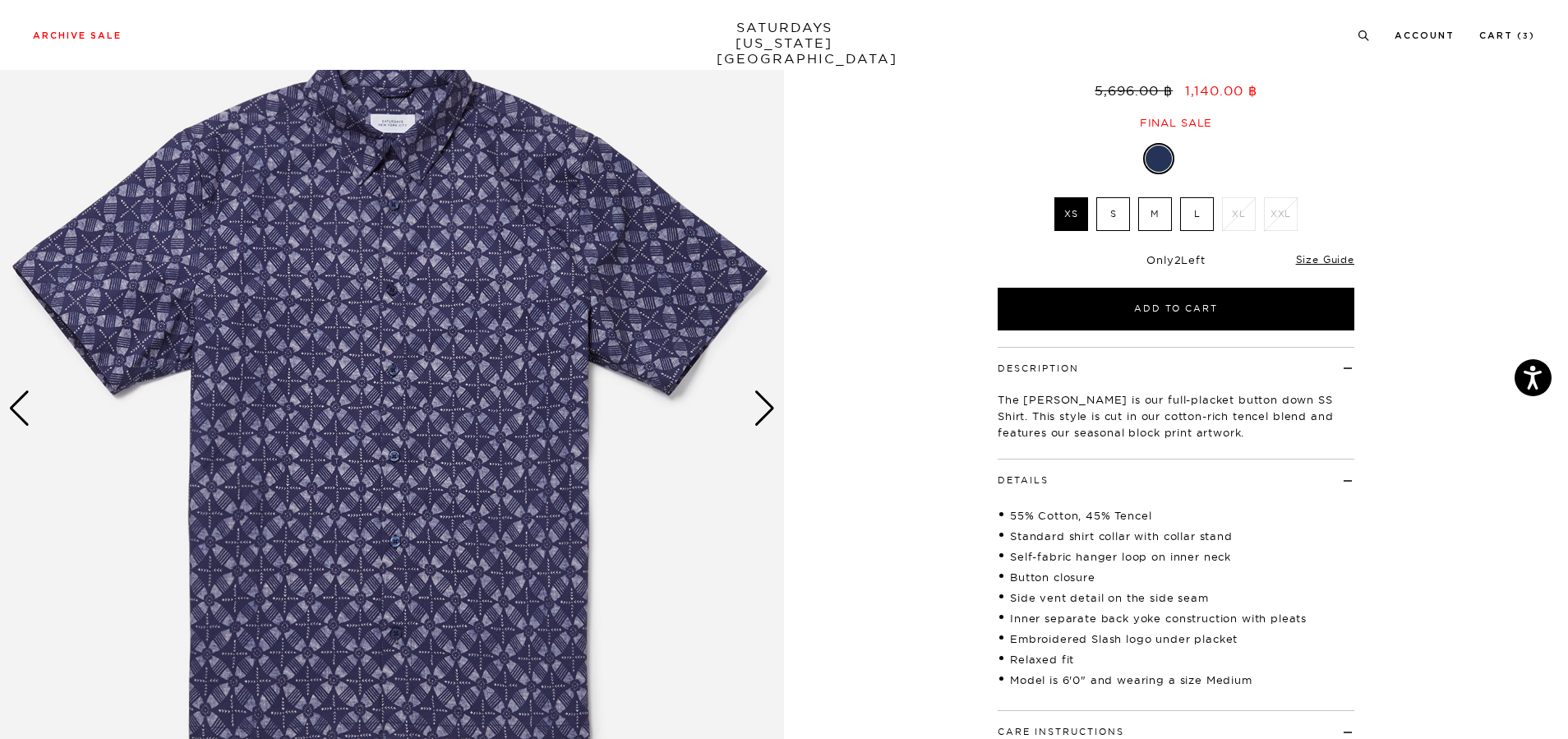
click at [759, 408] on div "Next slide" at bounding box center [764, 408] width 22 height 36
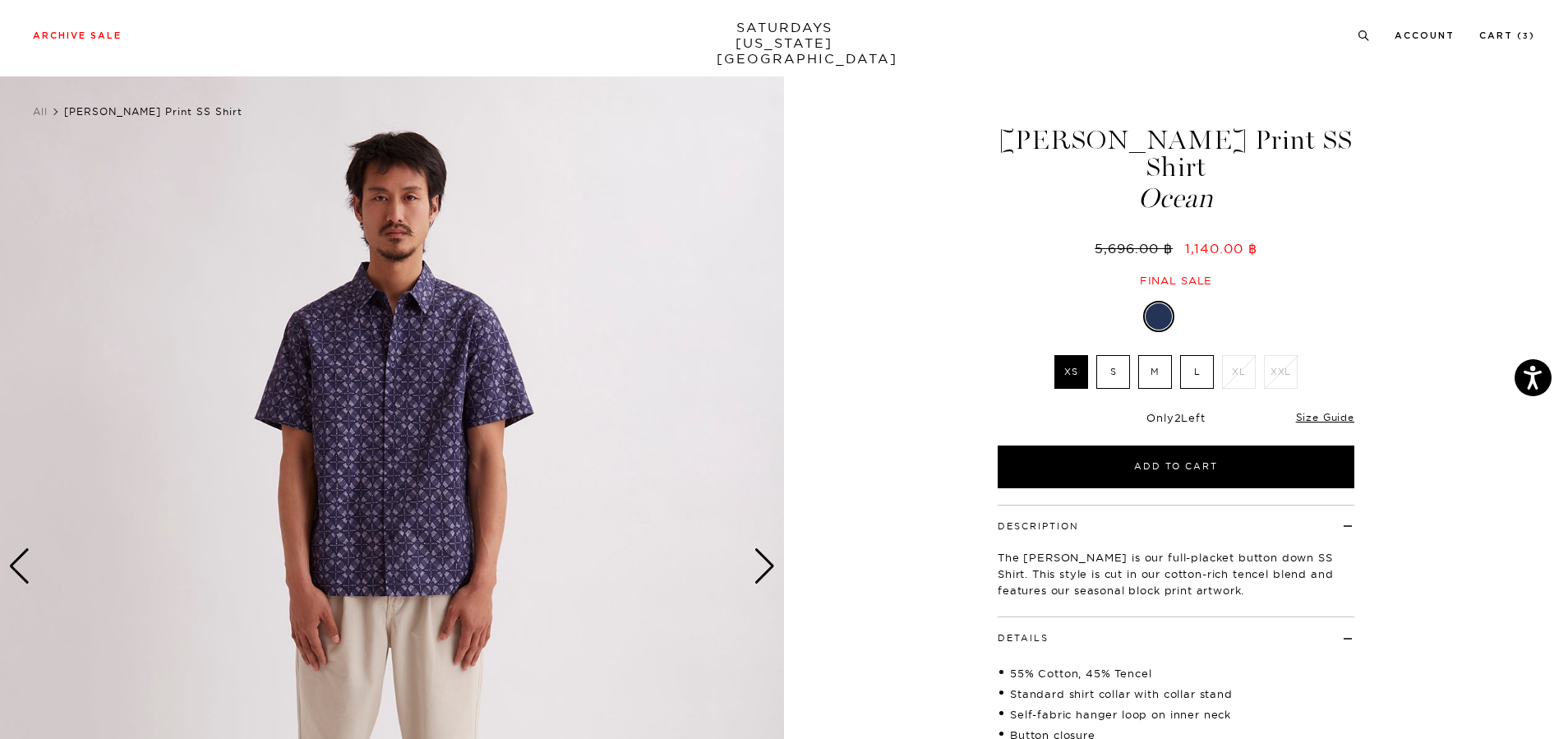
scroll to position [0, 0]
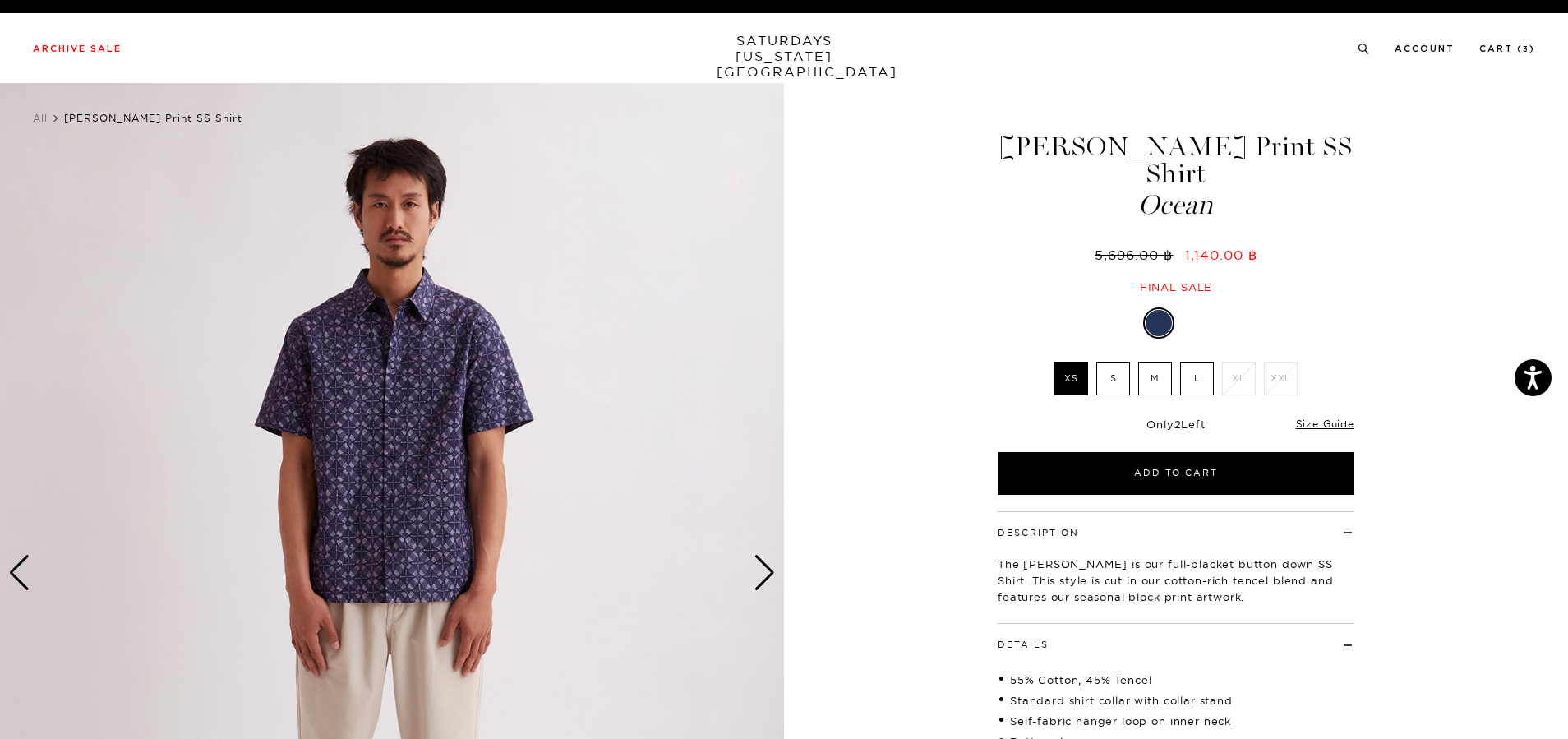
click at [763, 561] on div "Next slide" at bounding box center [764, 572] width 22 height 36
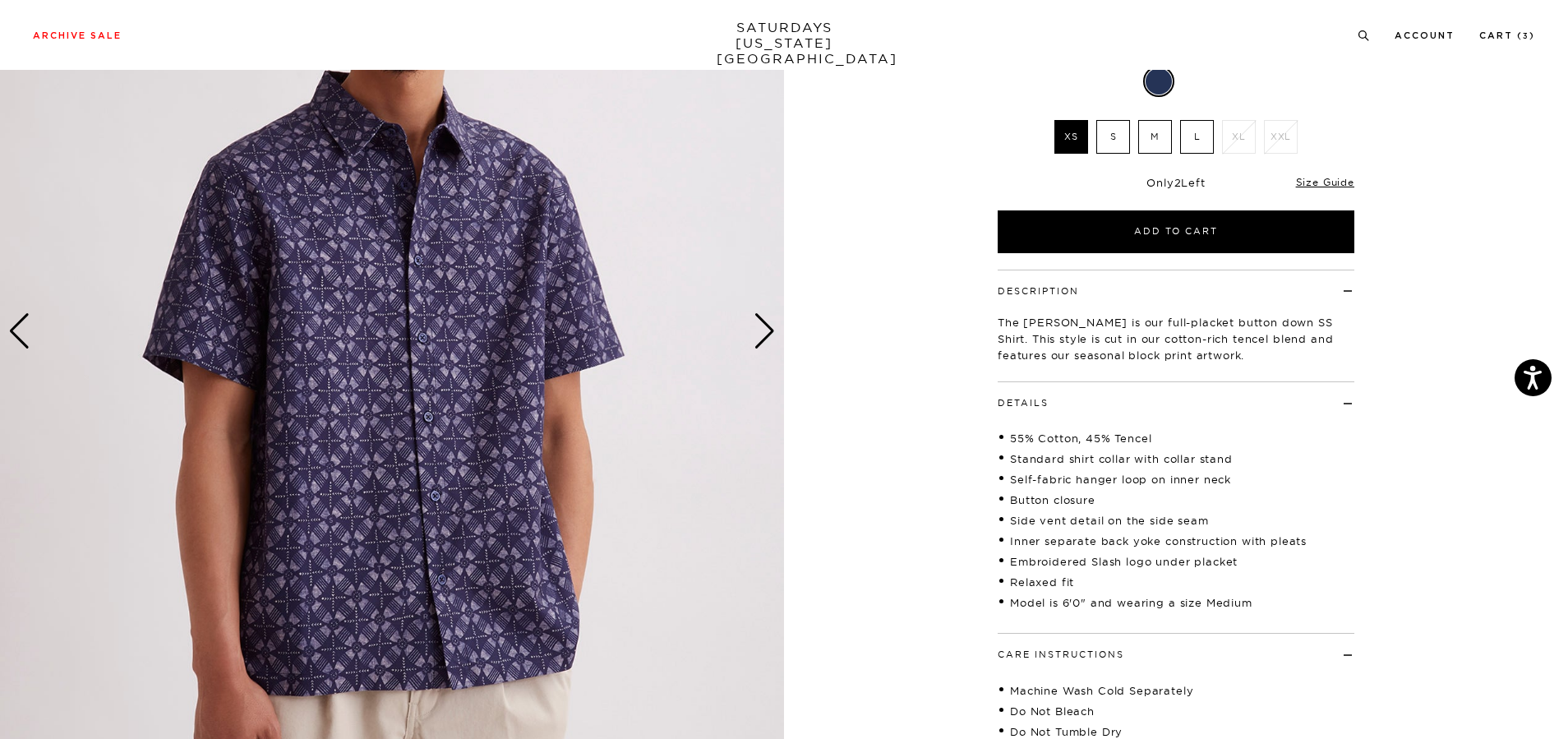
scroll to position [247, 0]
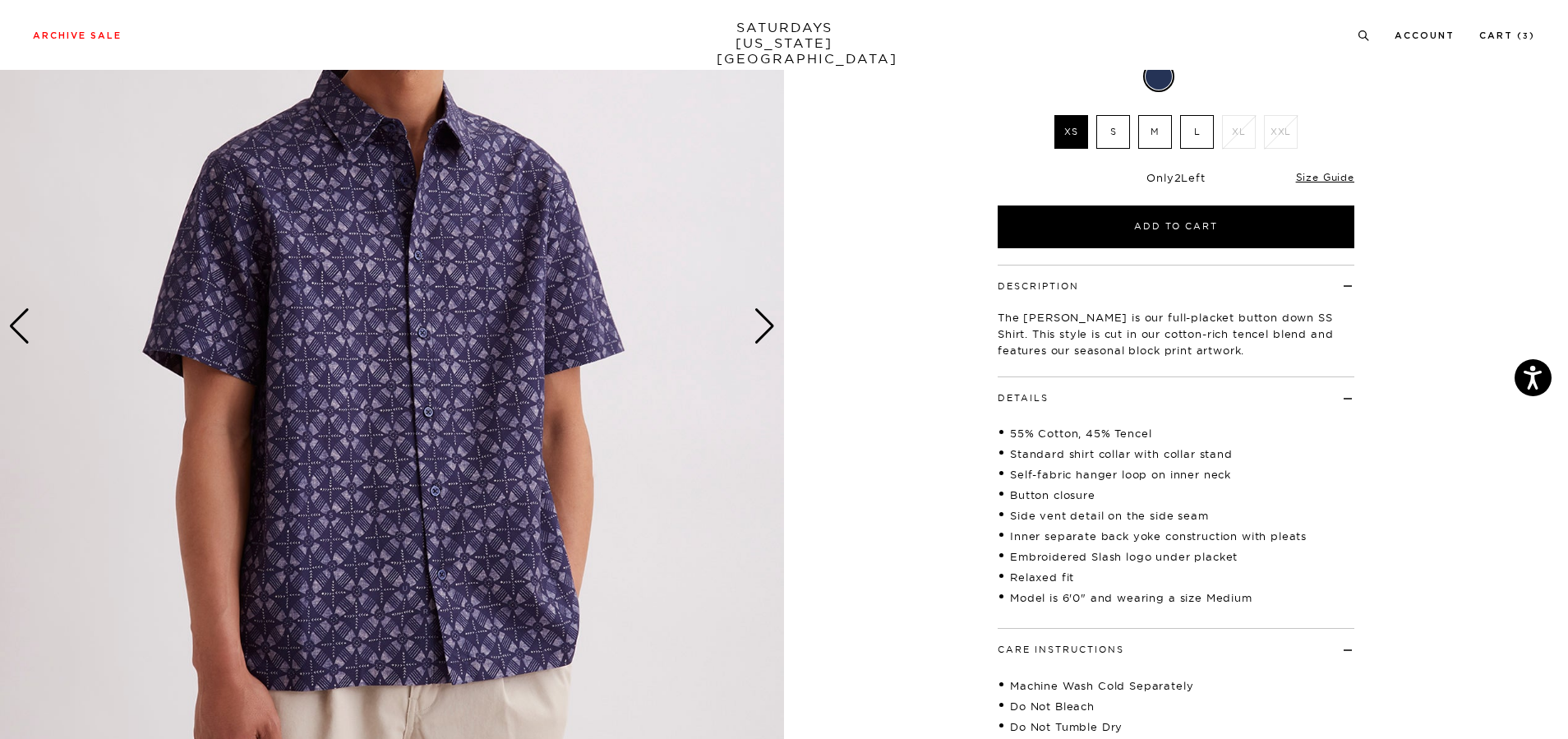
click at [752, 324] on img at bounding box center [392, 327] width 784 height 981
click at [754, 329] on div "Next slide" at bounding box center [764, 326] width 22 height 36
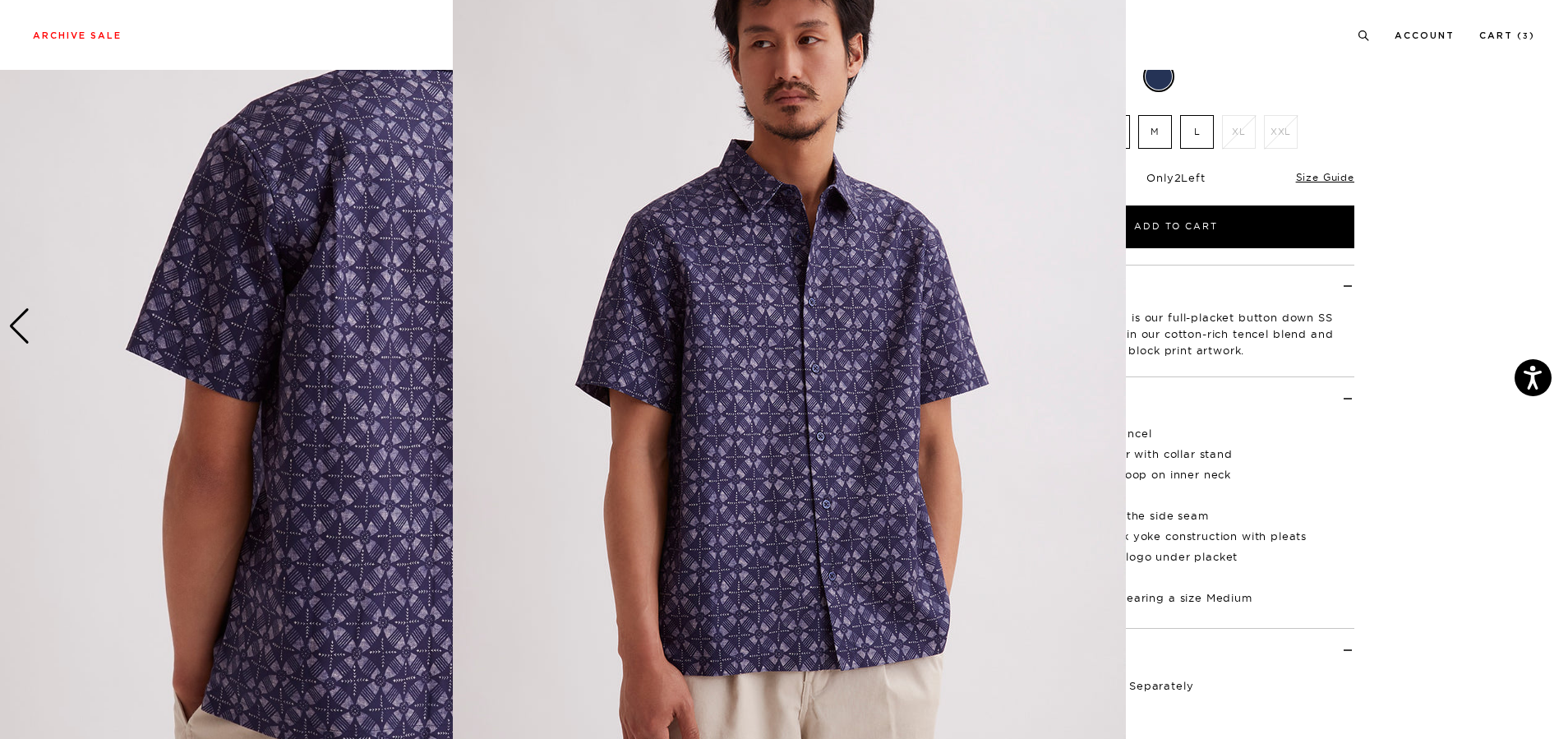
scroll to position [56, 0]
click at [1397, 449] on figure at bounding box center [784, 369] width 1568 height 739
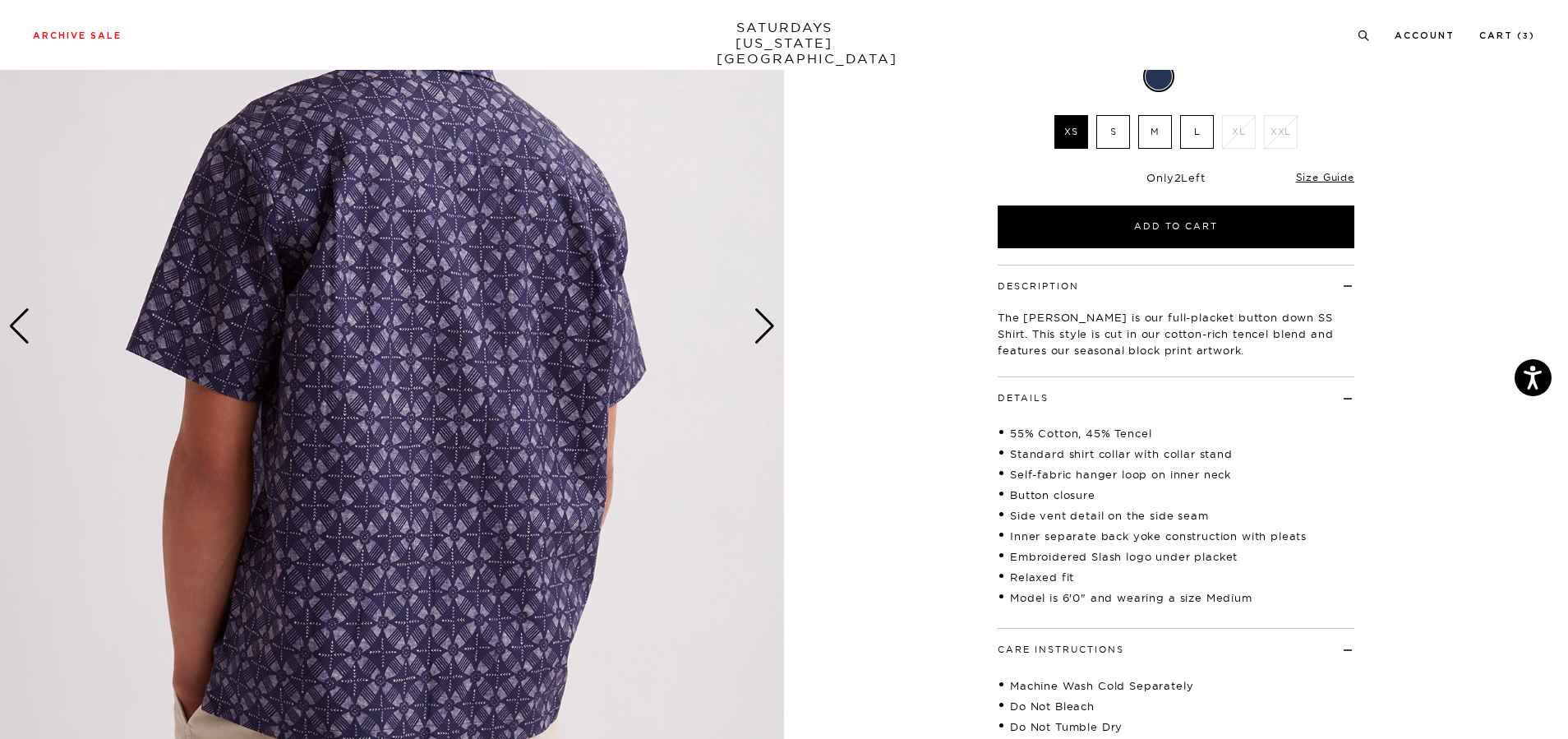
click at [759, 321] on div "Next slide" at bounding box center [764, 326] width 22 height 36
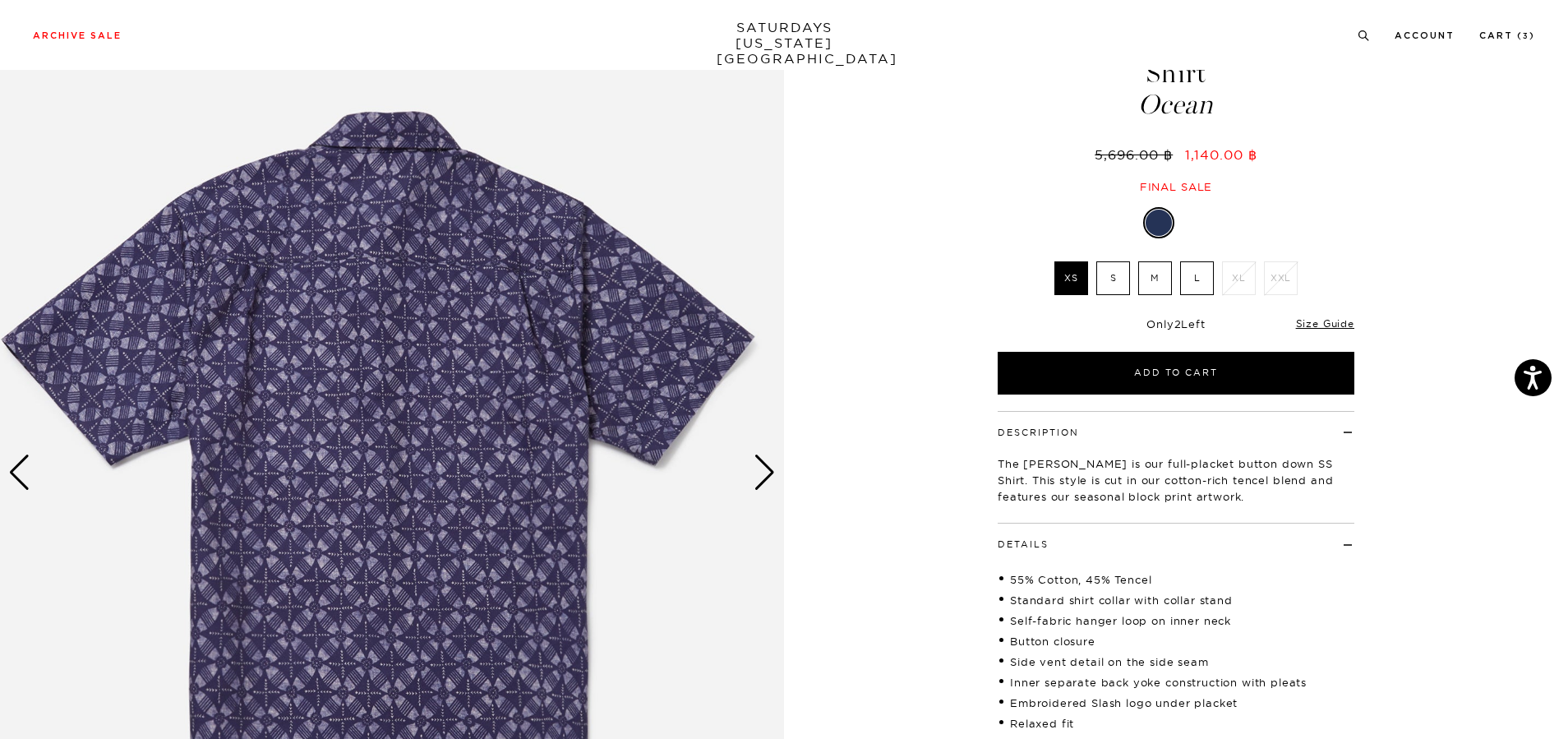
scroll to position [83, 0]
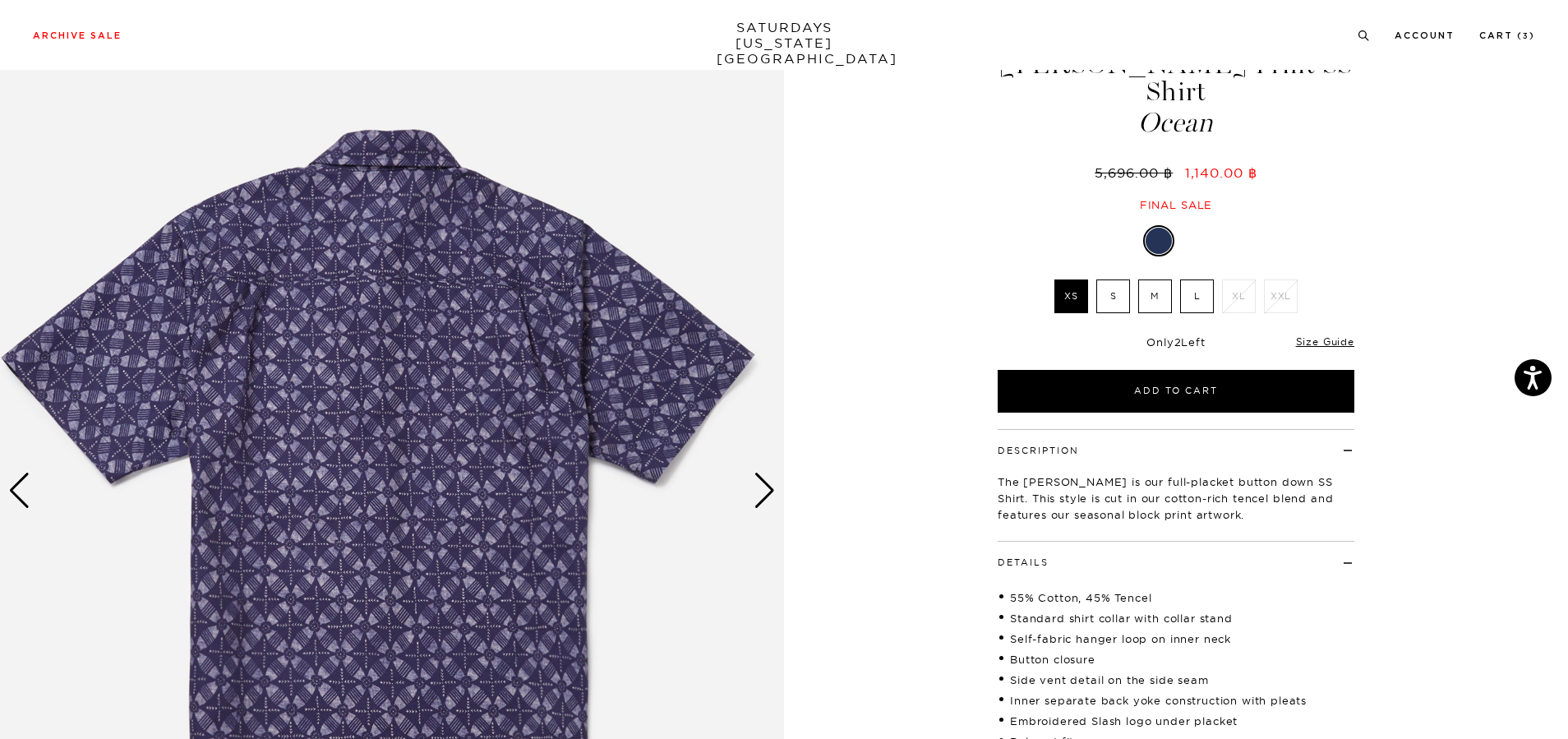
click at [761, 494] on div "Next slide" at bounding box center [764, 490] width 22 height 36
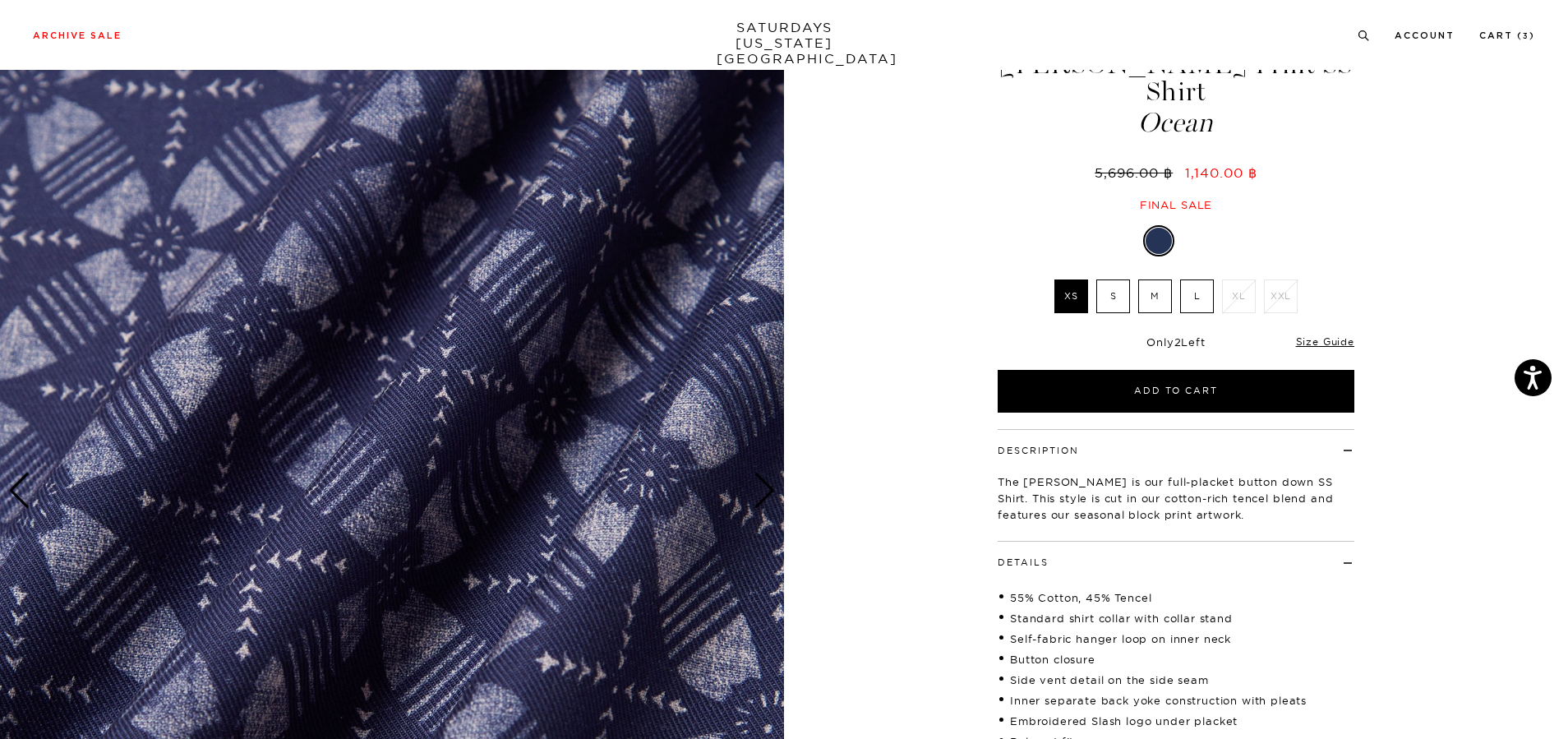
click at [761, 494] on div "Next slide" at bounding box center [764, 490] width 22 height 36
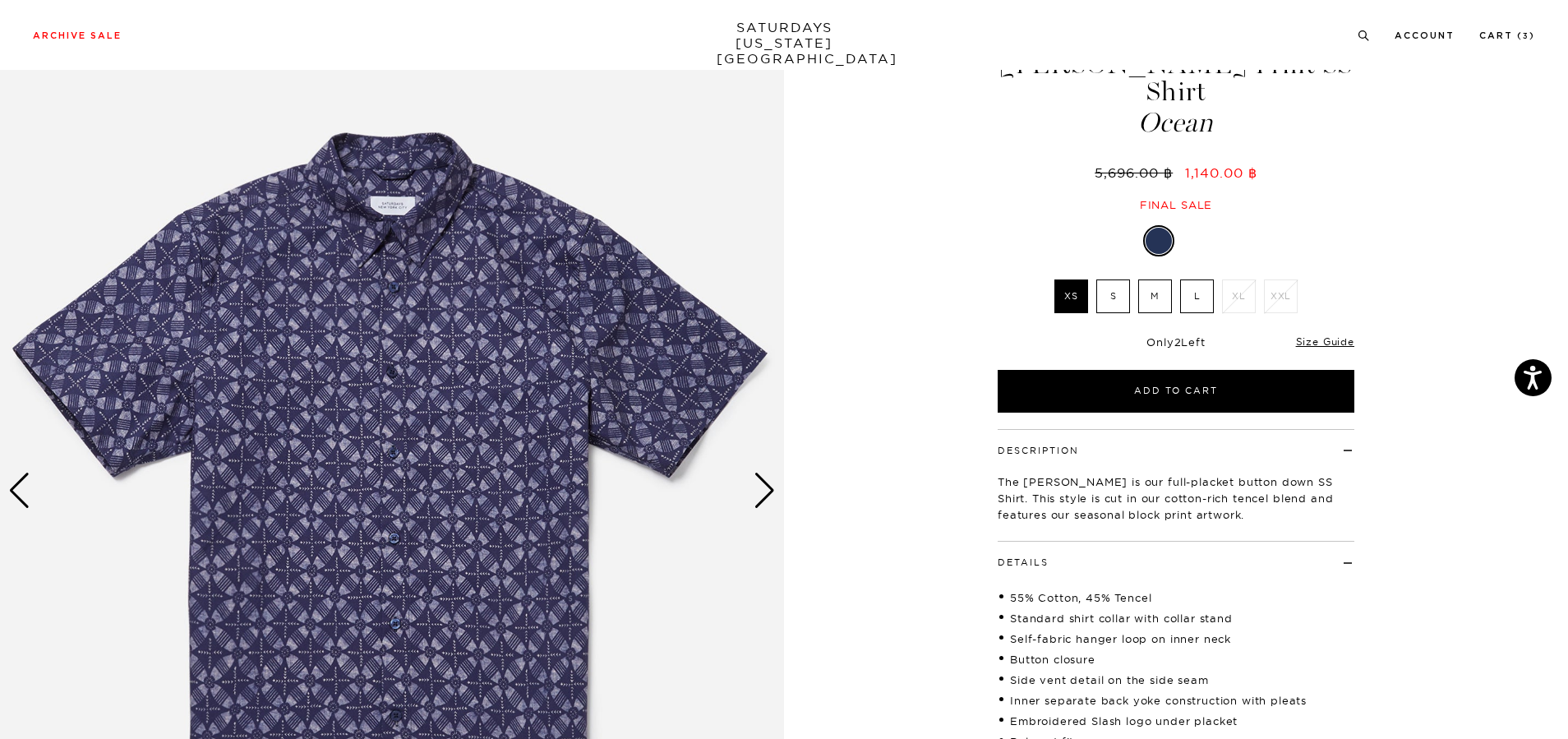
click at [761, 504] on div "Next slide" at bounding box center [764, 490] width 22 height 36
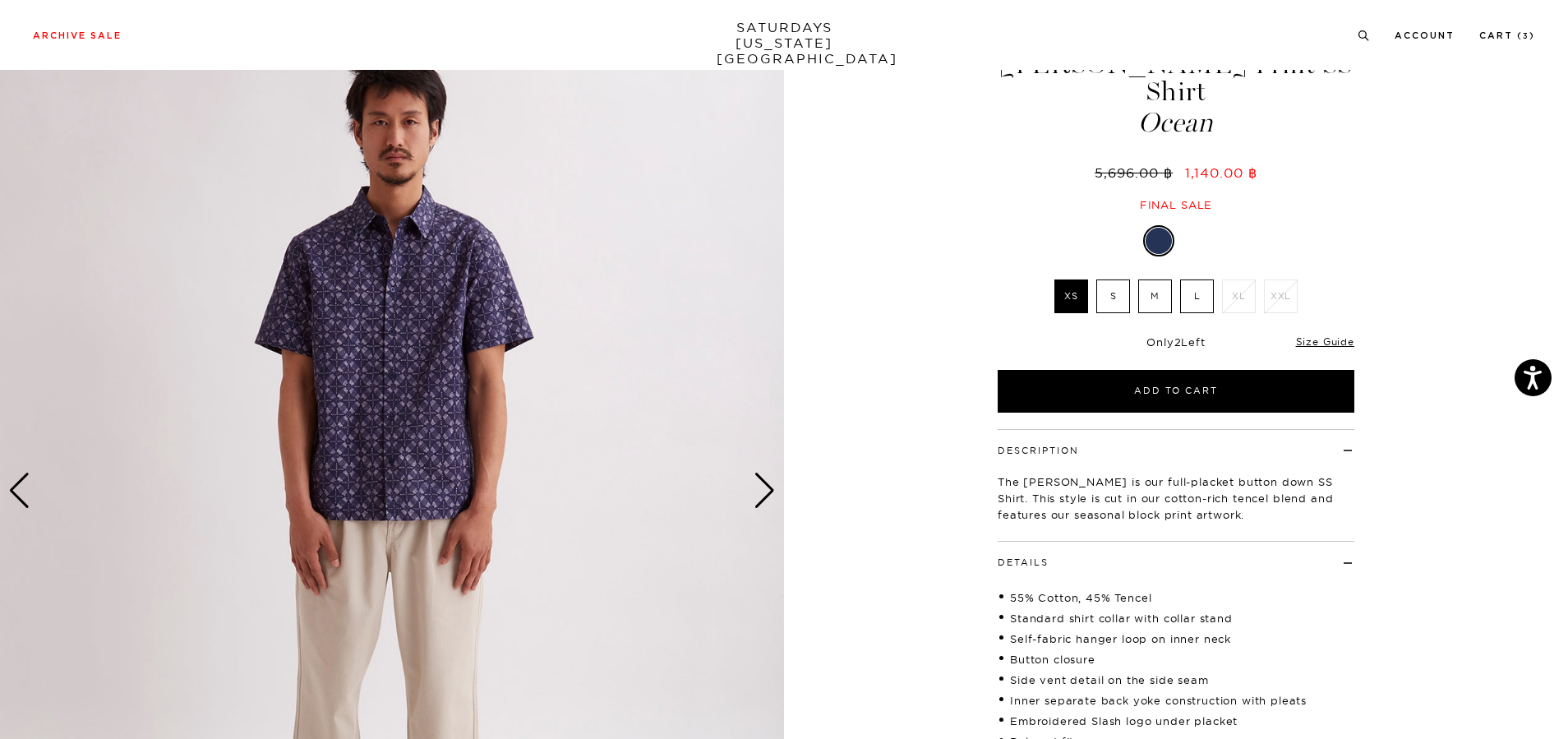
click at [763, 501] on div "Next slide" at bounding box center [764, 490] width 22 height 36
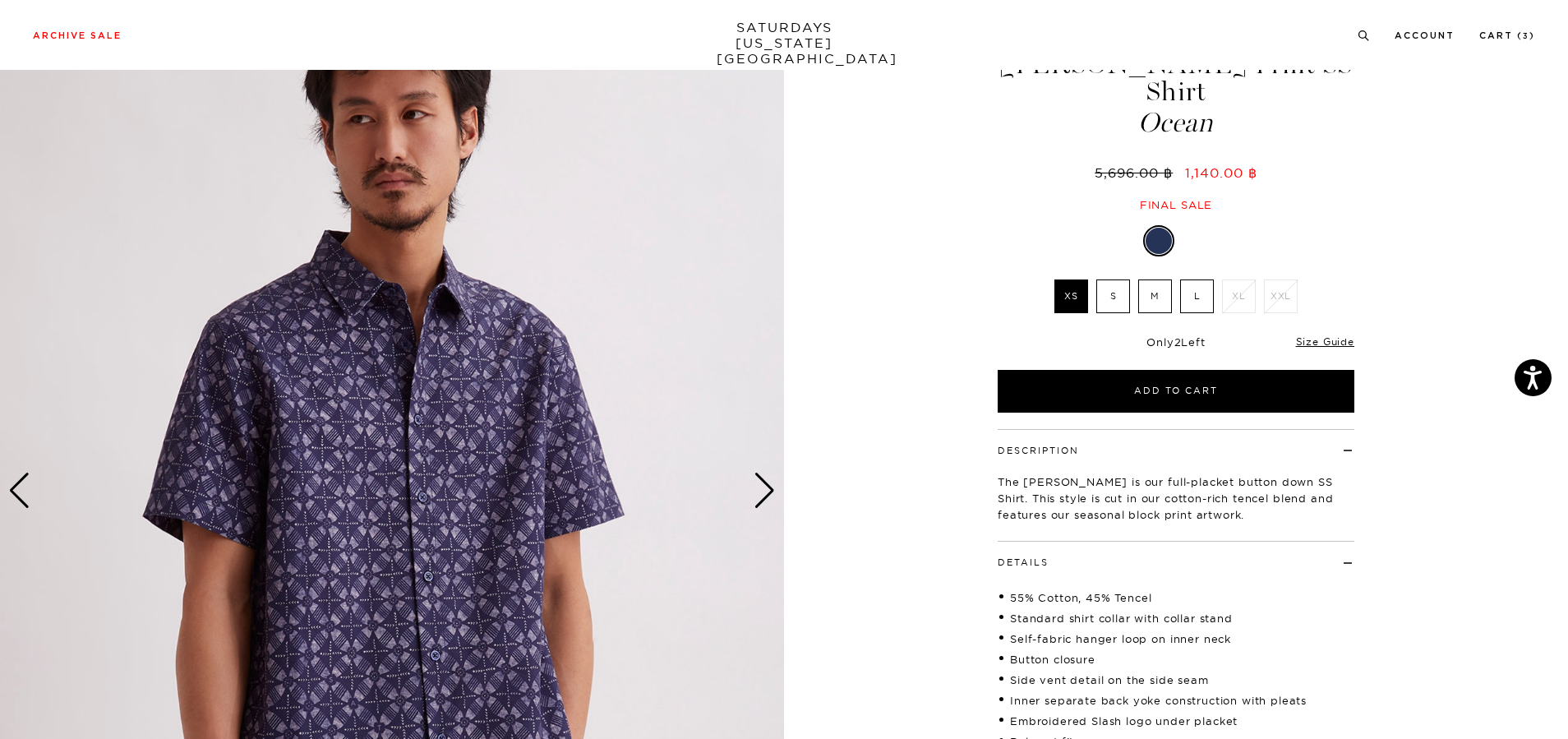
click at [766, 488] on div "Next slide" at bounding box center [764, 490] width 22 height 36
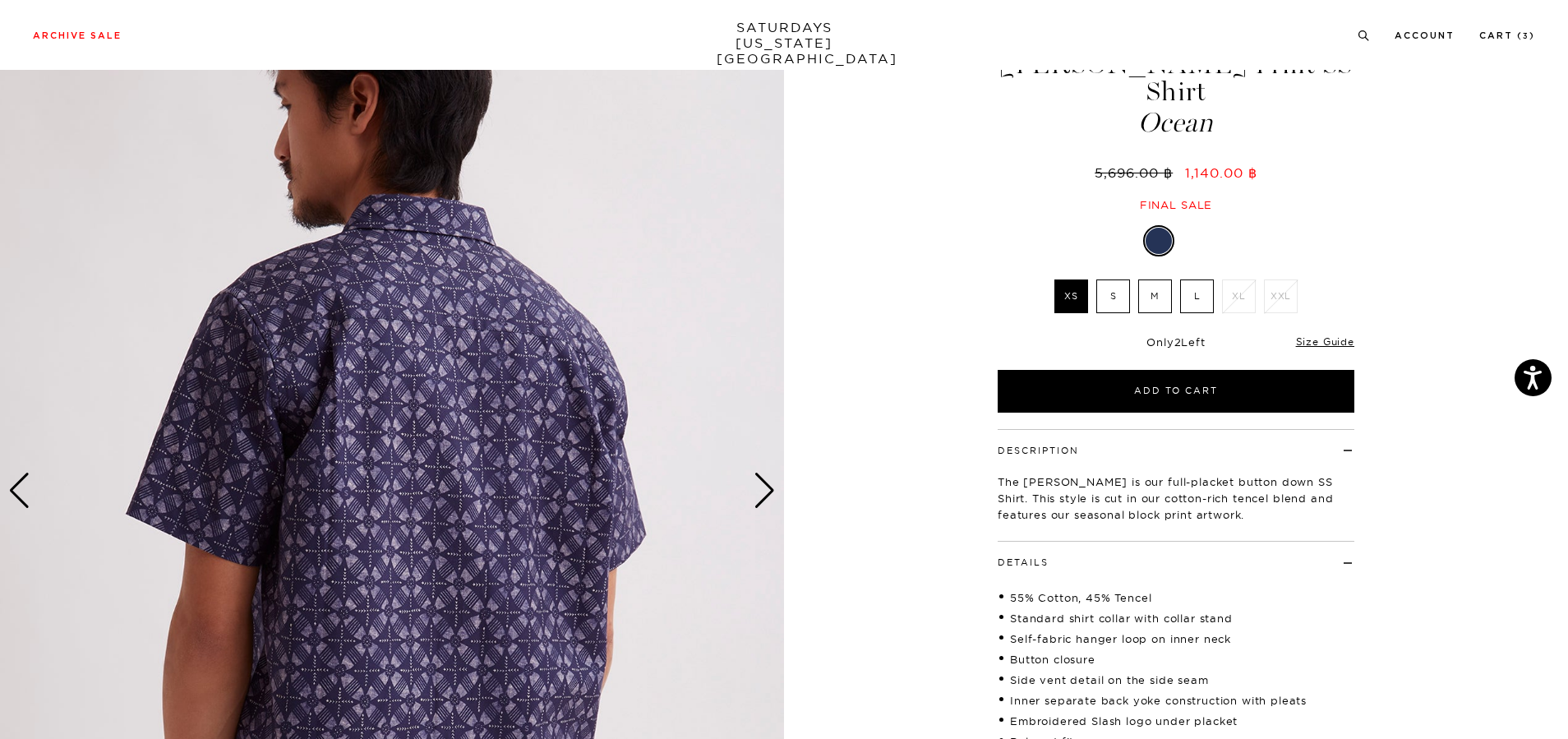
click at [762, 490] on div "Next slide" at bounding box center [764, 490] width 22 height 36
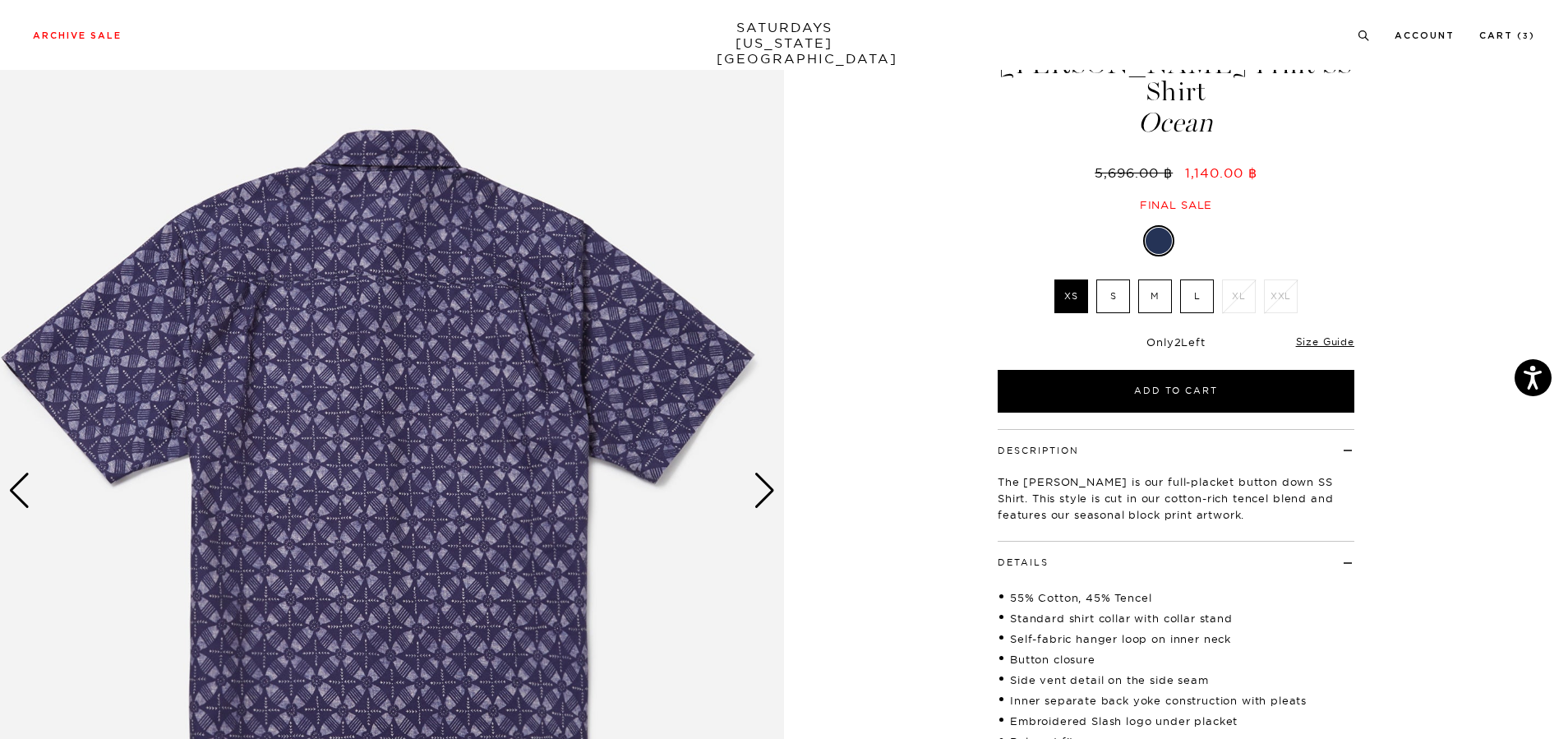
click at [769, 496] on div "Next slide" at bounding box center [764, 490] width 22 height 36
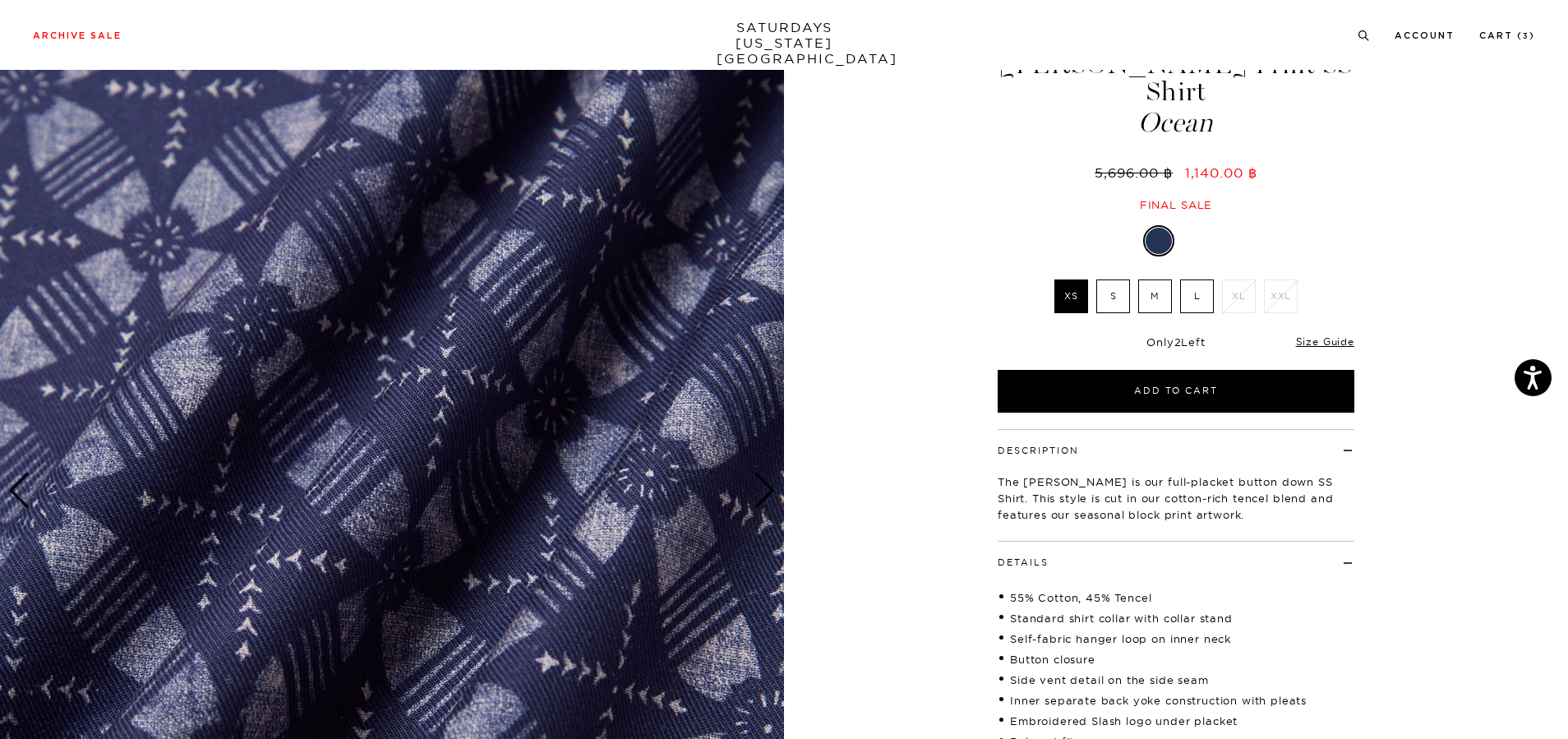
click at [552, 475] on img at bounding box center [392, 491] width 784 height 981
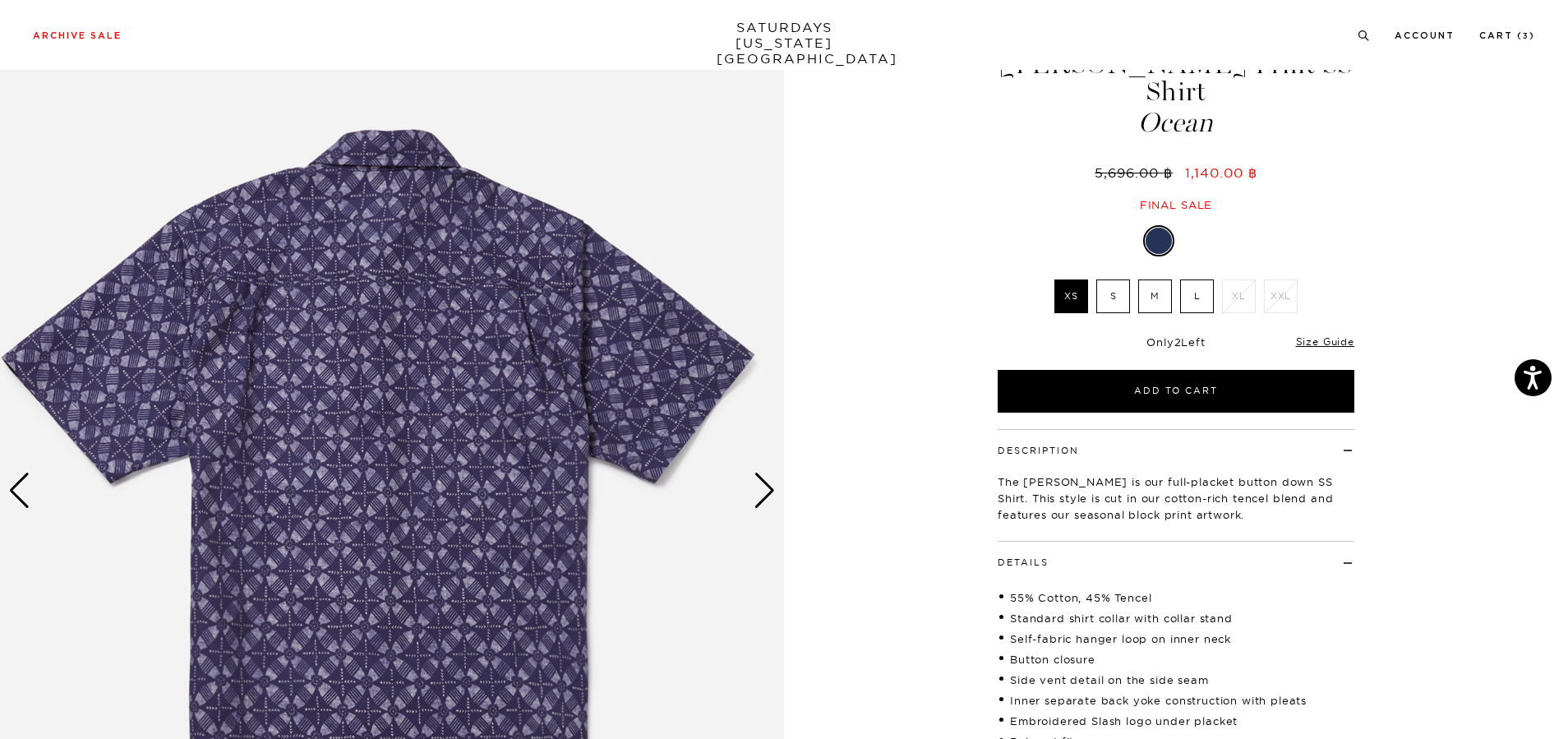
click at [757, 486] on div "Next slide" at bounding box center [764, 490] width 22 height 36
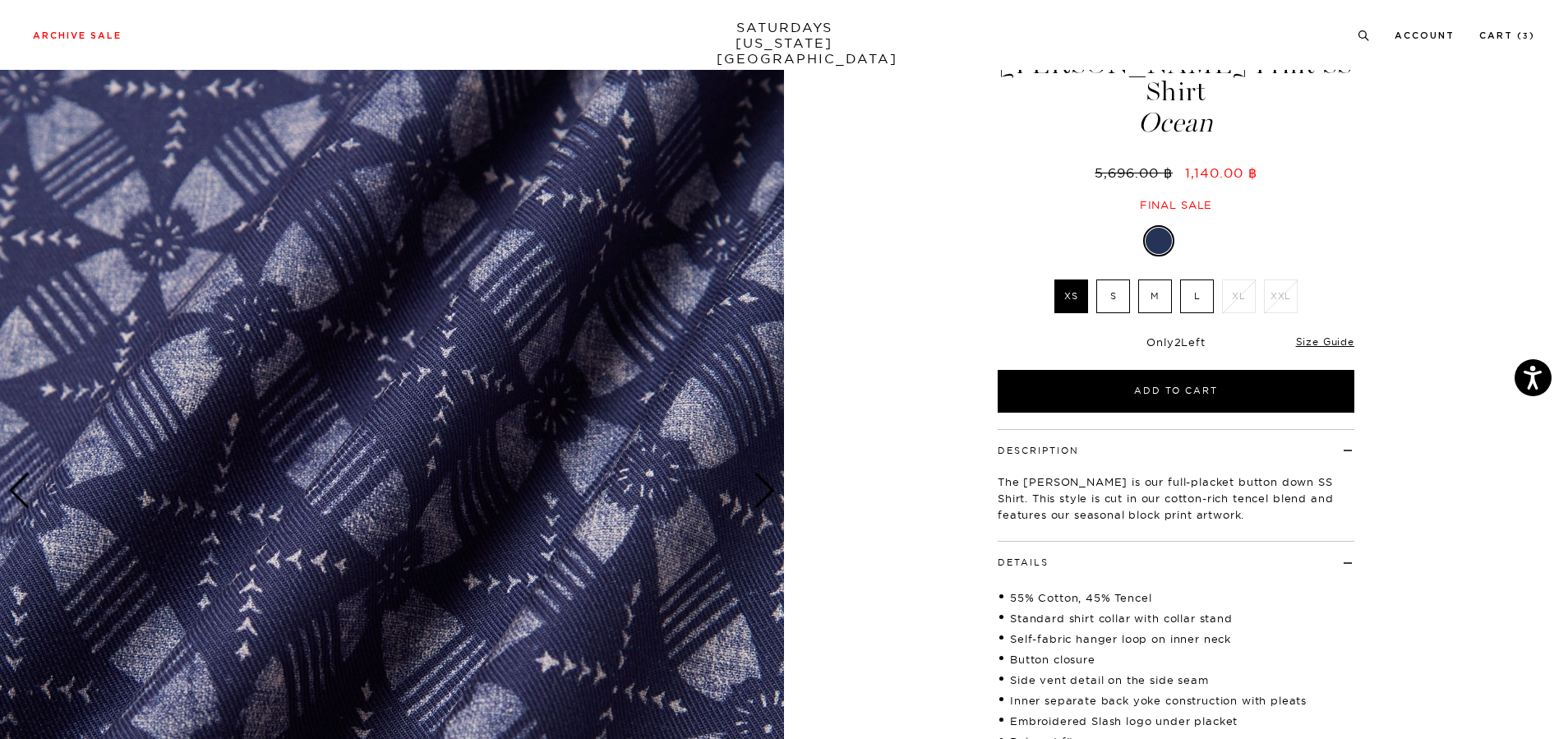
click at [597, 459] on img at bounding box center [392, 491] width 784 height 981
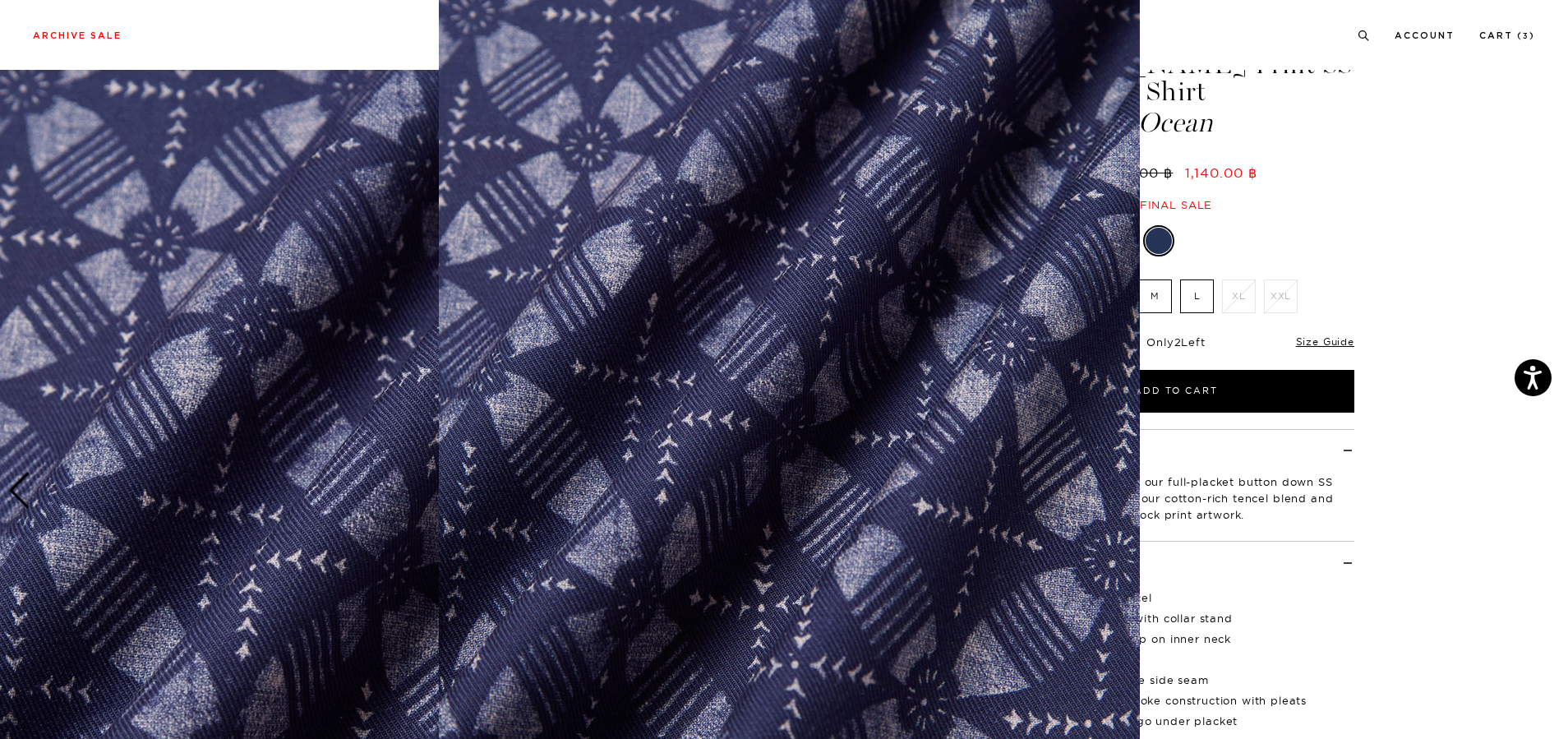
scroll to position [62, 0]
click at [821, 495] on img at bounding box center [789, 359] width 701 height 842
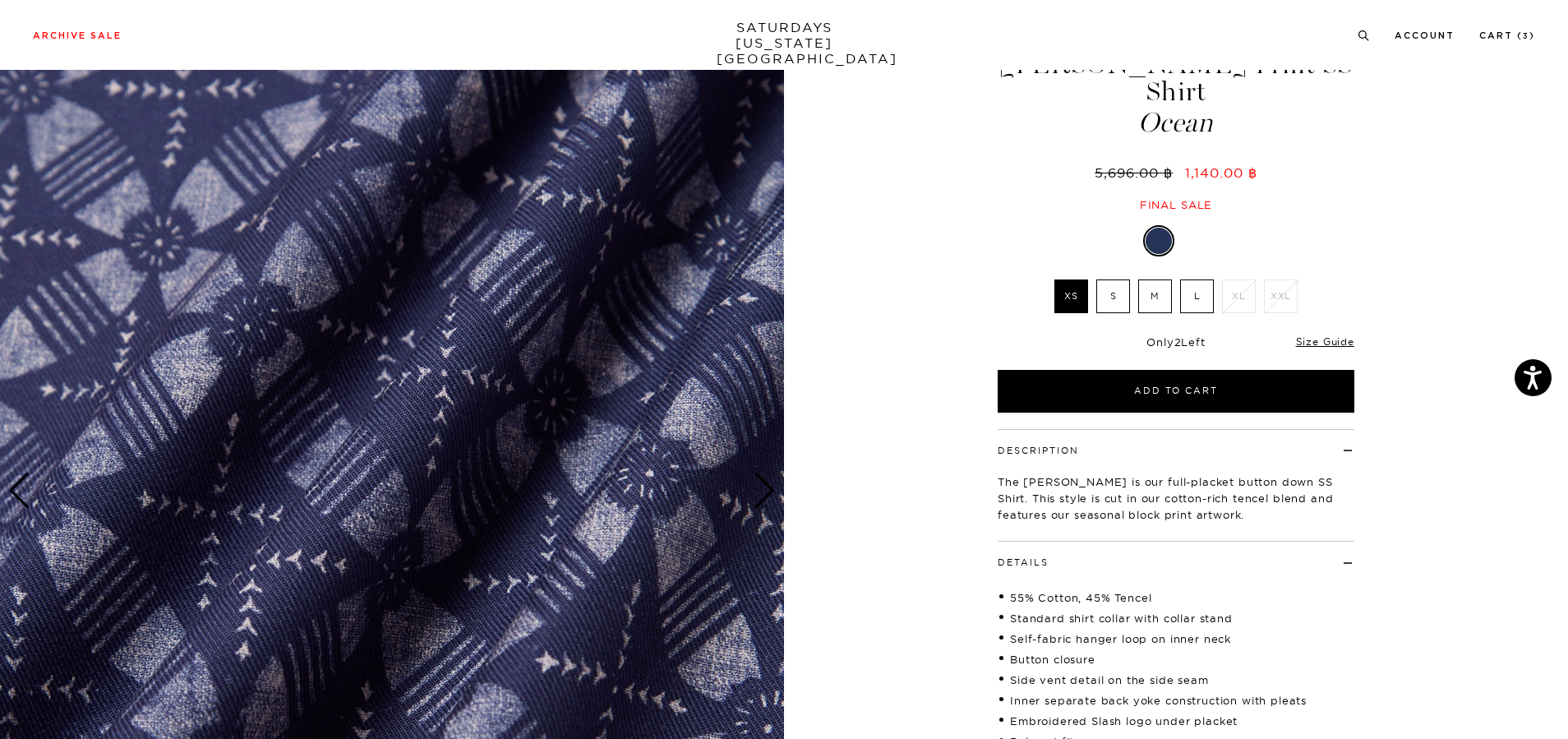
scroll to position [0, 0]
click at [705, 469] on img at bounding box center [392, 491] width 784 height 981
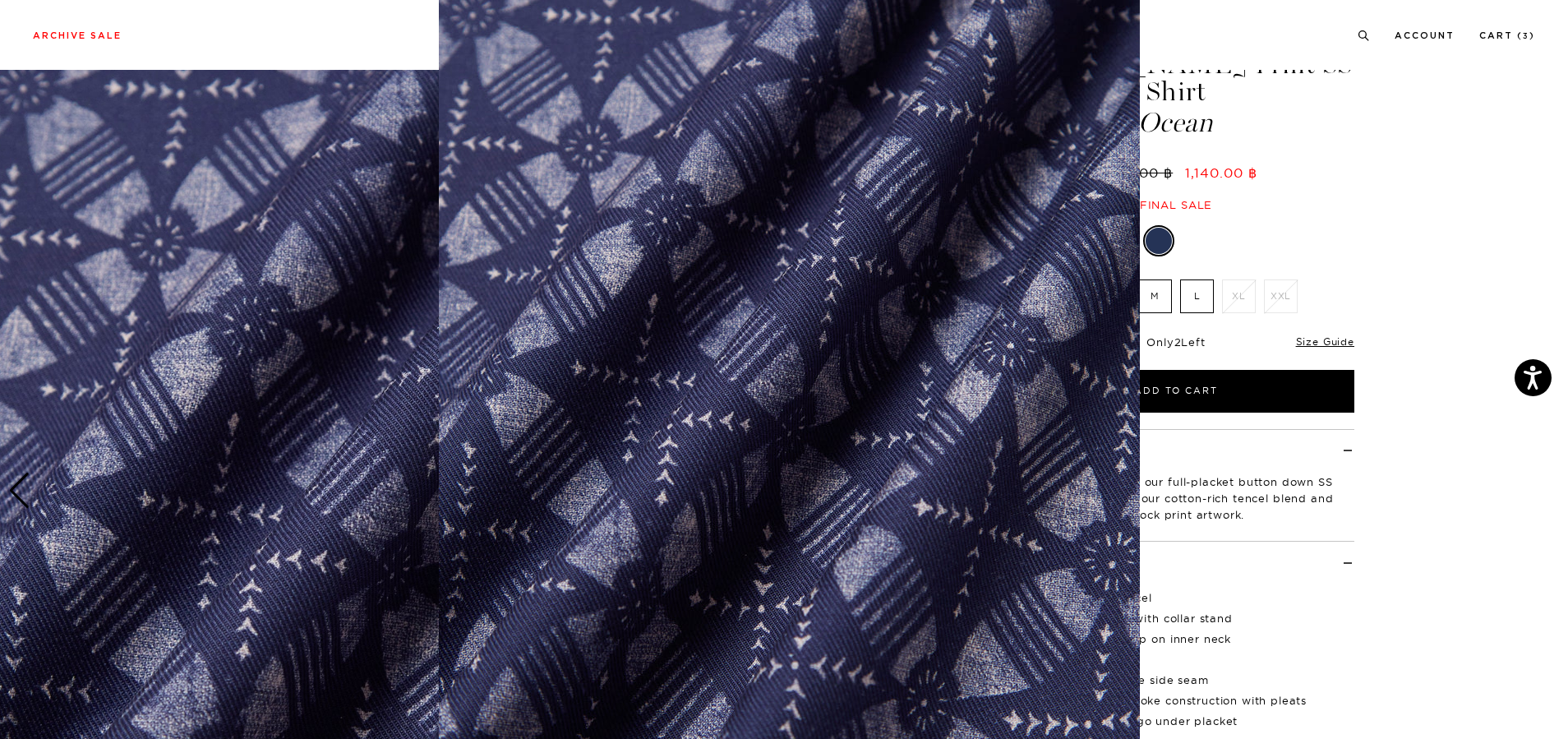
scroll to position [59, 0]
click at [773, 477] on img at bounding box center [789, 361] width 701 height 842
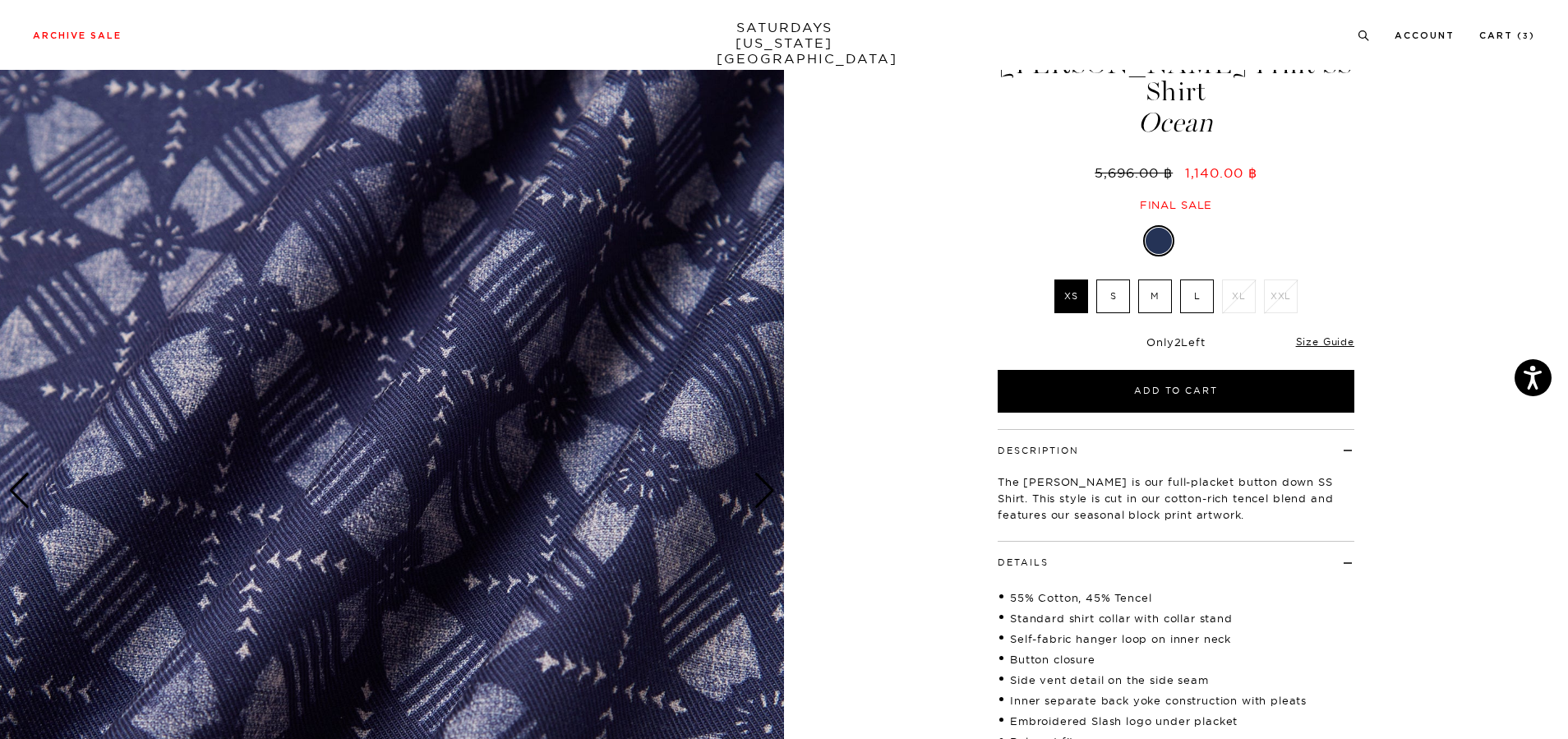
scroll to position [0, 0]
click at [703, 311] on img at bounding box center [392, 491] width 784 height 981
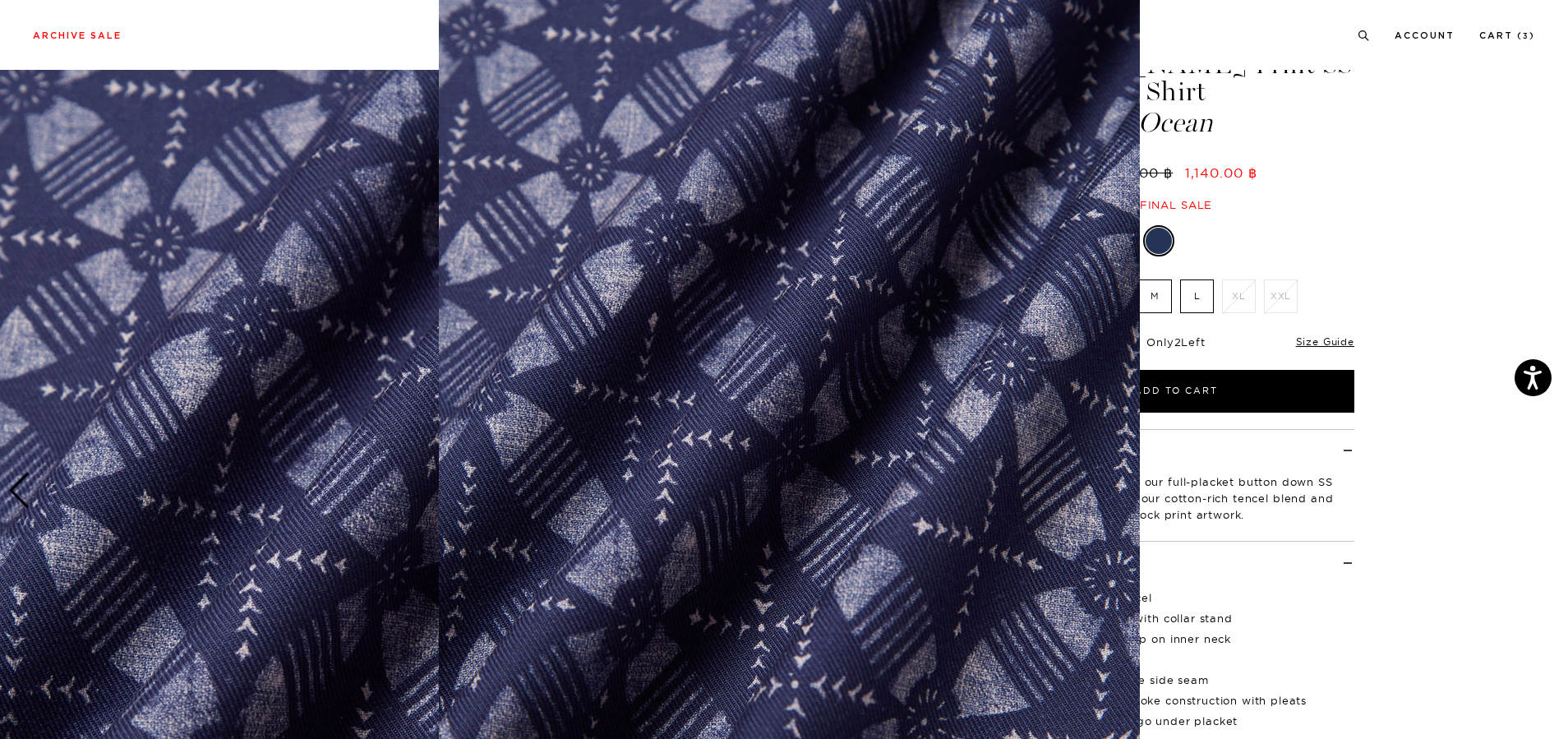
scroll to position [40, 0]
click at [703, 311] on img at bounding box center [789, 381] width 701 height 842
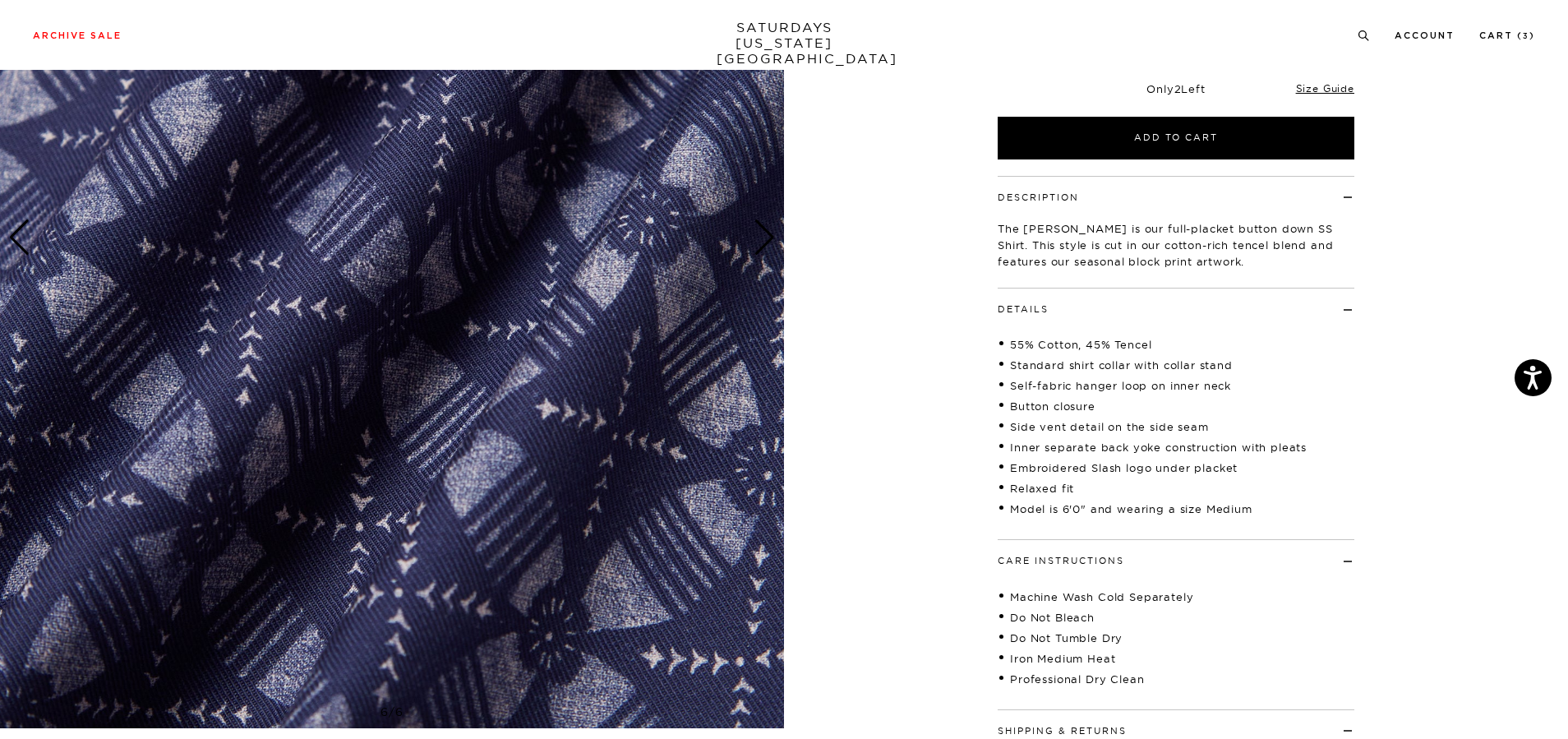
scroll to position [329, 0]
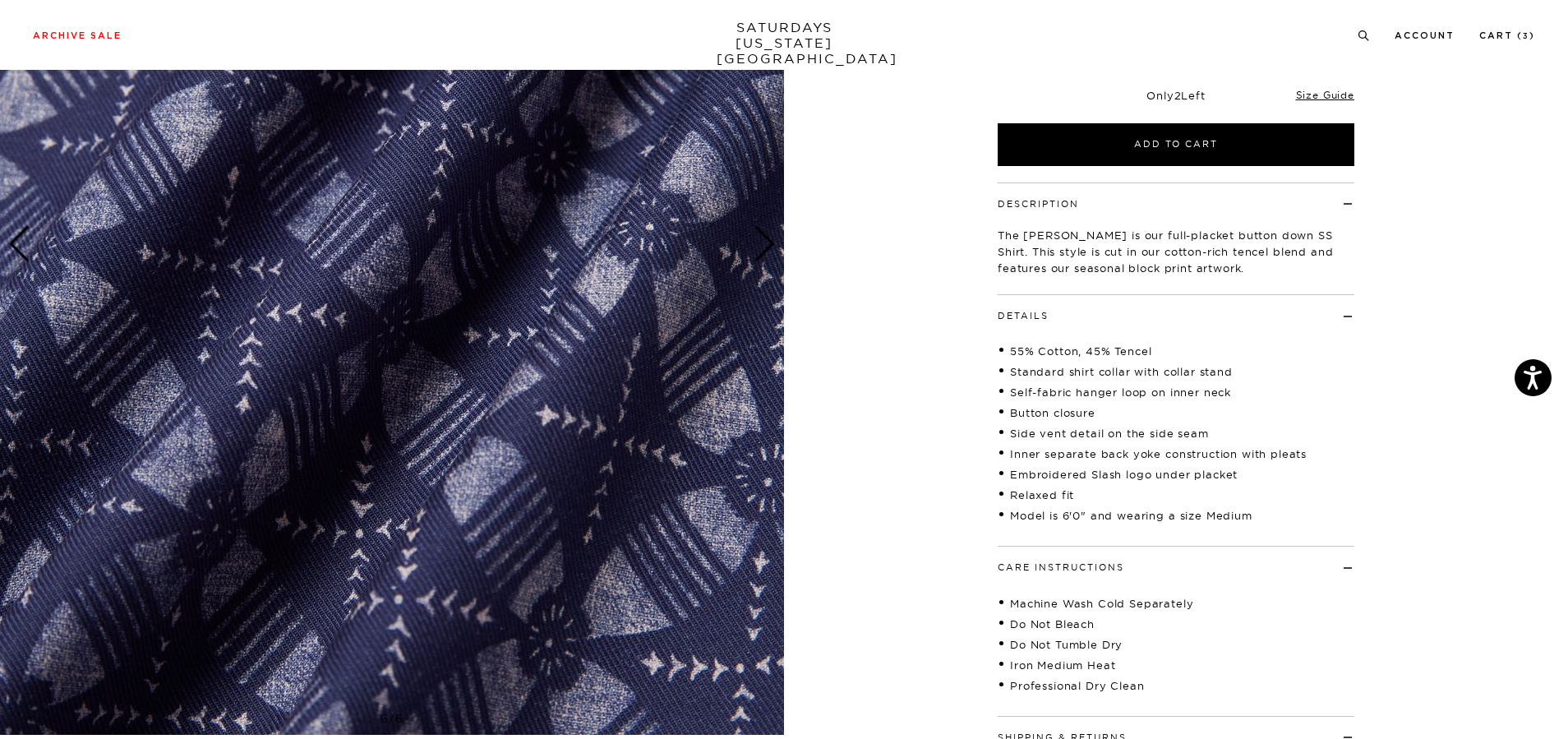
click at [713, 342] on img at bounding box center [392, 244] width 784 height 981
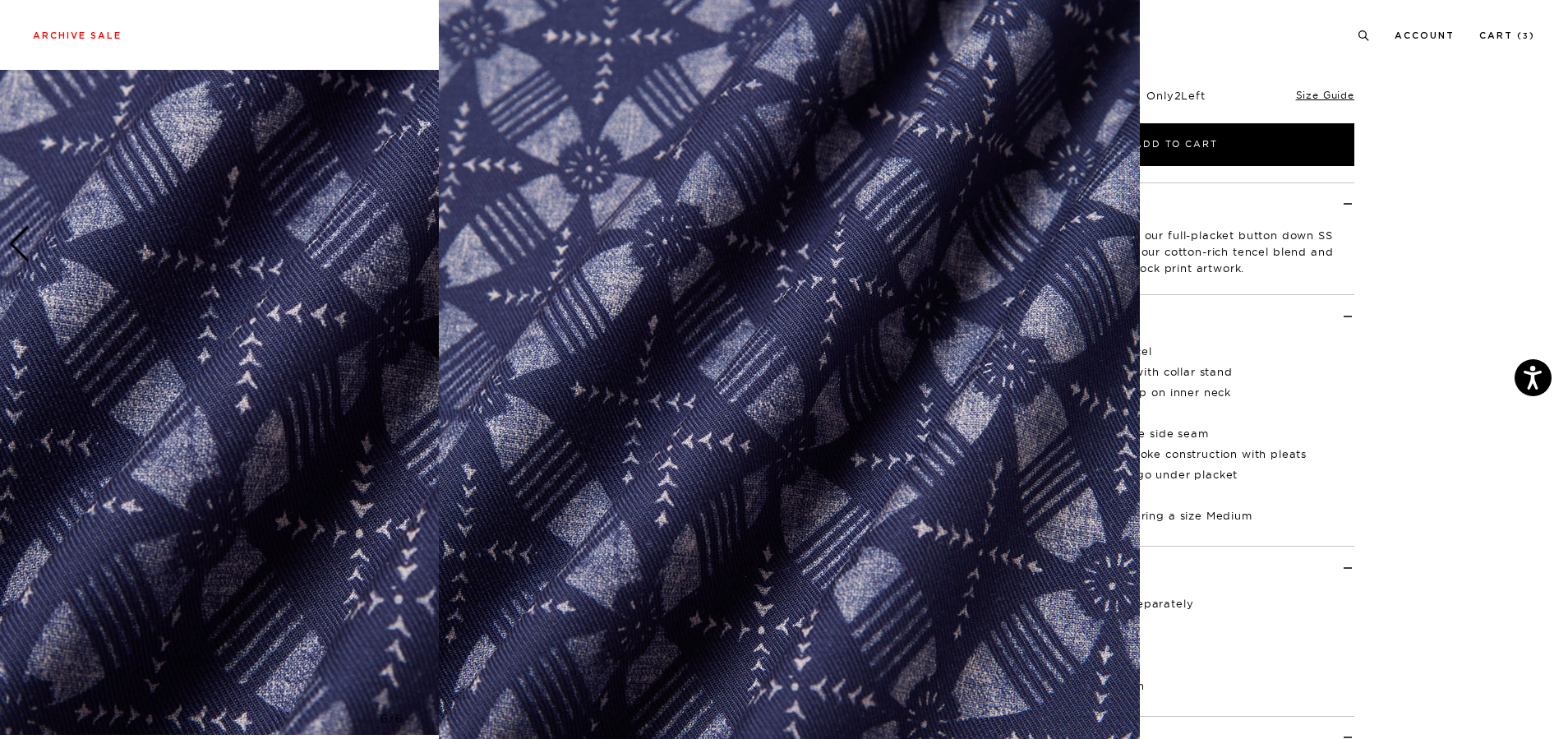
scroll to position [40, 0]
click at [712, 339] on img at bounding box center [789, 380] width 701 height 842
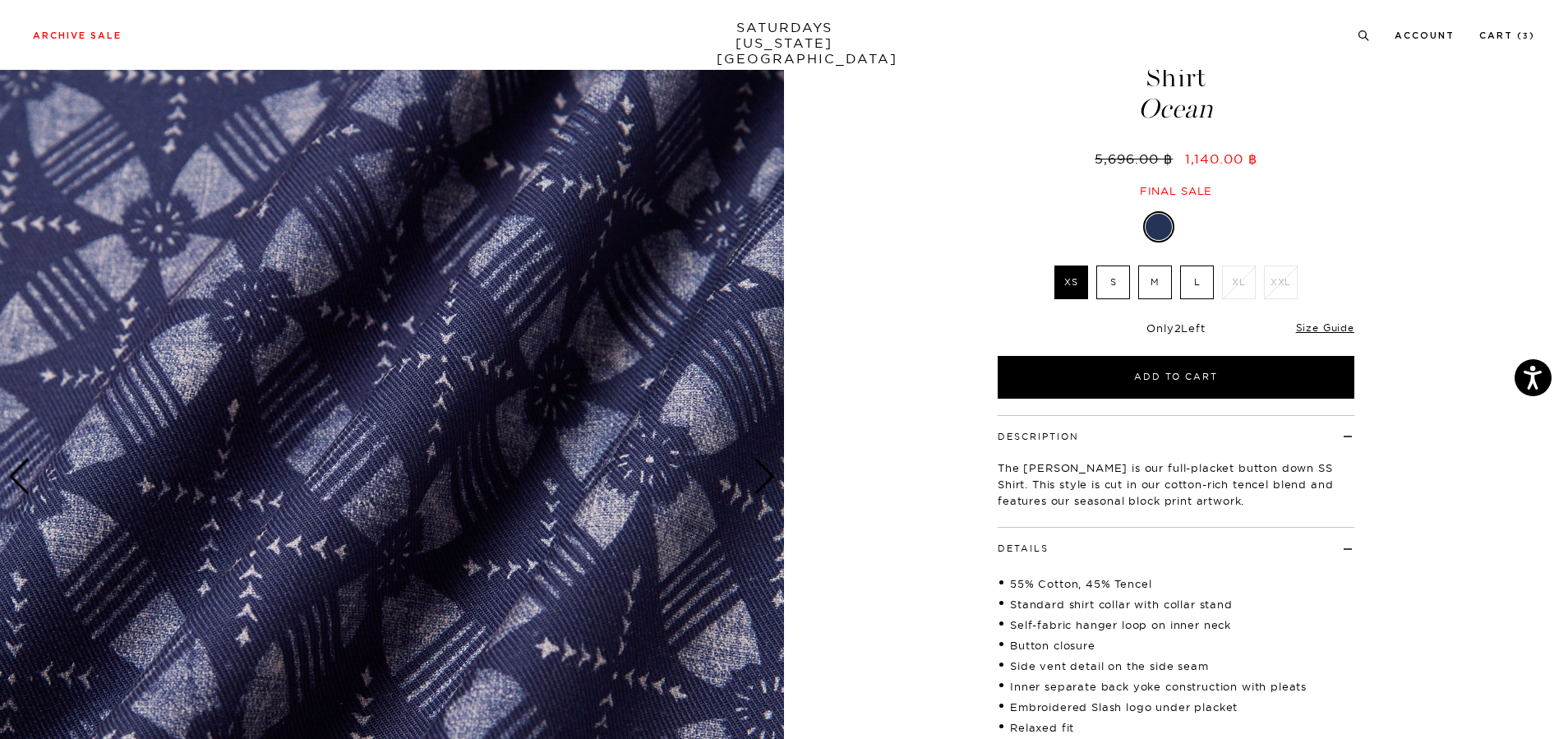
scroll to position [0, 0]
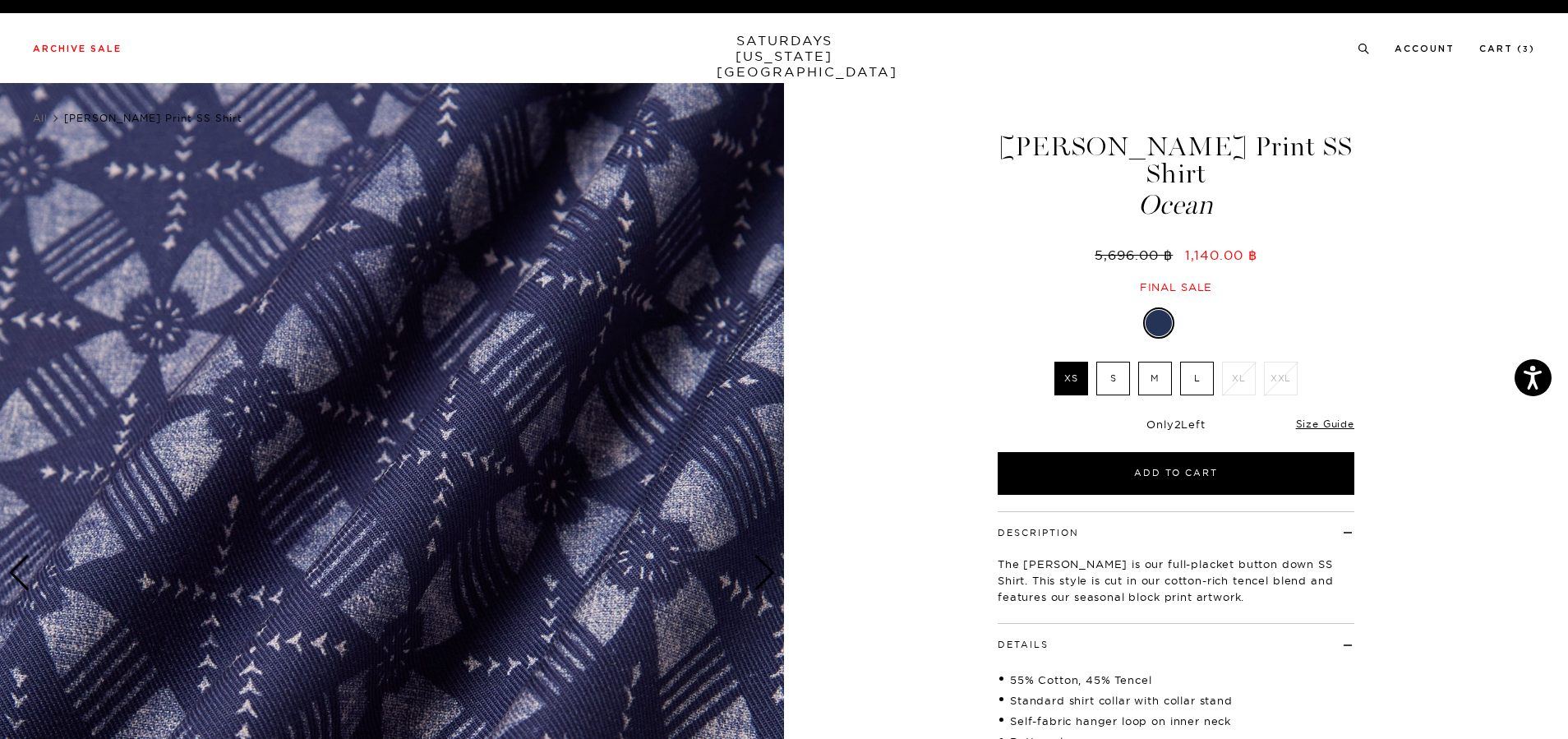
click at [755, 570] on div "Next slide" at bounding box center [764, 572] width 22 height 36
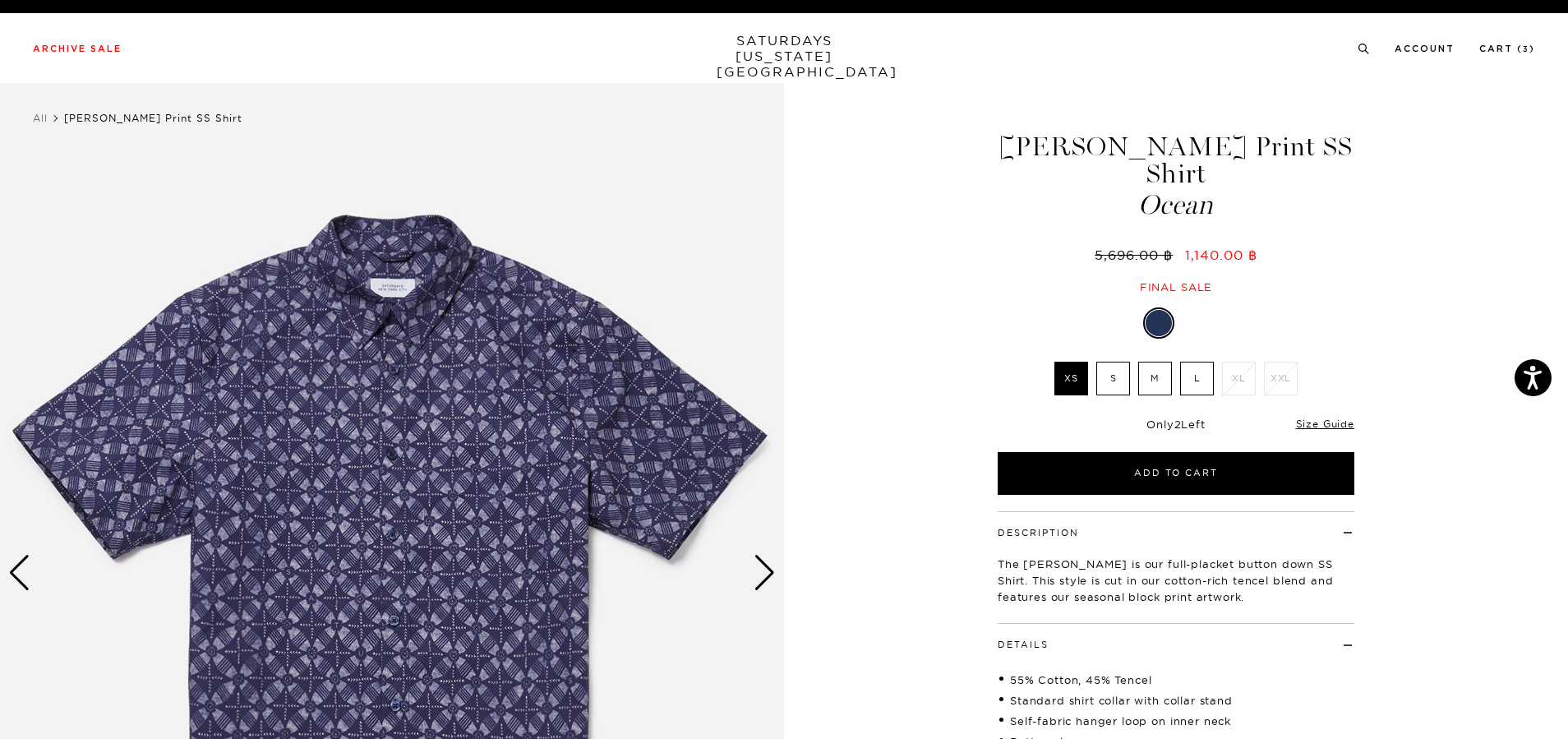
click at [755, 570] on div "Next slide" at bounding box center [764, 572] width 22 height 36
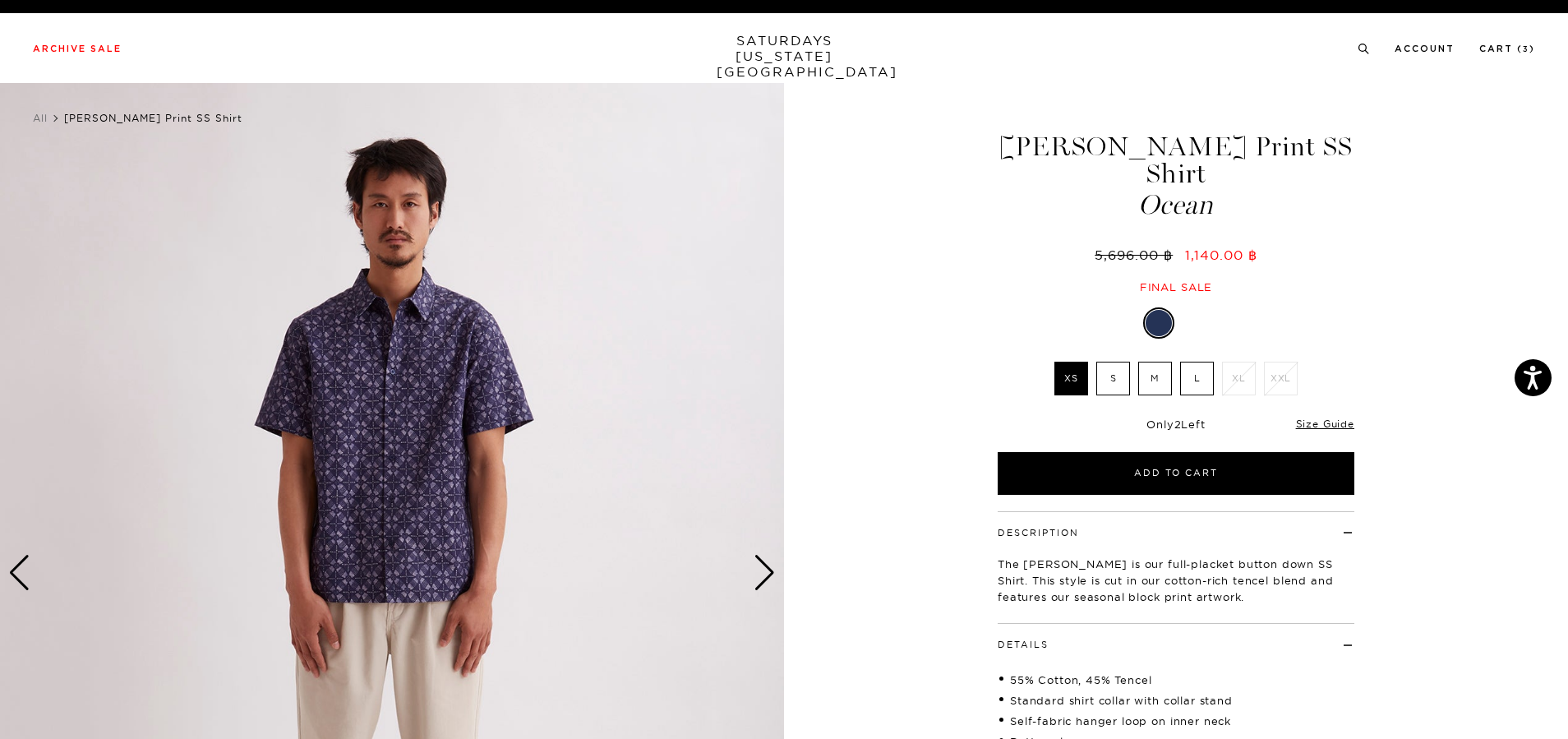
click at [768, 573] on div "Next slide" at bounding box center [764, 572] width 22 height 36
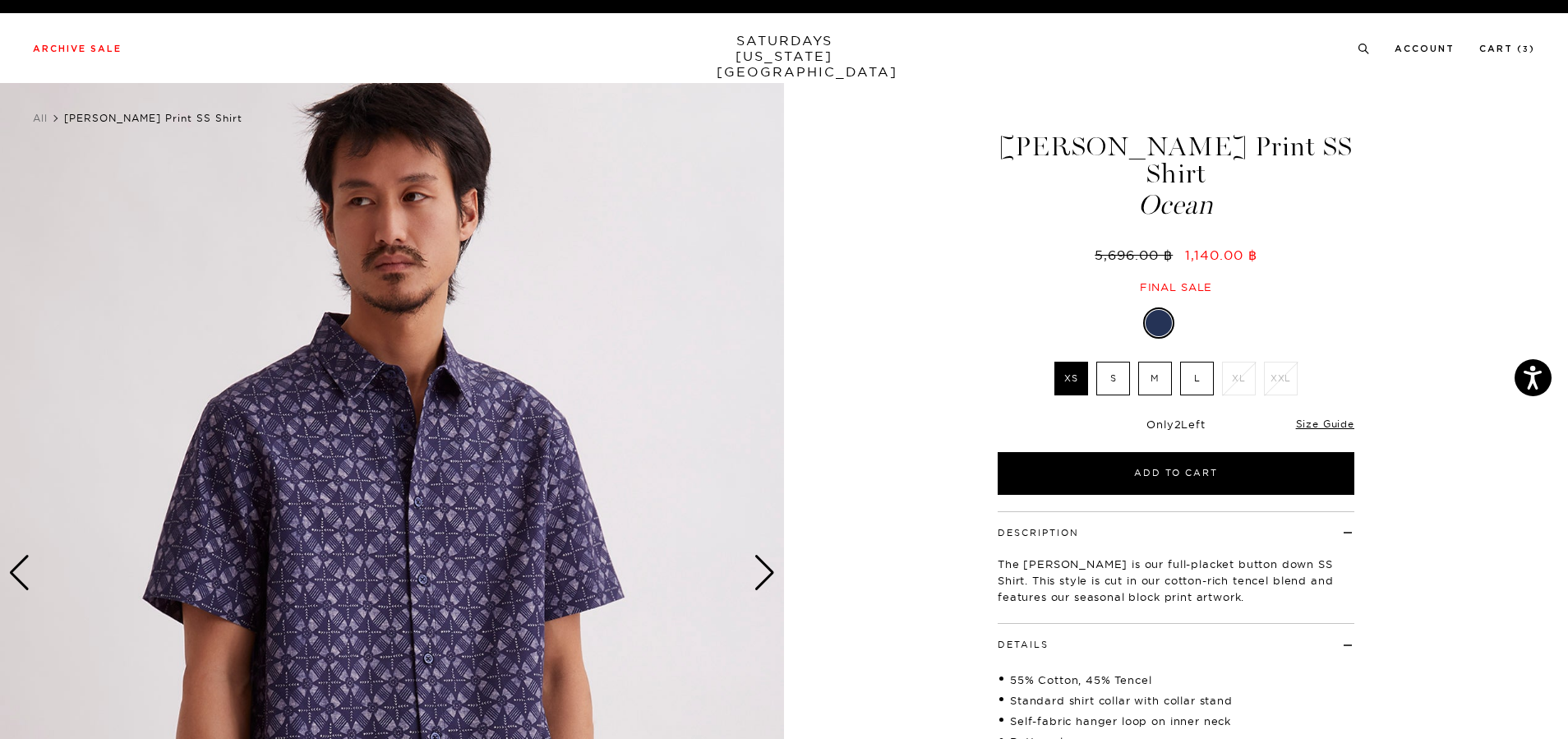
click at [1198, 310] on div at bounding box center [1195, 323] width 26 height 26
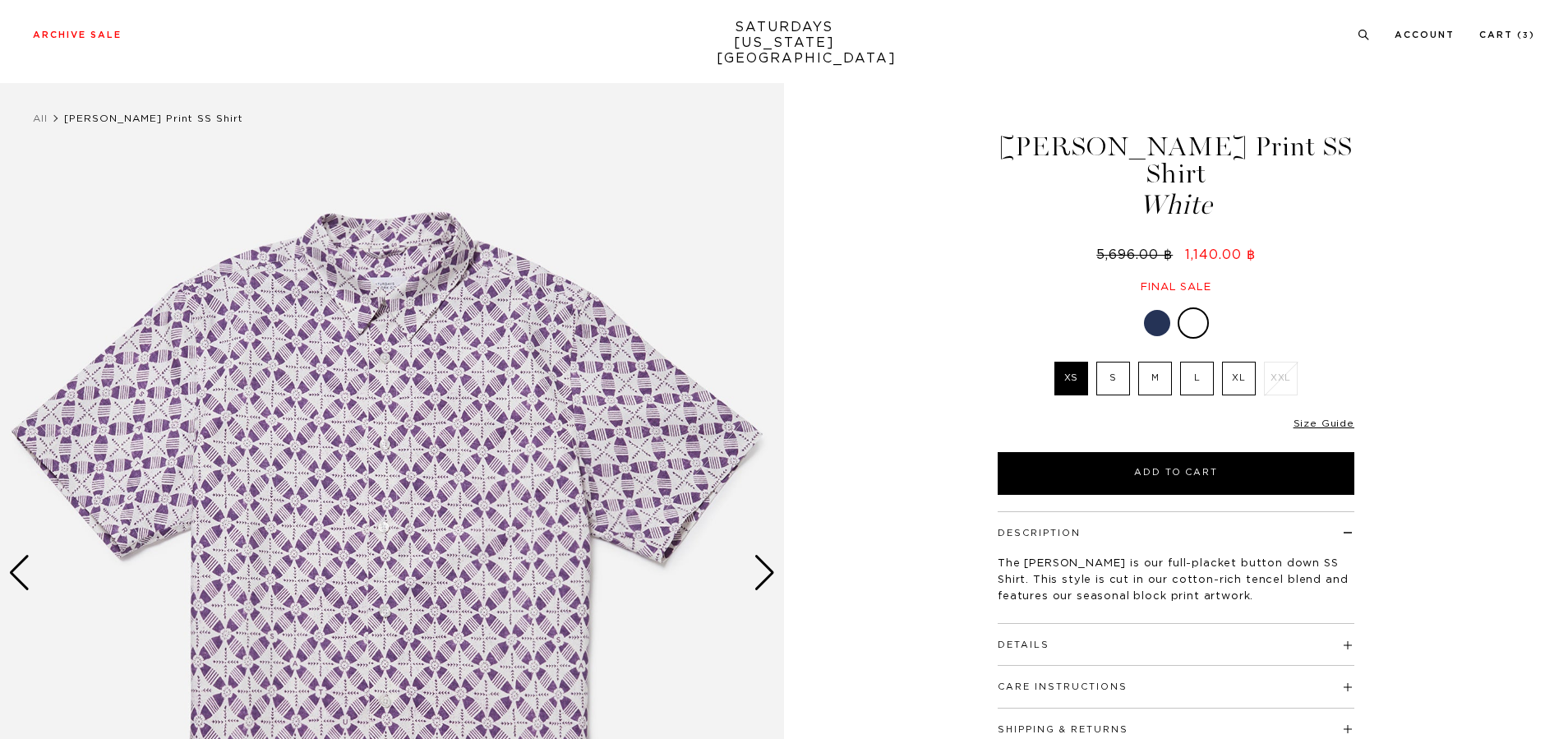
click at [758, 554] on div "Next slide" at bounding box center [764, 572] width 22 height 36
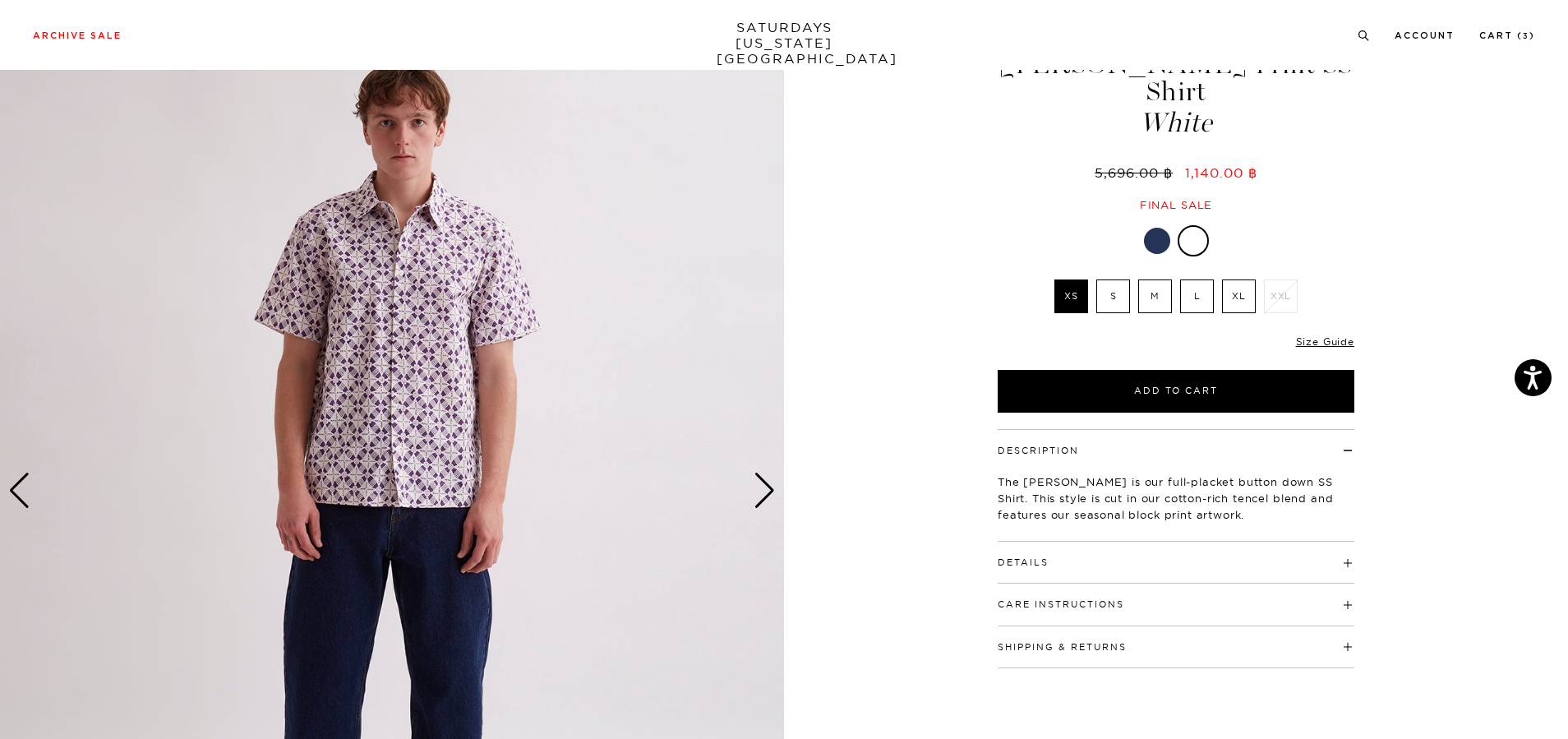
click at [773, 504] on div "Next slide" at bounding box center [764, 490] width 22 height 36
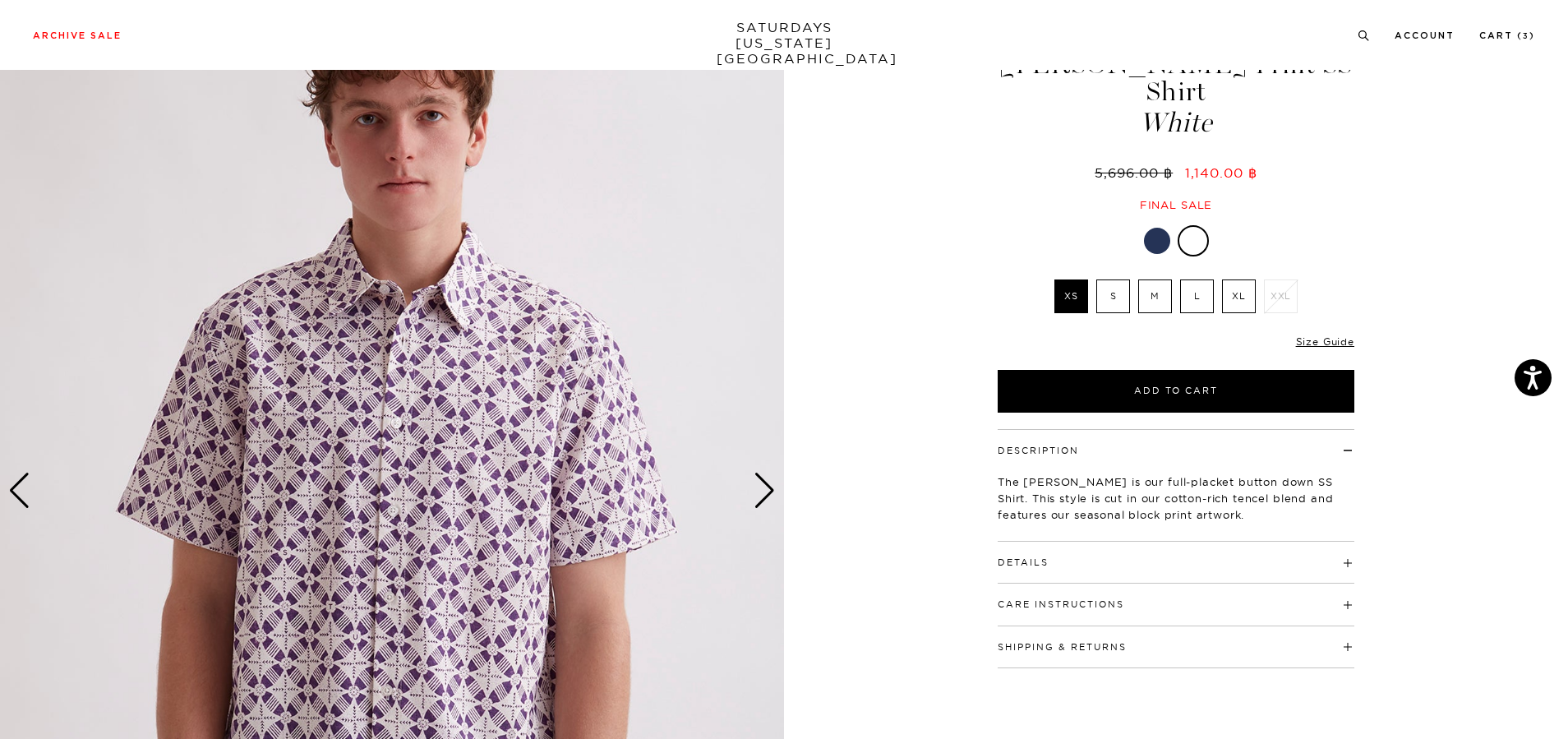
click at [773, 504] on div "Next slide" at bounding box center [764, 490] width 22 height 36
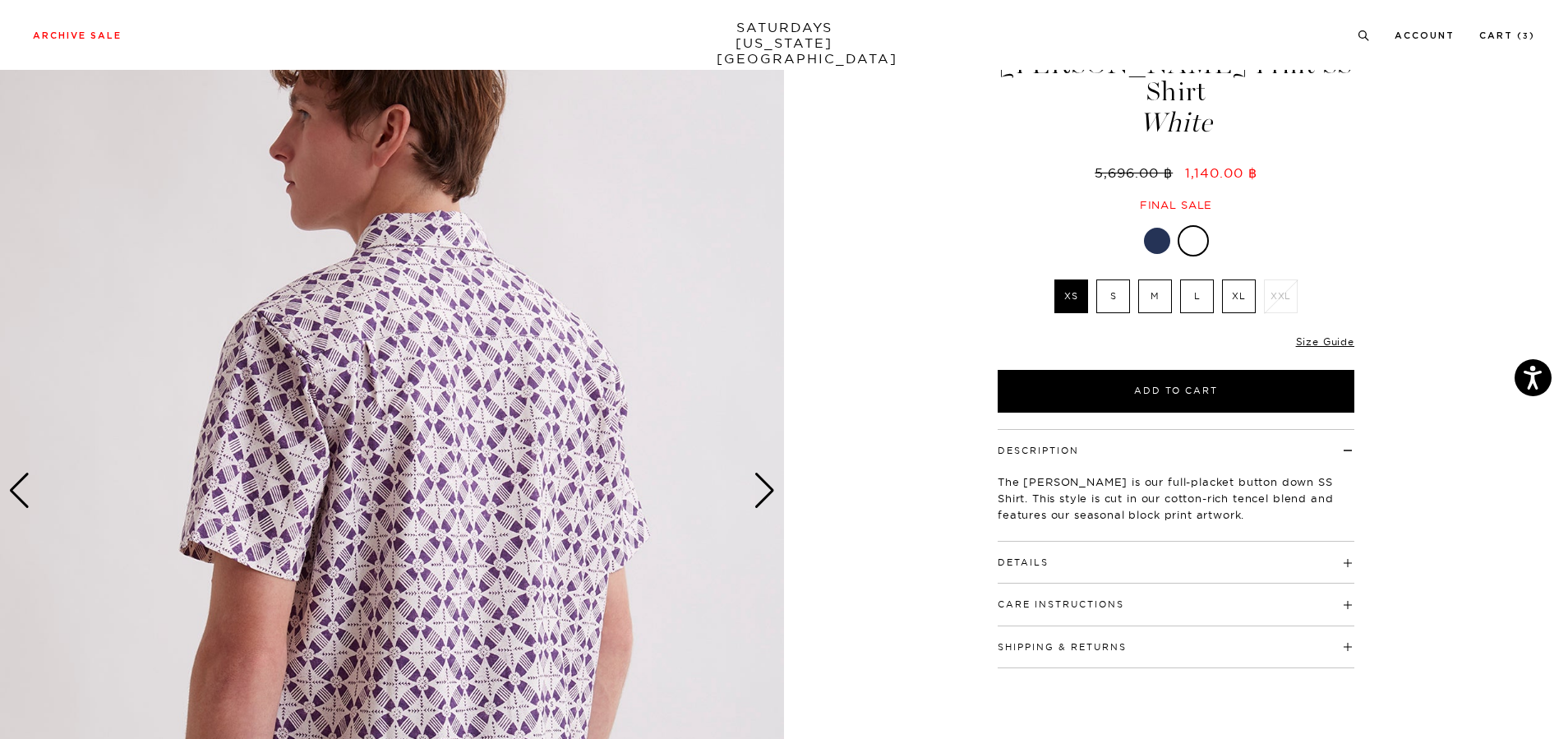
click at [773, 504] on div "Next slide" at bounding box center [764, 490] width 22 height 36
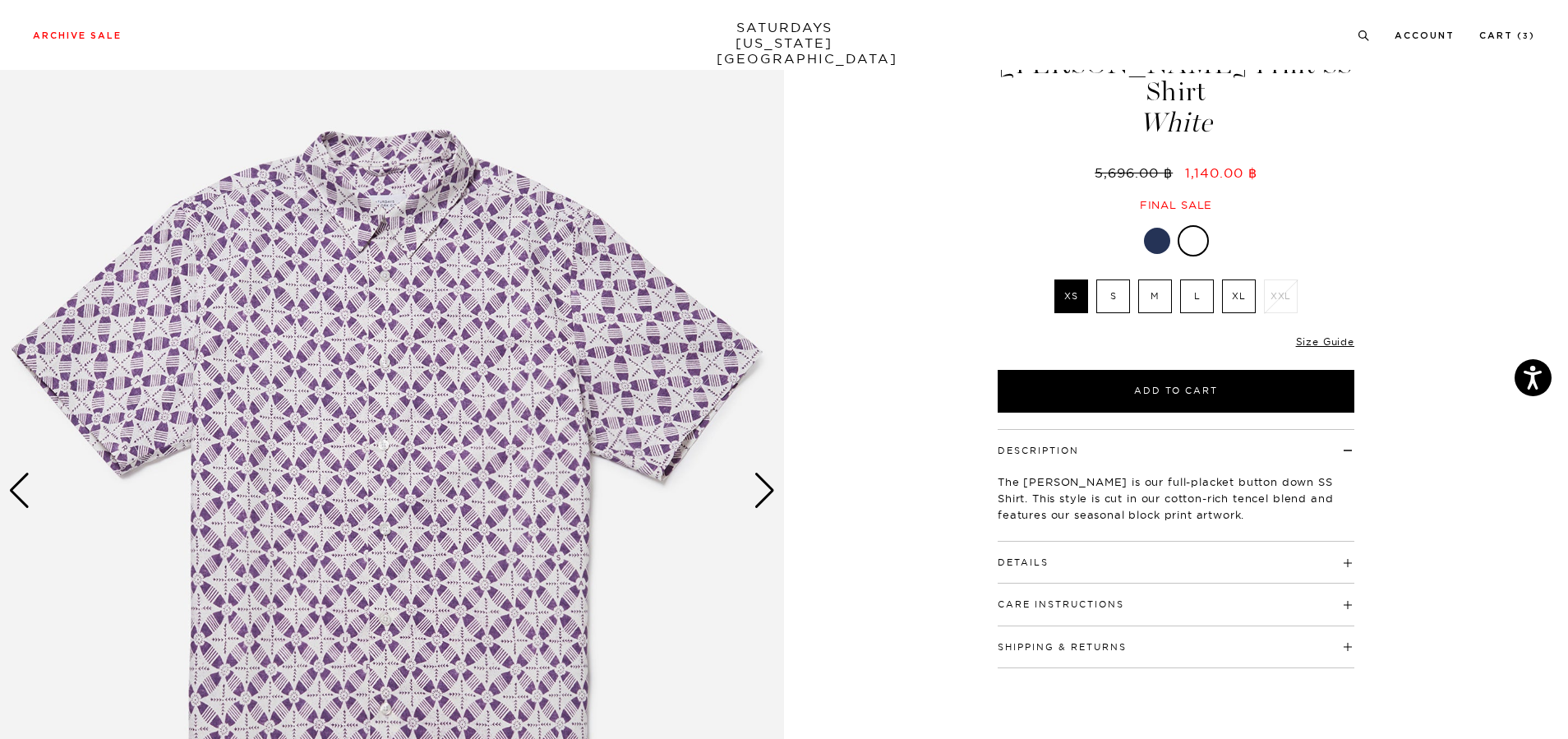
click at [773, 504] on div "Next slide" at bounding box center [764, 490] width 22 height 36
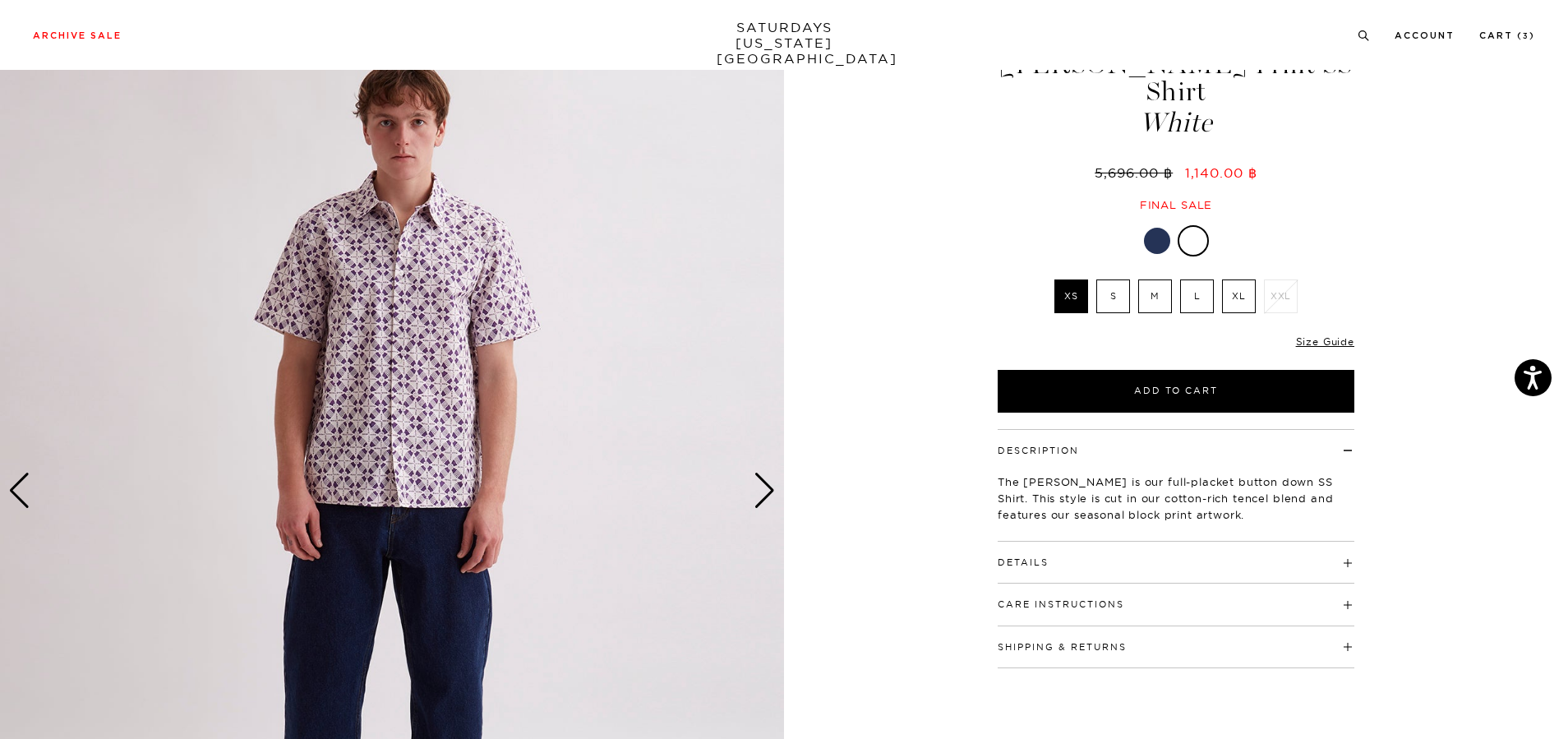
click at [1155, 228] on div at bounding box center [1157, 240] width 26 height 26
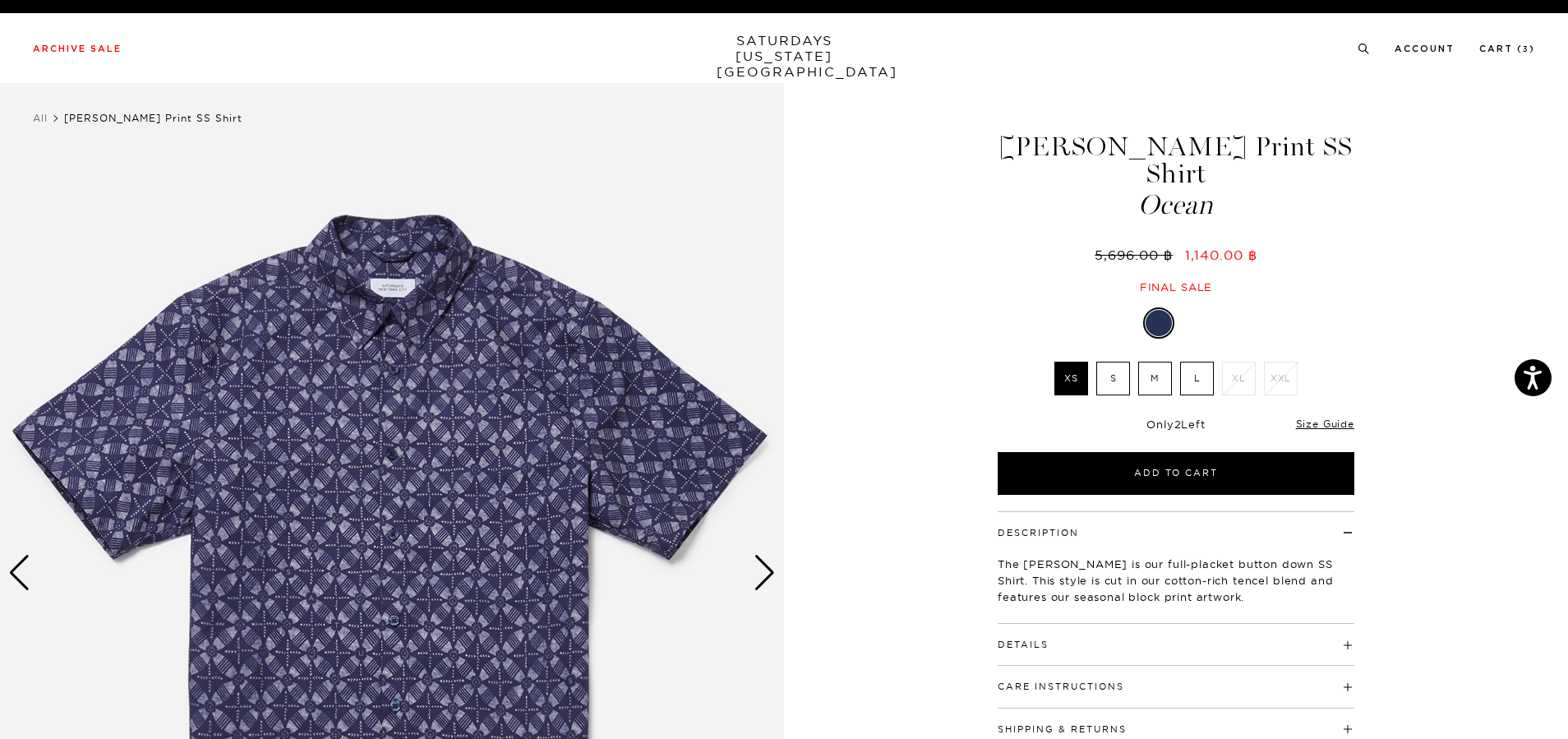
click at [1105, 361] on label "S" at bounding box center [1113, 378] width 34 height 34
click at [0, 0] on input "S" at bounding box center [0, 0] width 0 height 0
click at [1160, 361] on label "M" at bounding box center [1155, 378] width 34 height 34
click at [0, 0] on input "M" at bounding box center [0, 0] width 0 height 0
click at [1188, 361] on label "L" at bounding box center [1197, 378] width 34 height 34
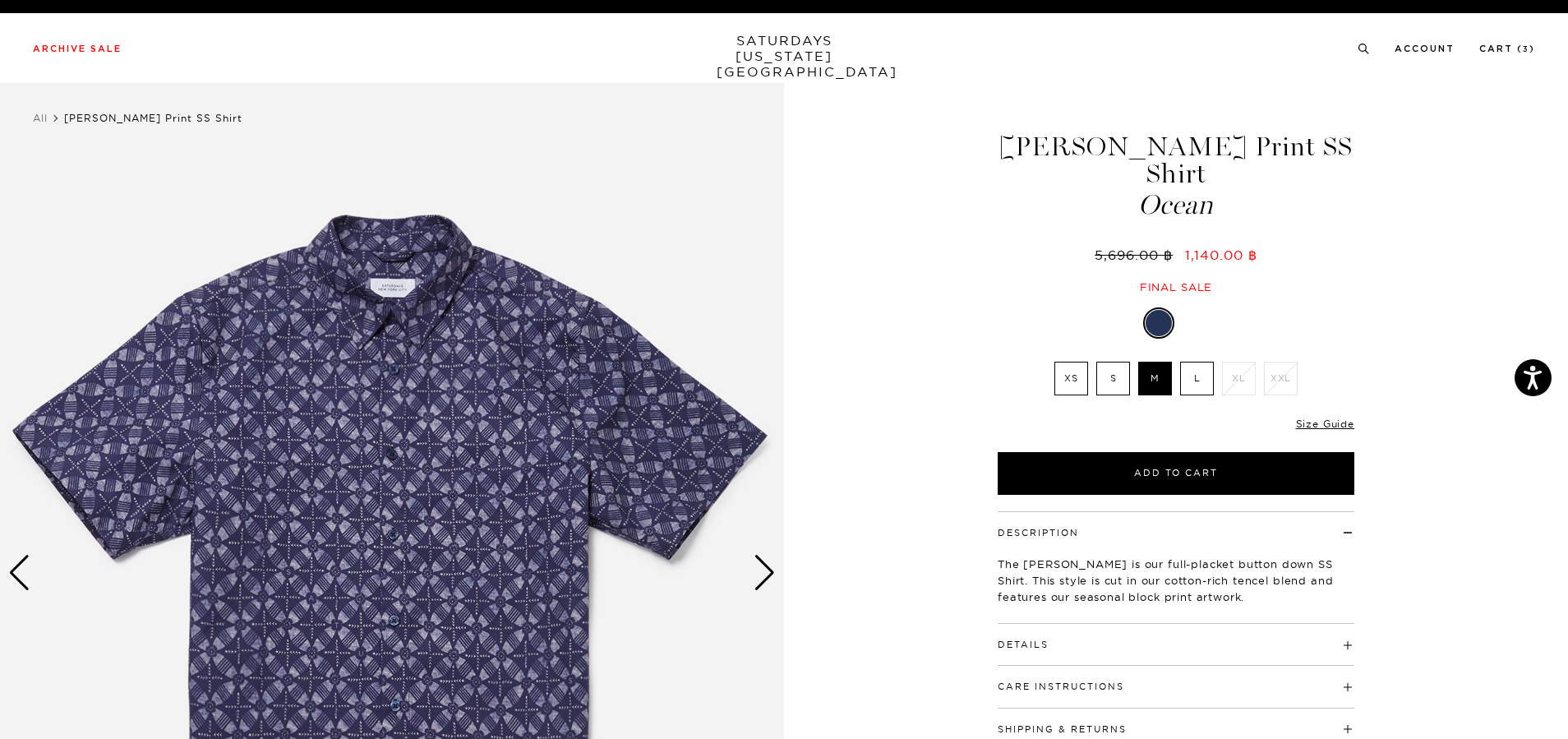
click at [0, 0] on input "L" at bounding box center [0, 0] width 0 height 0
click at [1073, 361] on label "XS" at bounding box center [1071, 378] width 34 height 34
click at [0, 0] on input "XS" at bounding box center [0, 0] width 0 height 0
click at [1193, 361] on label "L" at bounding box center [1197, 378] width 34 height 34
click at [0, 0] on input "L" at bounding box center [0, 0] width 0 height 0
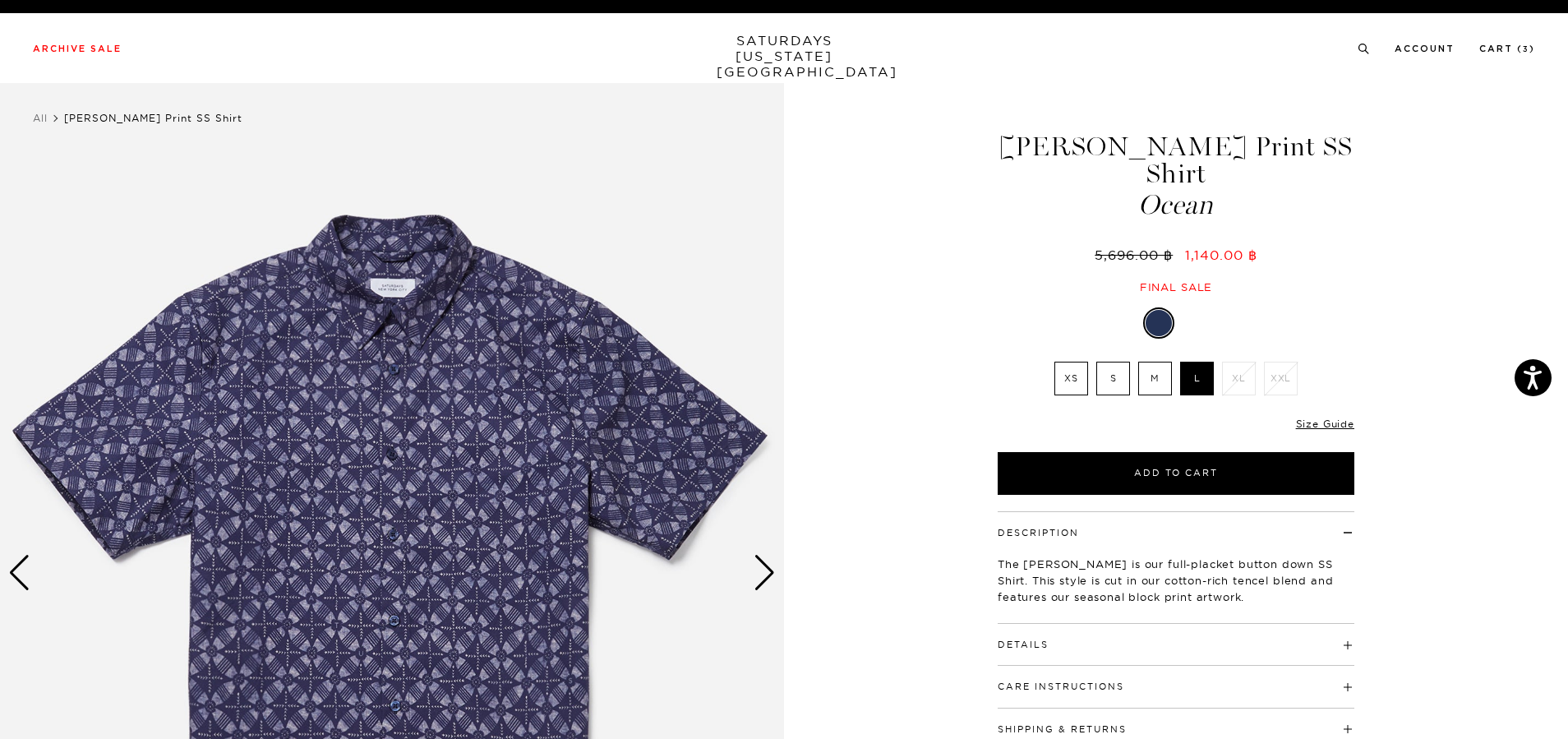
drag, startPoint x: 1157, startPoint y: 351, endPoint x: 1057, endPoint y: 352, distance: 100.0
click at [1157, 361] on label "M" at bounding box center [1155, 378] width 34 height 34
click at [0, 0] on input "M" at bounding box center [0, 0] width 0 height 0
click at [1079, 361] on label "XS" at bounding box center [1071, 378] width 34 height 34
click at [0, 0] on input "XS" at bounding box center [0, 0] width 0 height 0
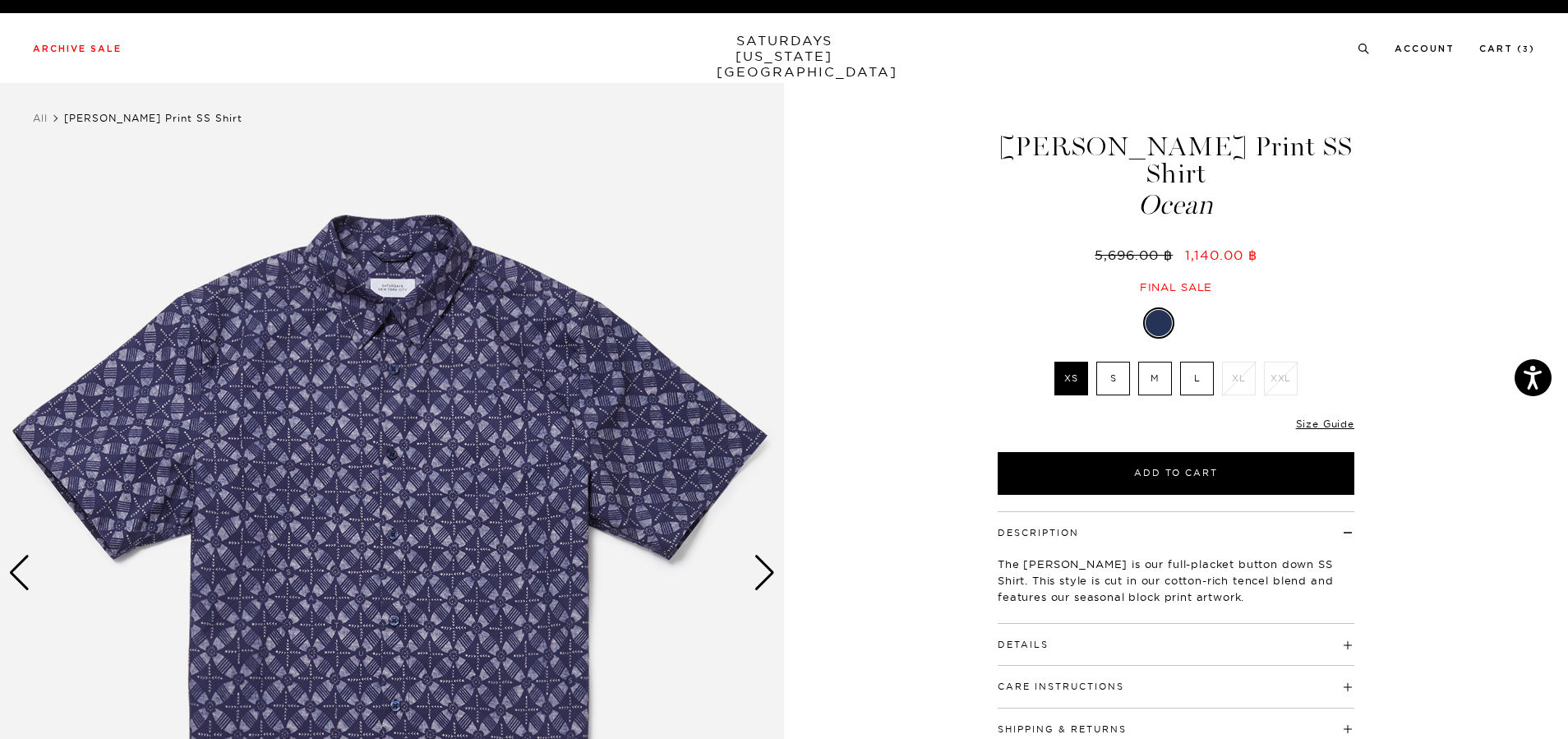
click at [1069, 361] on label "XS" at bounding box center [1071, 378] width 34 height 34
click at [0, 0] on input "XS" at bounding box center [0, 0] width 0 height 0
click at [1079, 361] on label "XS" at bounding box center [1071, 378] width 34 height 34
click at [0, 0] on input "XS" at bounding box center [0, 0] width 0 height 0
click at [1079, 361] on label "XS" at bounding box center [1071, 378] width 34 height 34
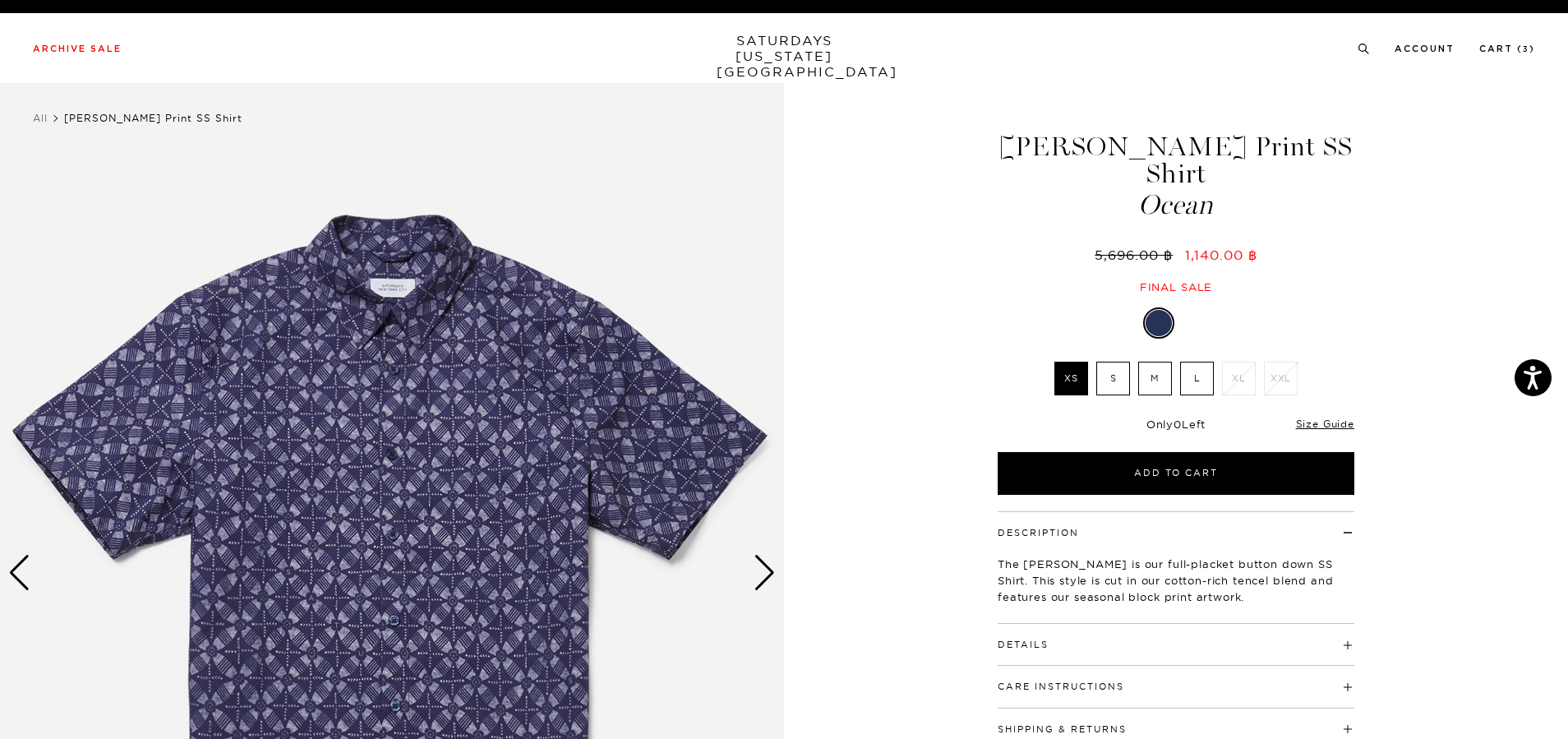
click at [0, 0] on input "XS" at bounding box center [0, 0] width 0 height 0
click at [1064, 361] on label "XS" at bounding box center [1071, 378] width 34 height 34
click at [0, 0] on input "XS" at bounding box center [0, 0] width 0 height 0
click at [995, 346] on div "Ocean XS S M L XL XXL XS S M L XL" at bounding box center [1176, 401] width 411 height 187
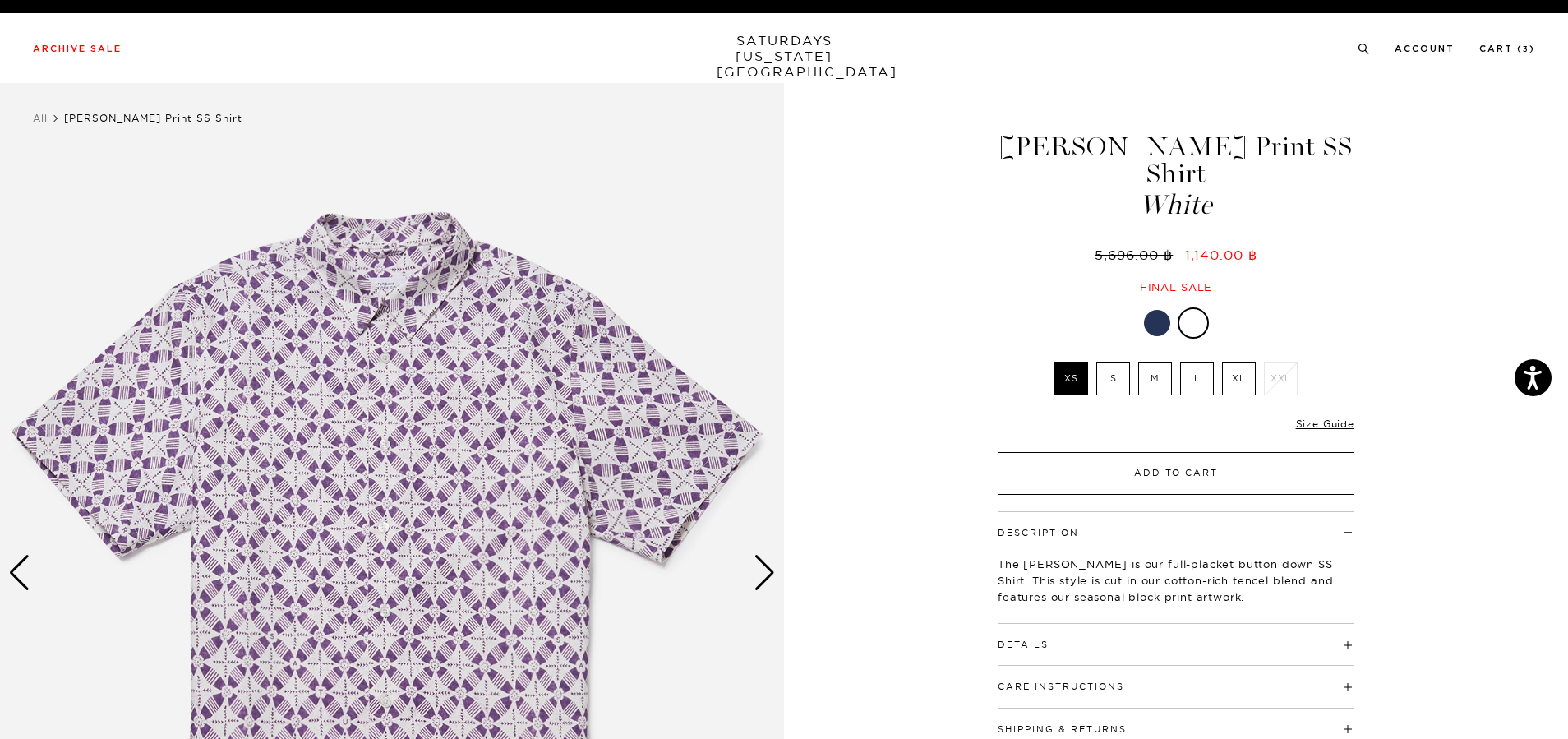
click at [1169, 452] on button "Add to Cart" at bounding box center [1175, 473] width 356 height 43
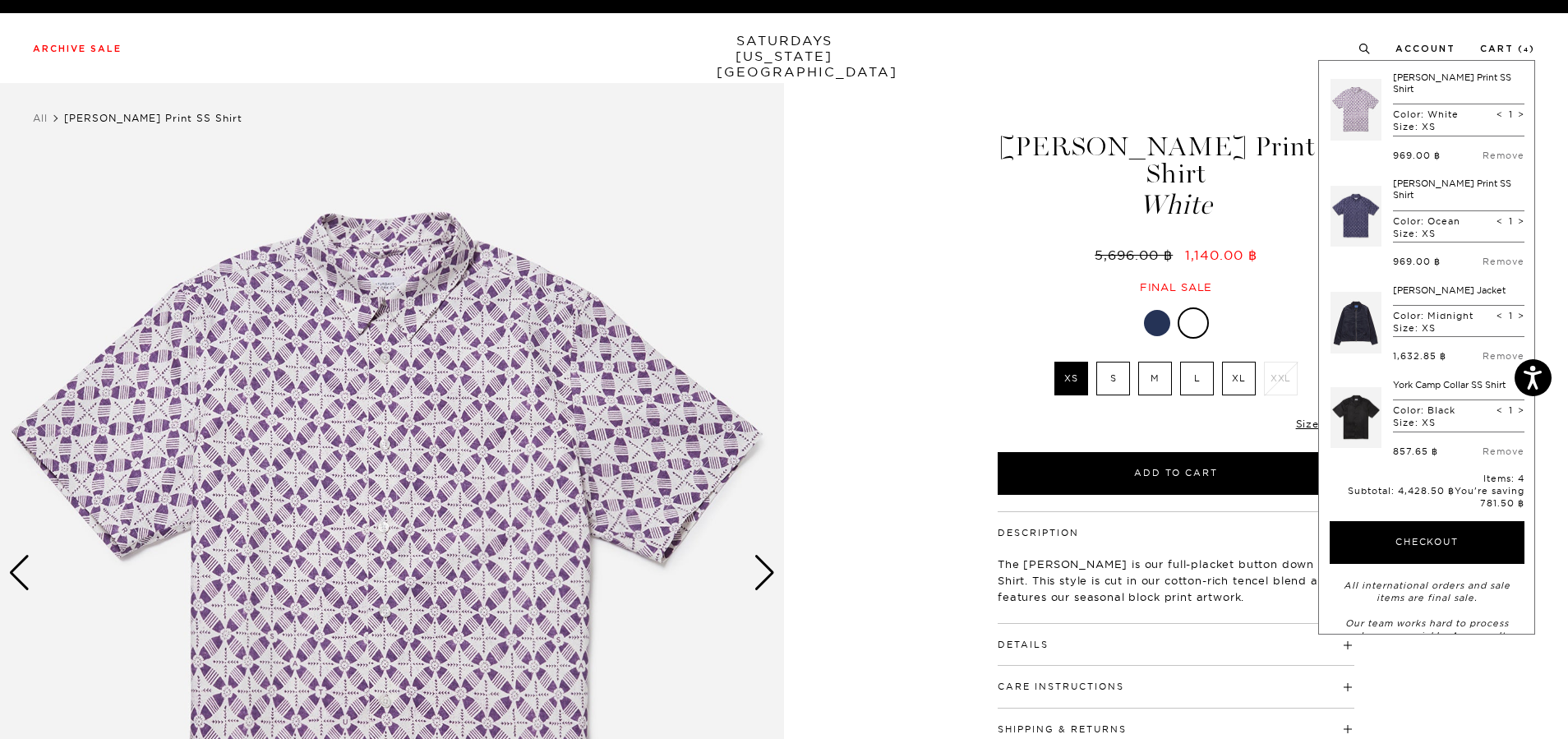
click at [928, 268] on div "1 / 4 5 / -2" at bounding box center [784, 574] width 1568 height 981
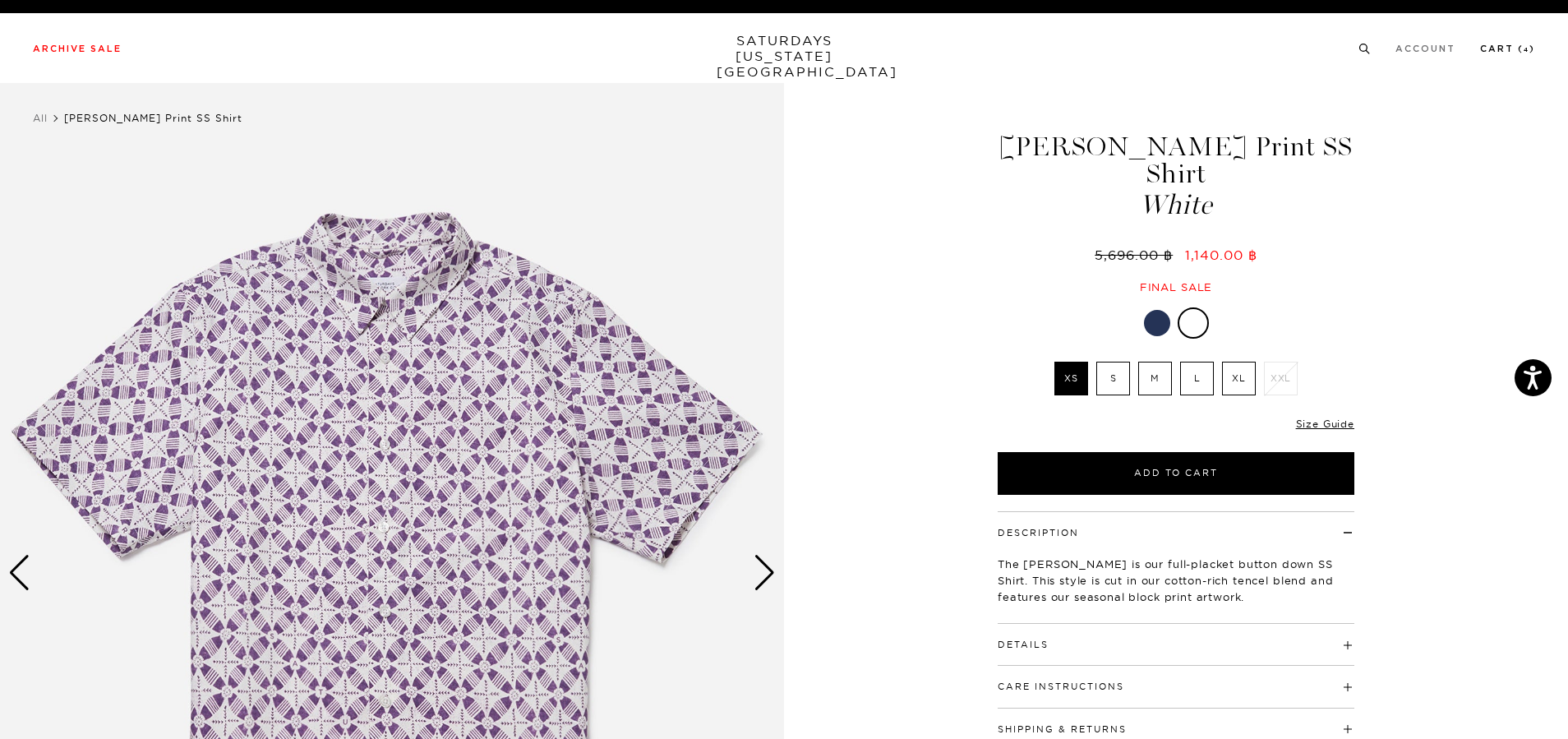
click at [1513, 47] on link "Cart ( 4 )" at bounding box center [1507, 49] width 55 height 9
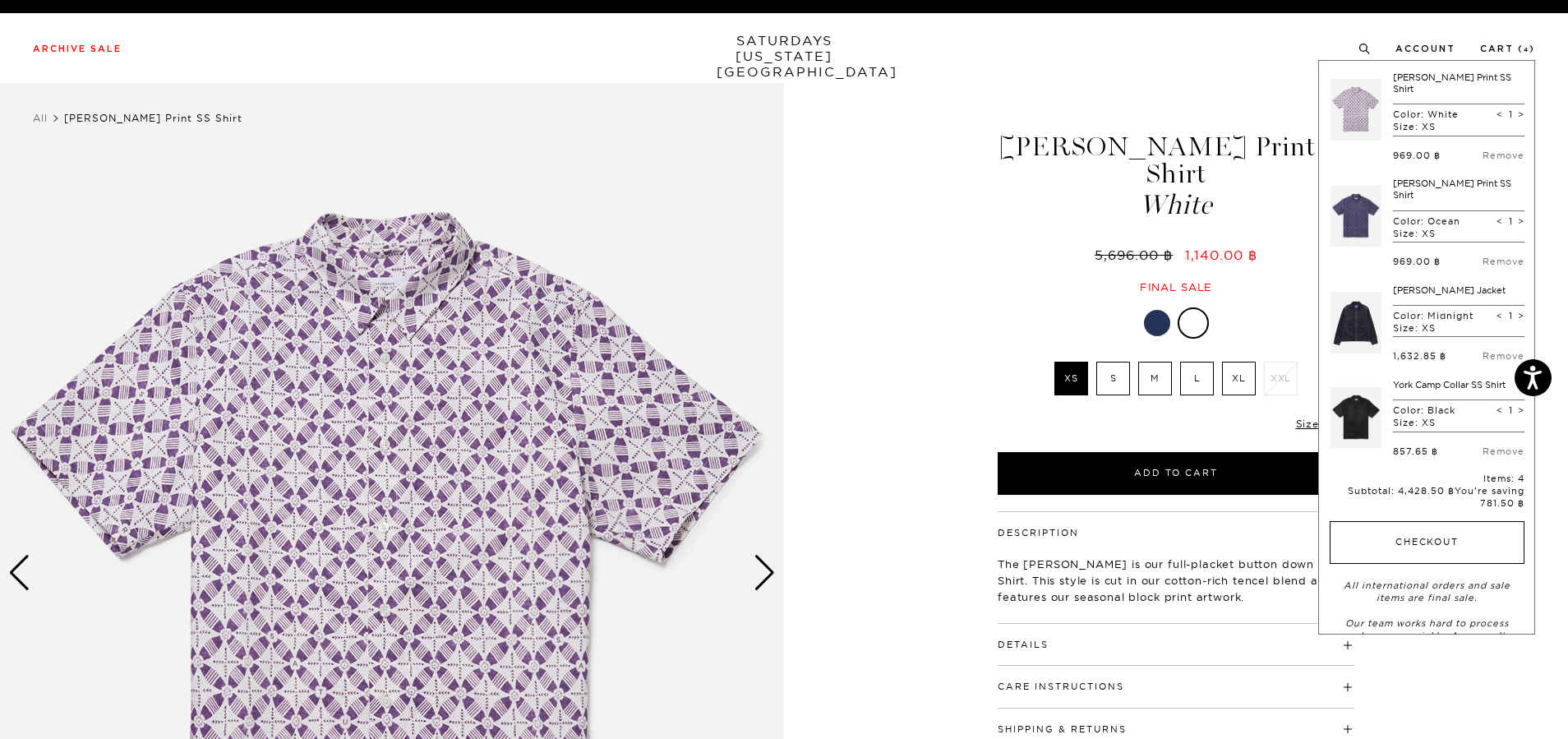
click at [1379, 524] on button "Checkout" at bounding box center [1426, 542] width 195 height 43
